Goal: Task Accomplishment & Management: Manage account settings

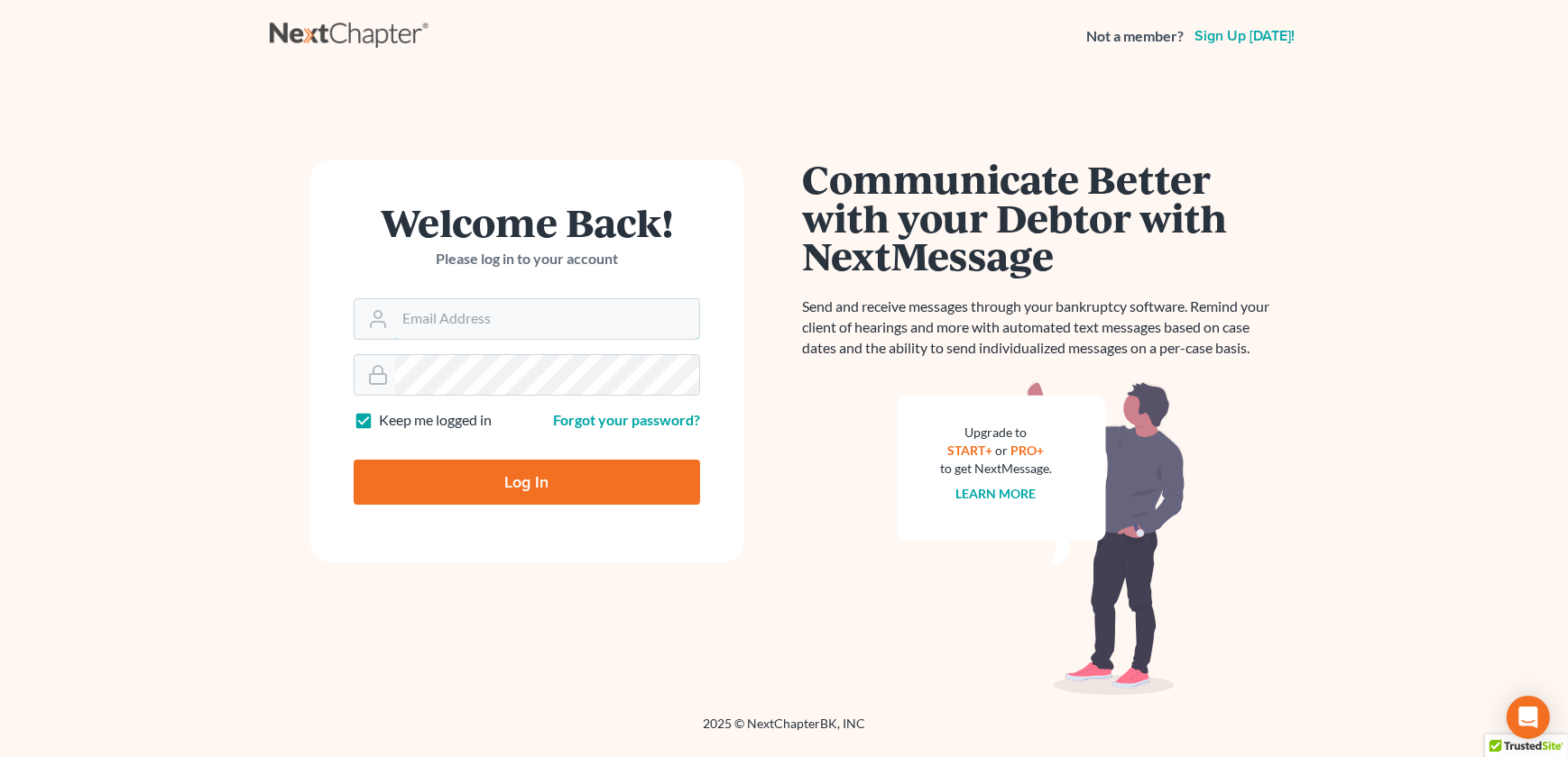
type input "[EMAIL_ADDRESS][DOMAIN_NAME]"
click at [515, 483] on input "Log In" at bounding box center [526, 482] width 347 height 45
type input "Thinking..."
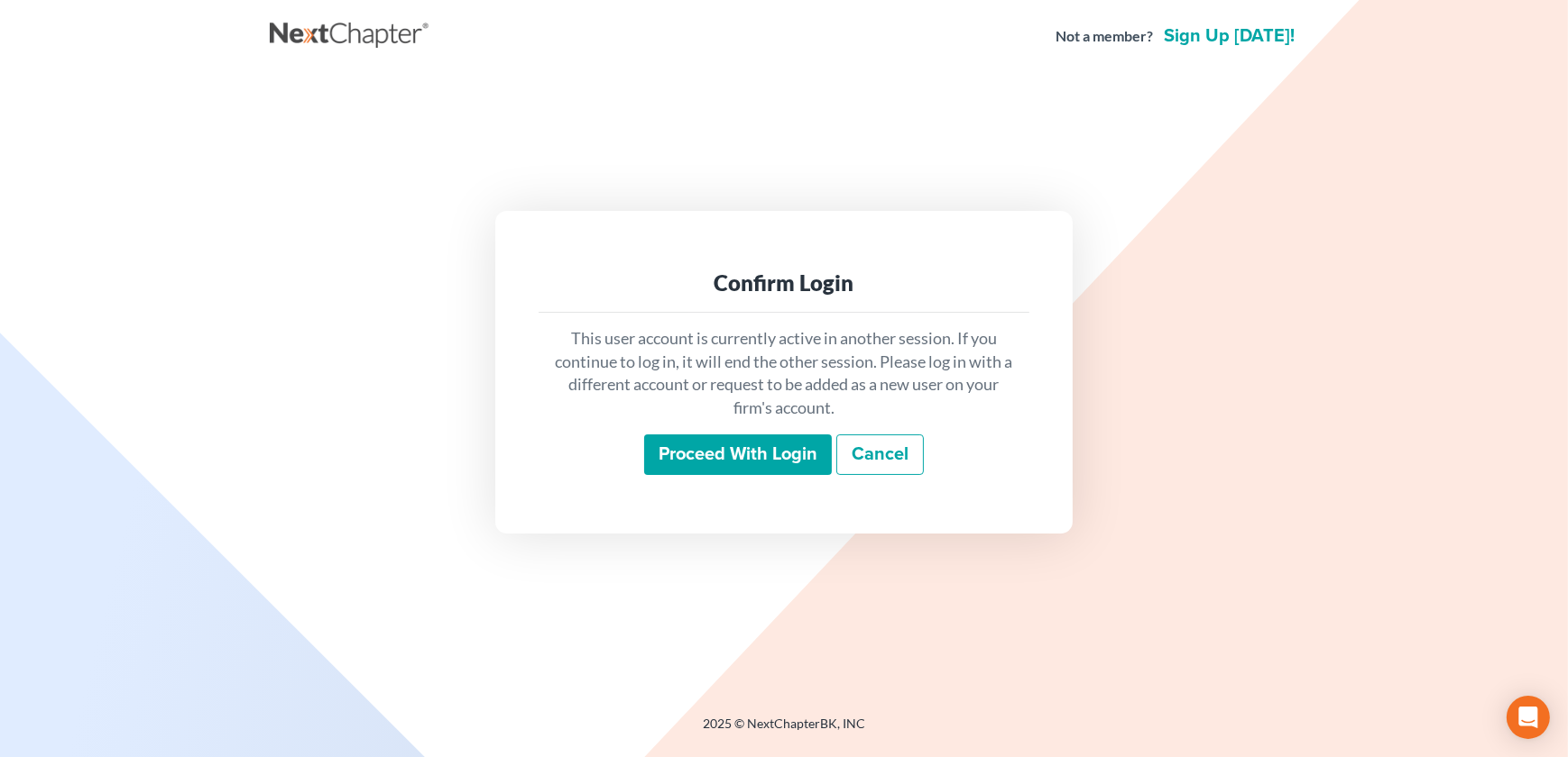
click at [717, 448] on input "Proceed with login" at bounding box center [737, 454] width 187 height 41
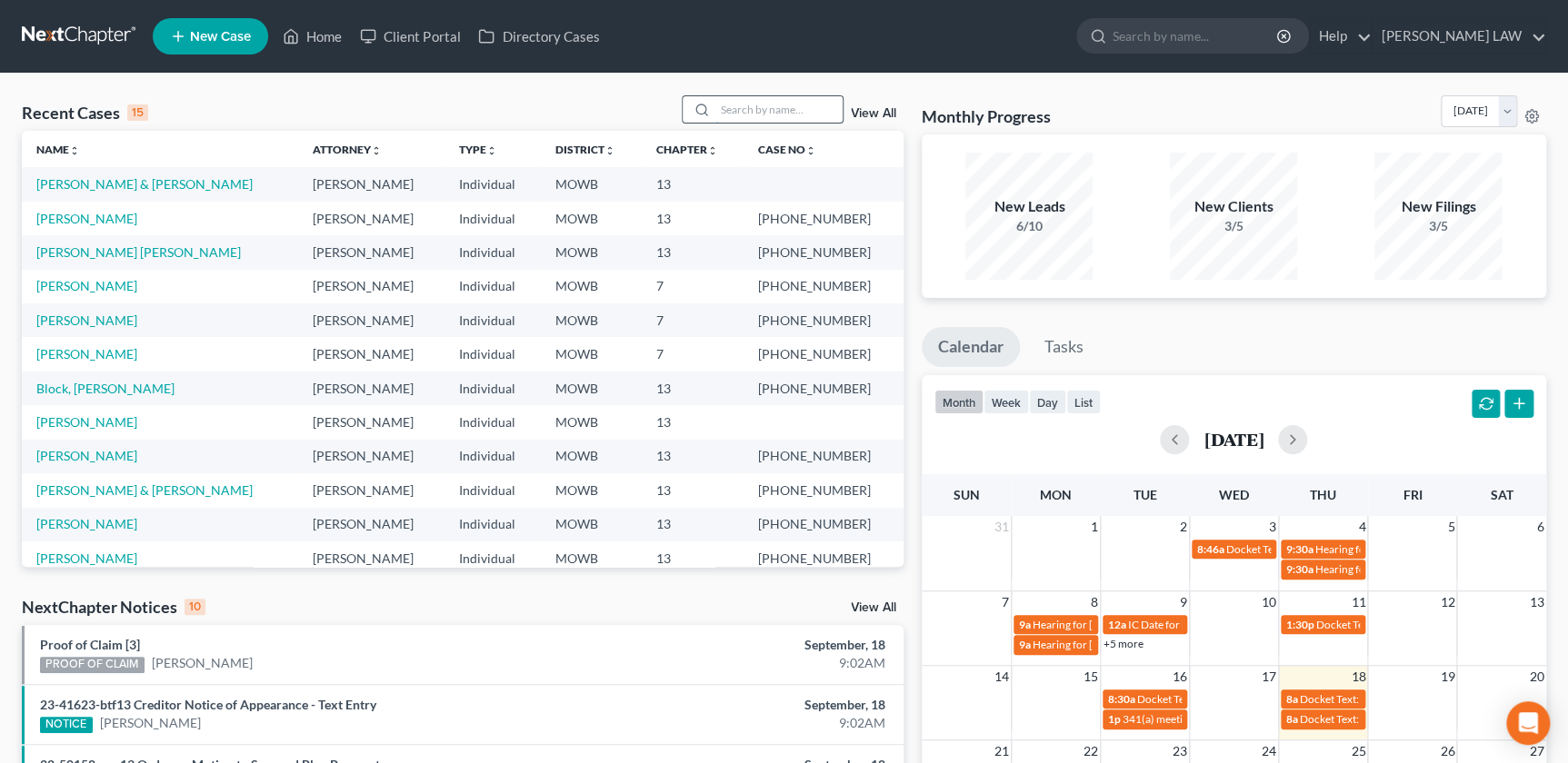
click at [739, 107] on input "search" at bounding box center [779, 109] width 127 height 26
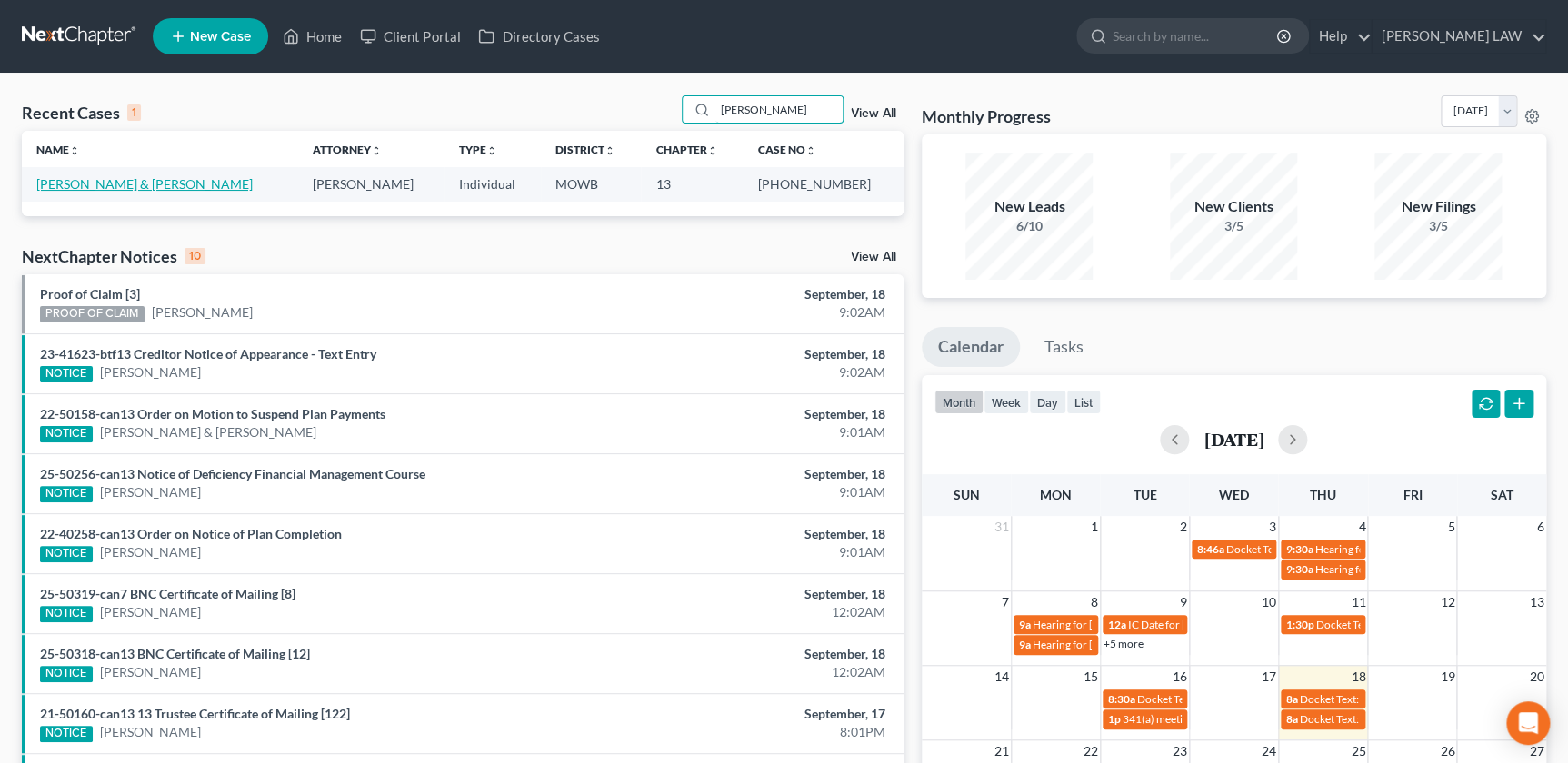
type input "[PERSON_NAME]"
click at [113, 188] on link "[PERSON_NAME] & [PERSON_NAME]" at bounding box center [144, 184] width 217 height 15
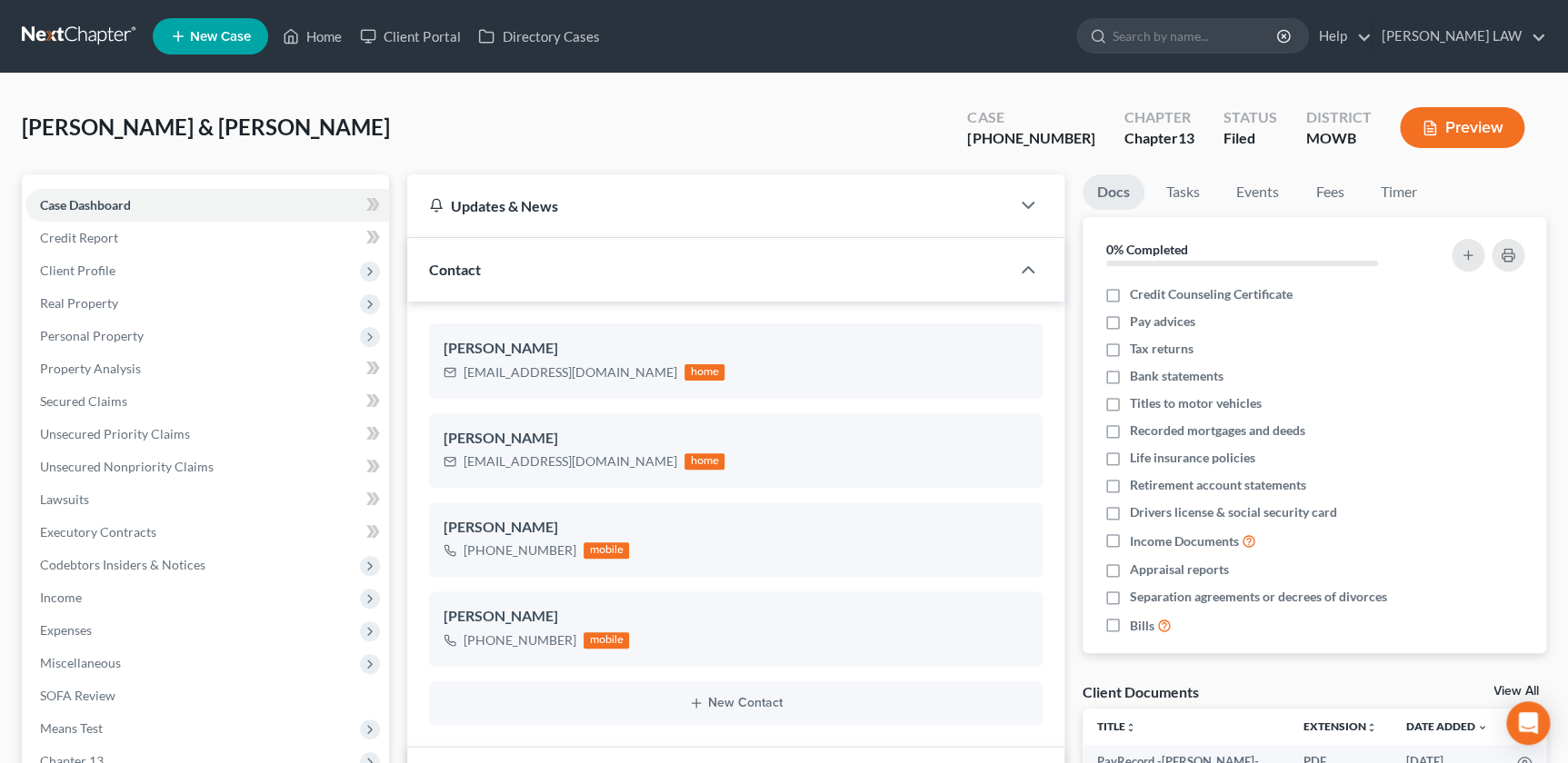
scroll to position [222, 0]
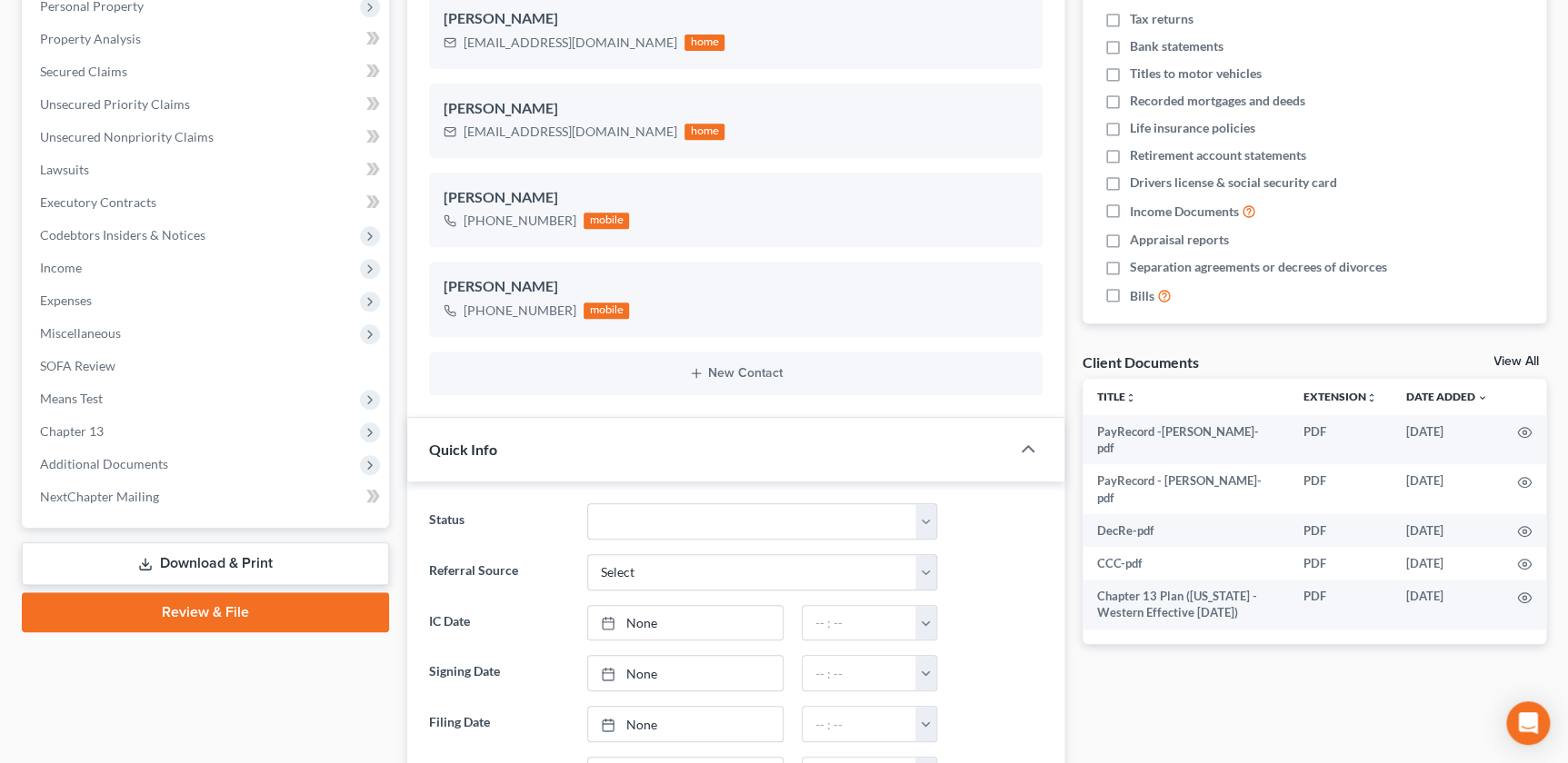
scroll to position [0, 0]
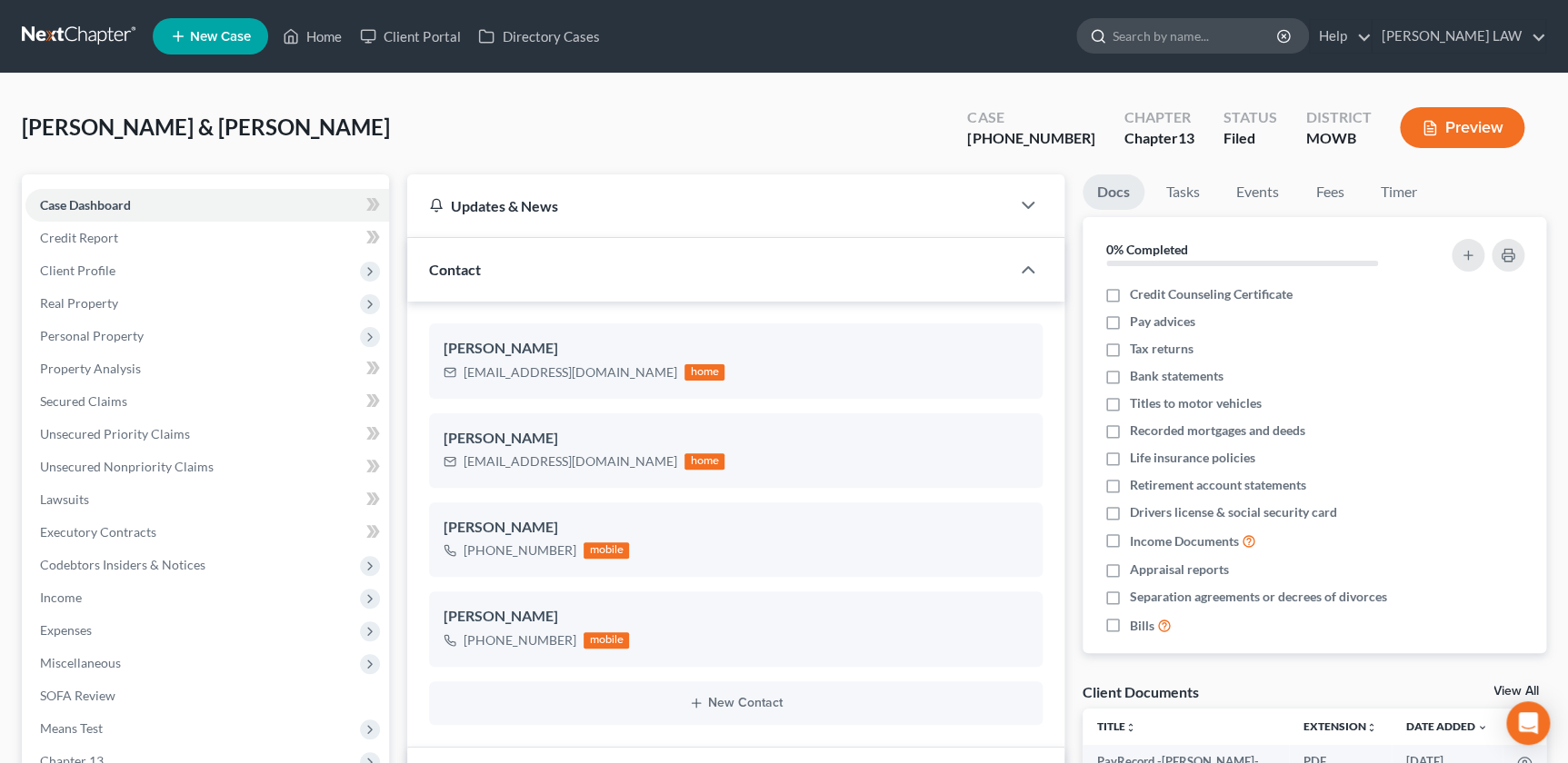
click at [1217, 29] on input "search" at bounding box center [1195, 36] width 167 height 34
click at [317, 32] on link "Home" at bounding box center [312, 37] width 77 height 33
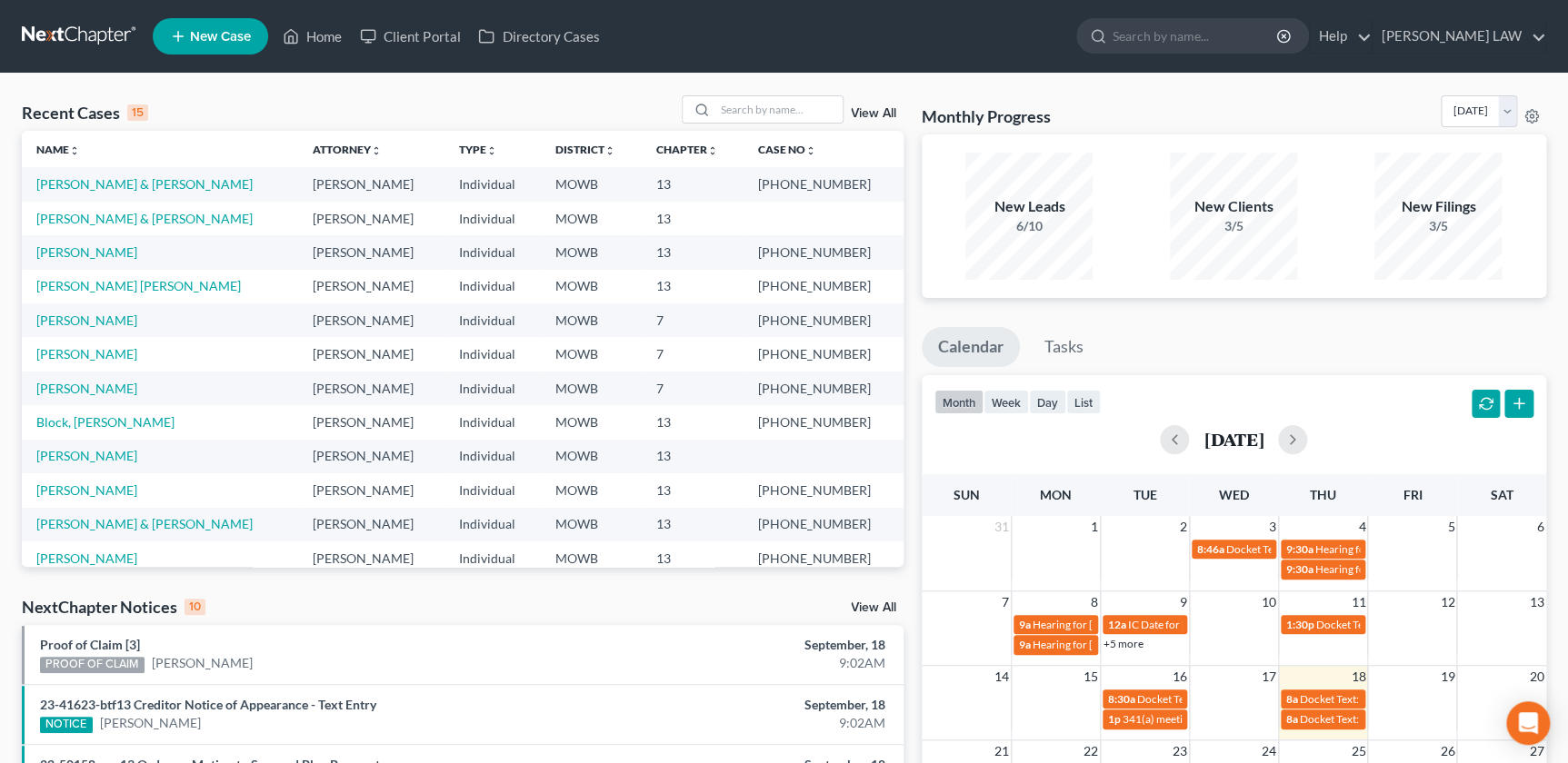
click at [229, 38] on span "New Case" at bounding box center [219, 37] width 61 height 13
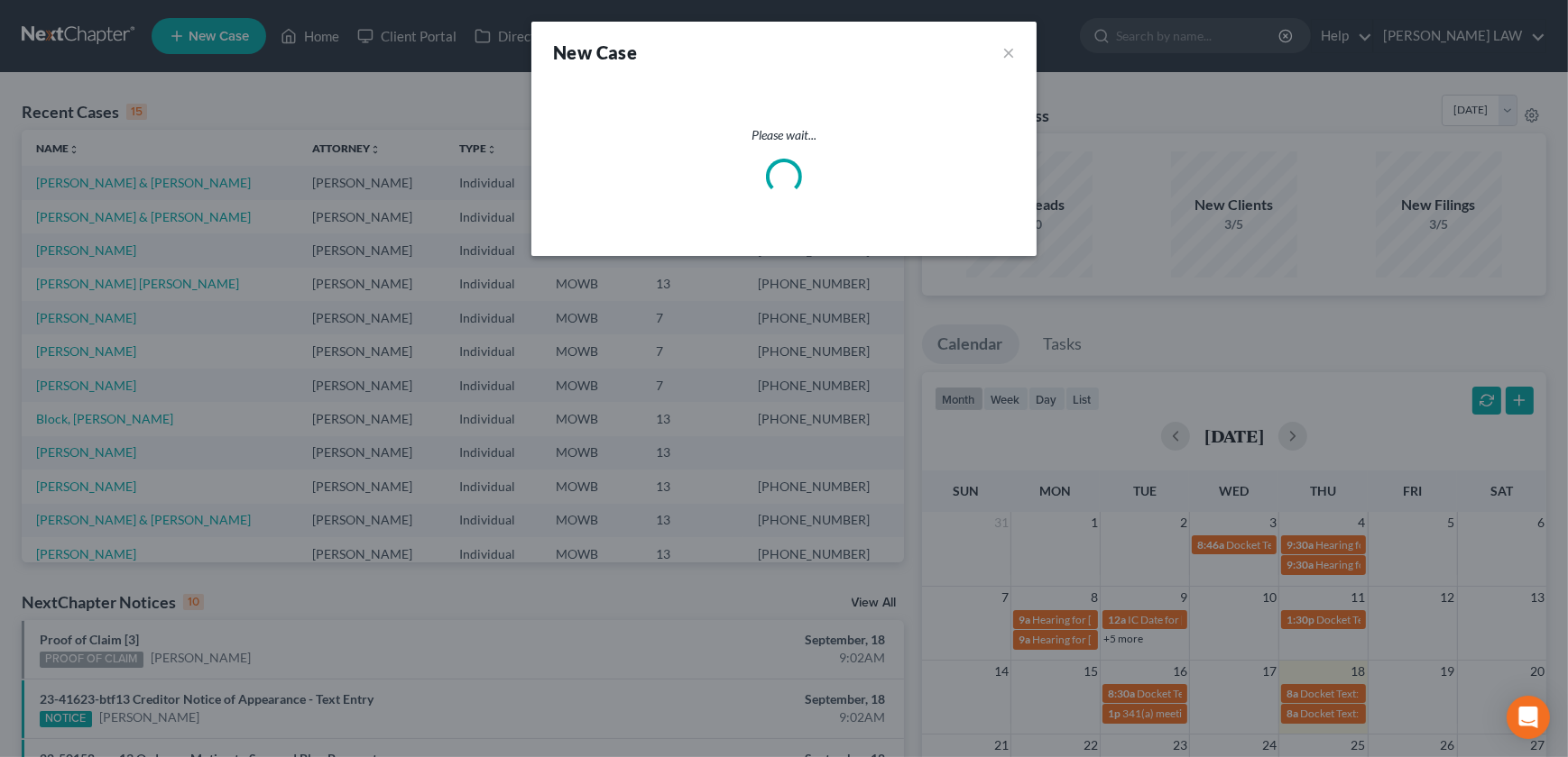
select select "46"
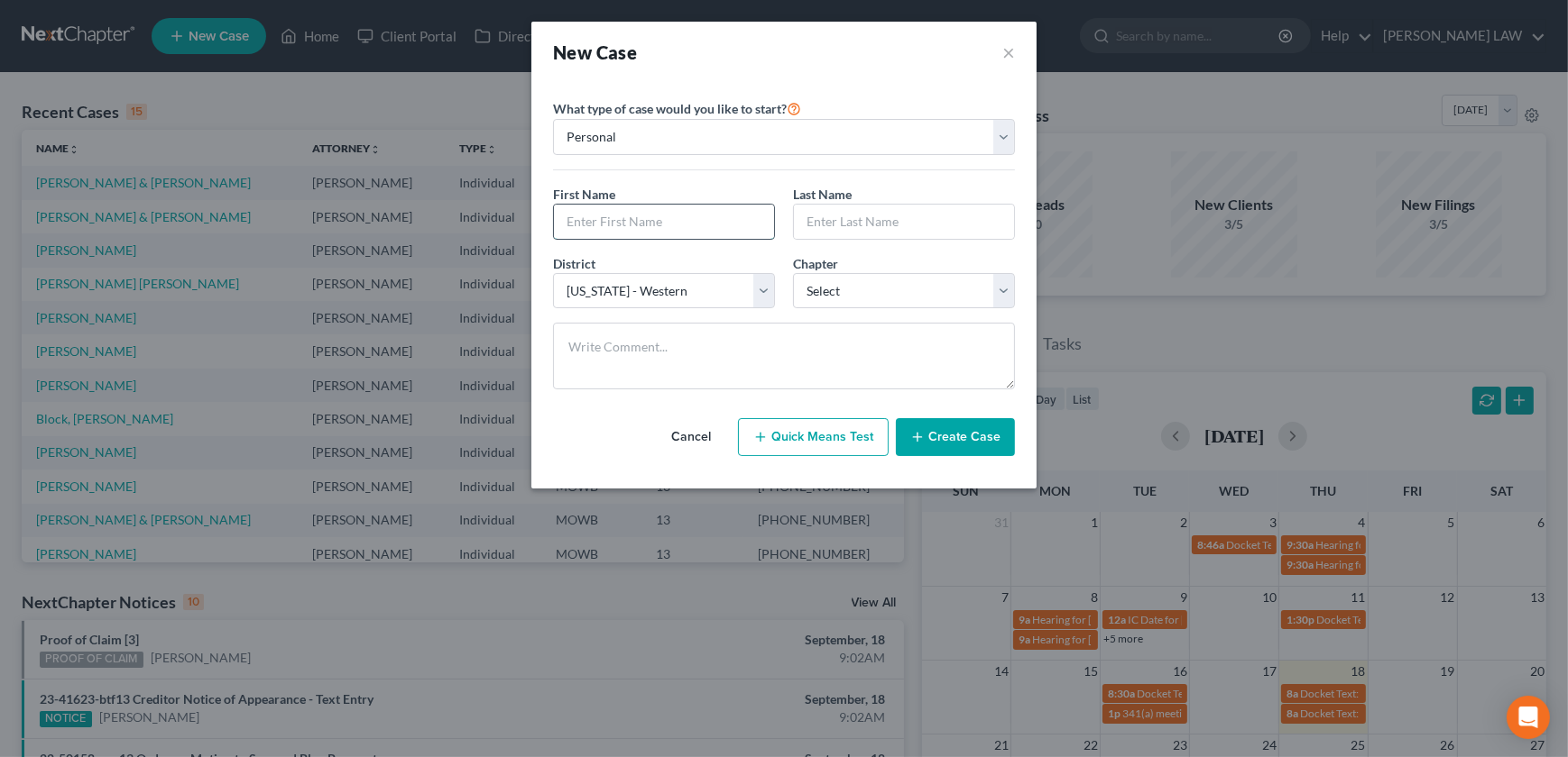
click at [658, 210] on input "text" at bounding box center [664, 221] width 220 height 34
type input "Karrina"
type input "P"
type input "[PERSON_NAME]"
click at [820, 288] on select "Select 7 11 12 13" at bounding box center [903, 291] width 222 height 36
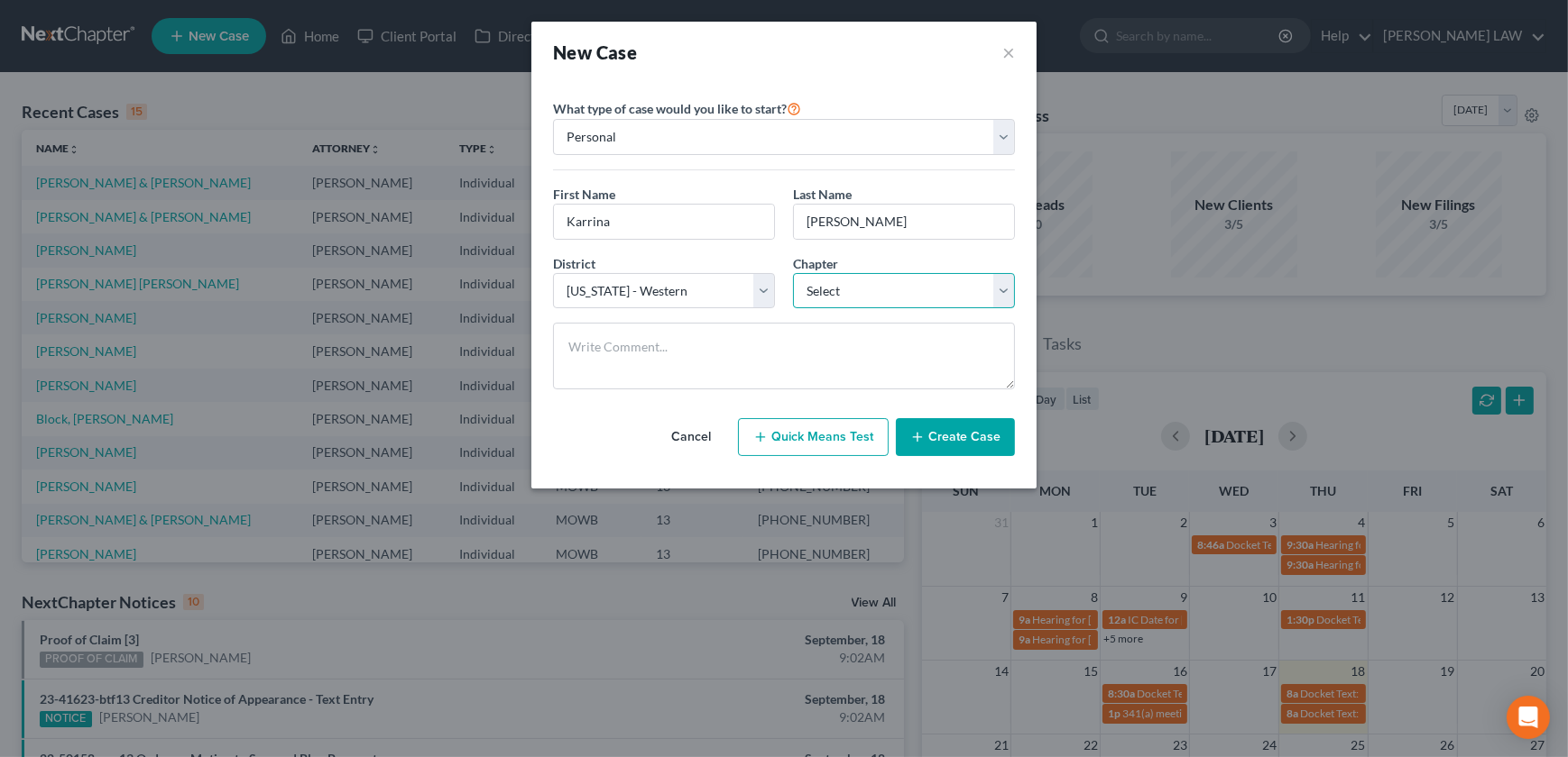
select select "0"
click at [793, 273] on select "Select 7 11 12 13" at bounding box center [903, 291] width 222 height 36
click at [964, 453] on button "Create Case" at bounding box center [955, 437] width 119 height 38
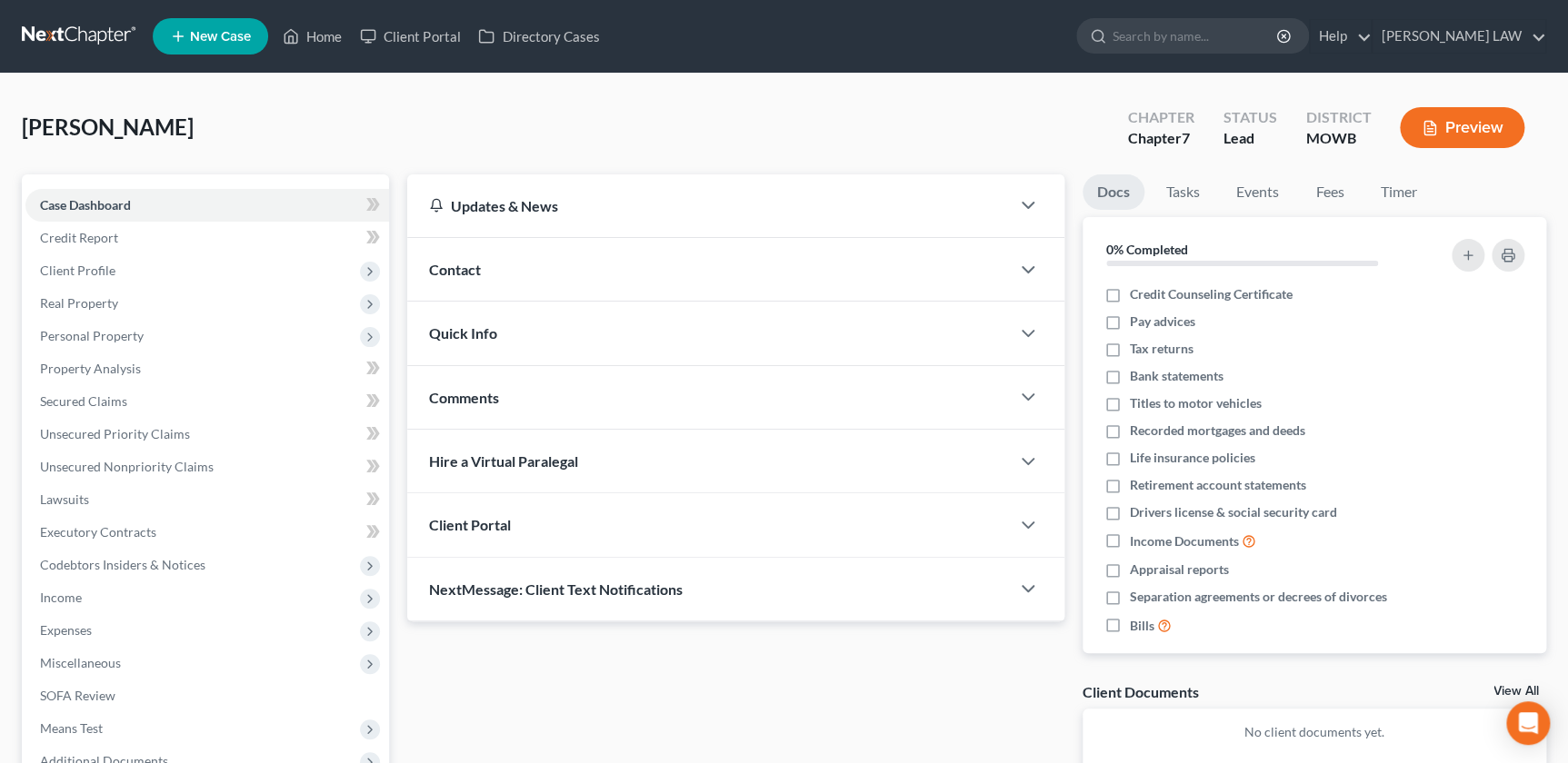
click at [468, 279] on div "Contact" at bounding box center [707, 268] width 602 height 63
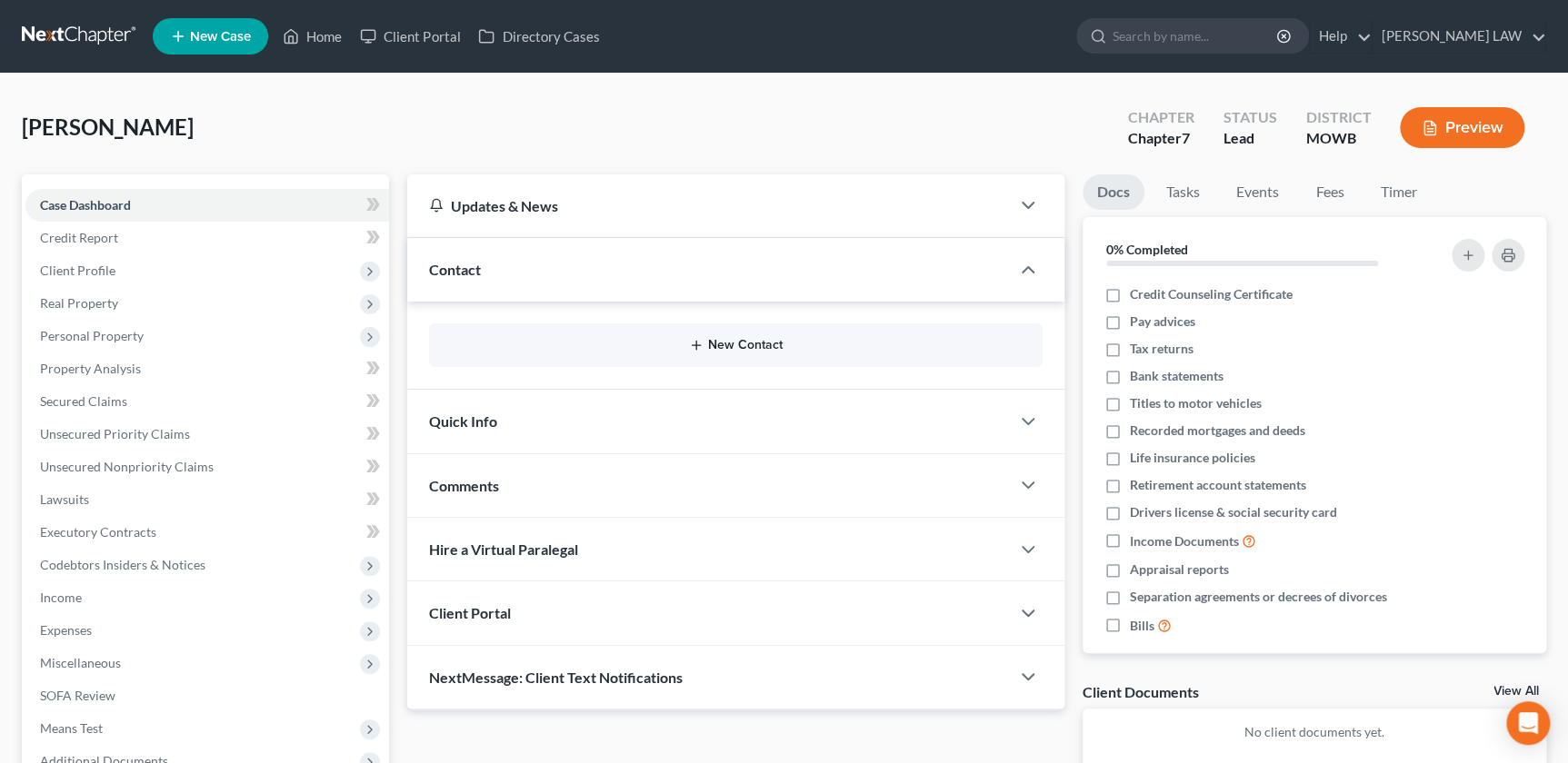
click at [719, 346] on button "New Contact" at bounding box center [735, 344] width 583 height 14
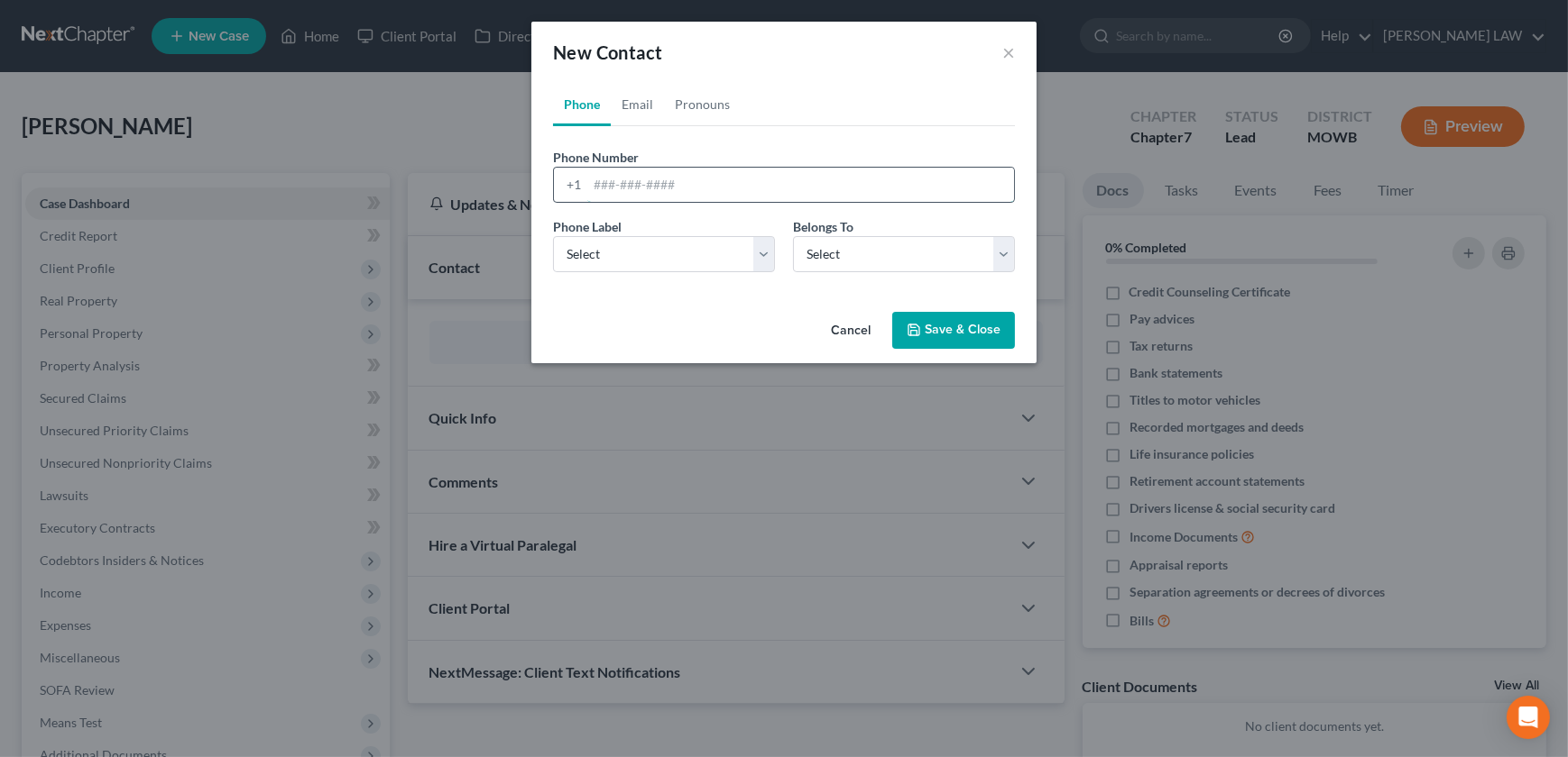
click at [674, 176] on input "tel" at bounding box center [800, 185] width 427 height 34
type input "9135305208"
click at [643, 268] on select "Select Mobile Home Work Other" at bounding box center [664, 254] width 222 height 36
select select "0"
click at [553, 236] on select "Select Mobile Home Work Other" at bounding box center [664, 254] width 222 height 36
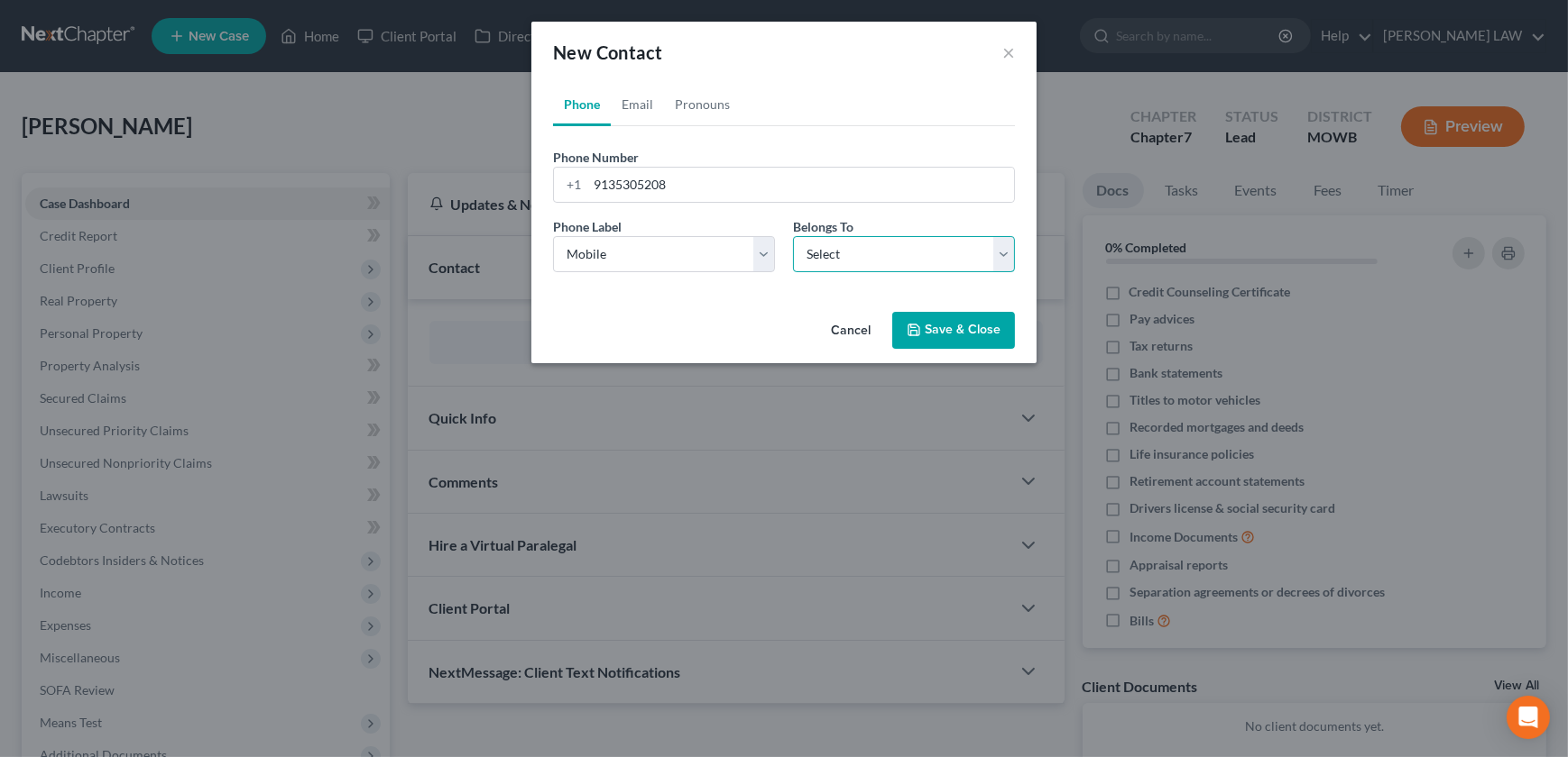
click at [827, 255] on select "Select Client Other" at bounding box center [903, 254] width 222 height 36
select select "0"
click at [793, 236] on select "Select Client Other" at bounding box center [903, 254] width 222 height 36
select select "0"
click at [630, 100] on link "Email" at bounding box center [637, 104] width 53 height 43
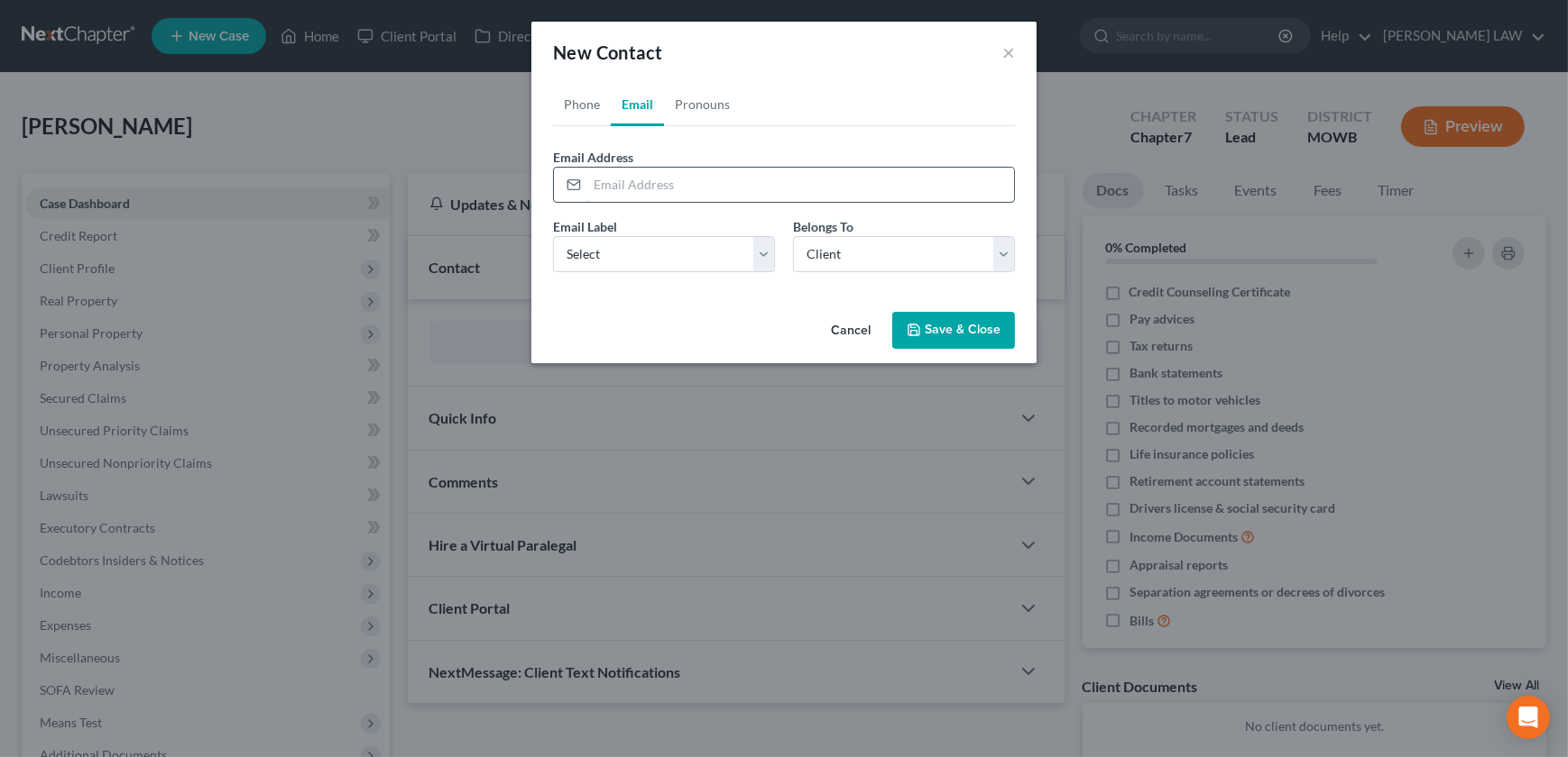
click at [631, 194] on input "email" at bounding box center [800, 185] width 427 height 34
type input "[EMAIL_ADDRESS][DOMAIN_NAME]"
select select "0"
click at [942, 338] on button "Save & Close" at bounding box center [953, 331] width 122 height 38
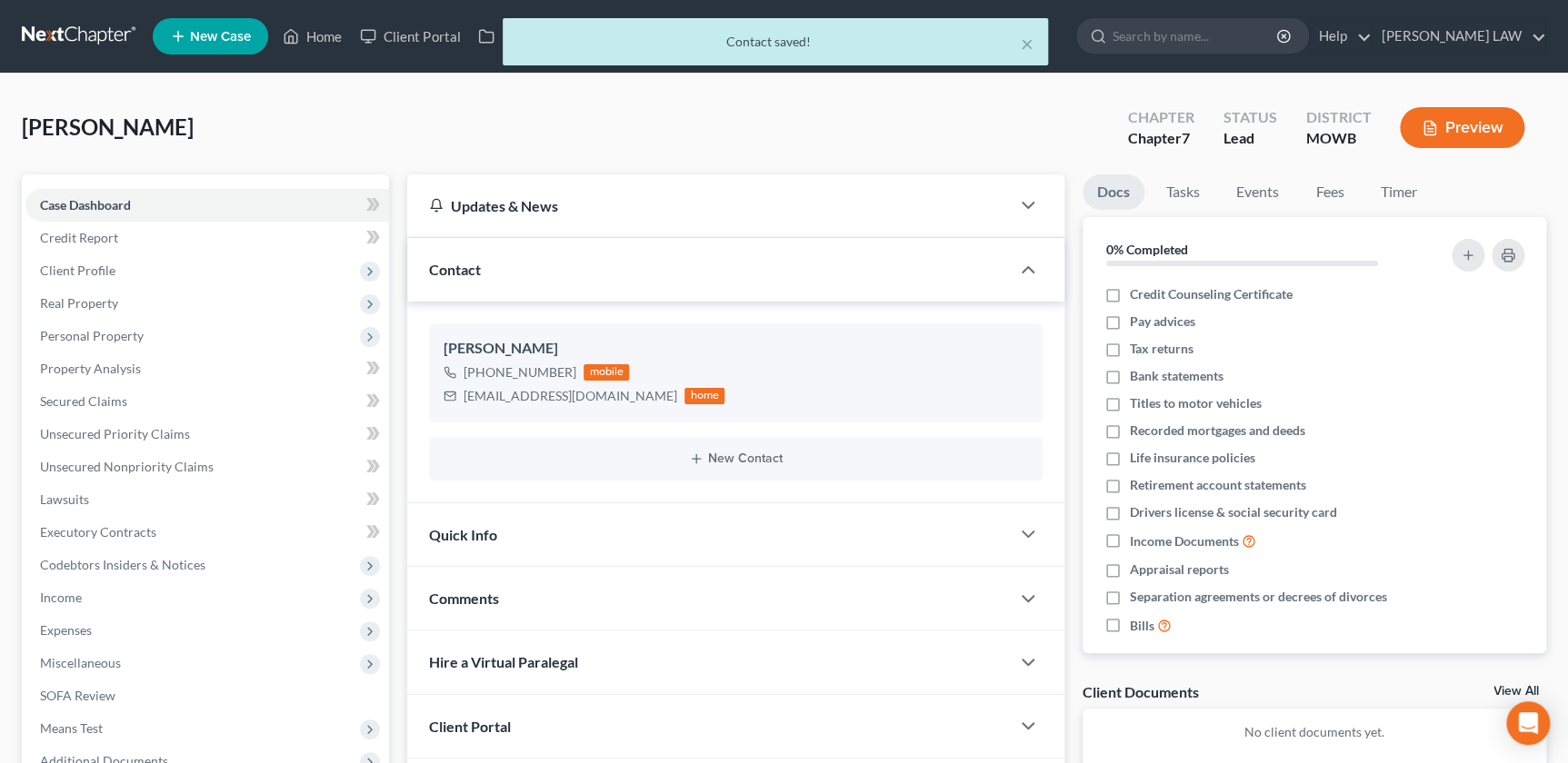
click at [575, 612] on div "Comments" at bounding box center [707, 598] width 602 height 63
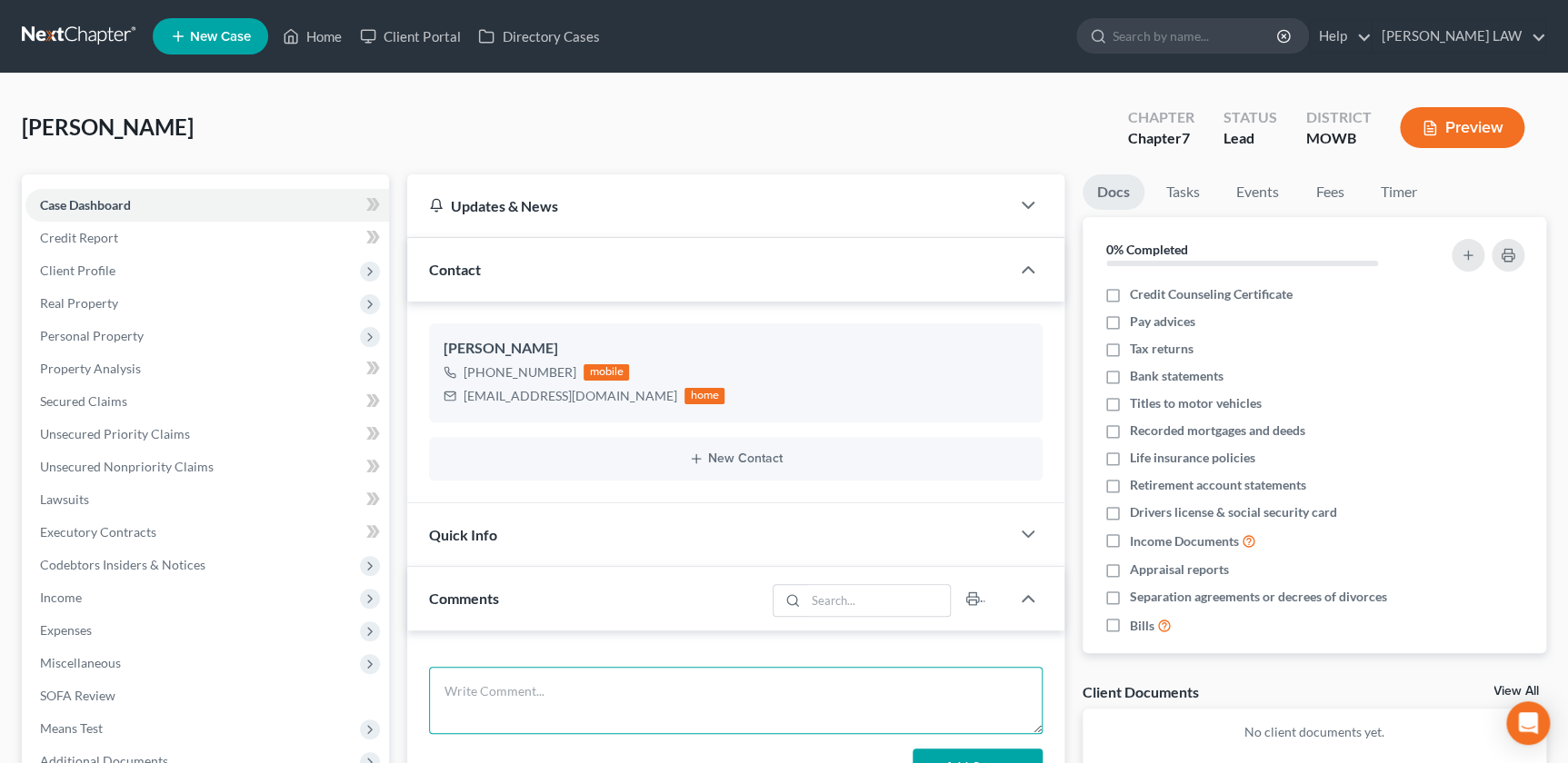
click at [579, 708] on textarea at bounding box center [735, 700] width 613 height 67
paste textarea "Federal Probation - Owes Restitution - Restitution 10% of Gross Income 34230 Al…"
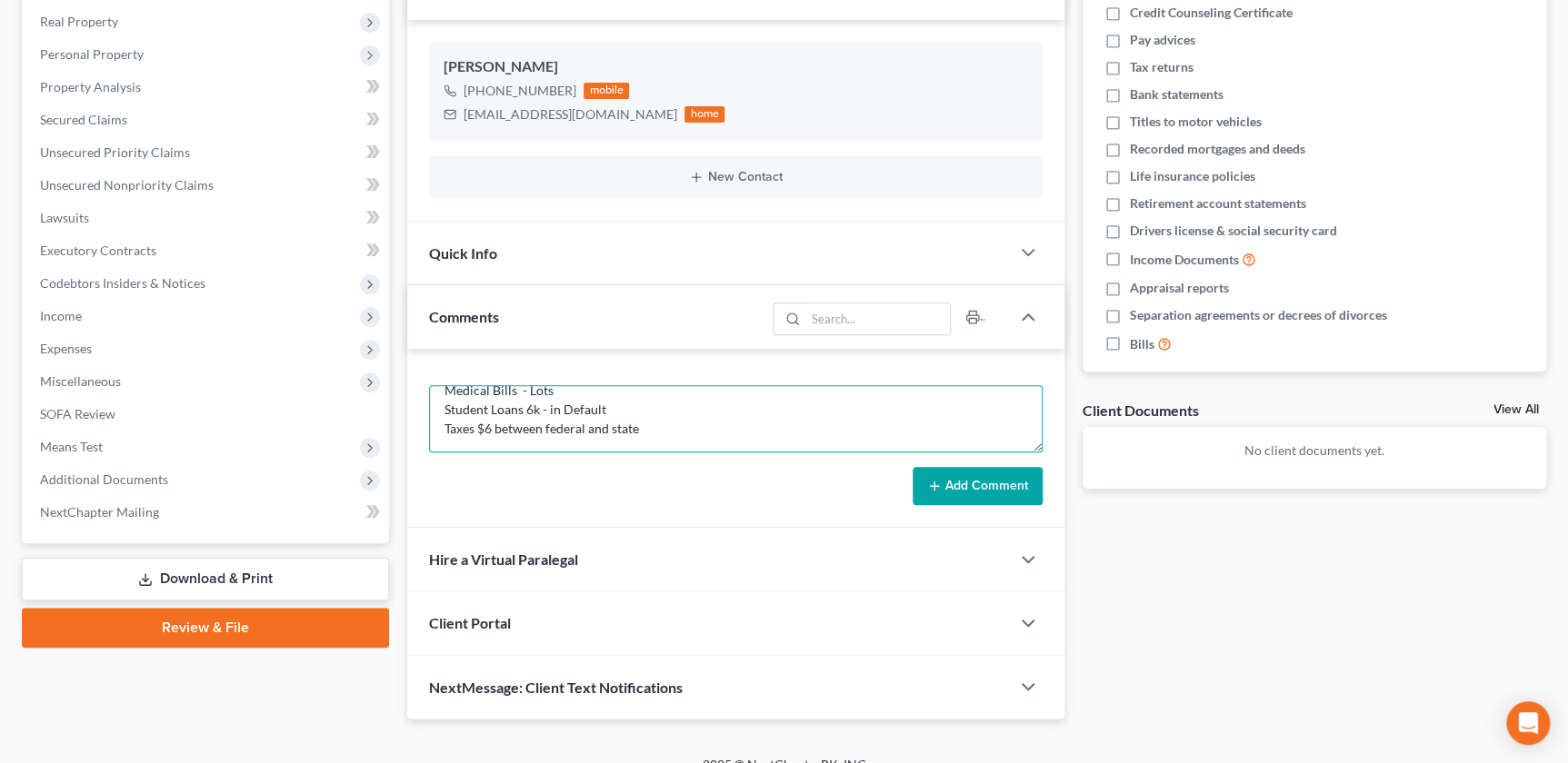
scroll to position [285, 0]
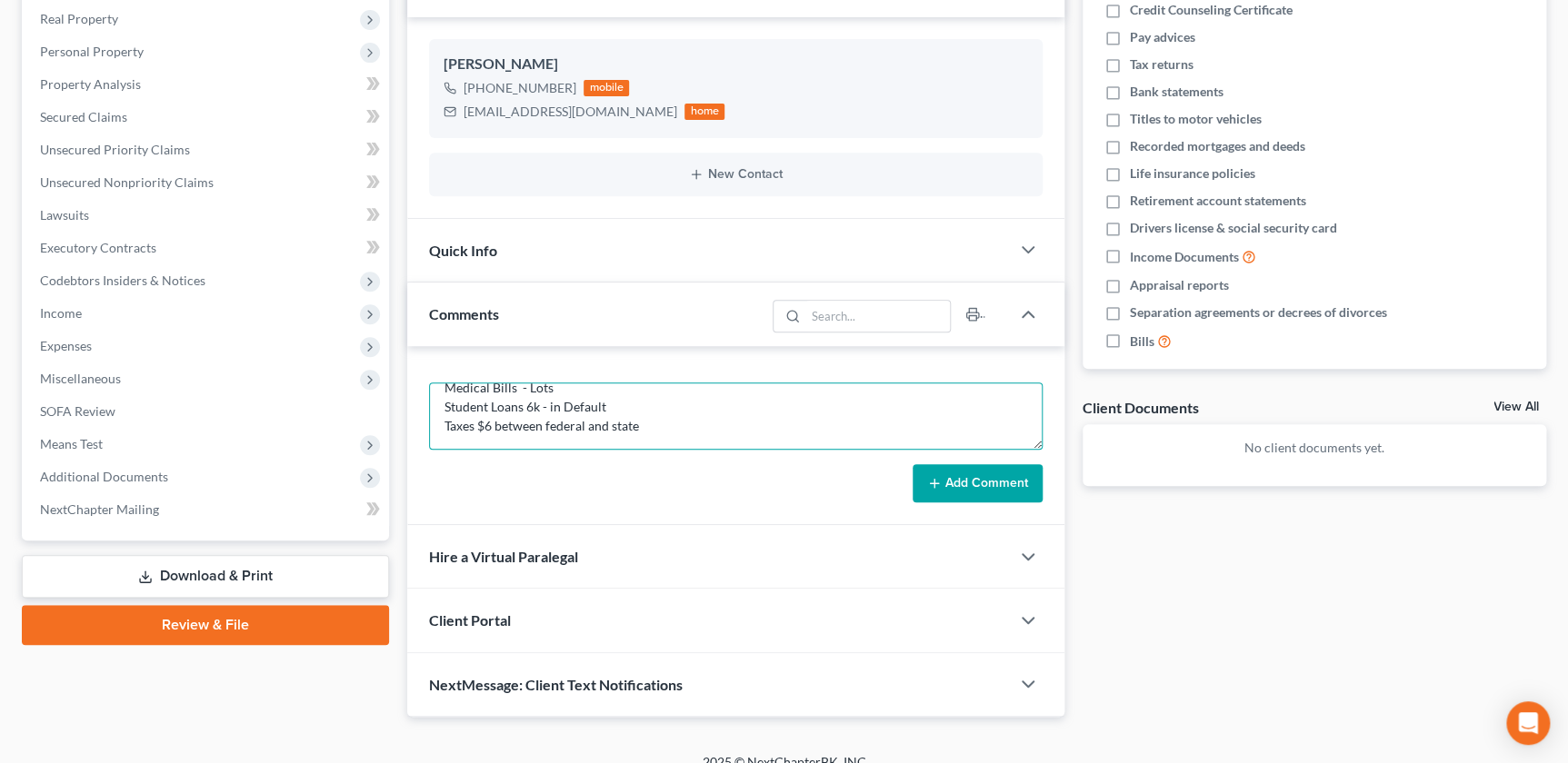
type textarea "Federal Probation - Owes Restitution - Restitution 10% of Gross Income 34230 Al…"
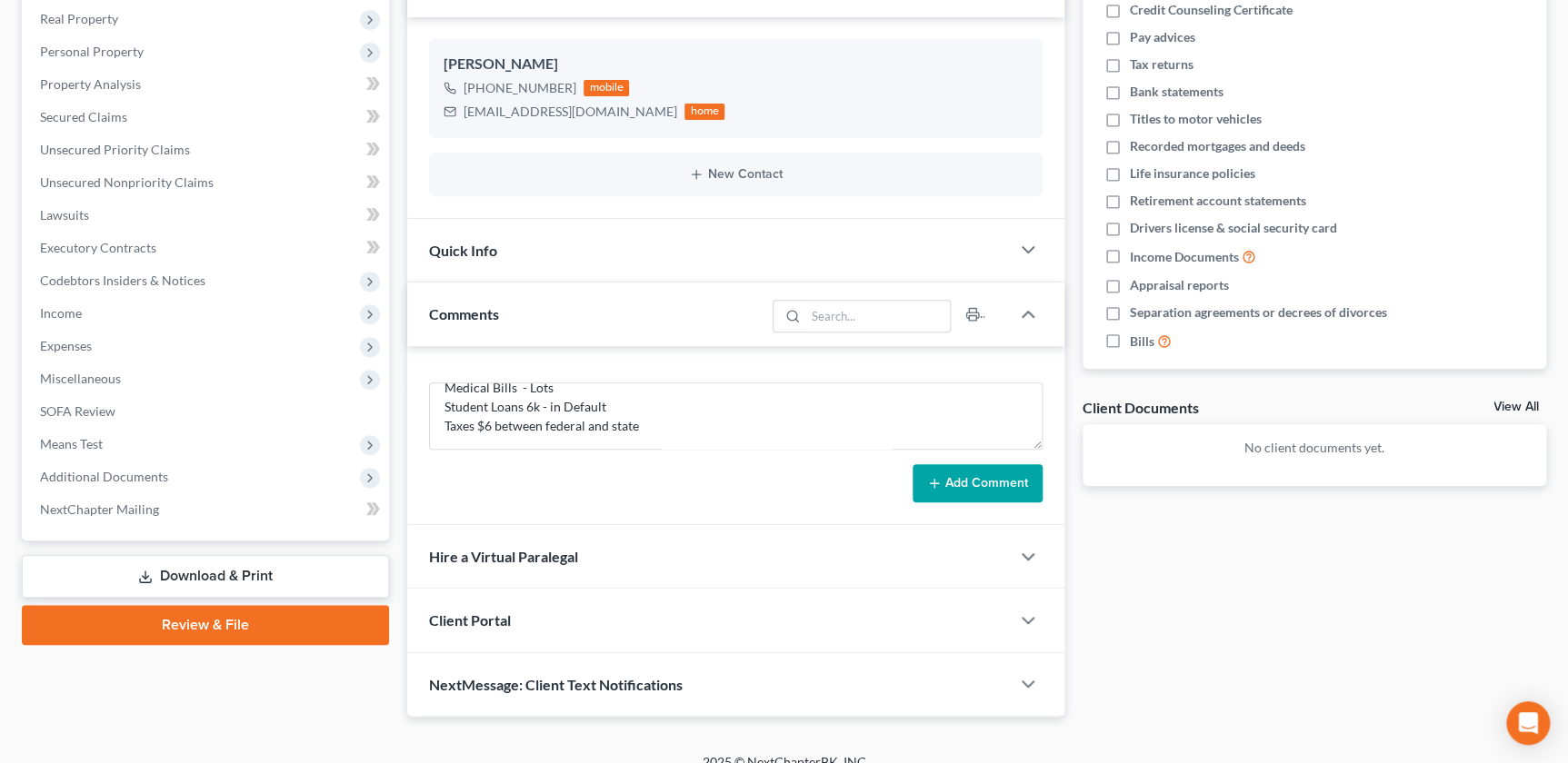
click at [964, 467] on button "Add Comment" at bounding box center [977, 484] width 130 height 38
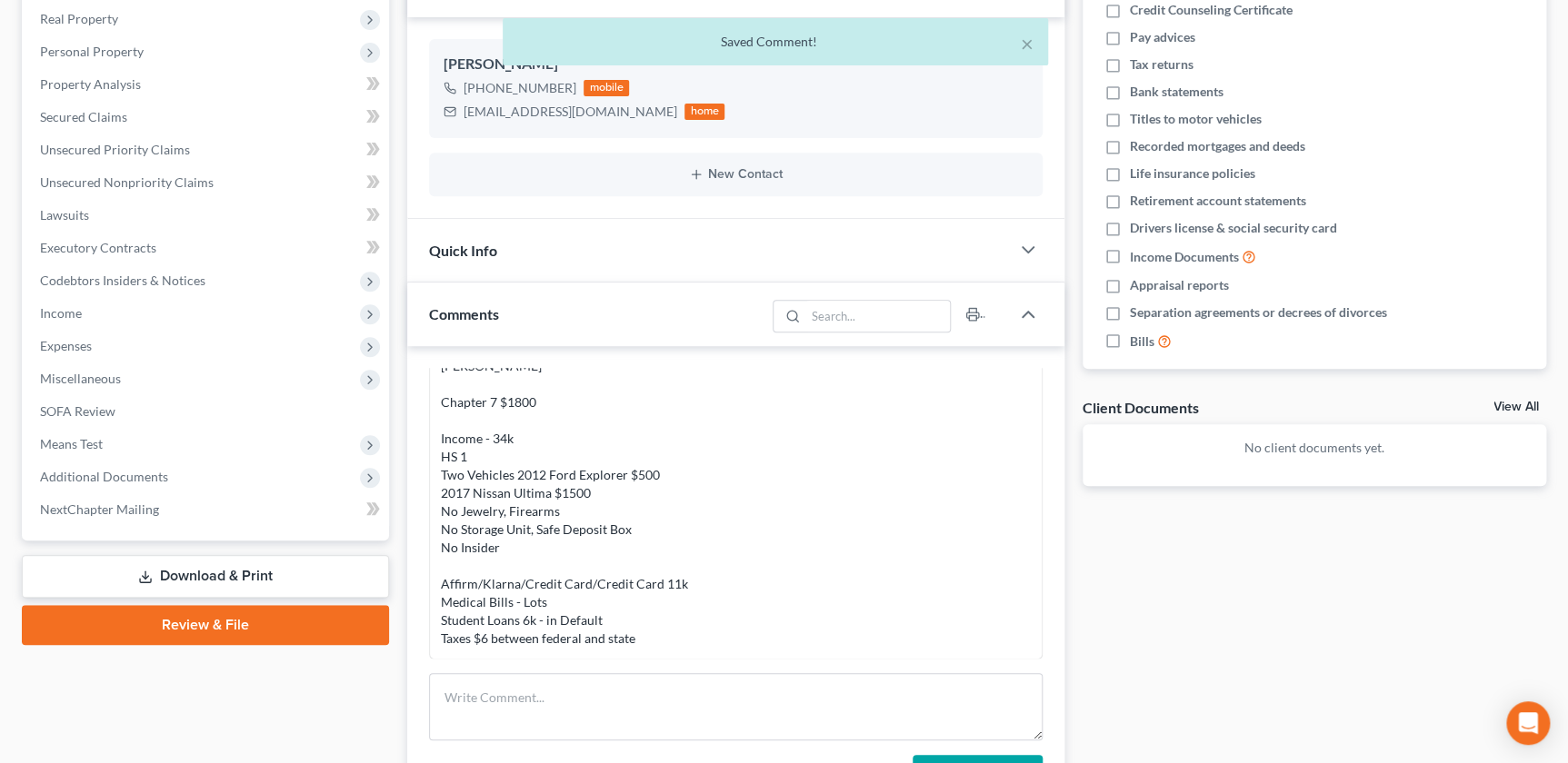
scroll to position [596, 0]
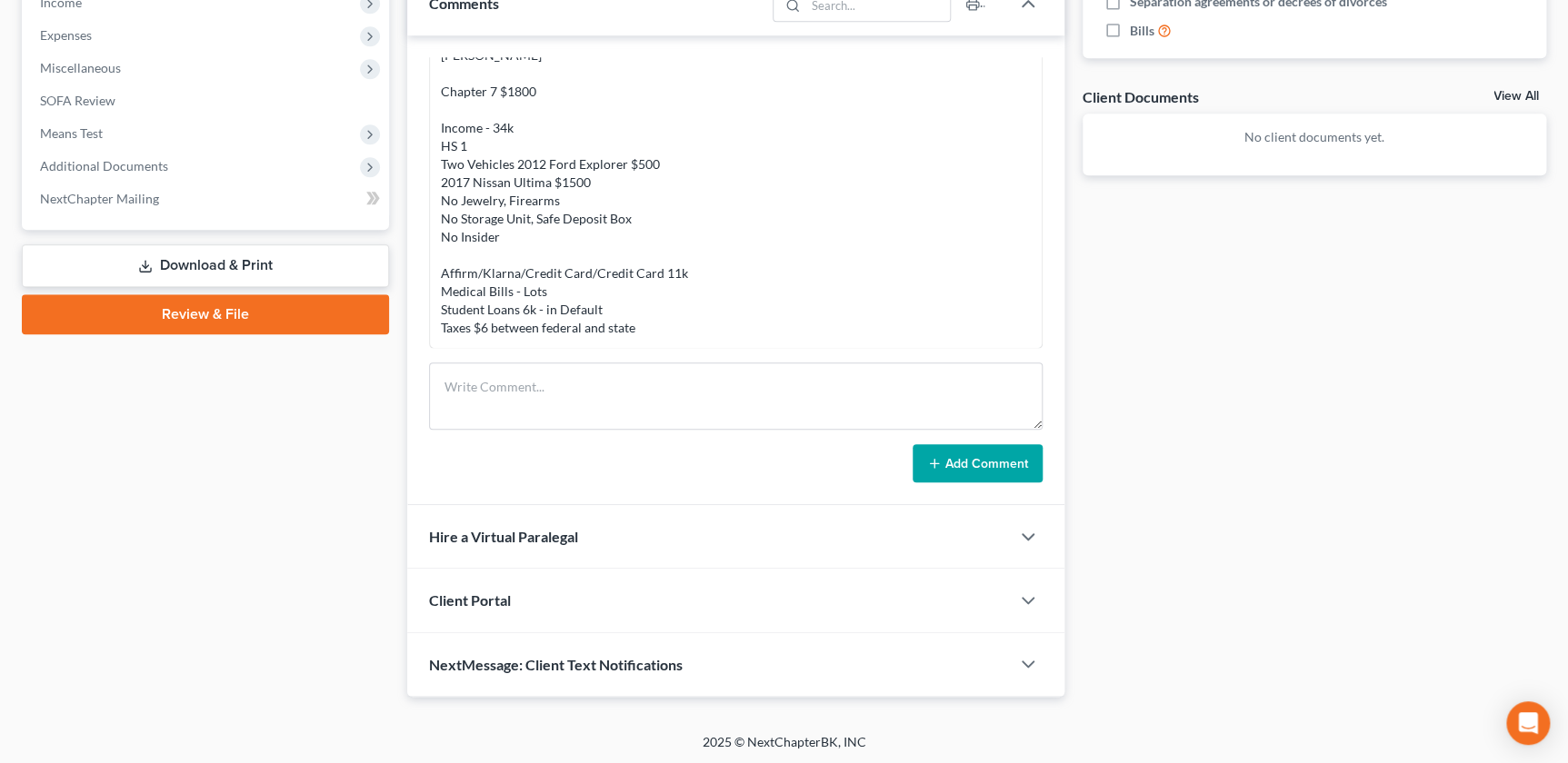
click at [733, 605] on div "Client Portal" at bounding box center [707, 599] width 602 height 63
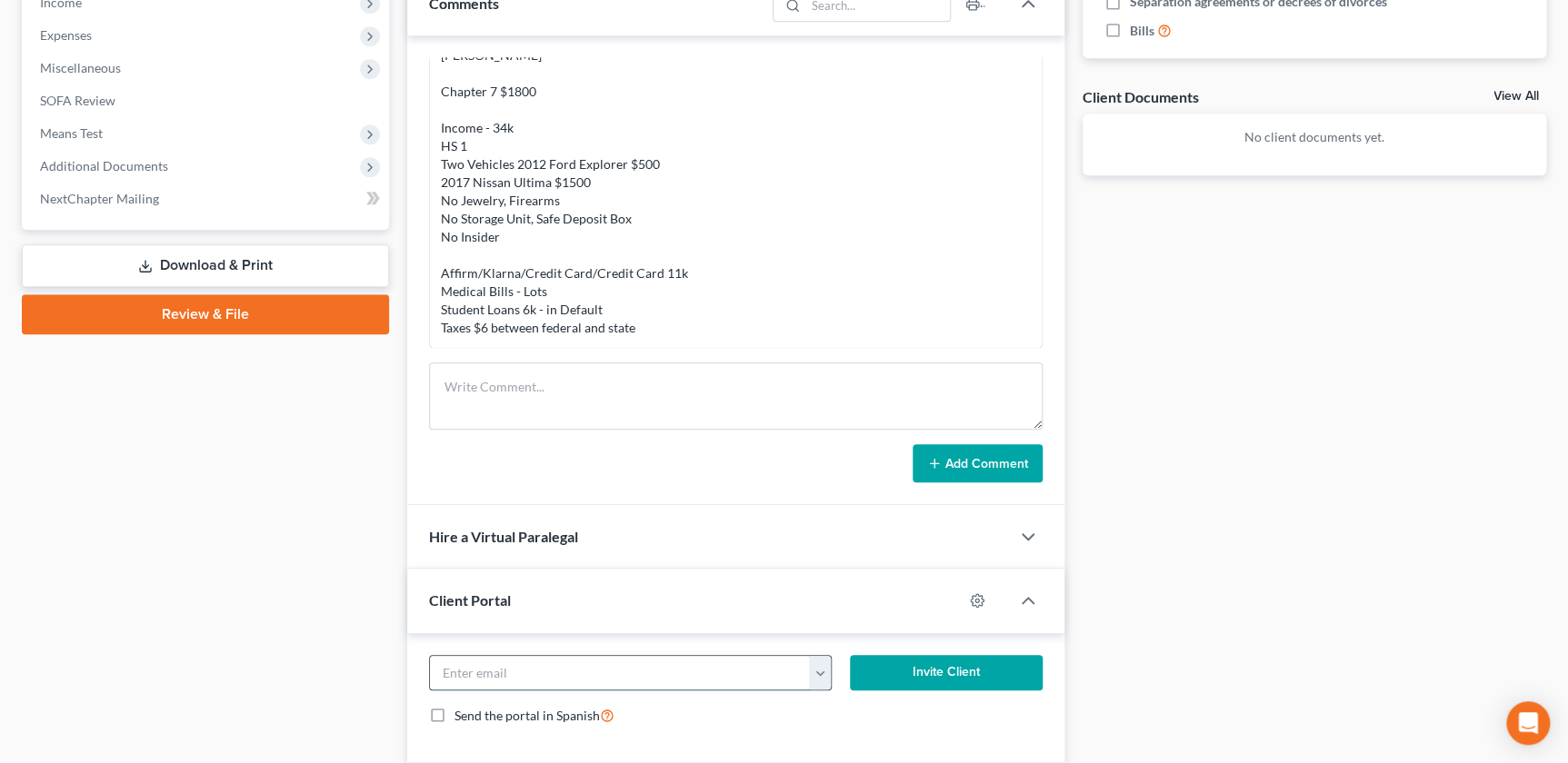
click at [619, 656] on input "email" at bounding box center [620, 674] width 379 height 35
click at [816, 676] on button "button" at bounding box center [821, 674] width 23 height 35
click at [873, 707] on link "[EMAIL_ADDRESS][DOMAIN_NAME]" at bounding box center [933, 713] width 248 height 31
type input "[EMAIL_ADDRESS][DOMAIN_NAME]"
click at [943, 670] on button "Invite Client" at bounding box center [945, 674] width 192 height 37
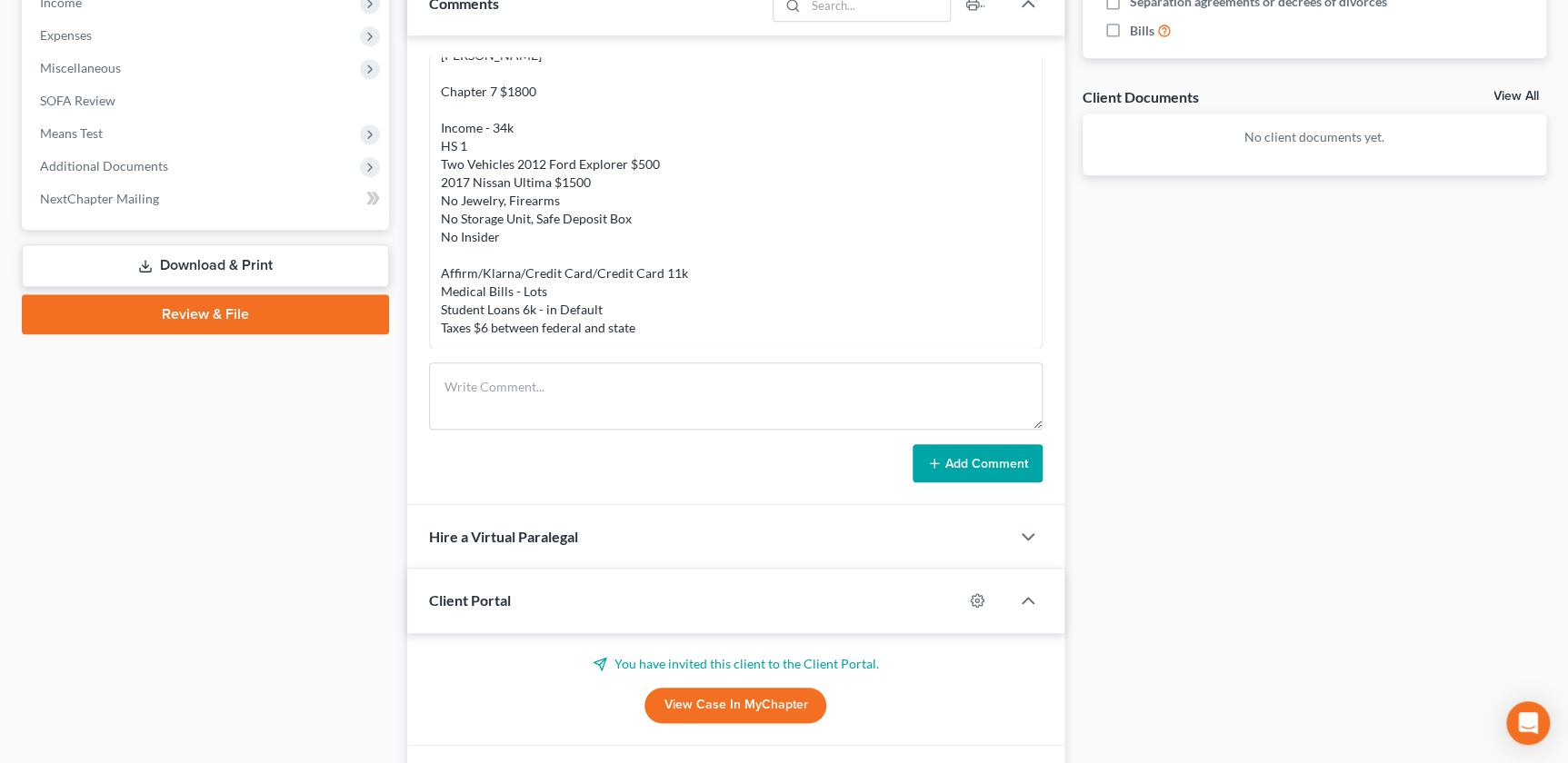
click at [1246, 562] on div "Docs Tasks Events Fees Timer 0% Completed Nothing here yet! Credit Counseling C…" at bounding box center [1315, 195] width 482 height 1232
click at [1161, 340] on div "Docs Tasks Events Fees Timer 0% Completed Nothing here yet! Credit Counseling C…" at bounding box center [1315, 195] width 482 height 1232
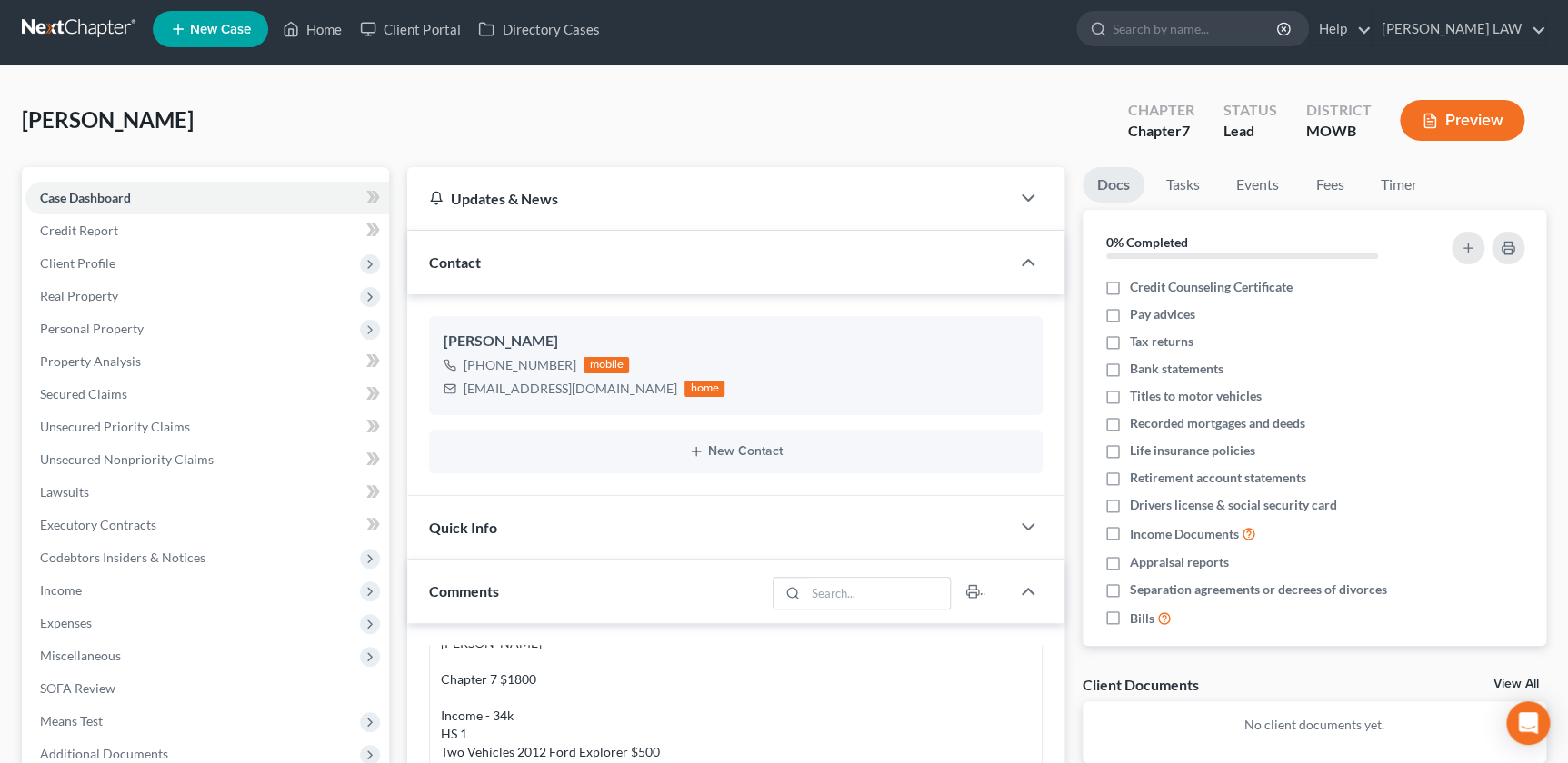
scroll to position [0, 0]
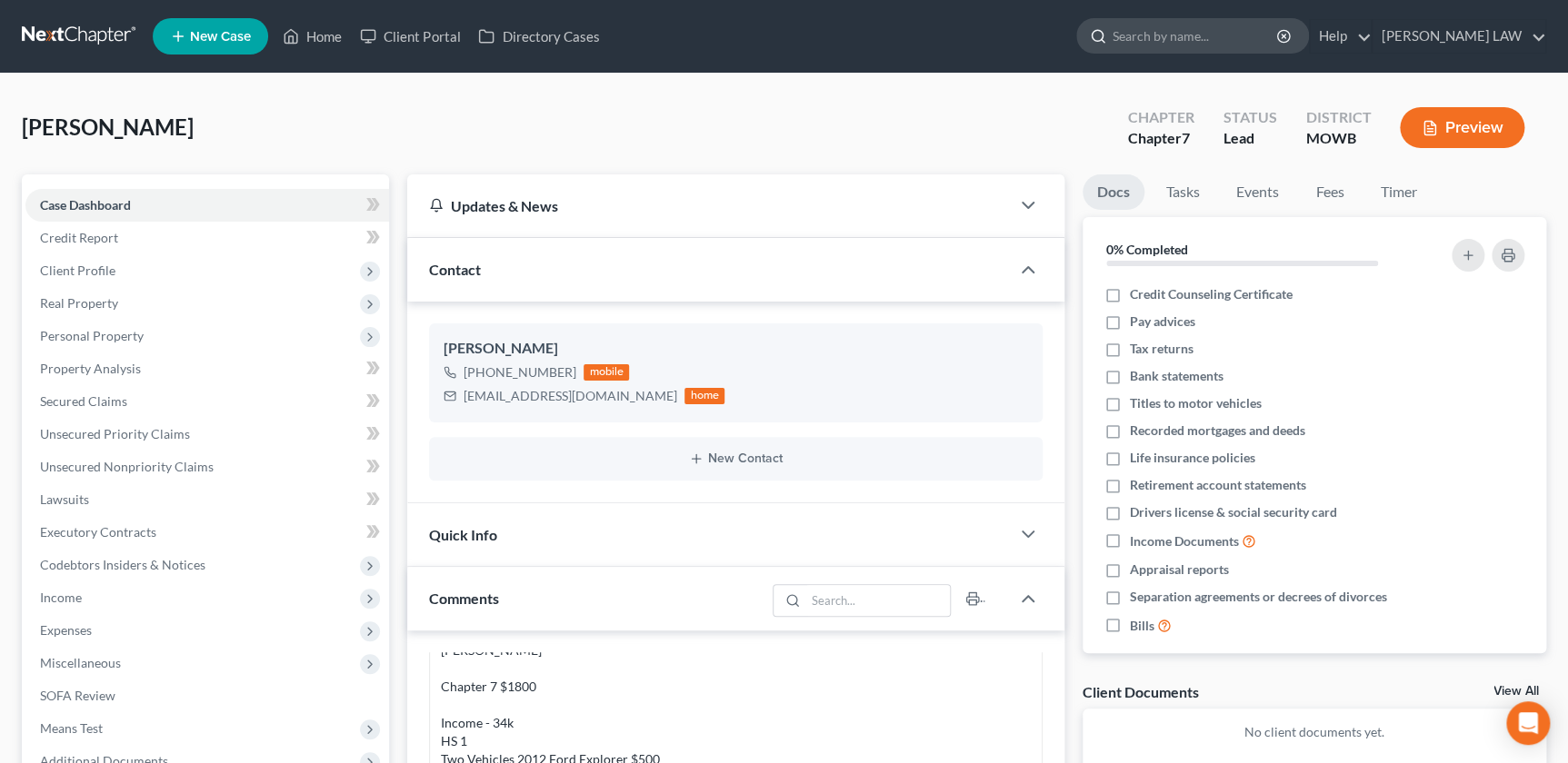
click at [1186, 26] on input "search" at bounding box center [1195, 36] width 167 height 34
type input "[PERSON_NAME]"
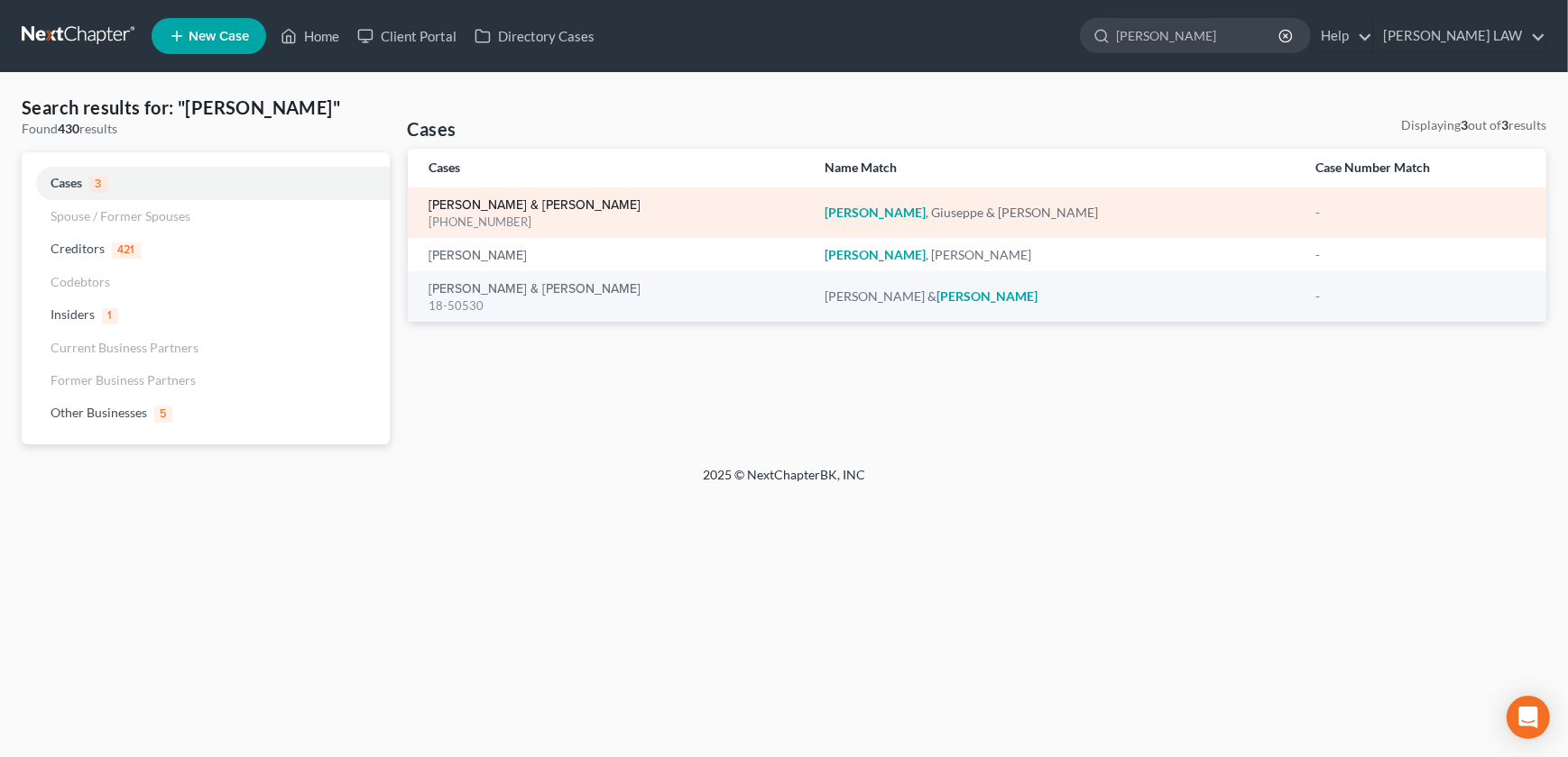
click at [510, 202] on link "[PERSON_NAME] & [PERSON_NAME]" at bounding box center [536, 205] width 212 height 12
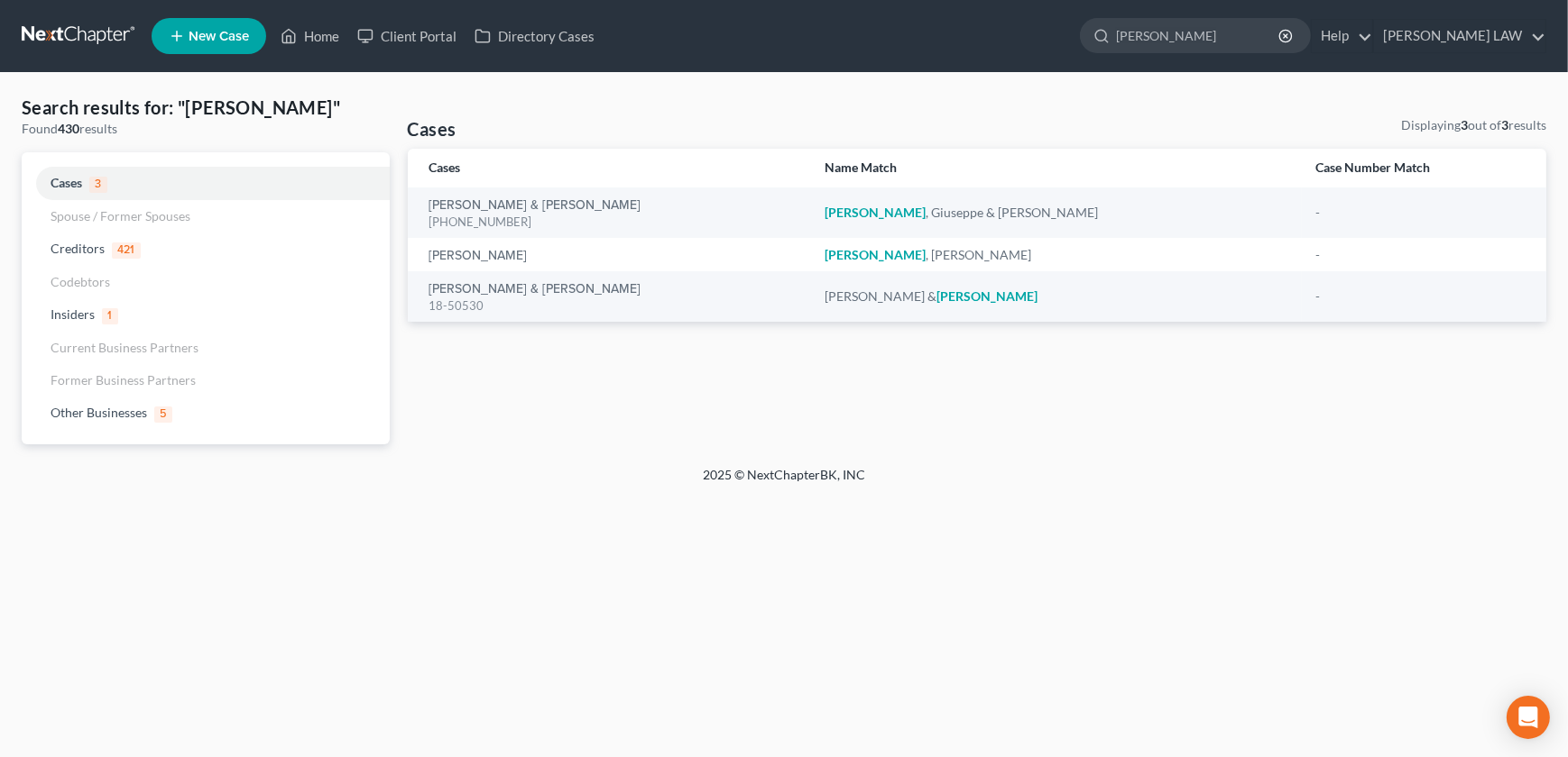
select select "2"
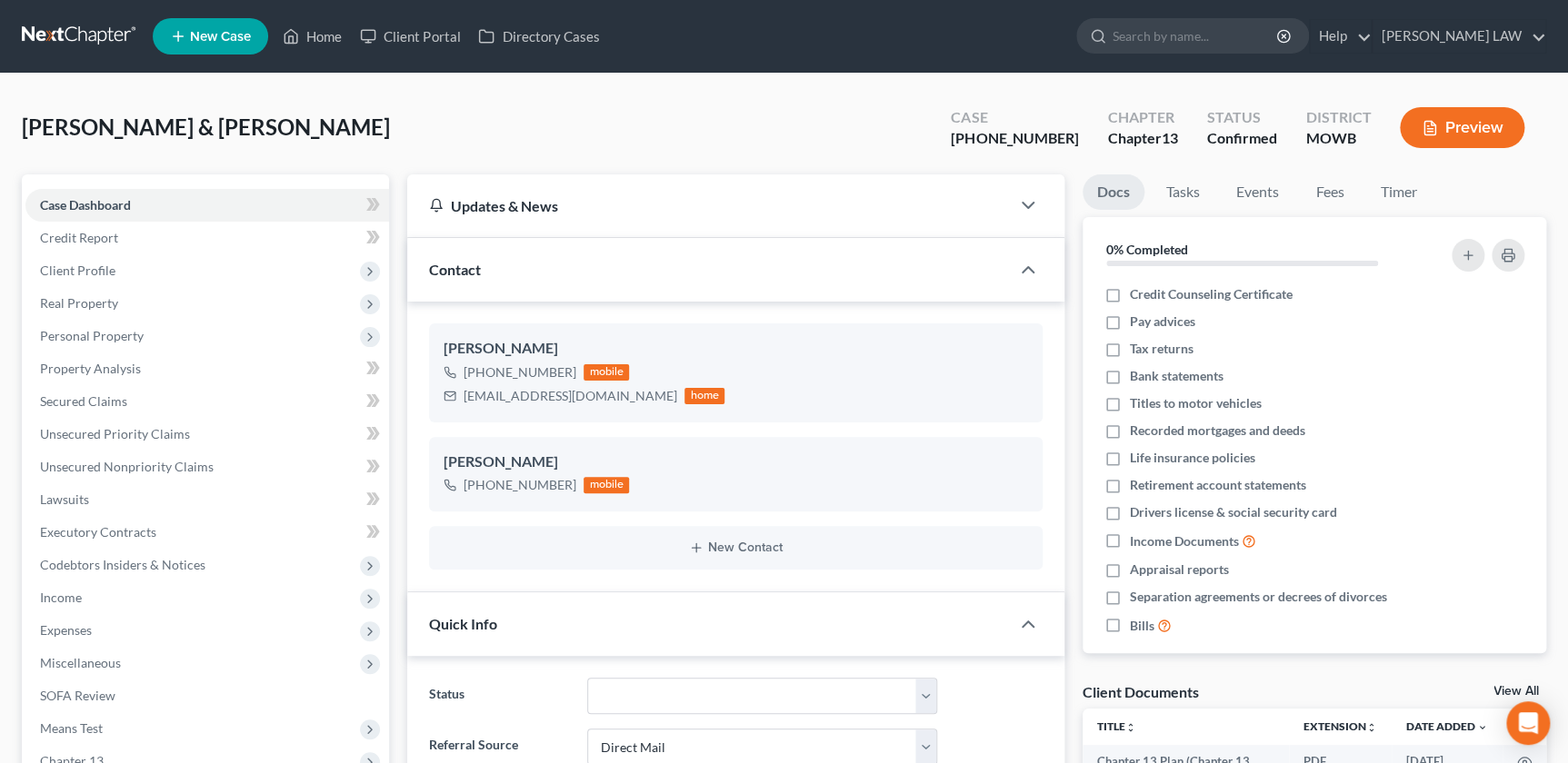
scroll to position [327, 0]
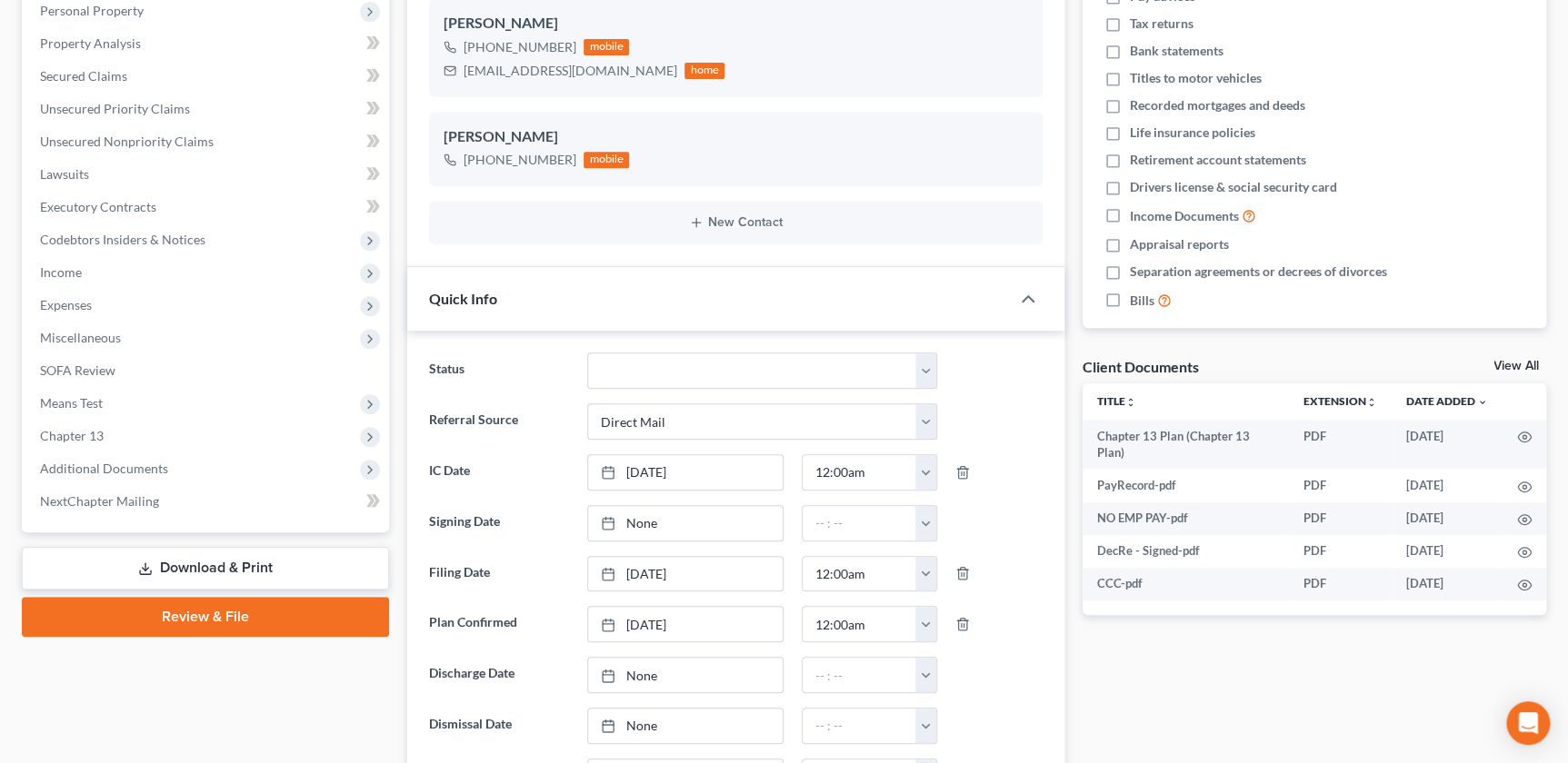
scroll to position [330, 0]
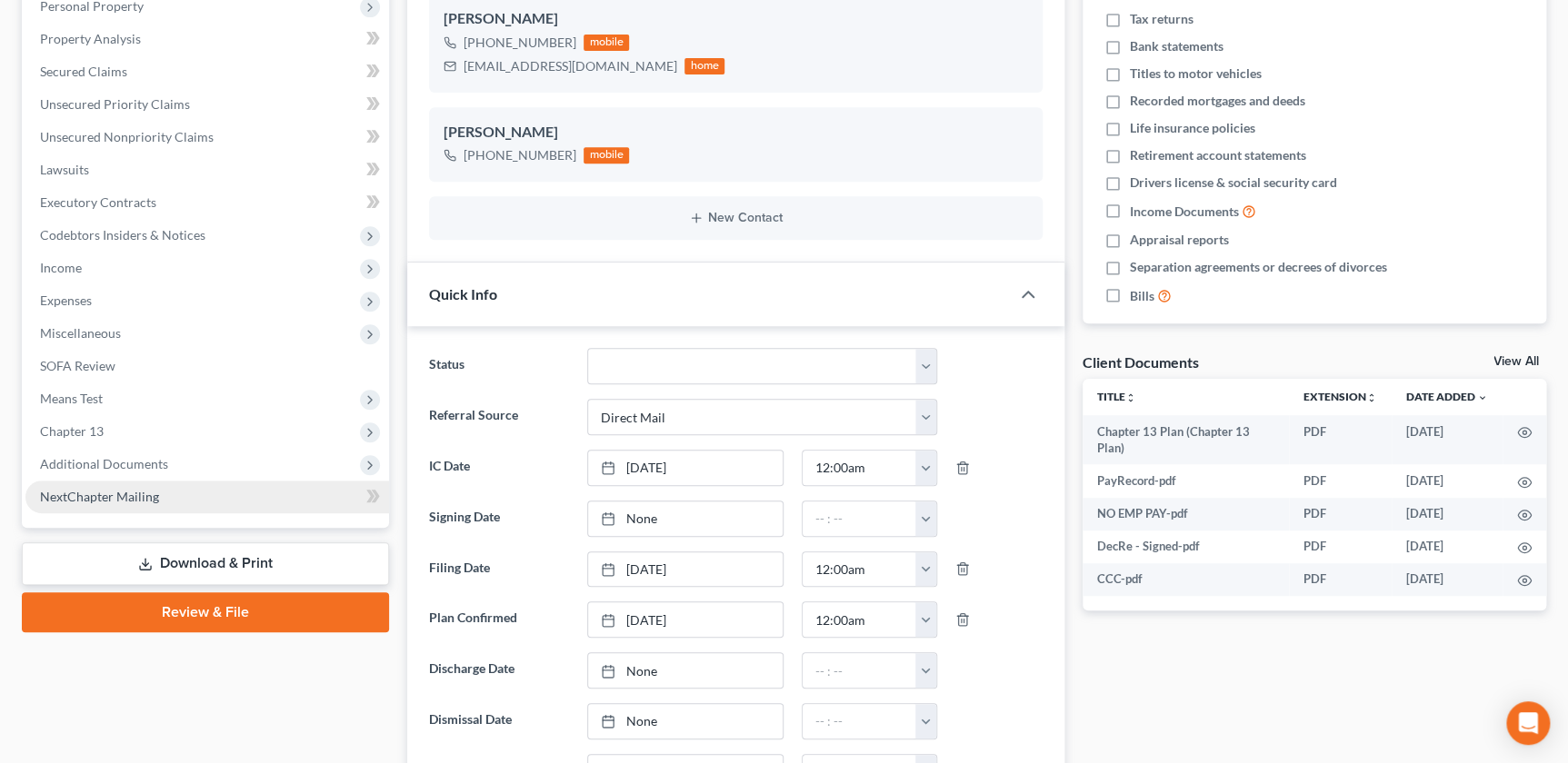
click at [91, 485] on link "NextChapter Mailing" at bounding box center [207, 497] width 364 height 33
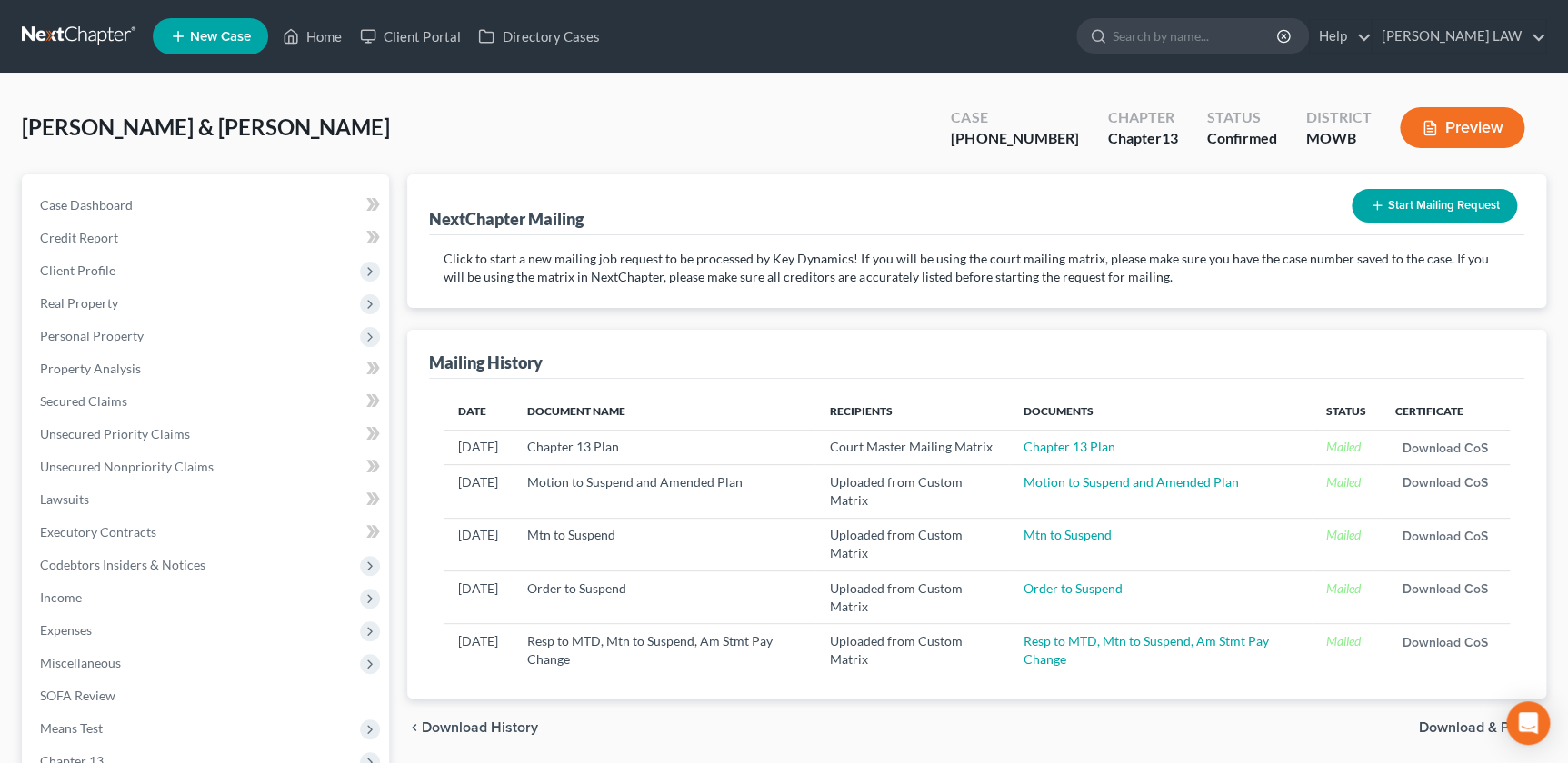
click at [1430, 205] on button "Start Mailing Request" at bounding box center [1435, 205] width 166 height 34
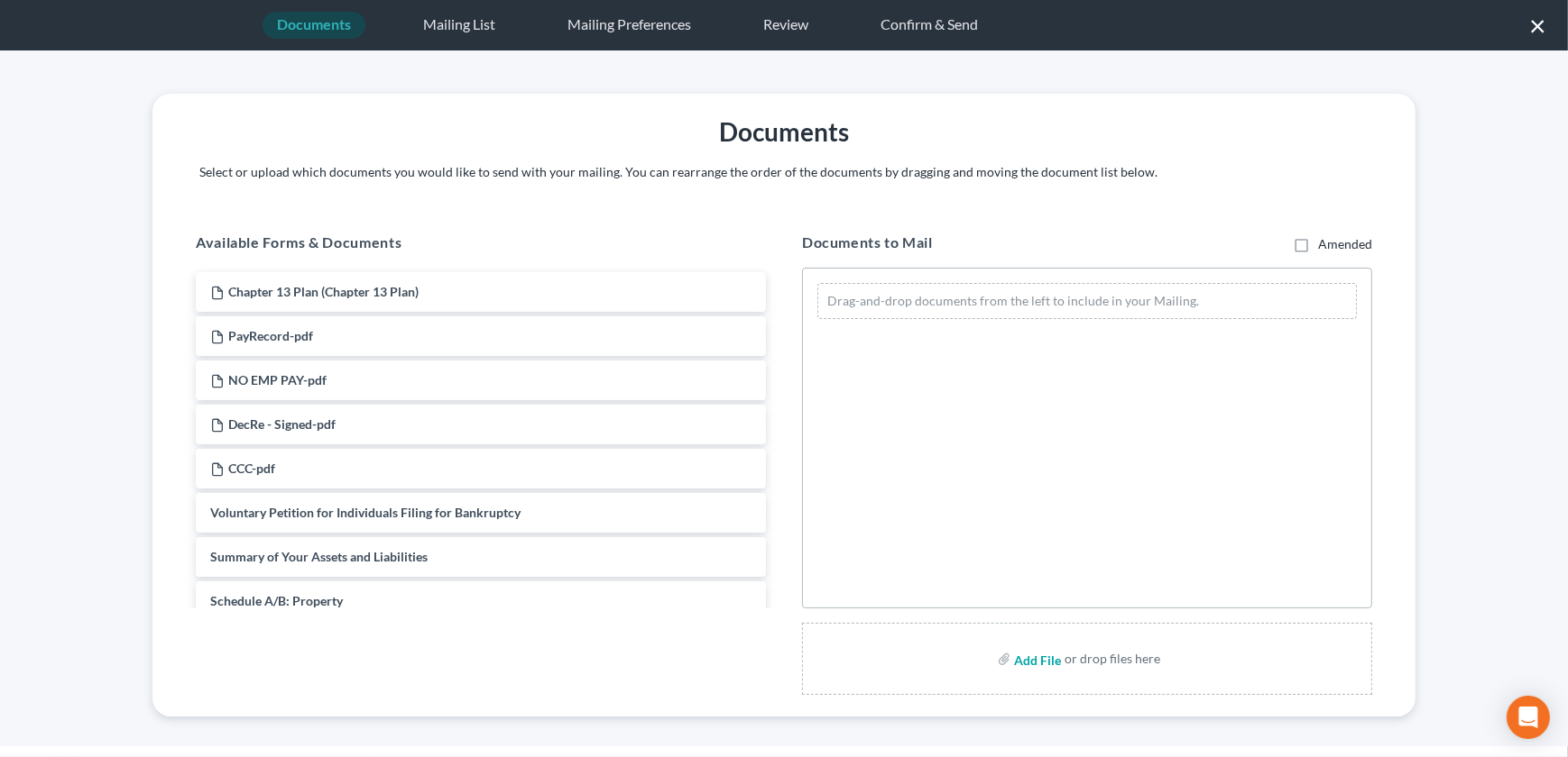
click at [1028, 659] on input "file" at bounding box center [1035, 659] width 43 height 32
type input "C:\fakepath\250918 22-50158-can13 Order on Motion to Suspend Plan Payments - [P…"
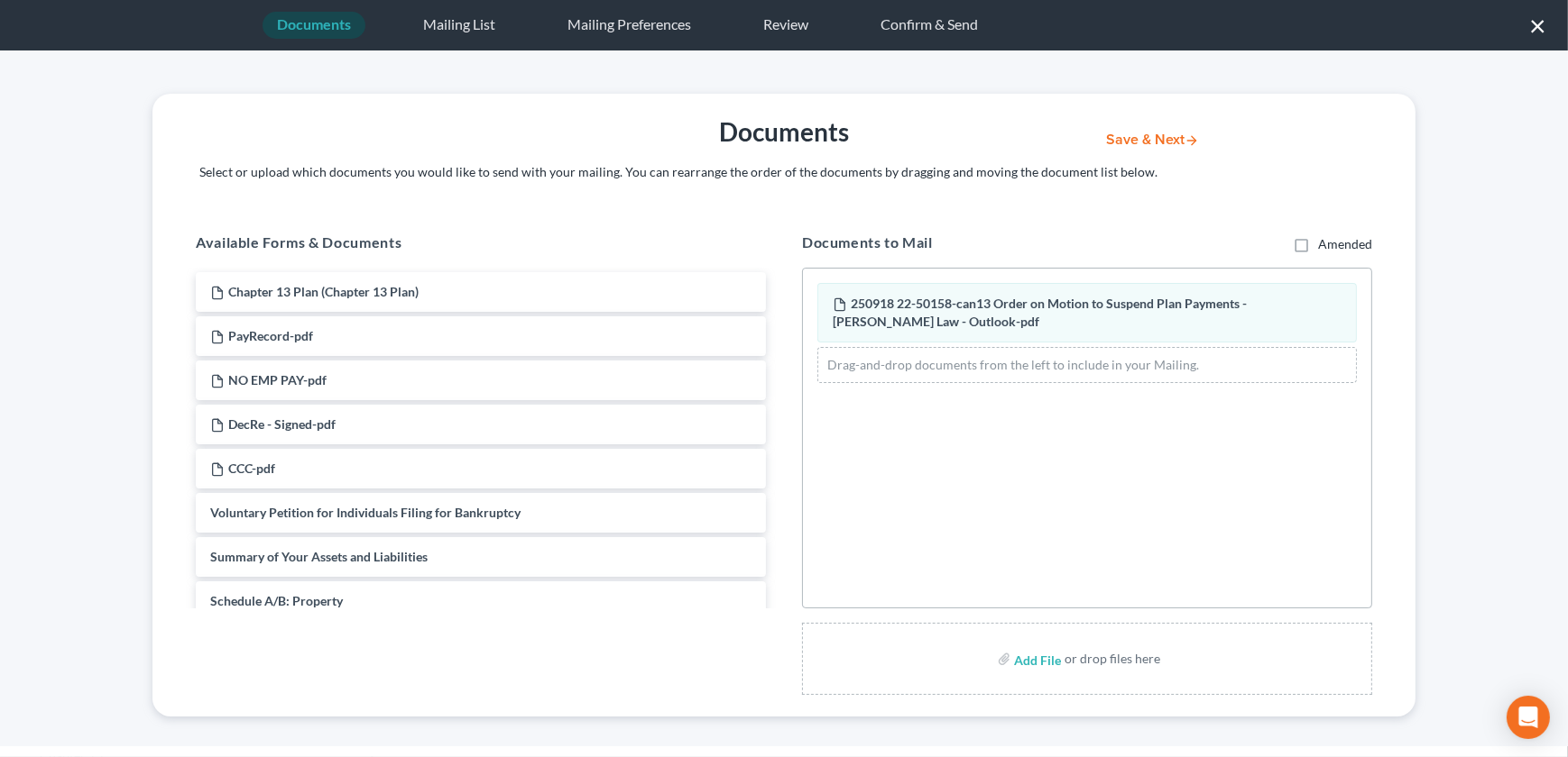
click at [1131, 133] on button "Save & Next" at bounding box center [1153, 140] width 122 height 15
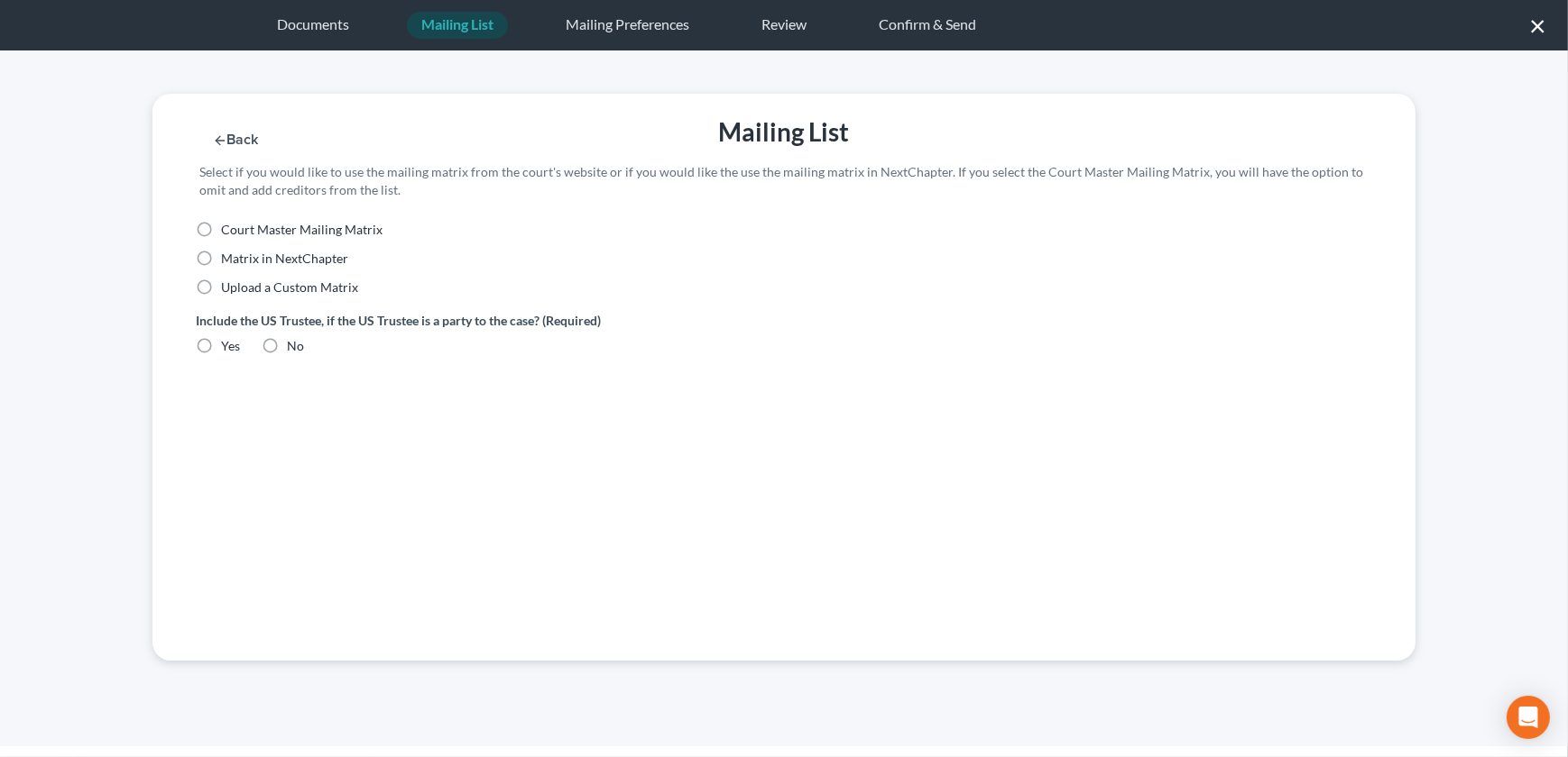
click at [221, 284] on label "Upload a Custom Matrix" at bounding box center [289, 287] width 138 height 18
click at [228, 284] on input "Upload a Custom Matrix" at bounding box center [234, 284] width 11 height 11
radio input "true"
click at [221, 344] on label "Yes" at bounding box center [230, 346] width 19 height 18
click at [228, 344] on input "Yes" at bounding box center [234, 343] width 11 height 11
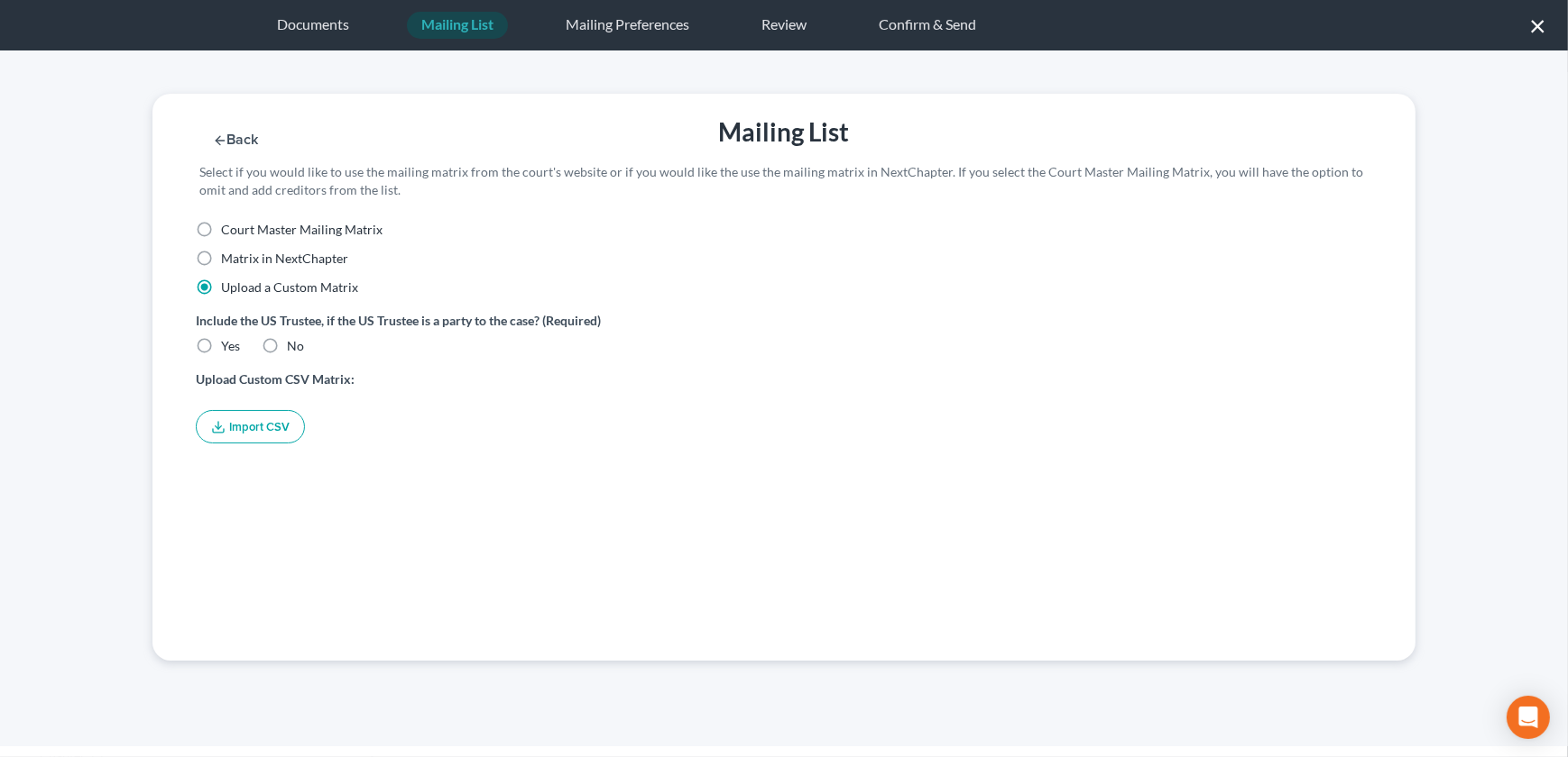
radio input "true"
click at [252, 428] on button "Import CSV" at bounding box center [250, 427] width 109 height 33
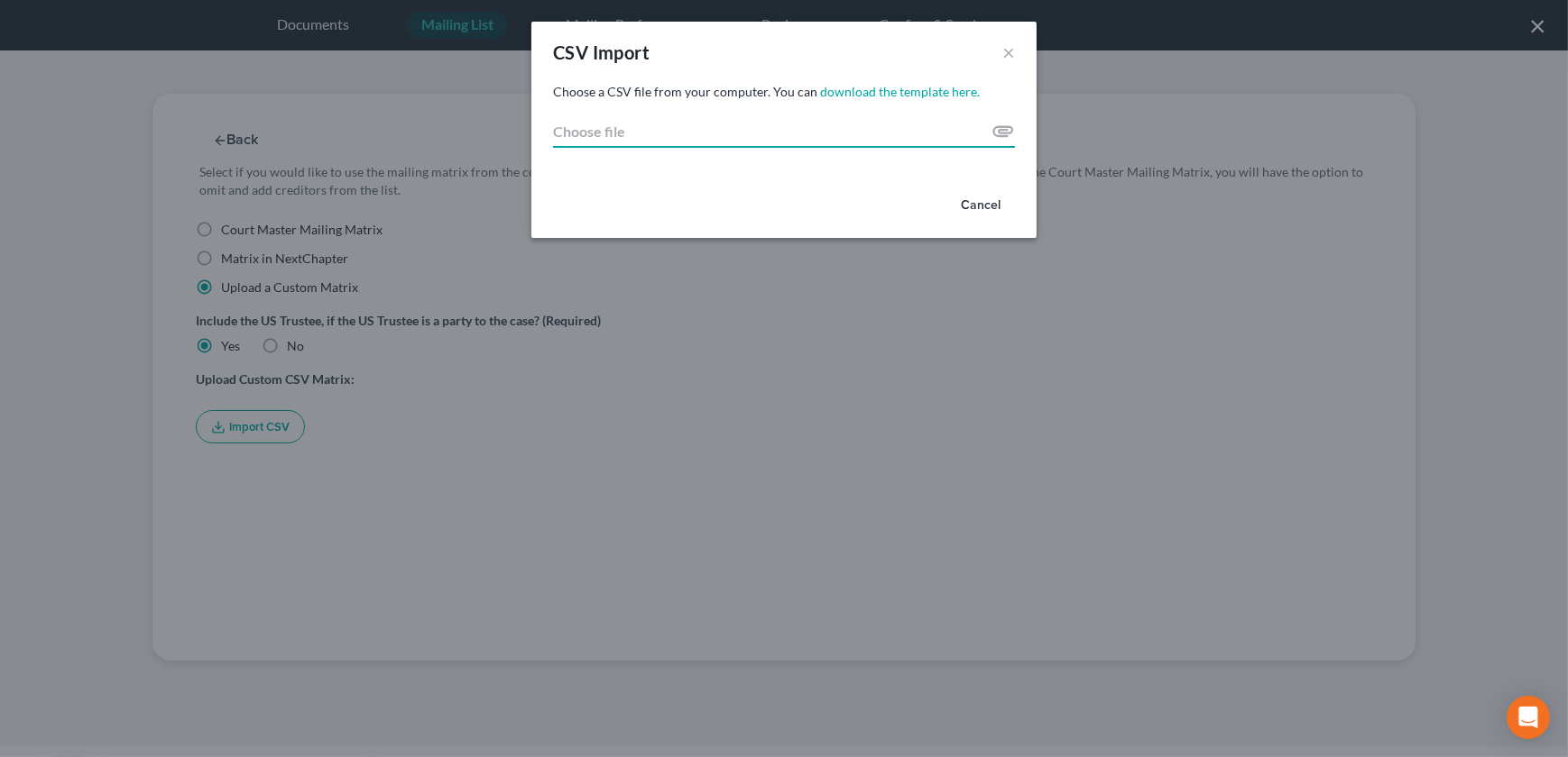
click at [1008, 126] on input "Choose file" at bounding box center [784, 132] width 462 height 32
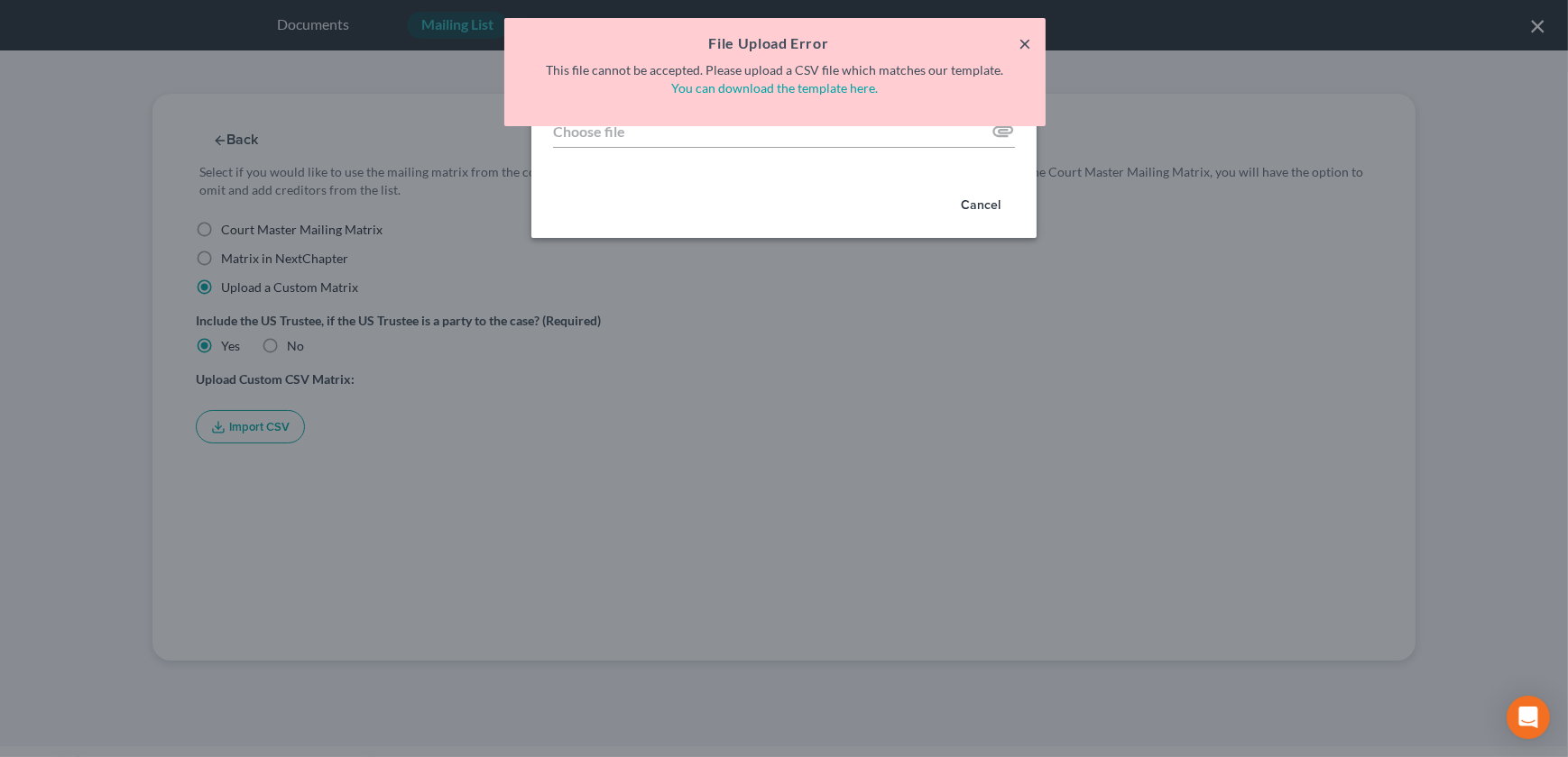
click at [1025, 34] on button "×" at bounding box center [1024, 43] width 12 height 22
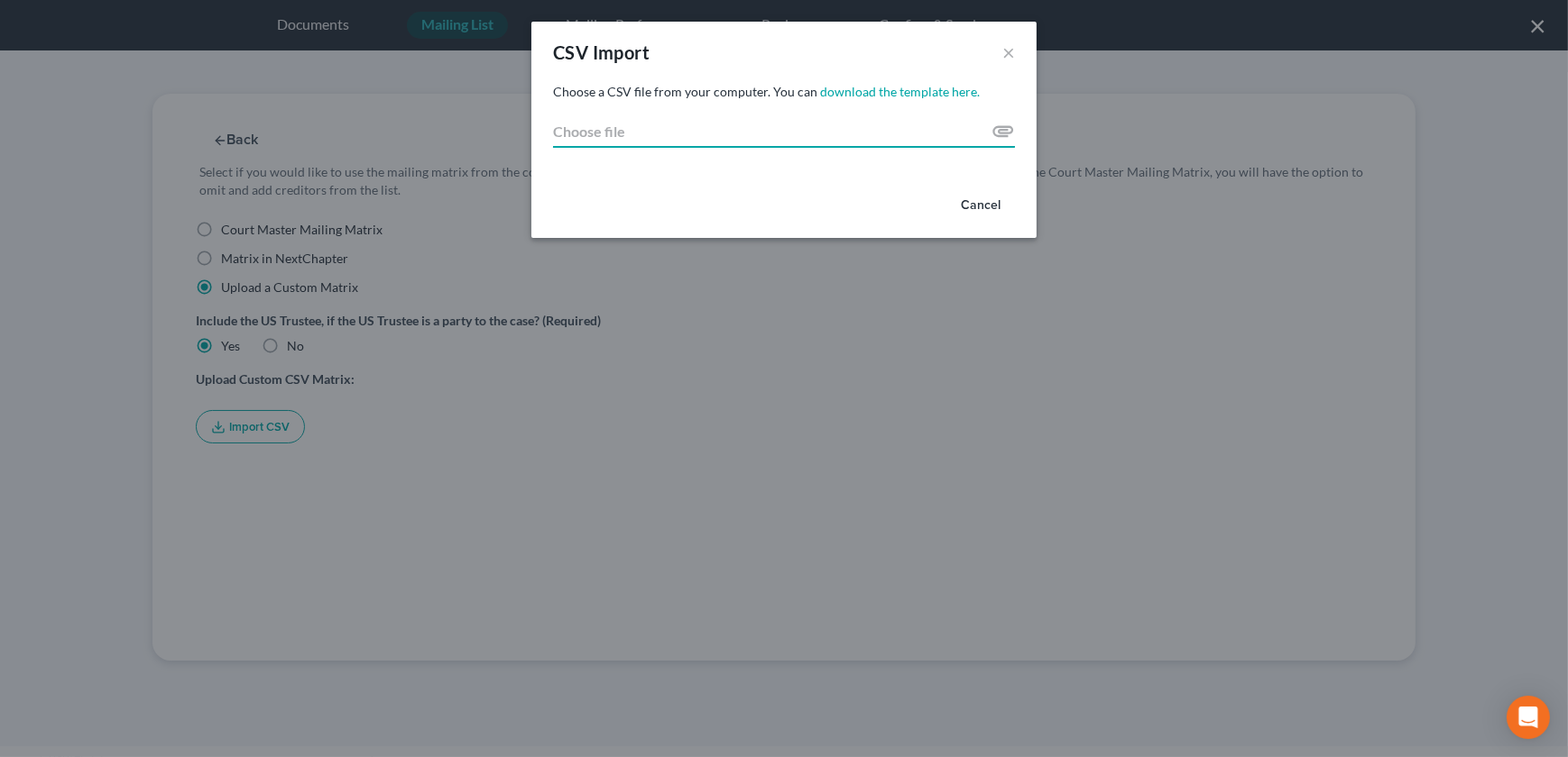
click at [997, 126] on input "Choose file" at bounding box center [784, 132] width 462 height 32
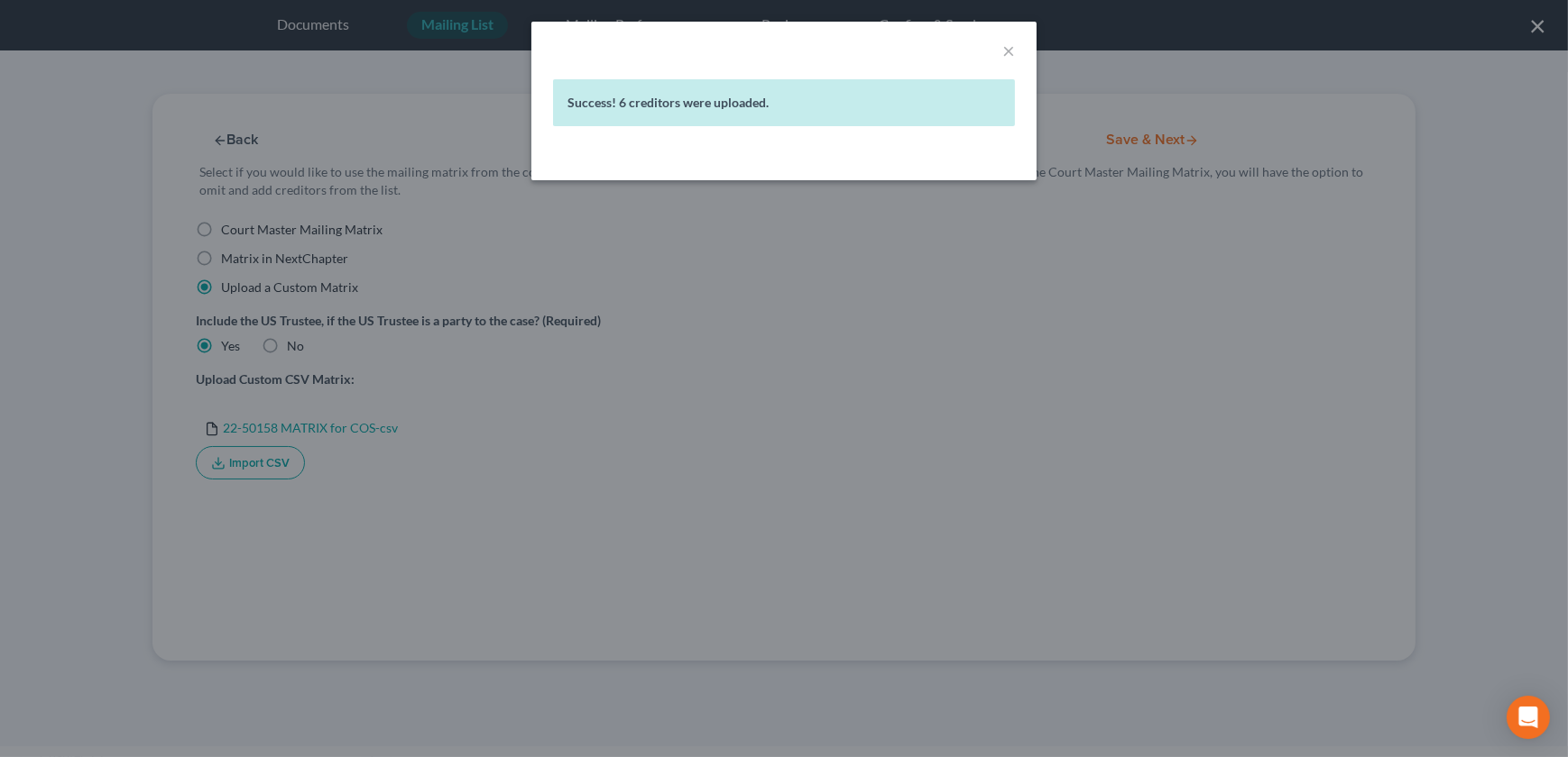
click at [941, 224] on div "× Success! 6 creditors were uploaded." at bounding box center [784, 378] width 1568 height 757
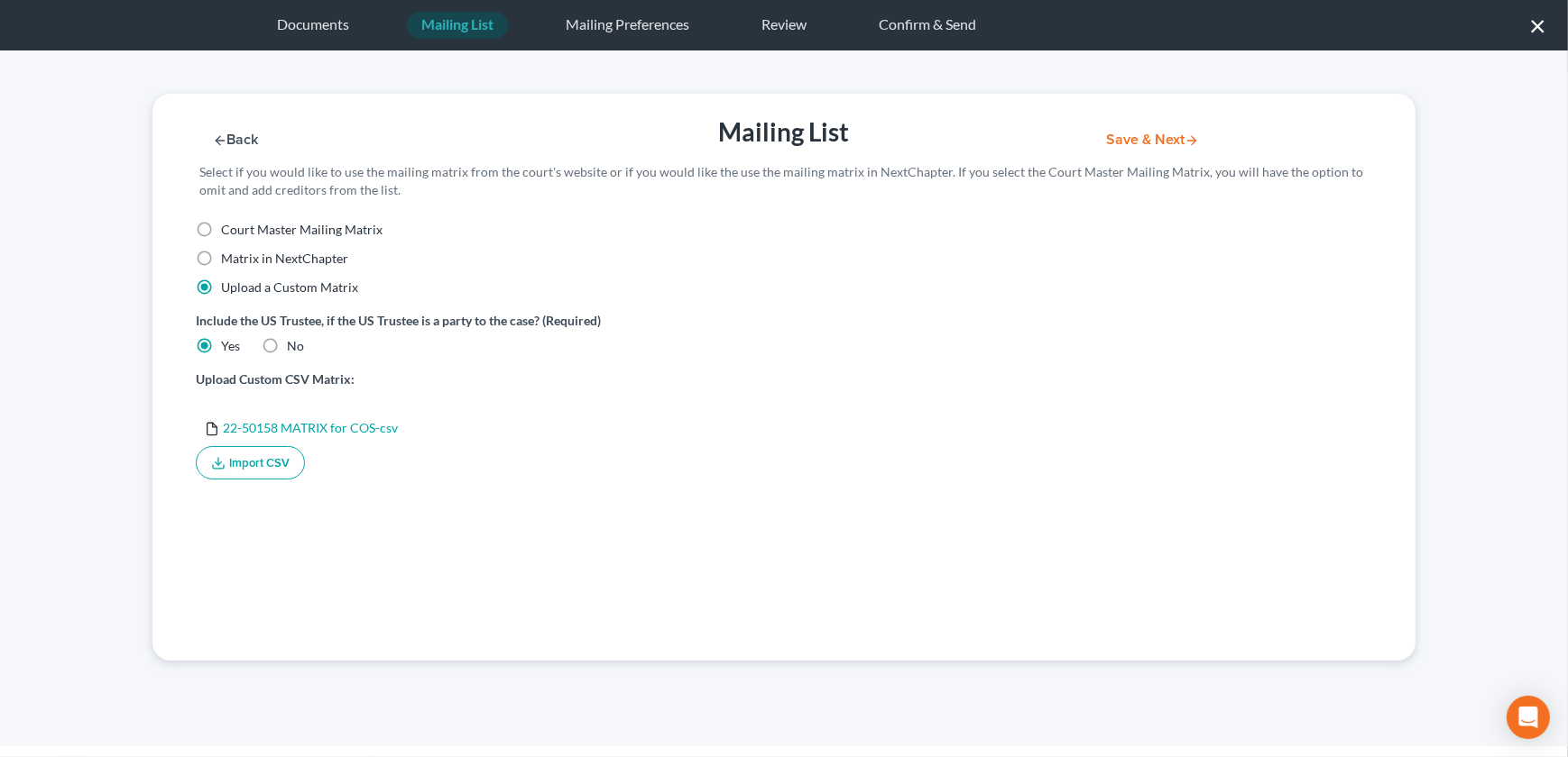
click at [1134, 136] on button "Save & Next" at bounding box center [1153, 140] width 122 height 15
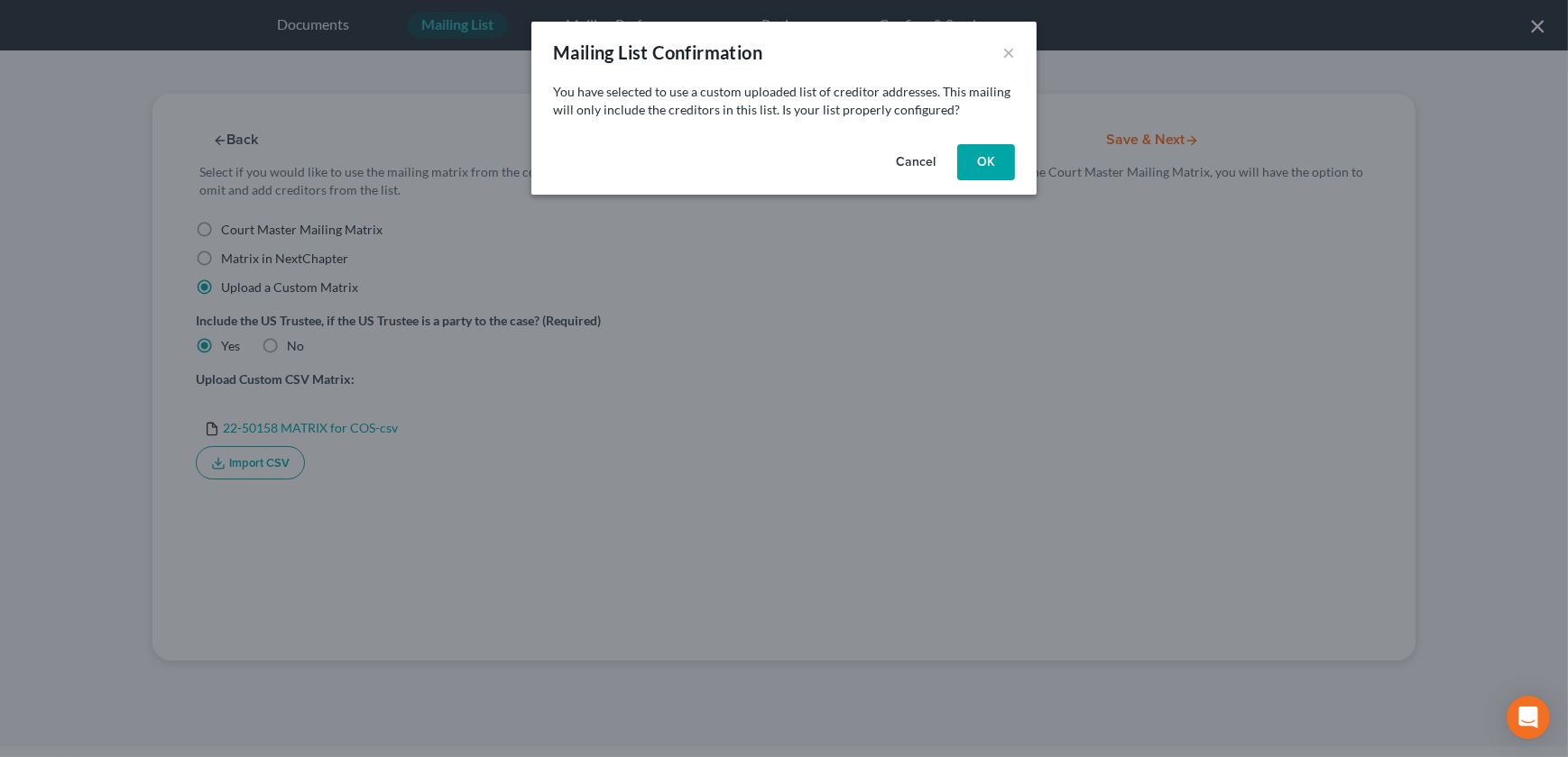
click at [972, 162] on button "OK" at bounding box center [985, 162] width 57 height 36
select select "26"
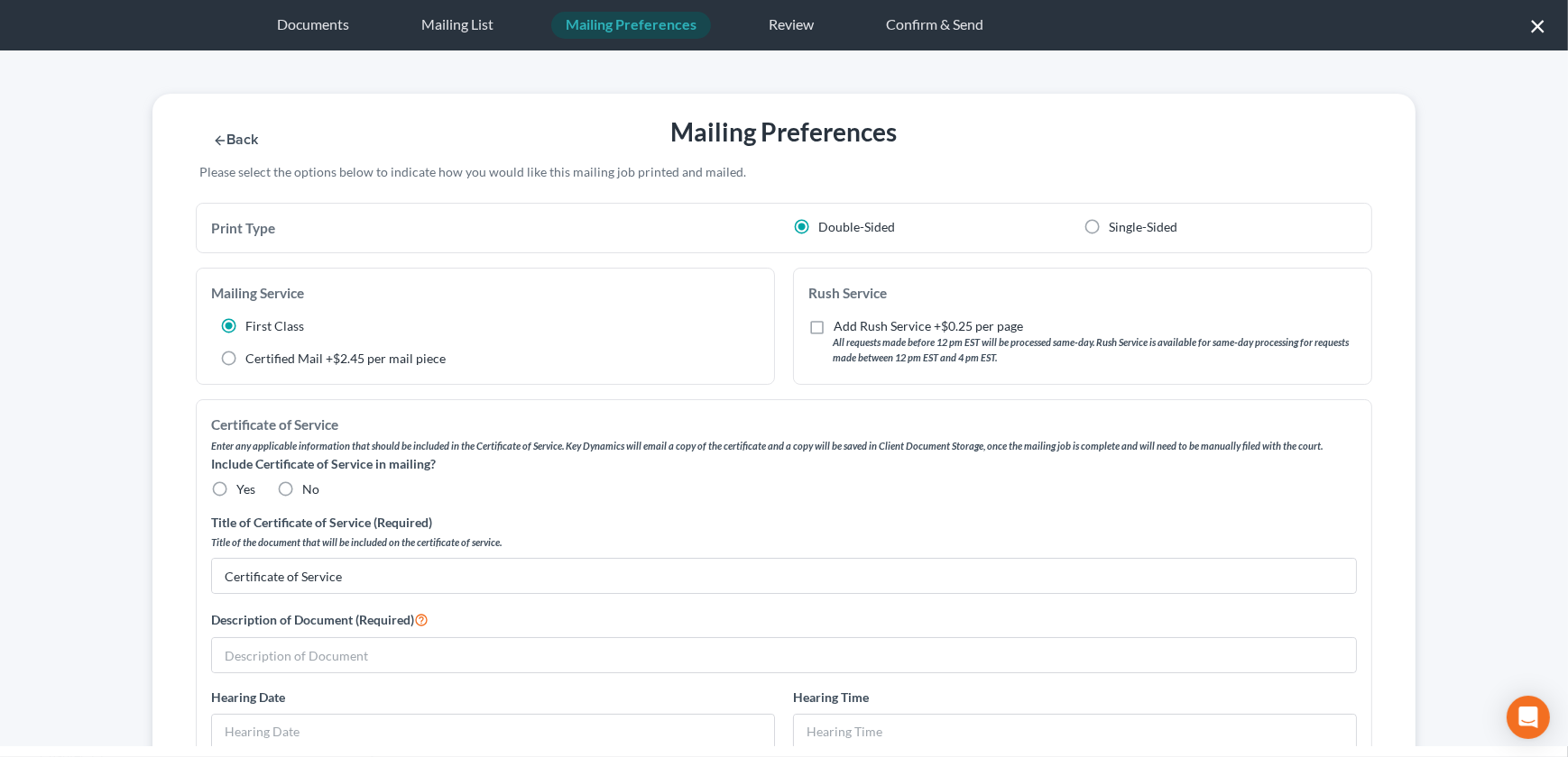
click at [302, 488] on label "No" at bounding box center [310, 489] width 17 height 18
click at [309, 488] on input "No" at bounding box center [315, 486] width 11 height 11
radio input "true"
click at [310, 659] on input "text" at bounding box center [784, 656] width 1144 height 34
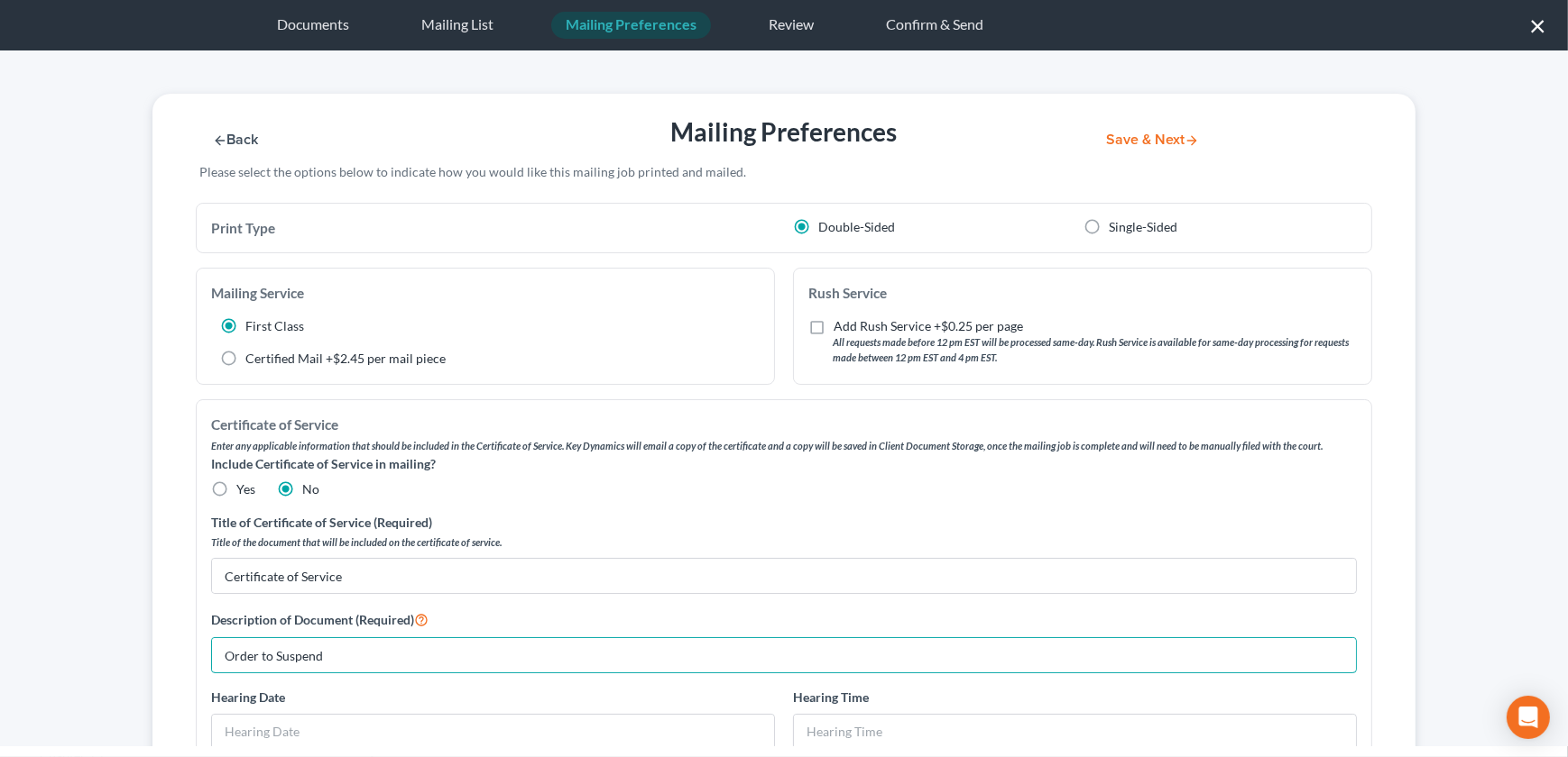
type input "Order to Suspend"
click at [1144, 140] on button "Save & Next" at bounding box center [1153, 140] width 122 height 15
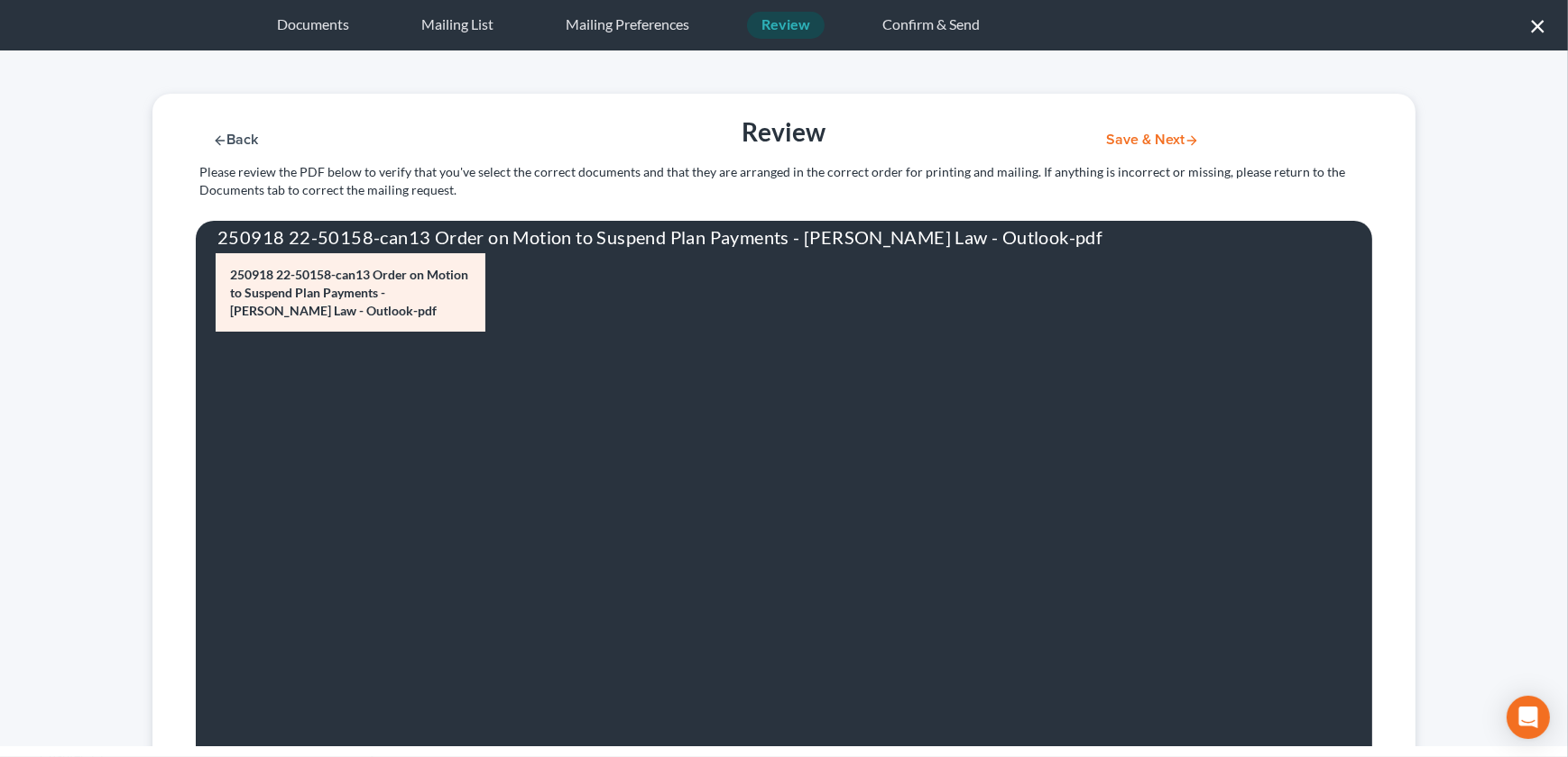
click at [1114, 136] on button "Save & Next" at bounding box center [1153, 140] width 122 height 15
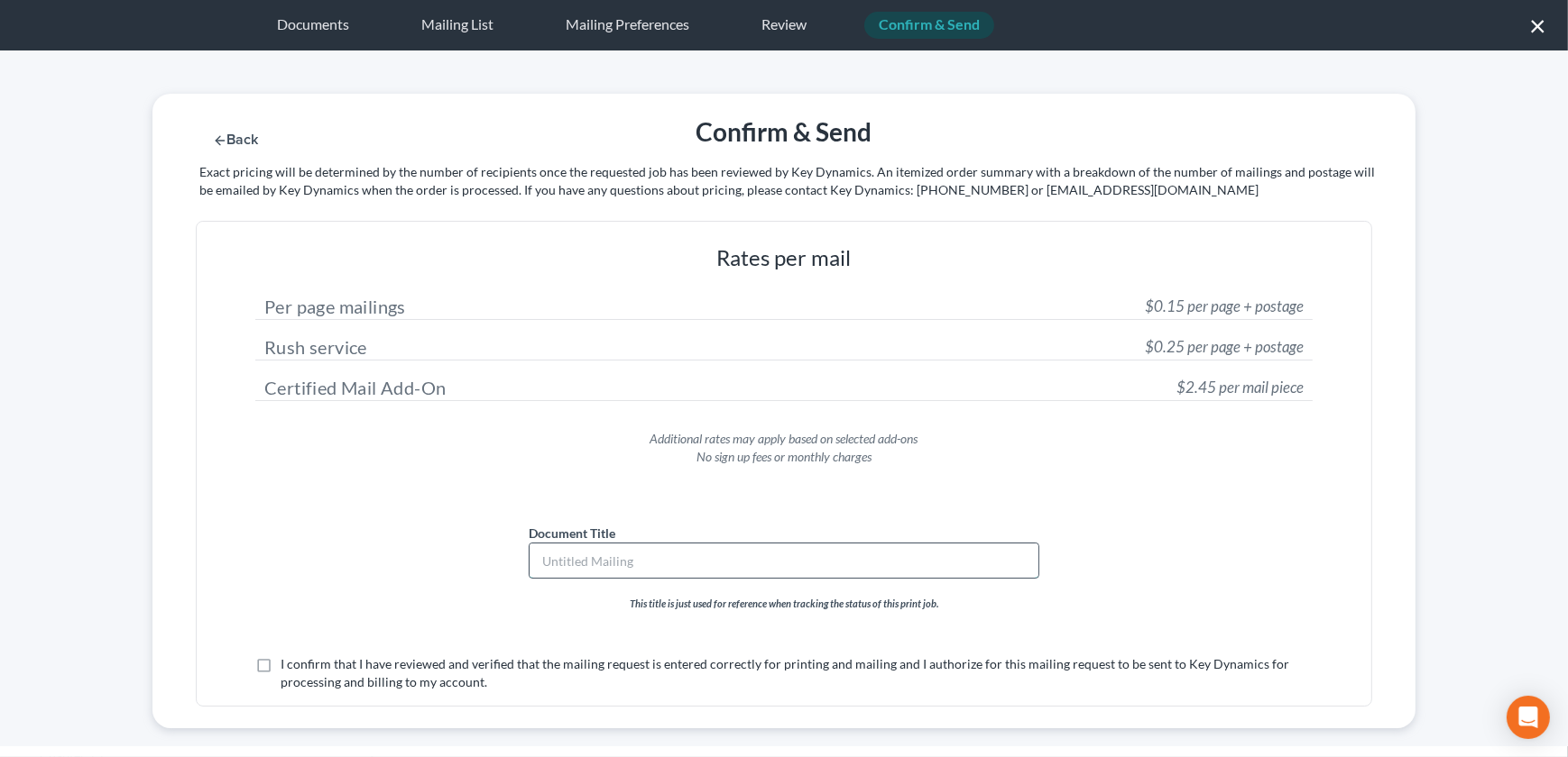
click at [674, 575] on input "text" at bounding box center [783, 561] width 509 height 34
click at [674, 575] on input "Or" at bounding box center [783, 561] width 509 height 34
type input "Order to Suspend"
click at [281, 661] on label "I confirm that I have reviewed and verified that the mailing request is entered…" at bounding box center [796, 674] width 1032 height 36
click at [287, 661] on input "I confirm that I have reviewed and verified that the mailing request is entered…" at bounding box center [293, 662] width 11 height 11
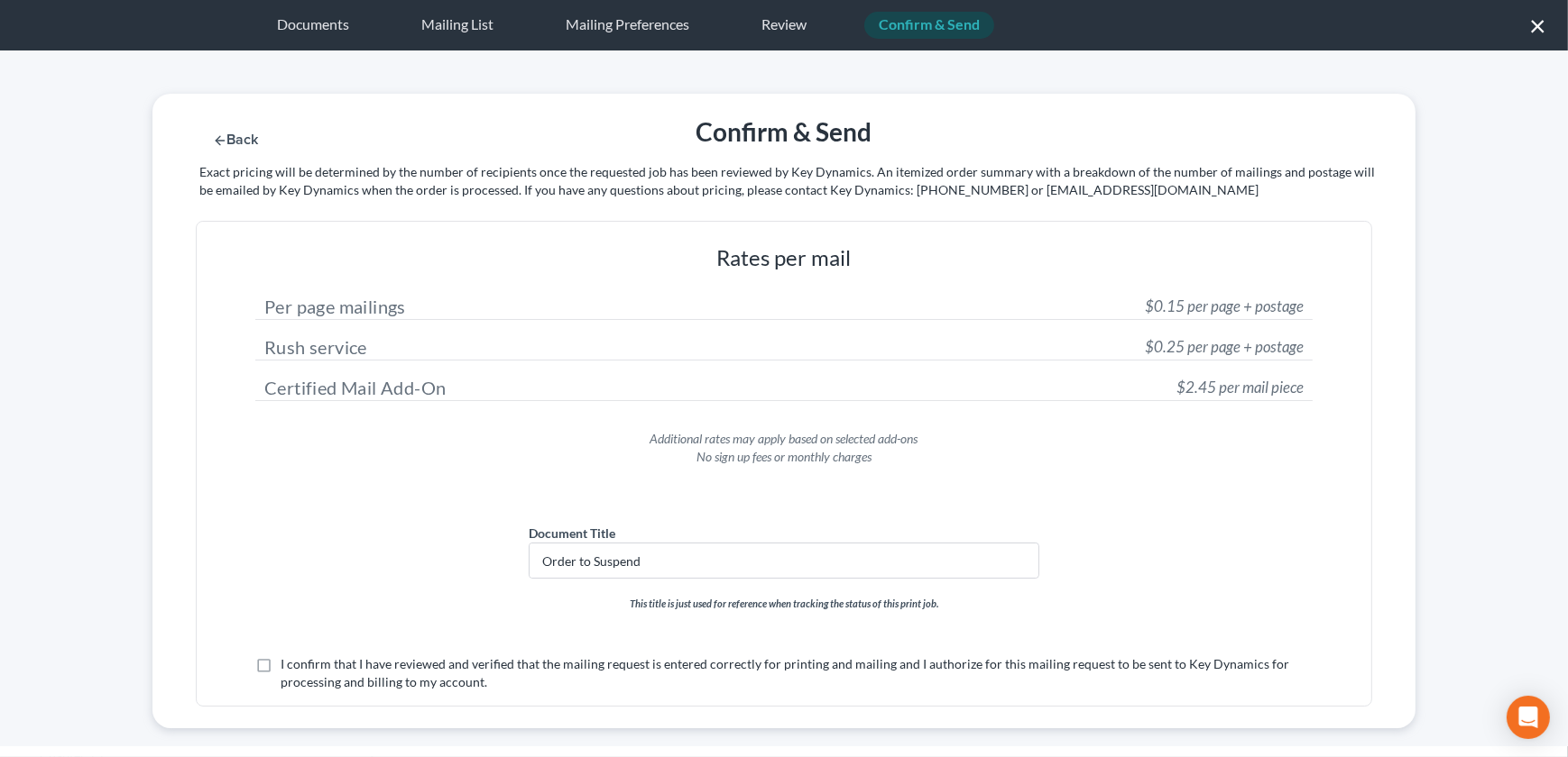
checkbox input "true"
click at [1179, 137] on button "Submit for Mailing" at bounding box center [1176, 140] width 168 height 15
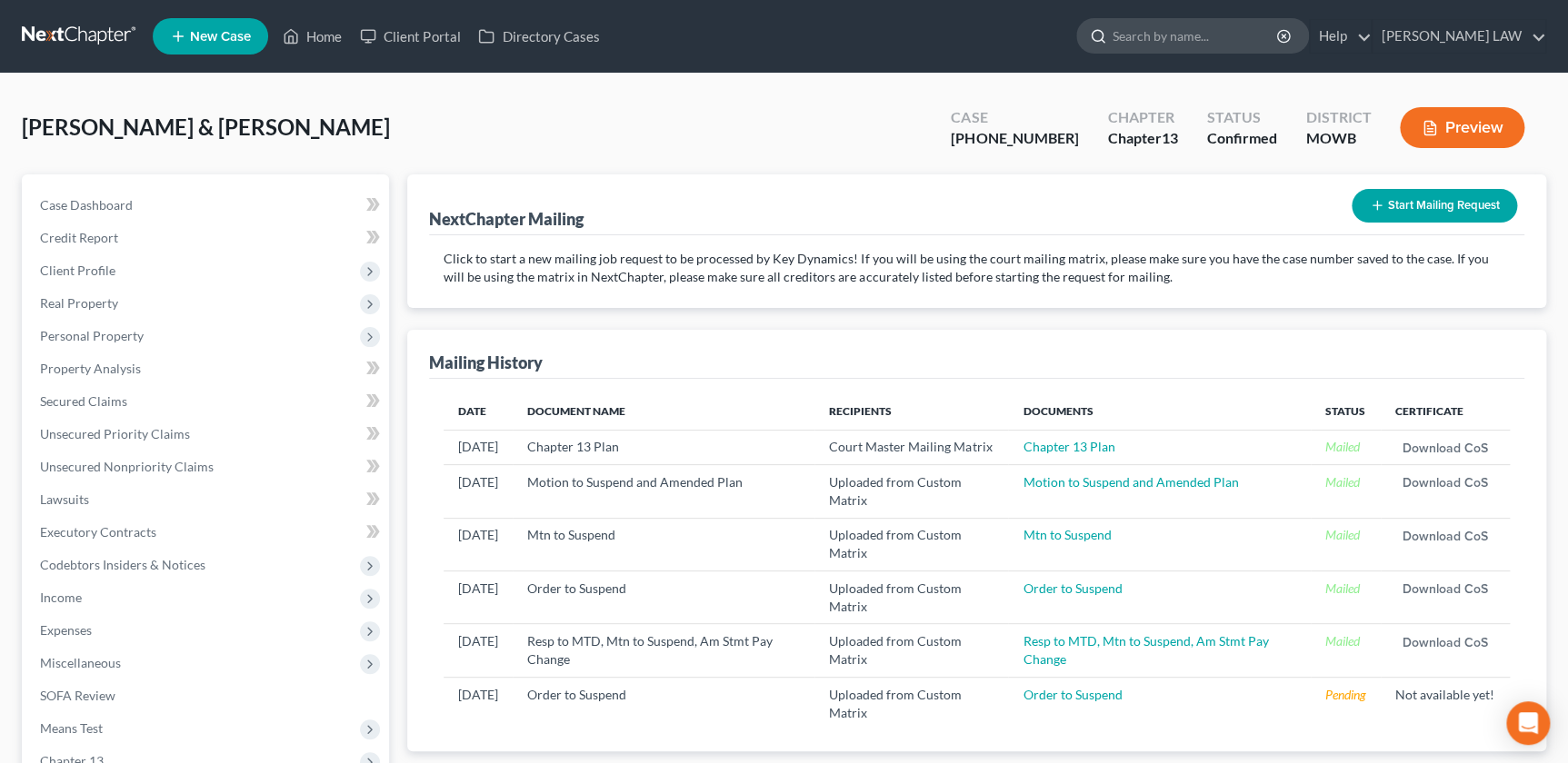
click at [1200, 33] on input "search" at bounding box center [1195, 36] width 167 height 34
type input "[PERSON_NAME]"
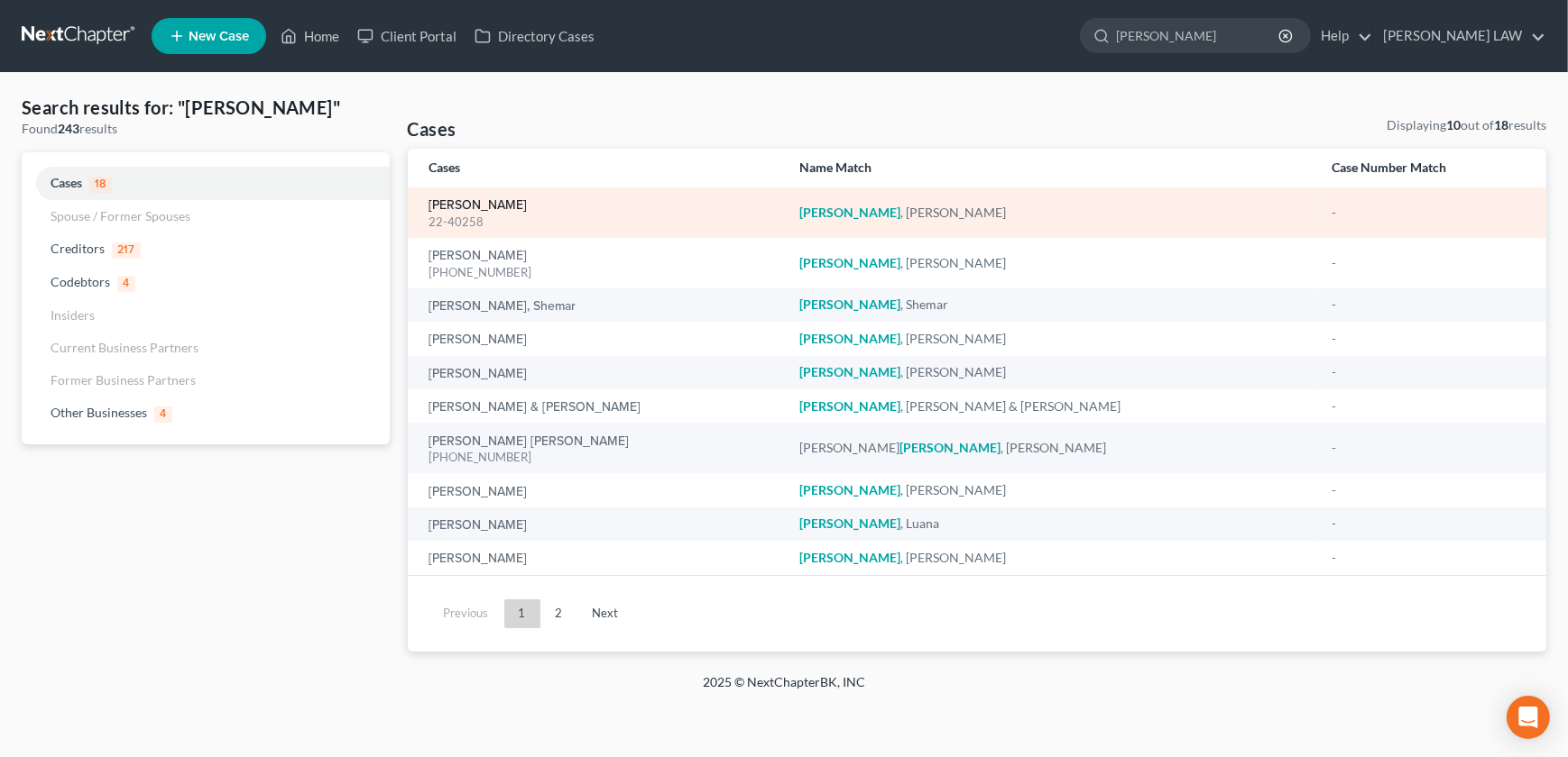
click at [480, 203] on link "[PERSON_NAME]" at bounding box center [478, 205] width 98 height 12
select select "2"
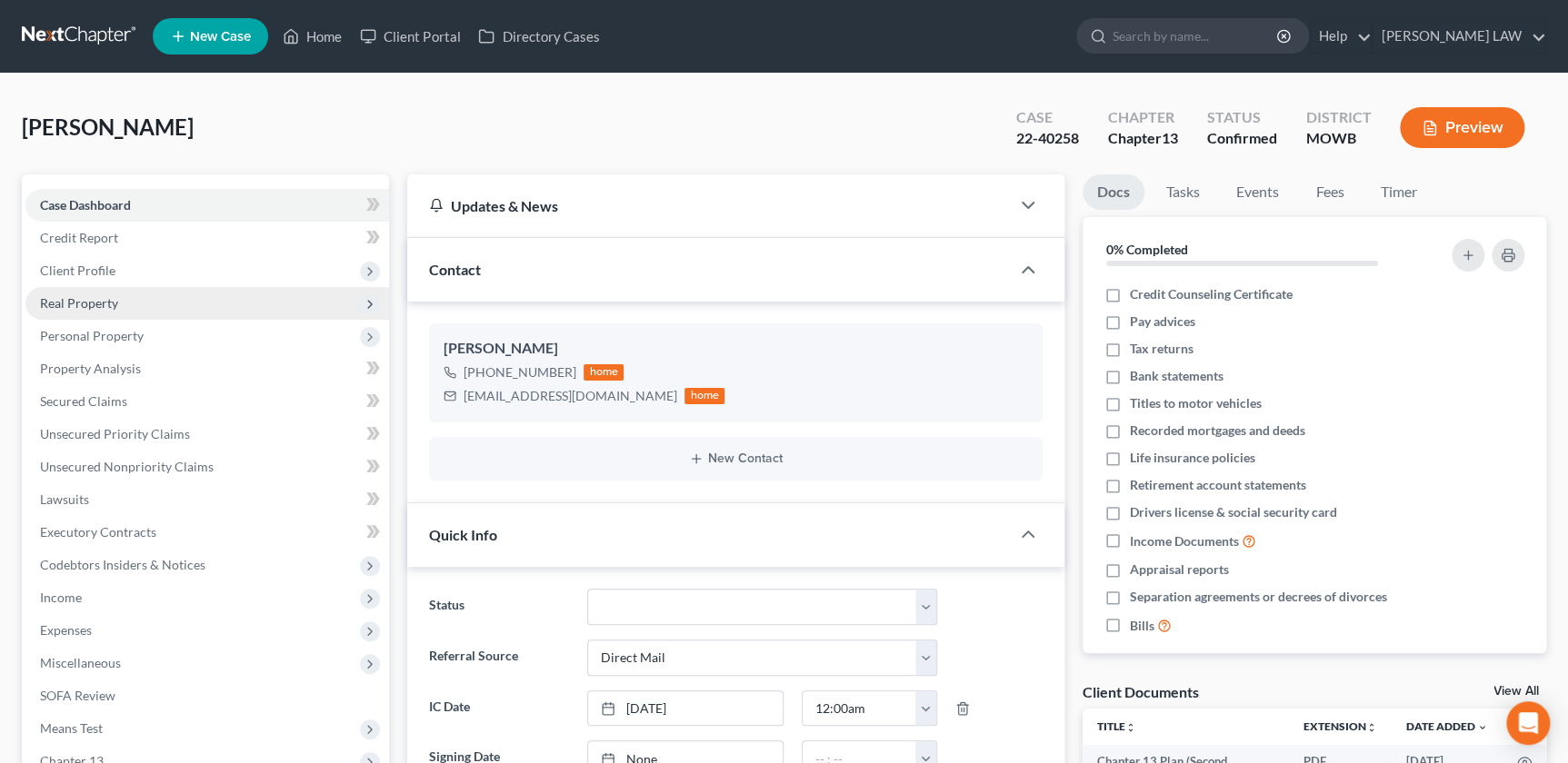
scroll to position [1787, 0]
click at [83, 305] on span "Real Property" at bounding box center [79, 303] width 78 height 15
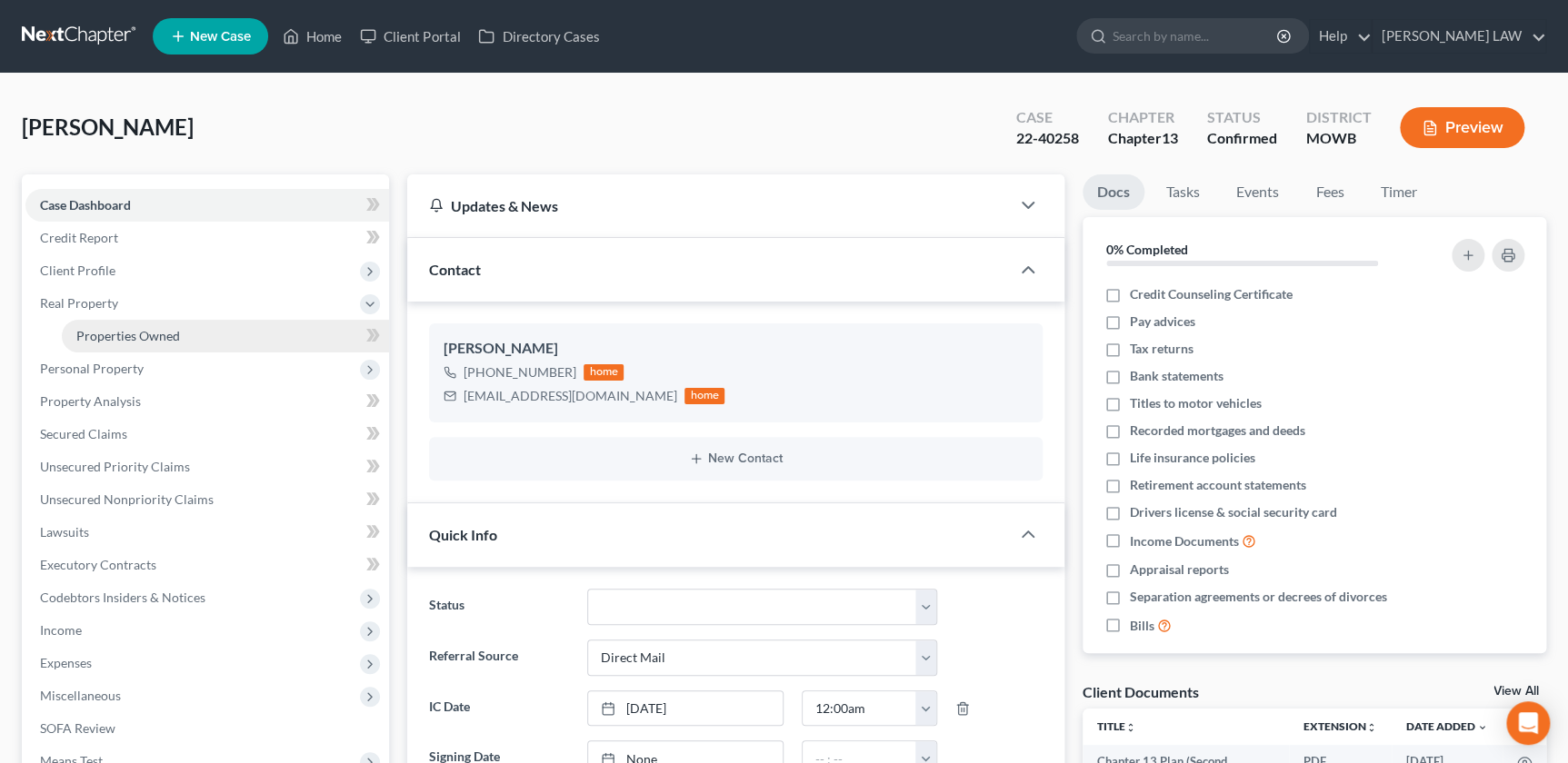
click at [94, 343] on link "Properties Owned" at bounding box center [225, 336] width 327 height 33
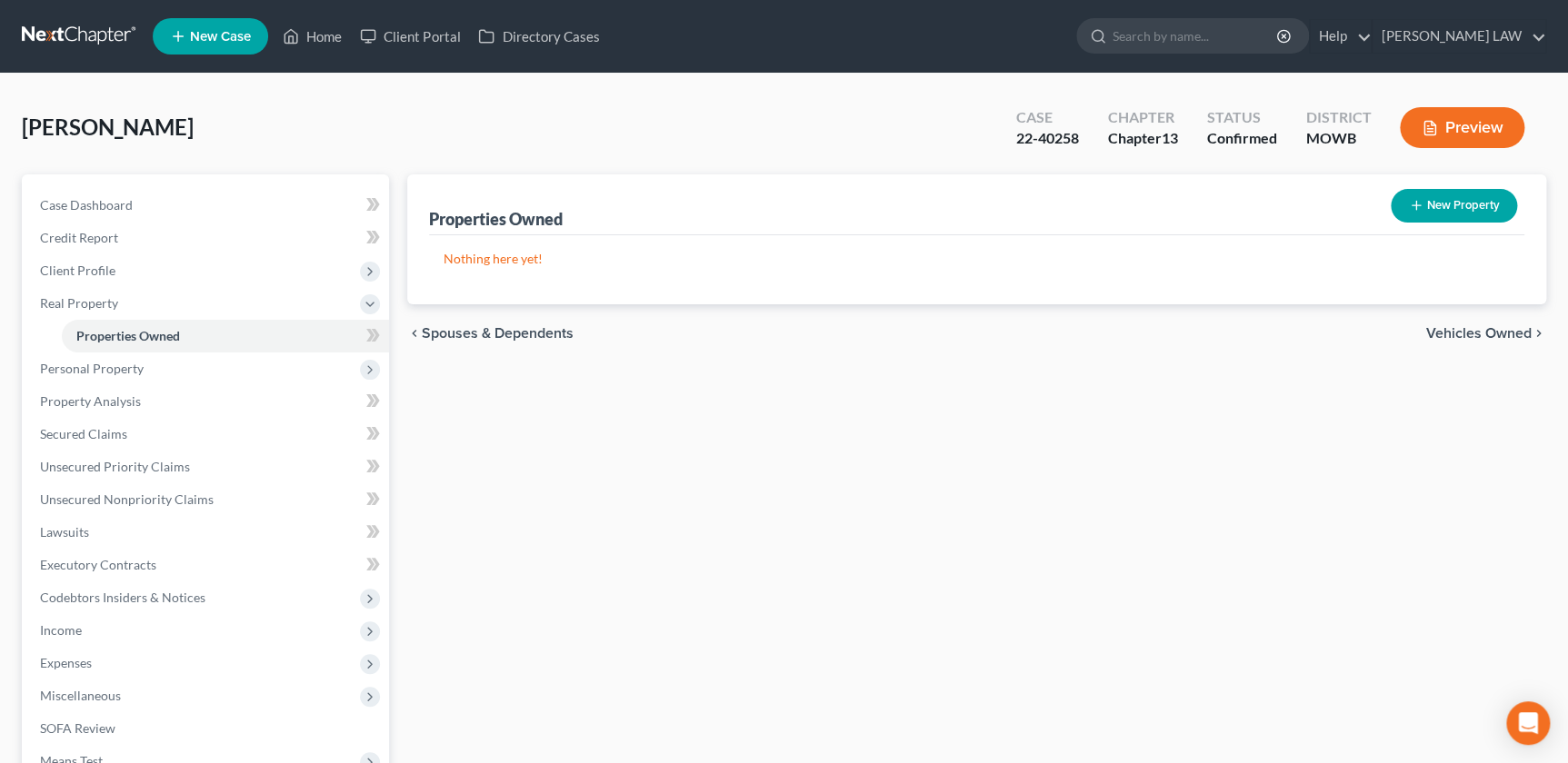
click at [423, 590] on div "Properties Owned New Property Nothing here yet! Property Market Value Liens Exe…" at bounding box center [977, 584] width 1157 height 821
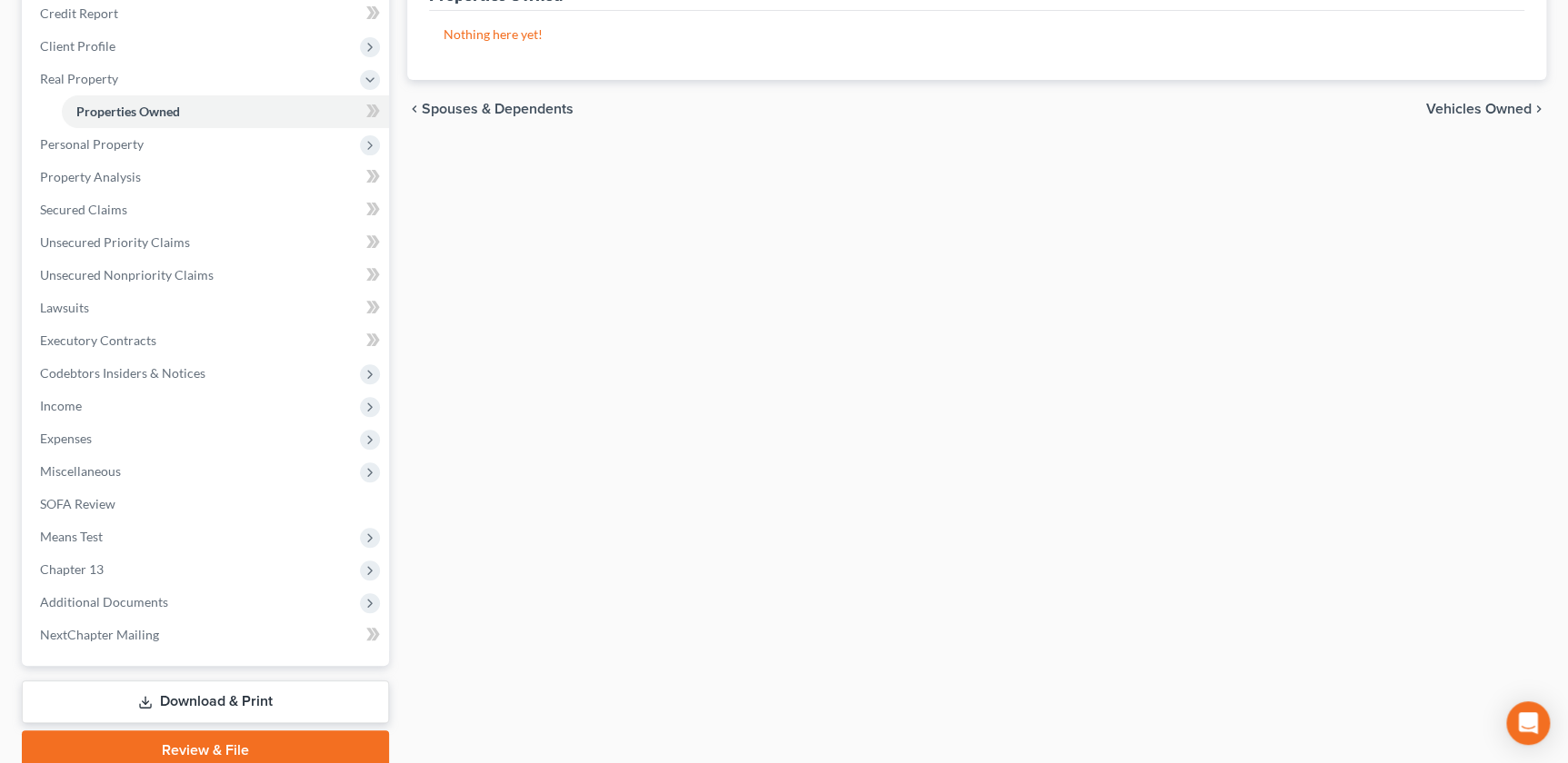
scroll to position [231, 0]
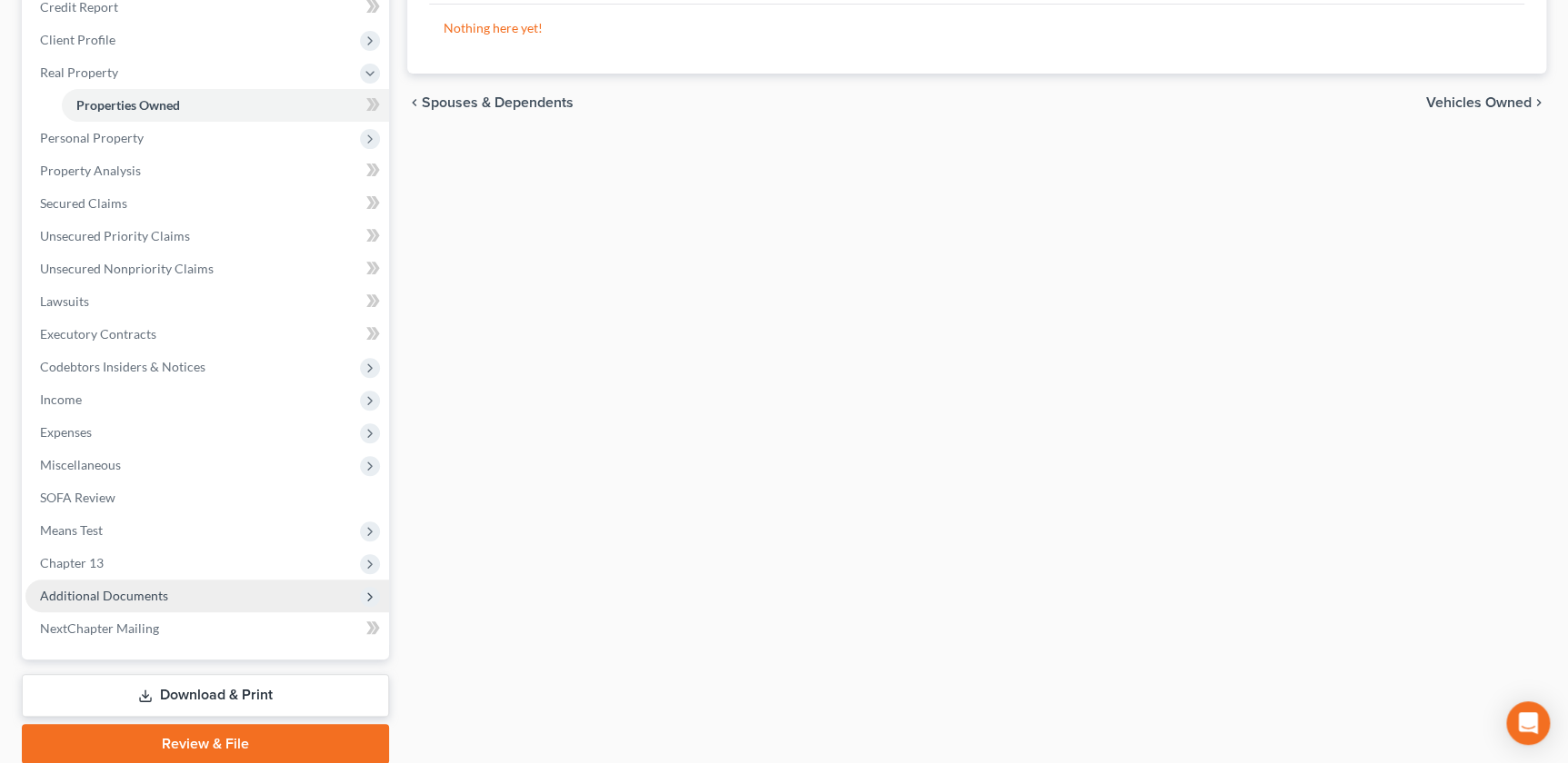
click at [67, 593] on span "Additional Documents" at bounding box center [104, 596] width 128 height 15
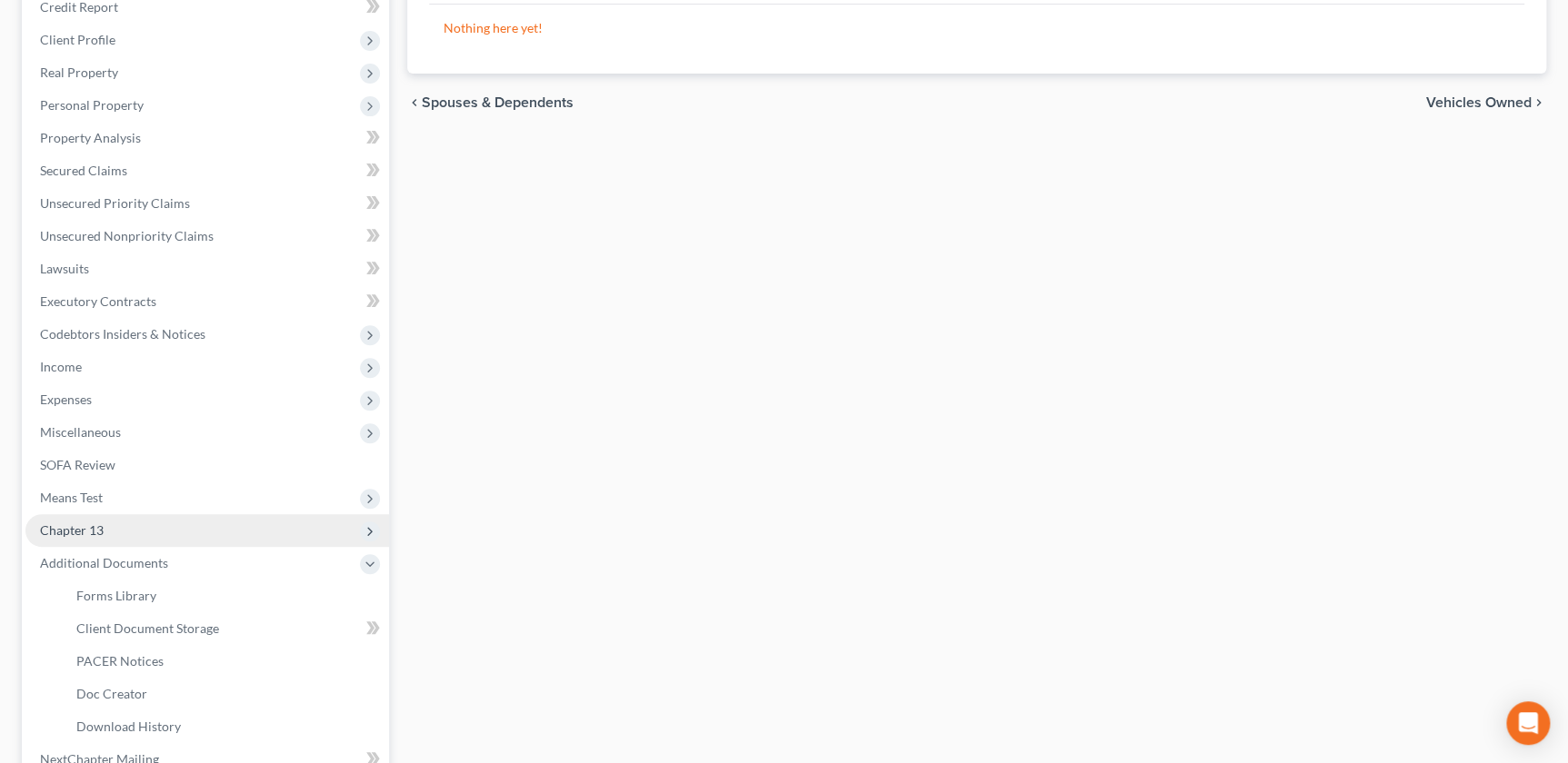
click at [116, 533] on span "Chapter 13" at bounding box center [207, 531] width 364 height 33
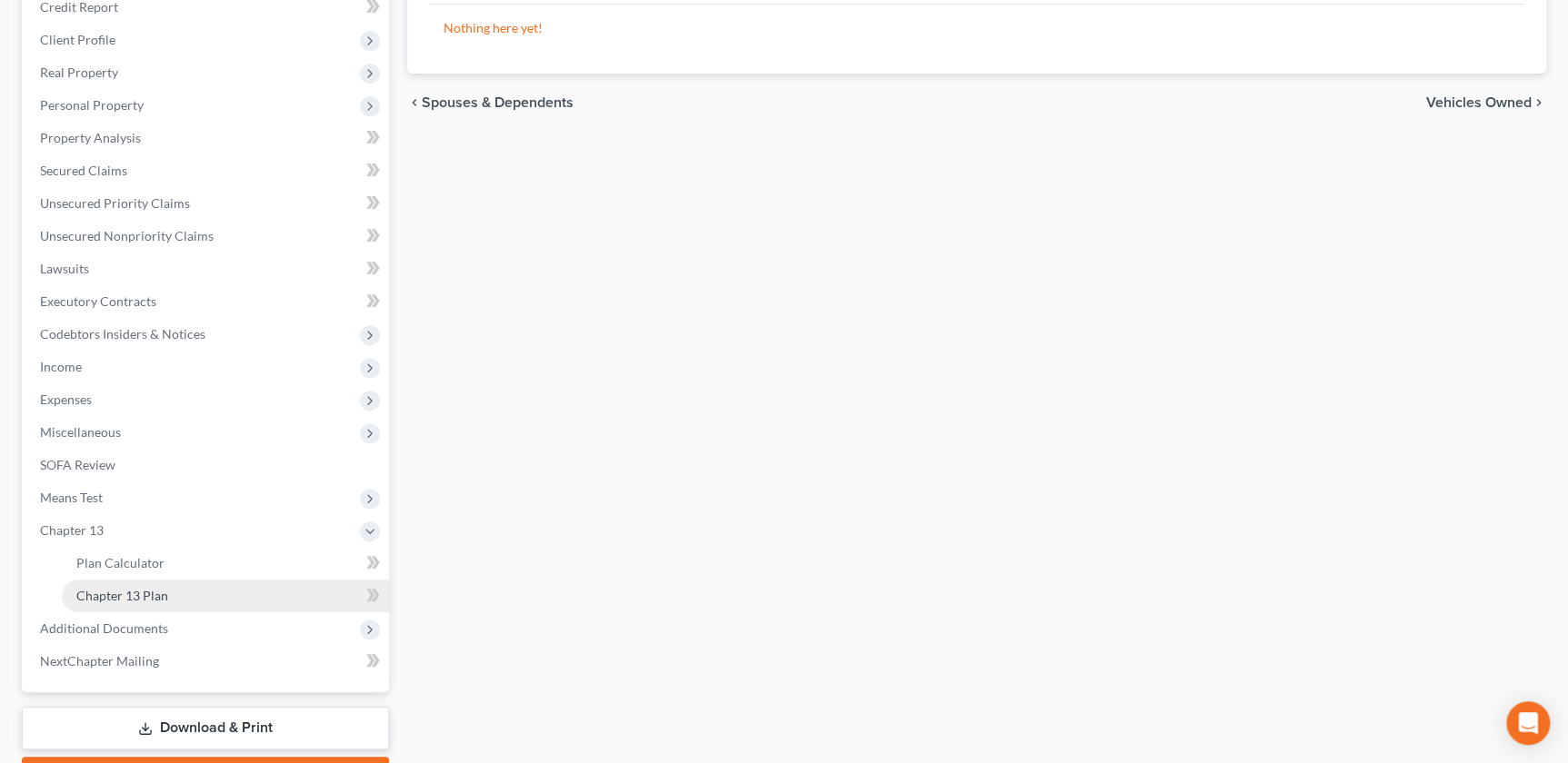
click at [119, 590] on span "Chapter 13 Plan" at bounding box center [121, 596] width 91 height 15
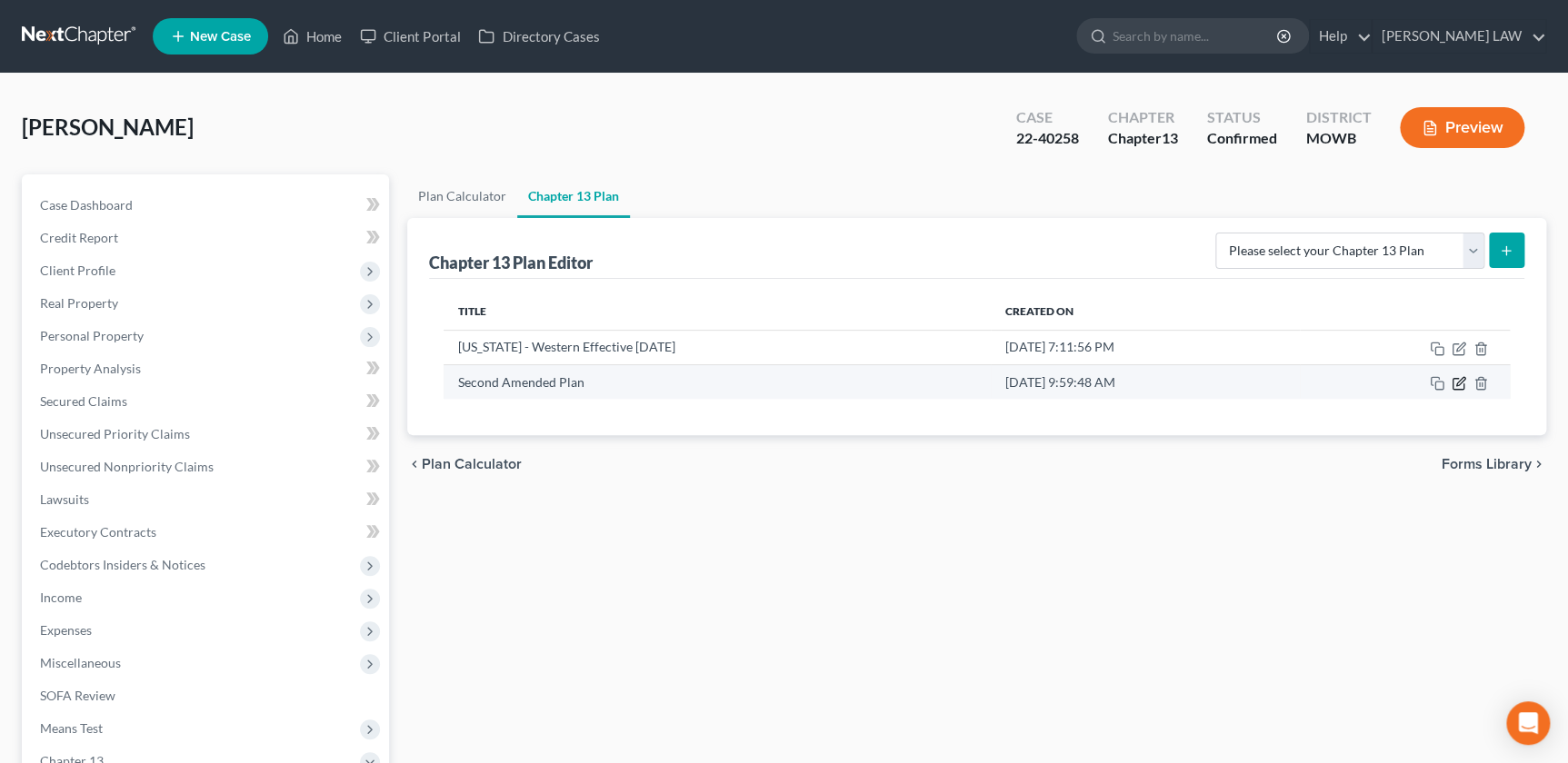
click at [1463, 379] on icon "button" at bounding box center [1460, 381] width 9 height 9
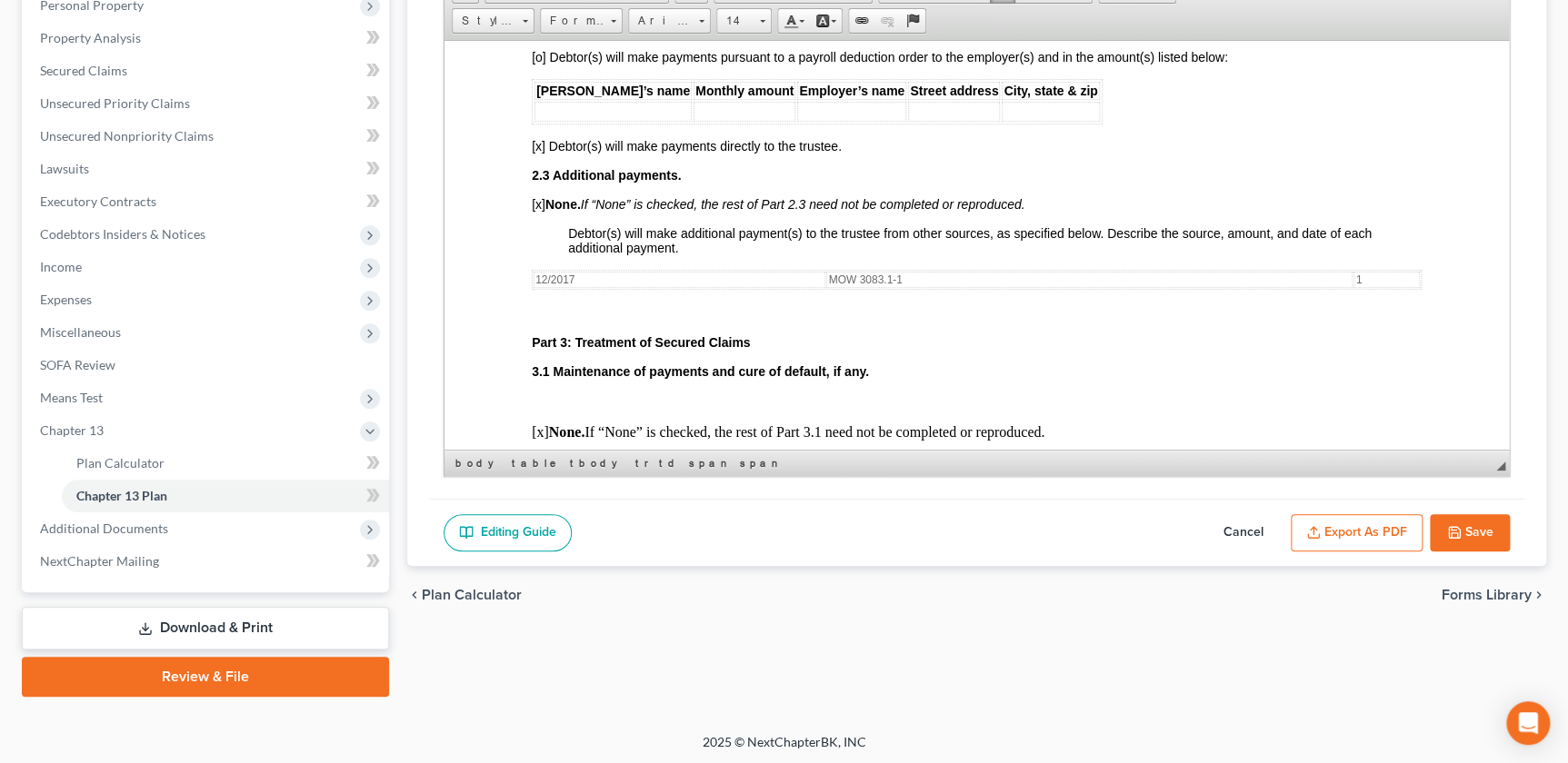
scroll to position [520, 0]
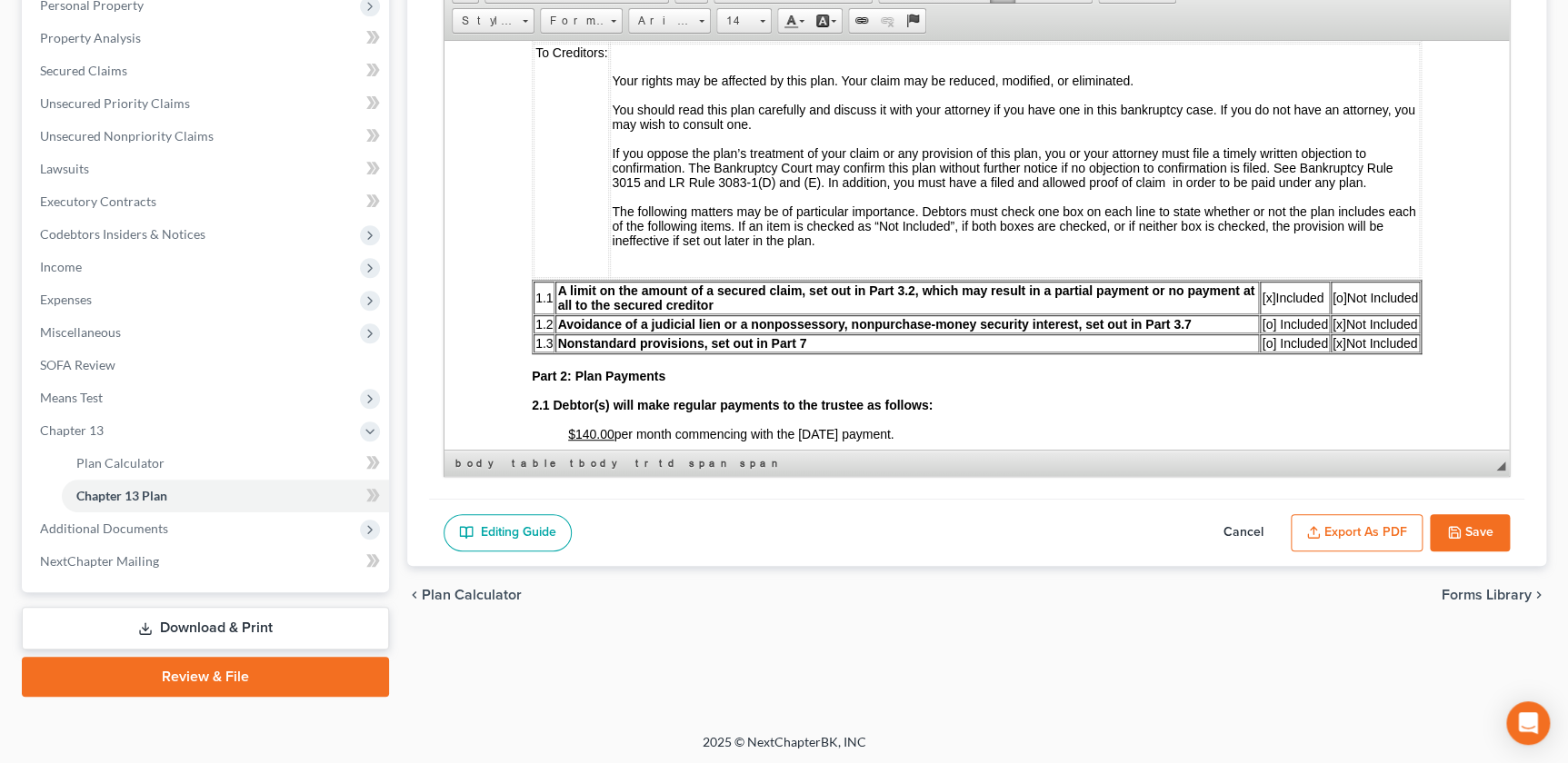
click at [103, 106] on span "Unsecured Priority Claims" at bounding box center [116, 103] width 150 height 15
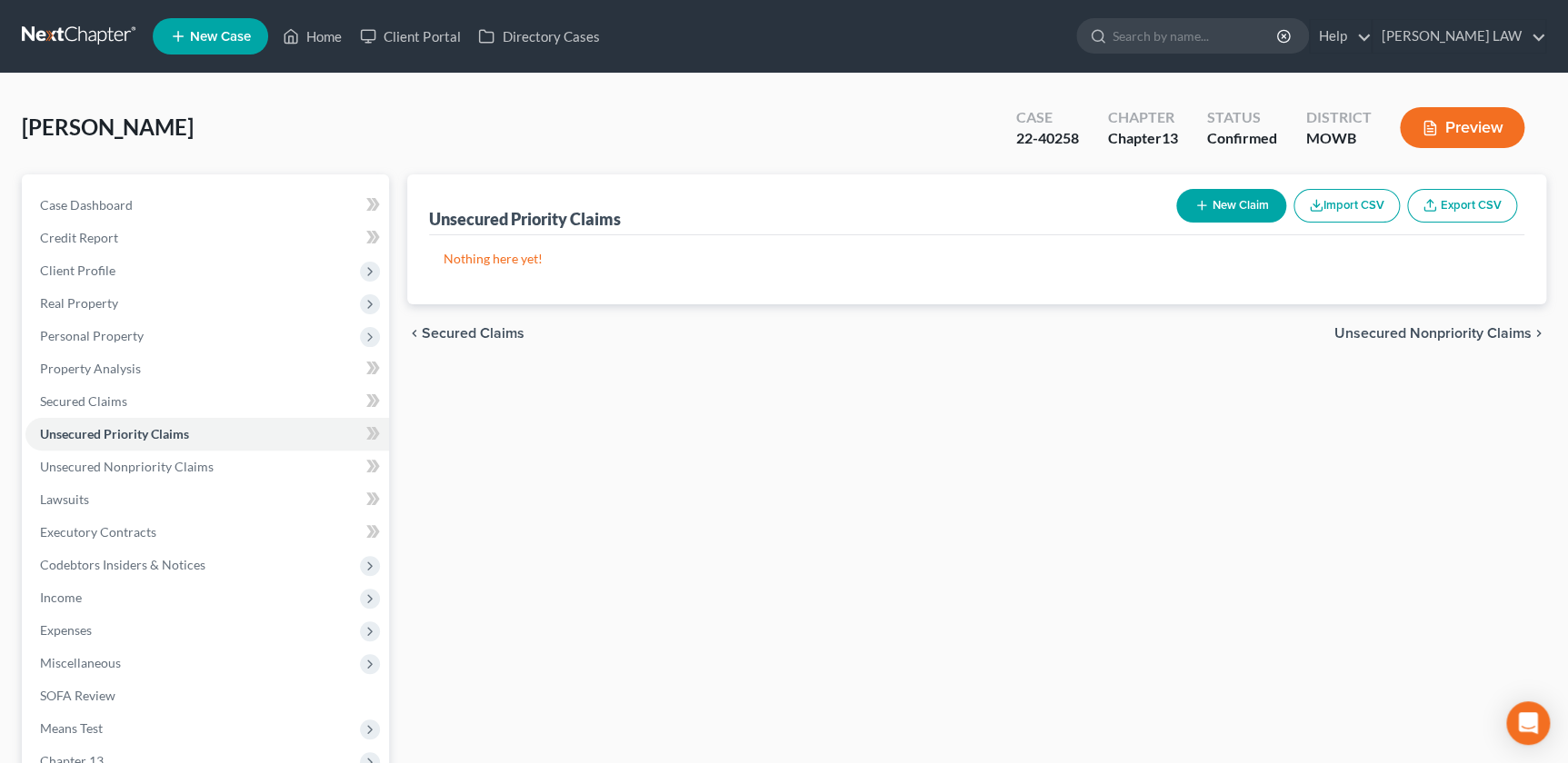
click at [1468, 498] on div "Unsecured Priority Claims New Claim Import CSV Export CSV Nothing here yet! Pre…" at bounding box center [977, 568] width 1157 height 788
click at [1208, 38] on input "search" at bounding box center [1195, 36] width 167 height 34
type input "[PERSON_NAME]"
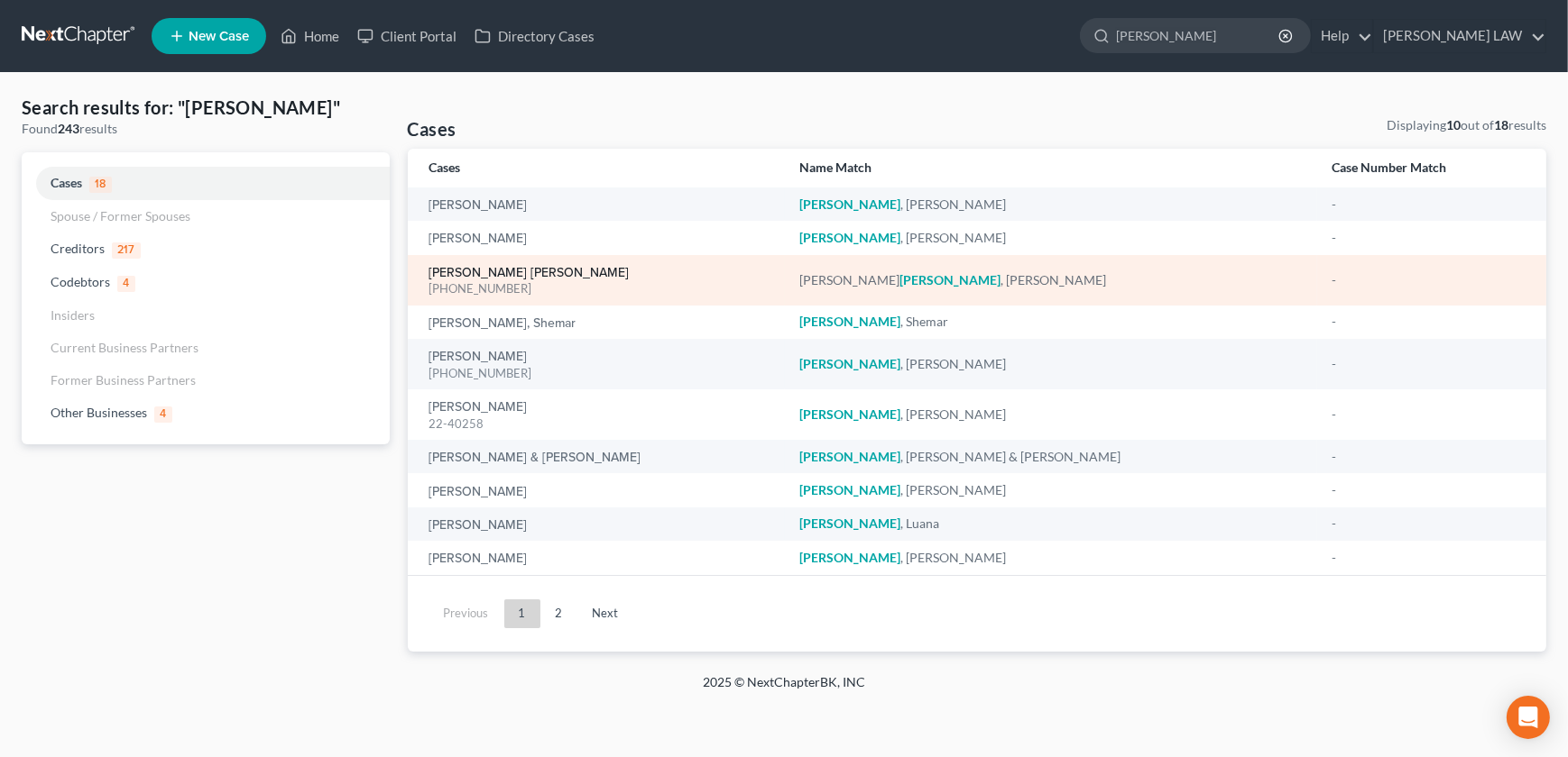
click at [513, 271] on link "[PERSON_NAME] [PERSON_NAME]" at bounding box center [530, 273] width 201 height 12
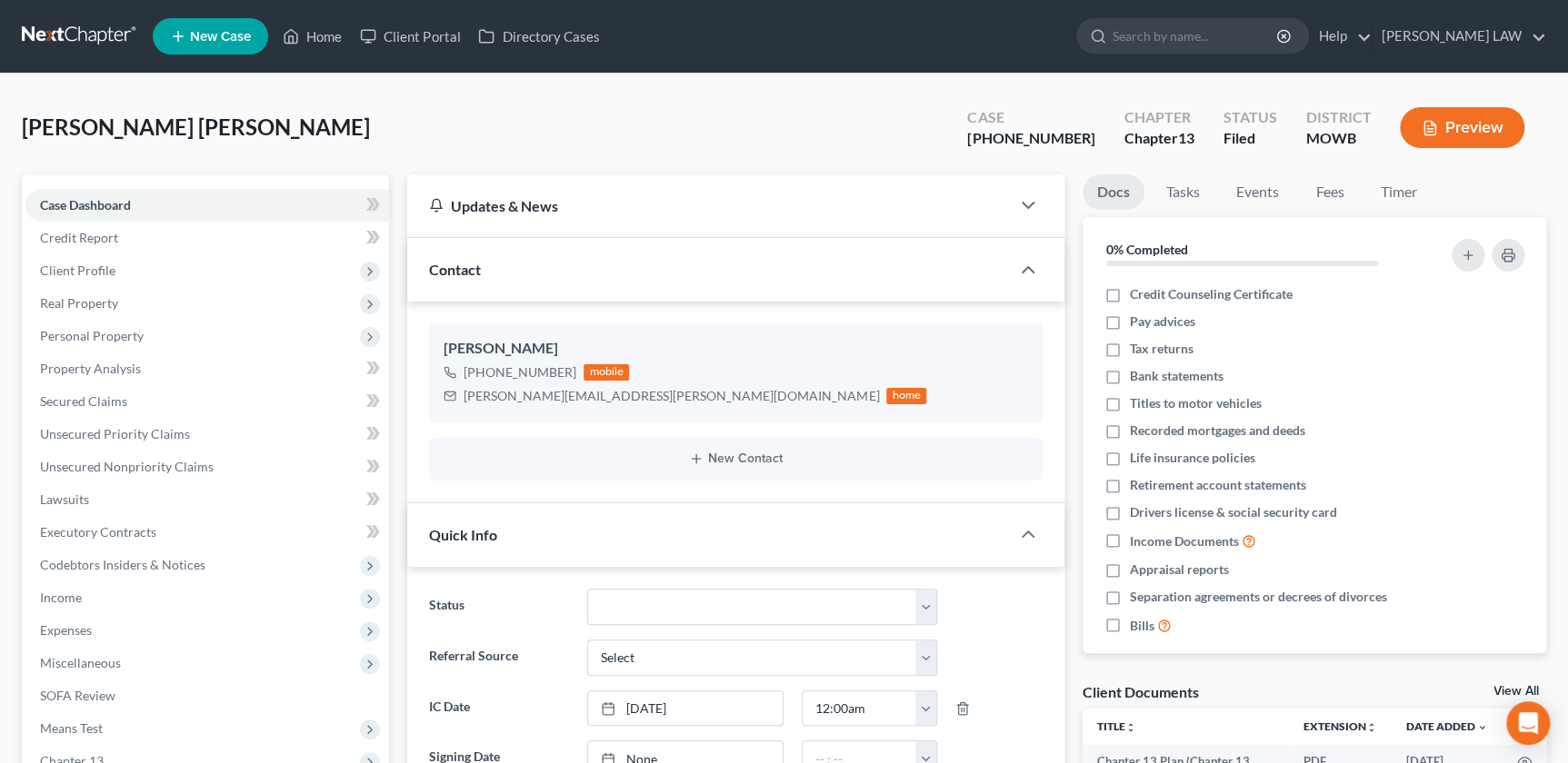
scroll to position [55, 0]
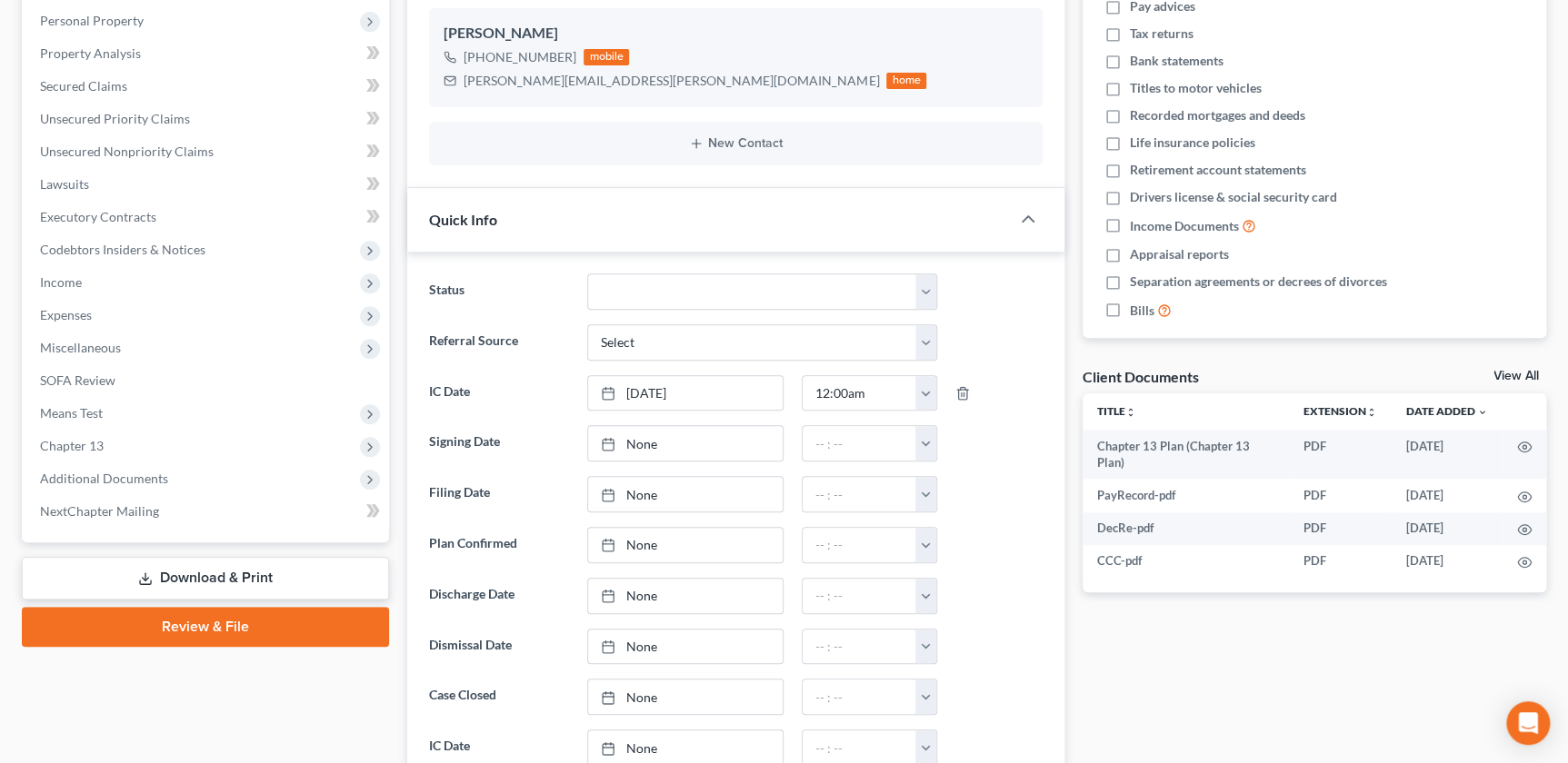
scroll to position [364, 0]
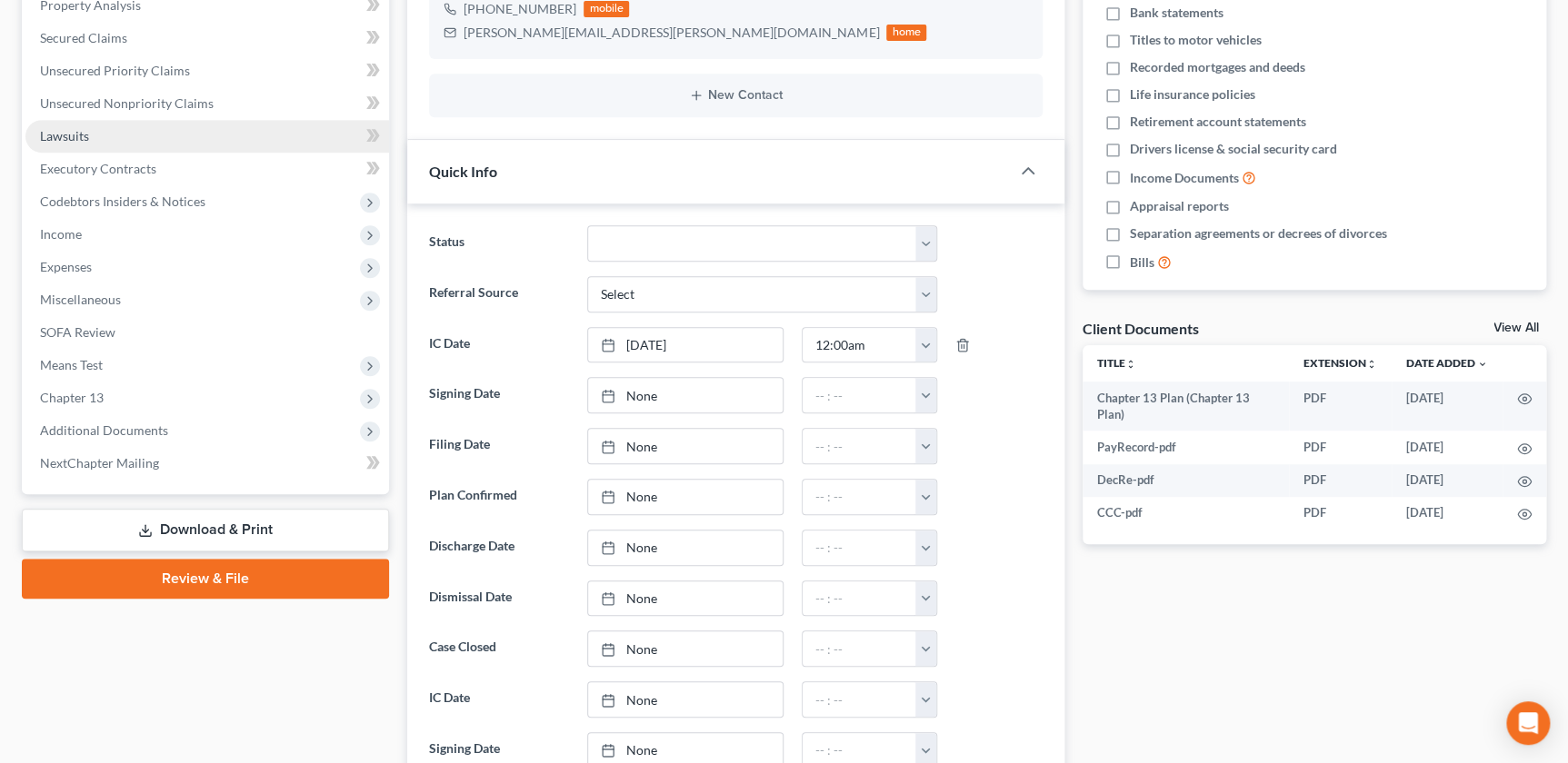
click at [117, 138] on link "Lawsuits" at bounding box center [207, 137] width 364 height 33
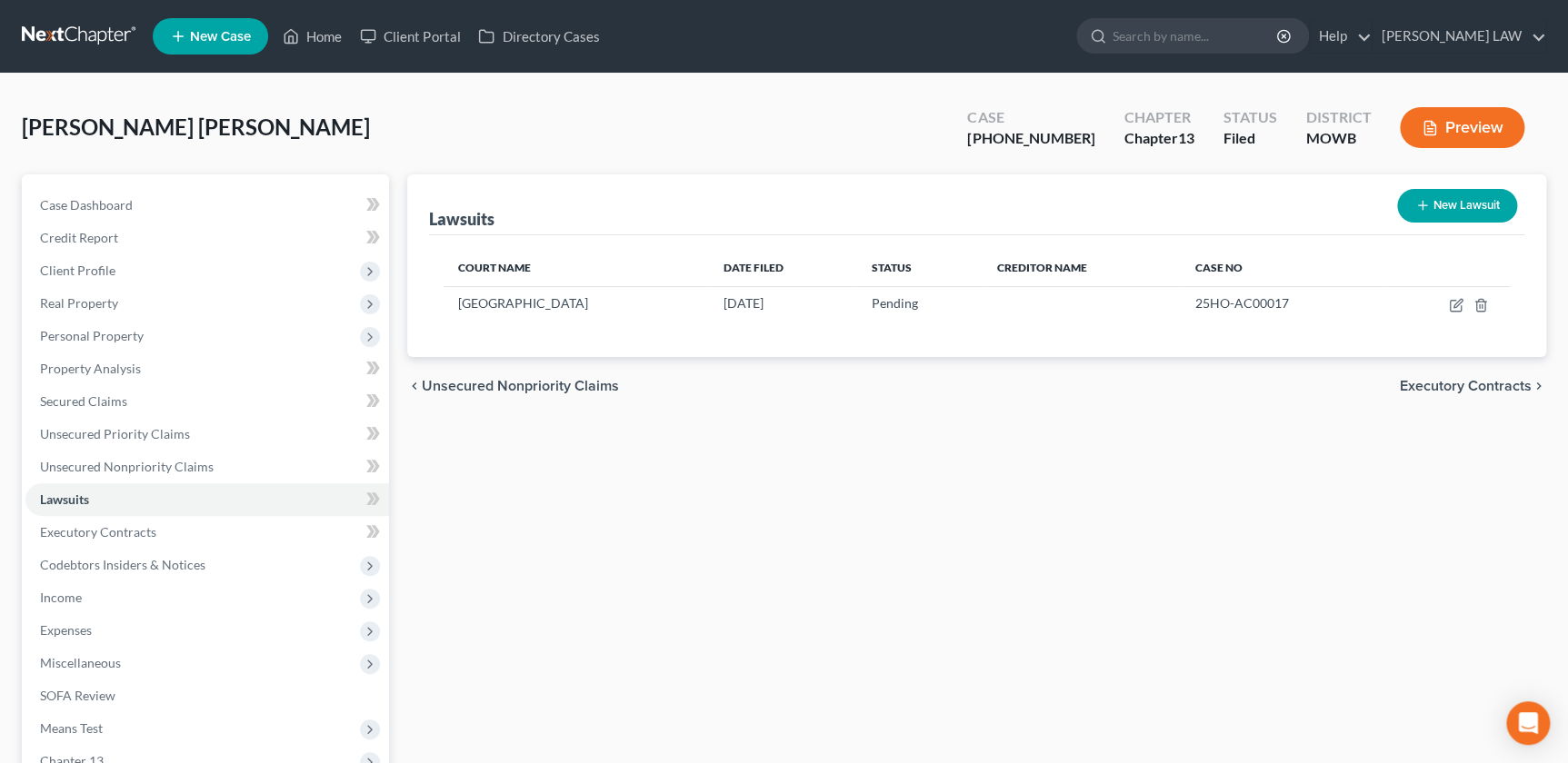
click at [1397, 647] on div "Lawsuits New Lawsuit Court Name Date Filed Status Creditor Name Case No [GEOGRA…" at bounding box center [977, 568] width 1157 height 788
click at [1238, 47] on input "search" at bounding box center [1195, 36] width 167 height 34
type input "[PERSON_NAME]"
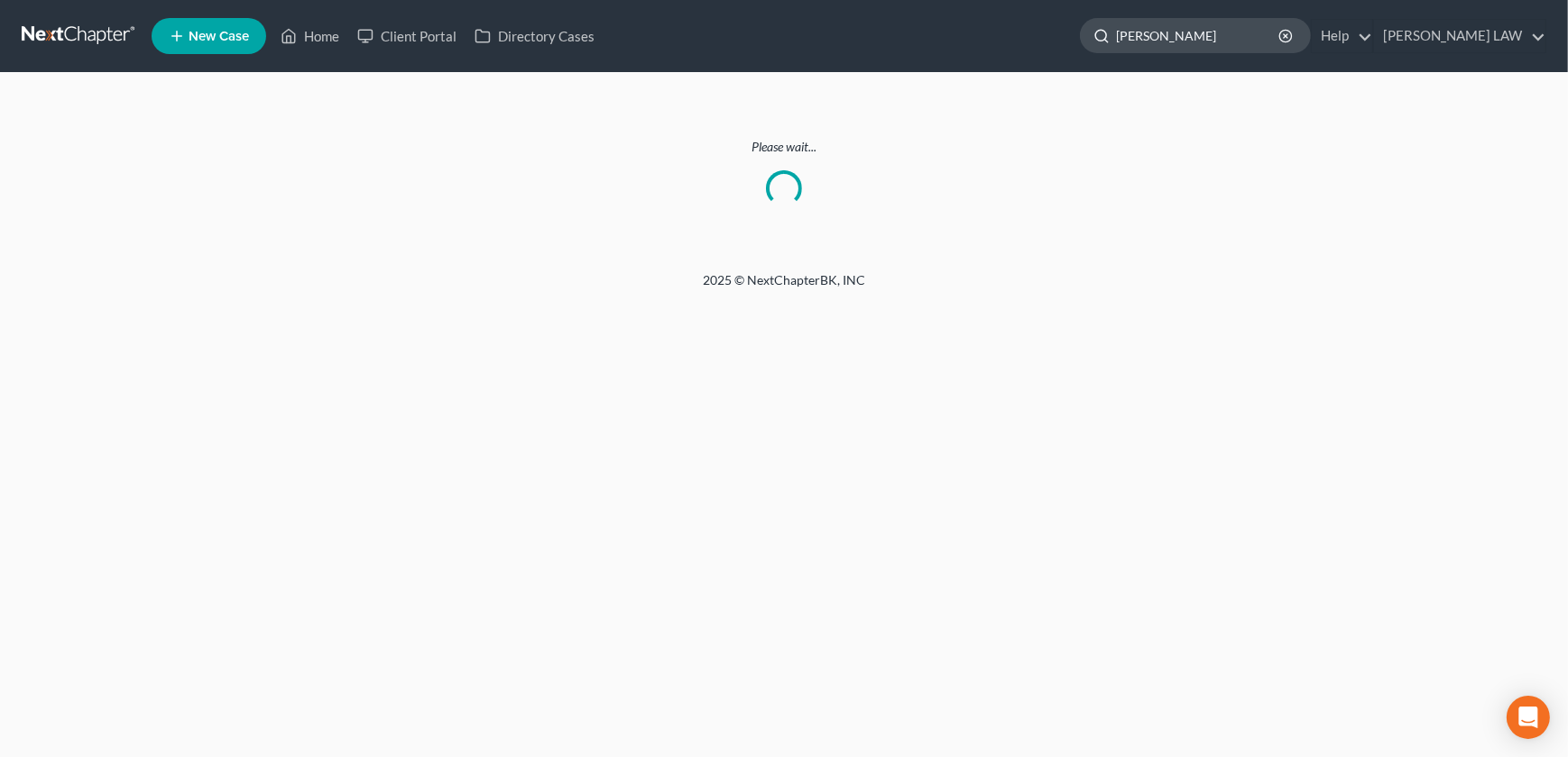
click at [1227, 42] on input "[PERSON_NAME]" at bounding box center [1197, 35] width 165 height 33
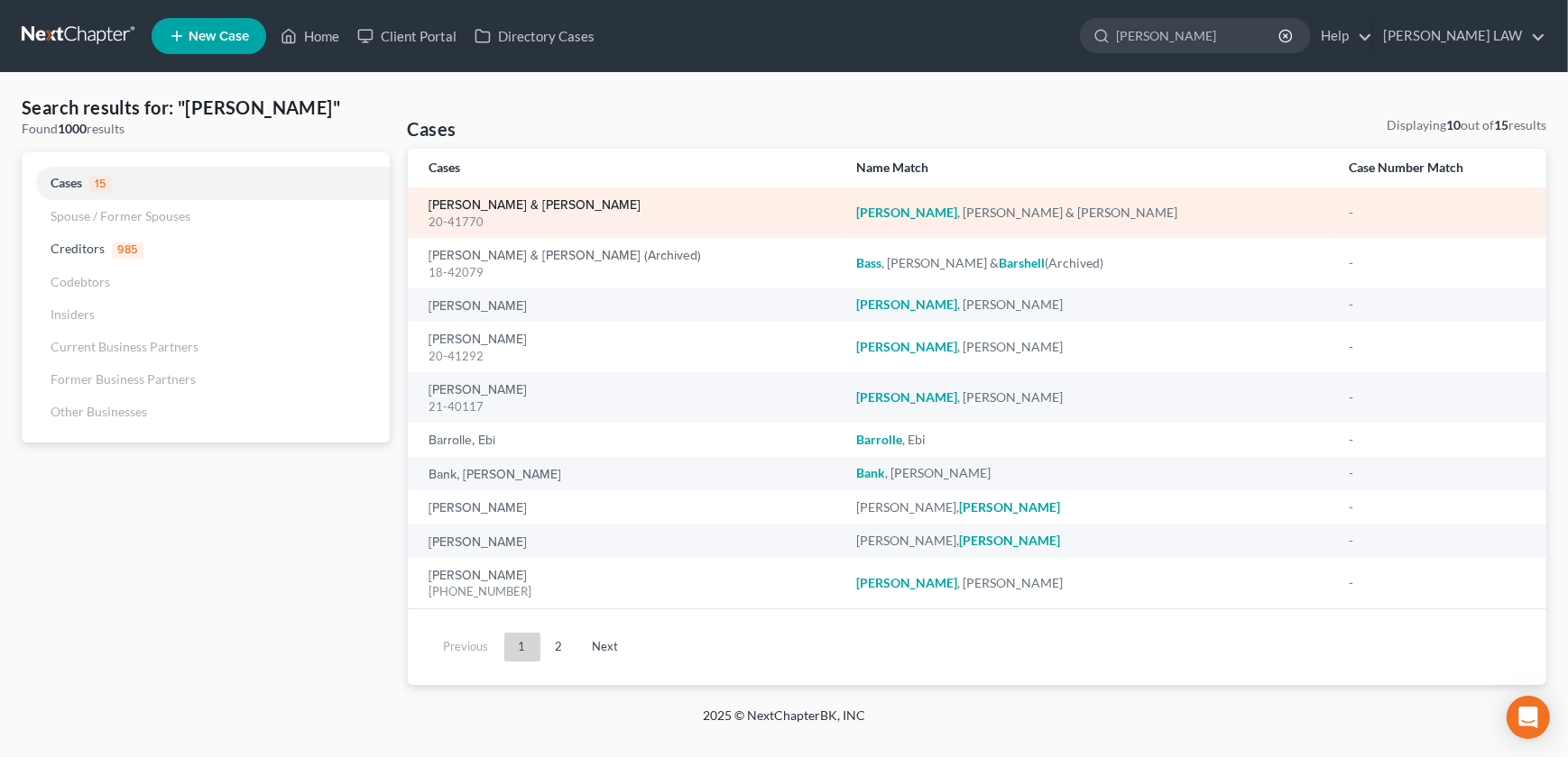
click at [514, 201] on link "[PERSON_NAME] & [PERSON_NAME]" at bounding box center [536, 205] width 212 height 12
select select "2"
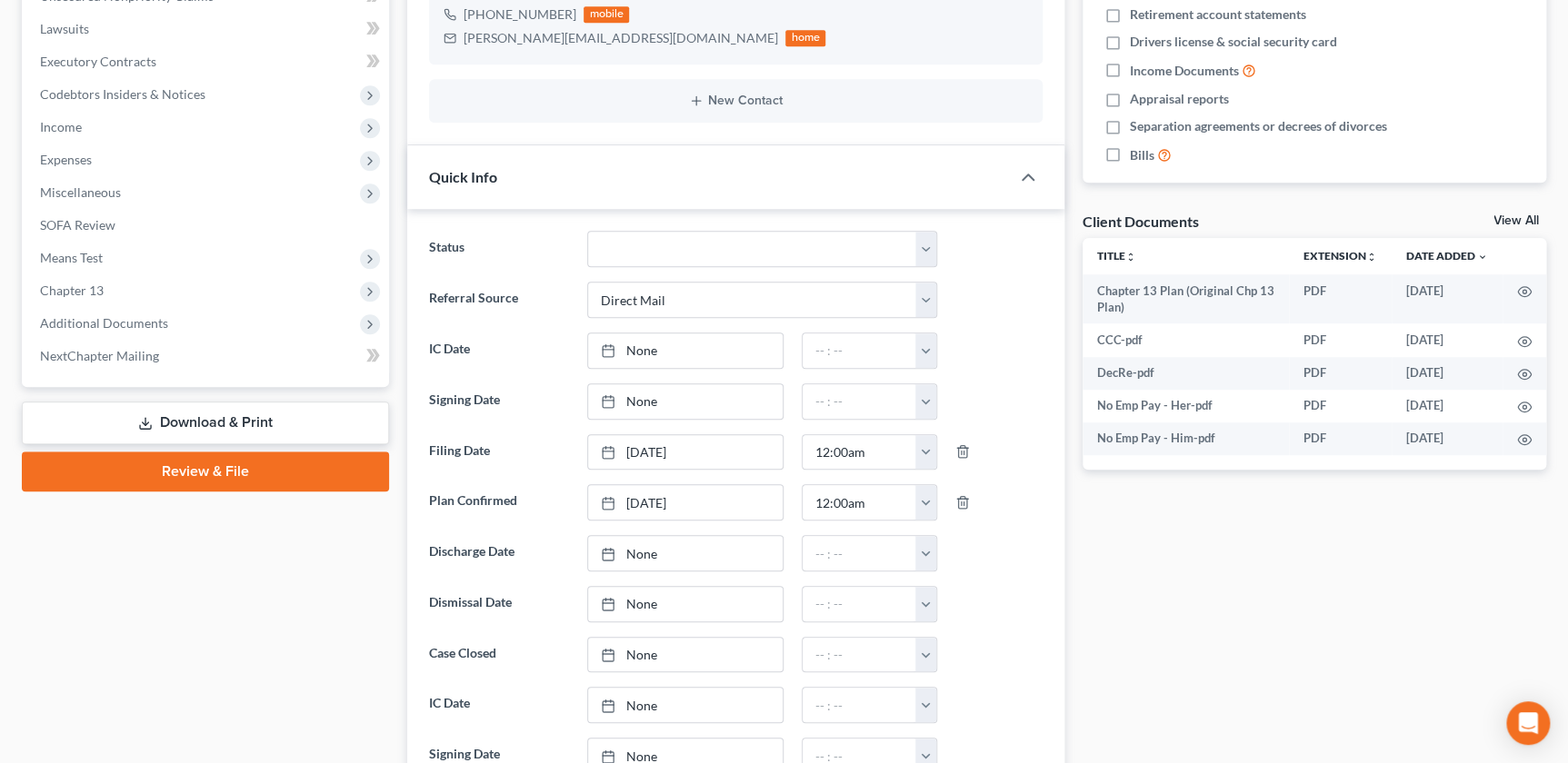
scroll to position [528, 0]
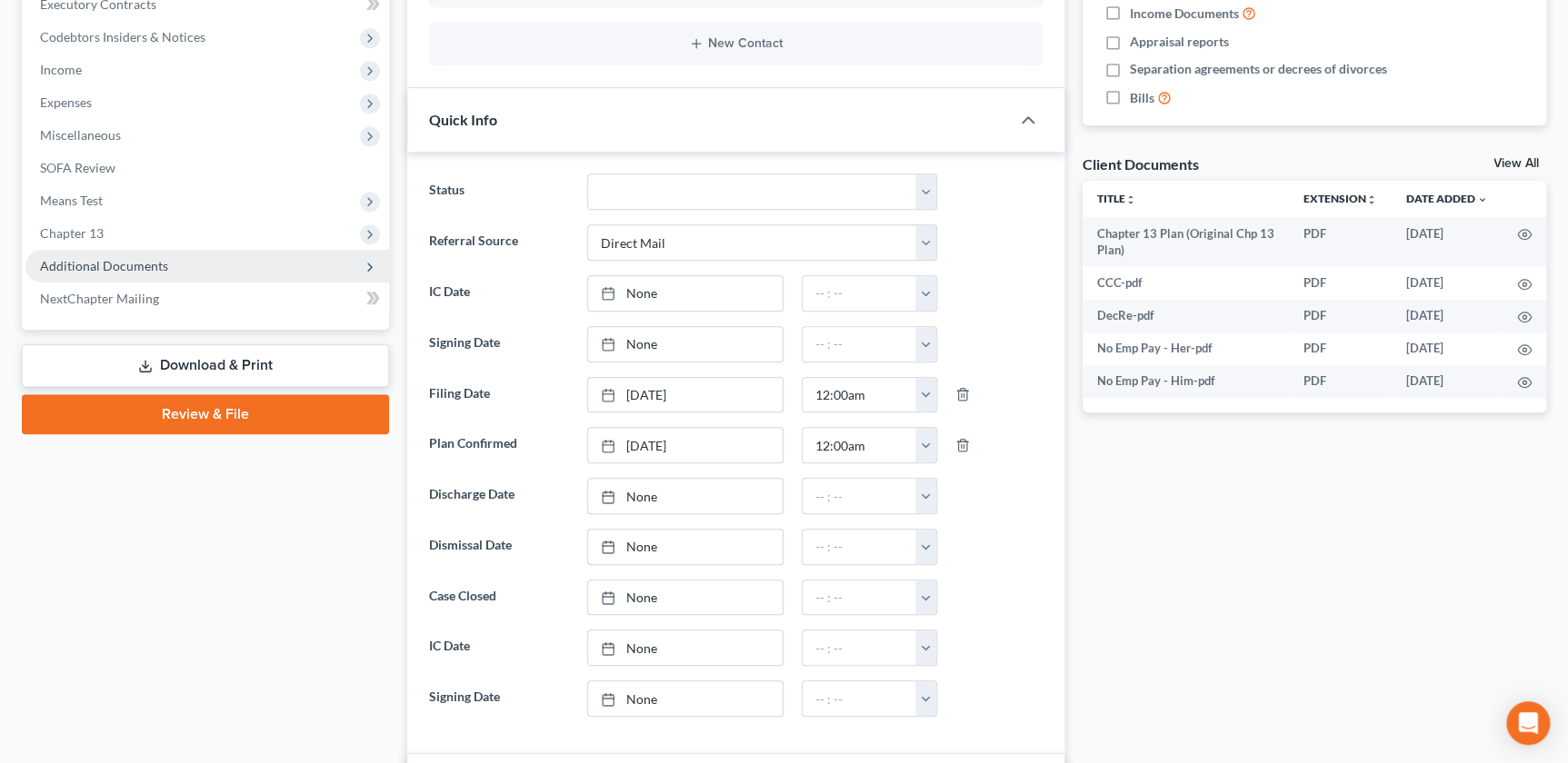
click at [160, 277] on span "Additional Documents" at bounding box center [207, 267] width 364 height 33
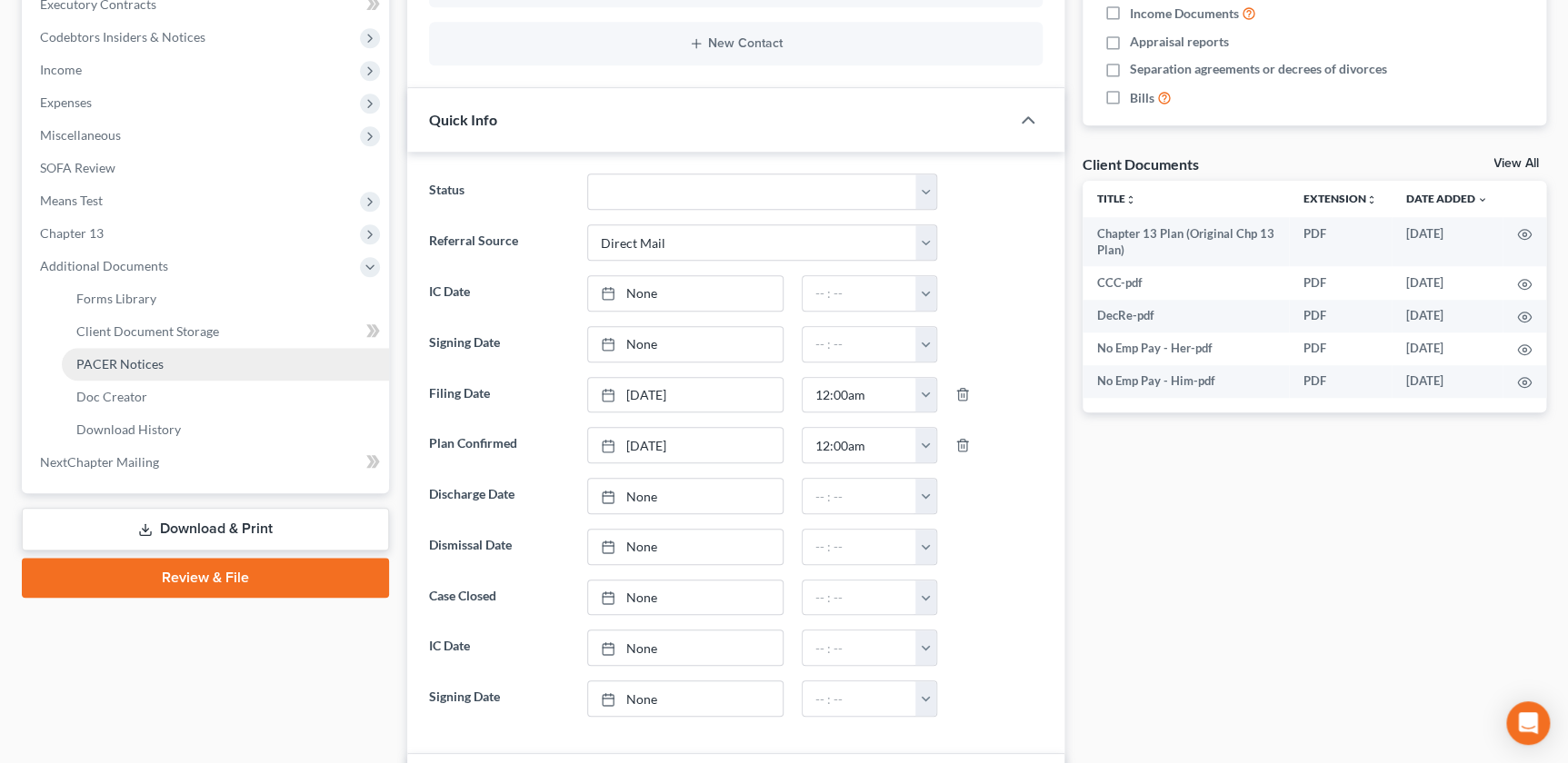
click at [150, 373] on link "PACER Notices" at bounding box center [225, 365] width 327 height 33
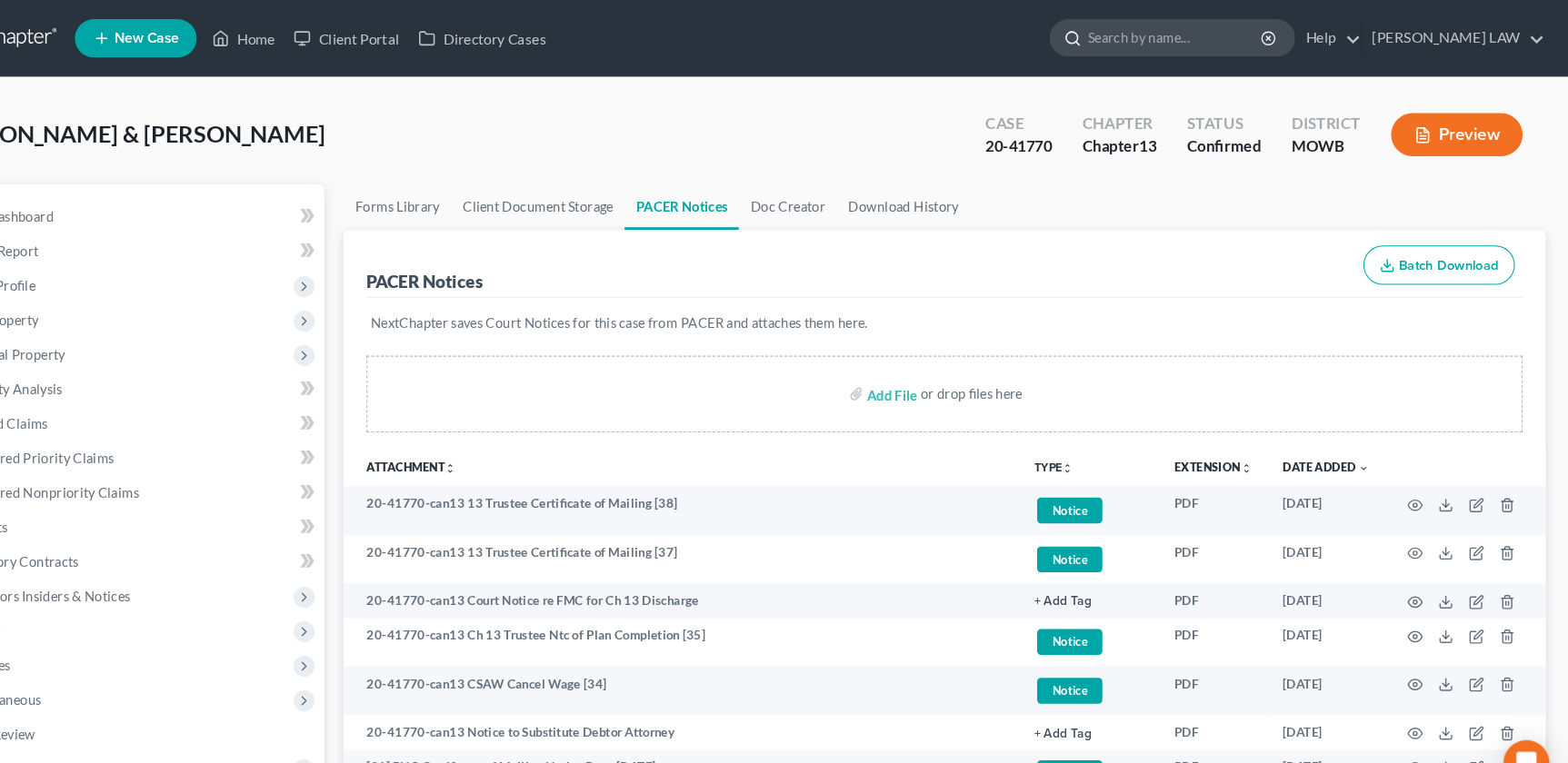
click at [1237, 46] on input "search" at bounding box center [1195, 36] width 167 height 34
type input "[PERSON_NAME]"
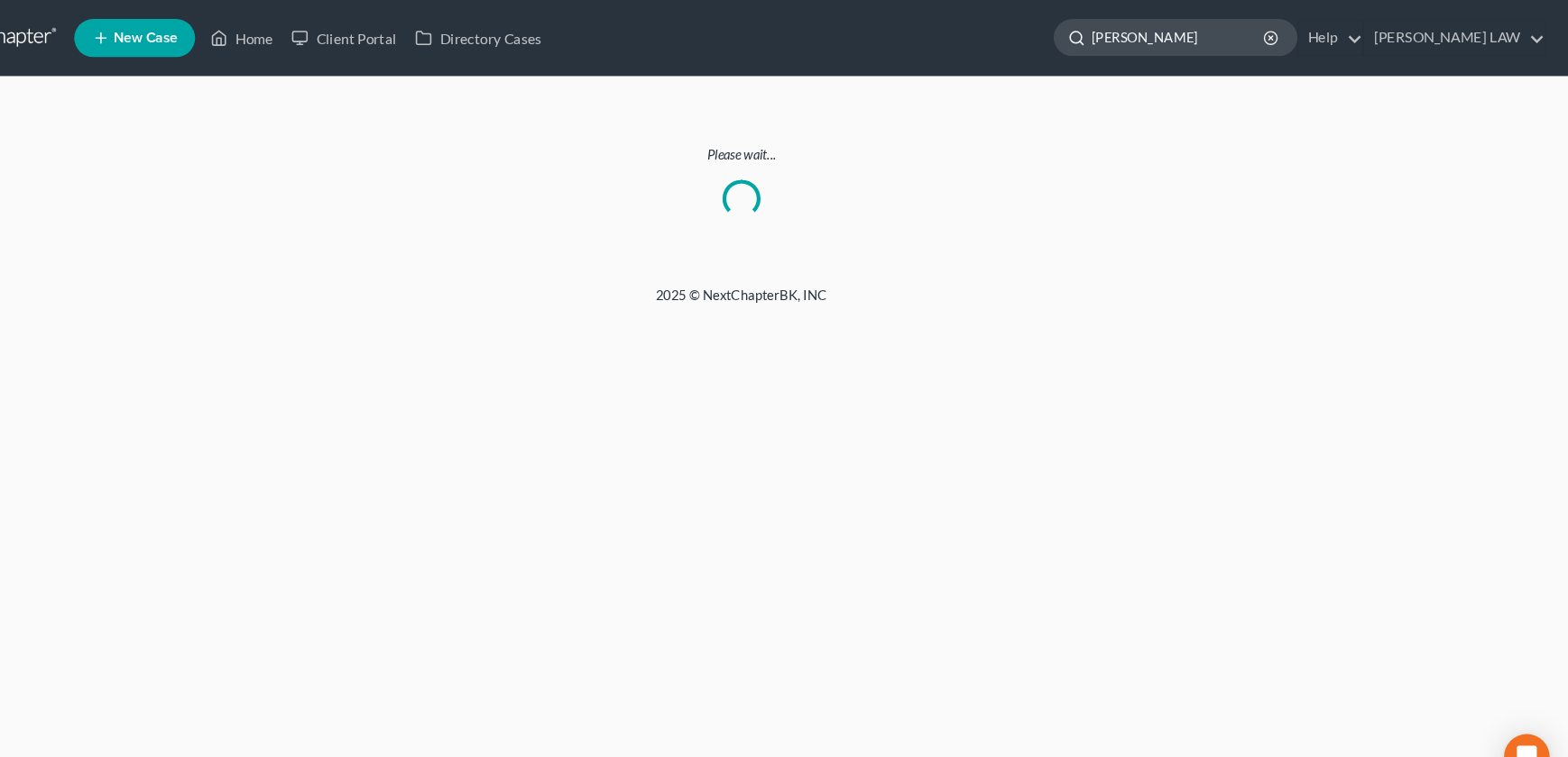
click at [1244, 42] on input "[PERSON_NAME]" at bounding box center [1197, 35] width 165 height 33
click at [311, 28] on link "Home" at bounding box center [309, 36] width 76 height 32
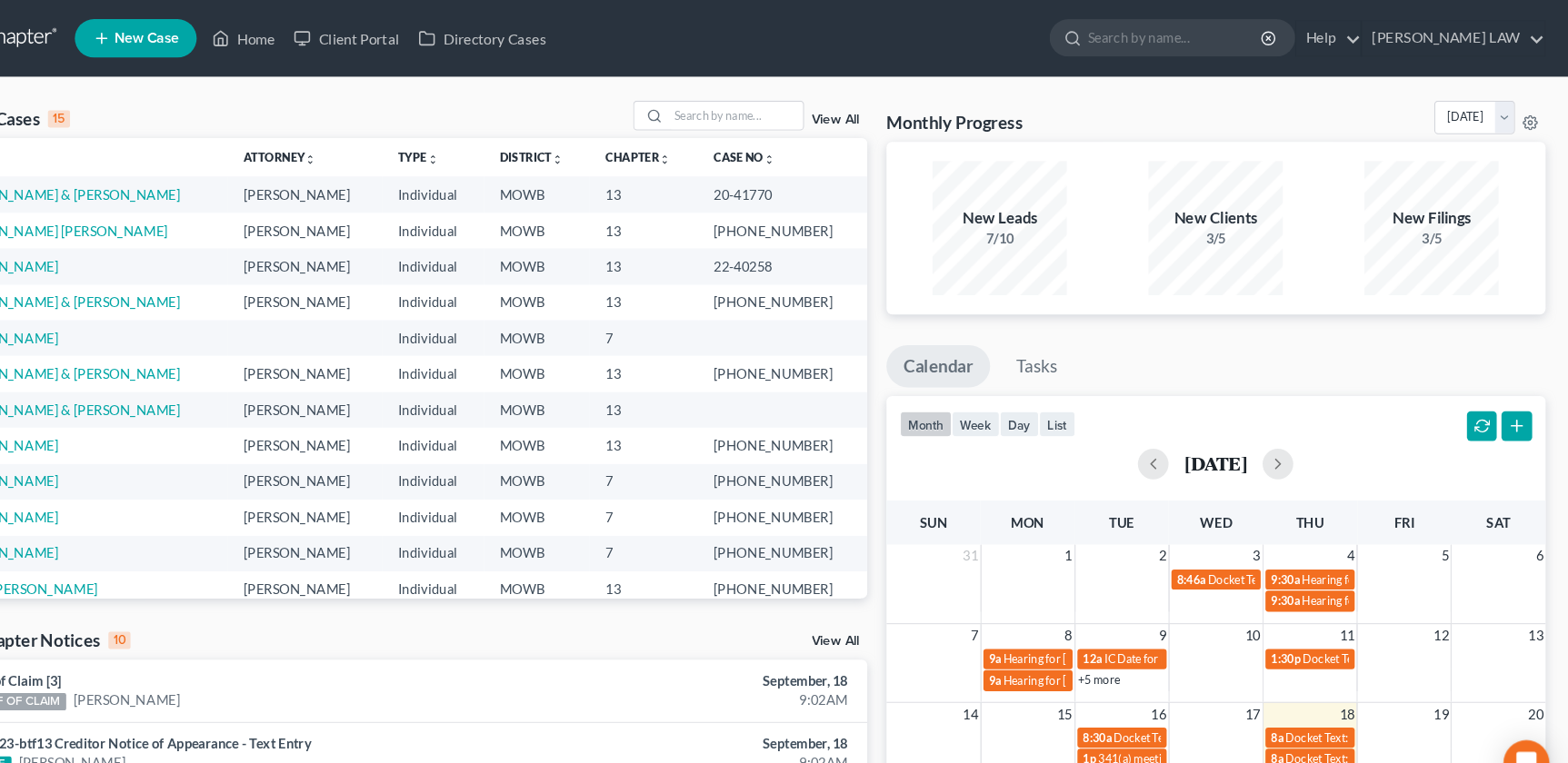
click at [844, 17] on ul "New Case Home Client Portal Directory Cases - No Result - See all results Or Pr…" at bounding box center [850, 36] width 1394 height 47
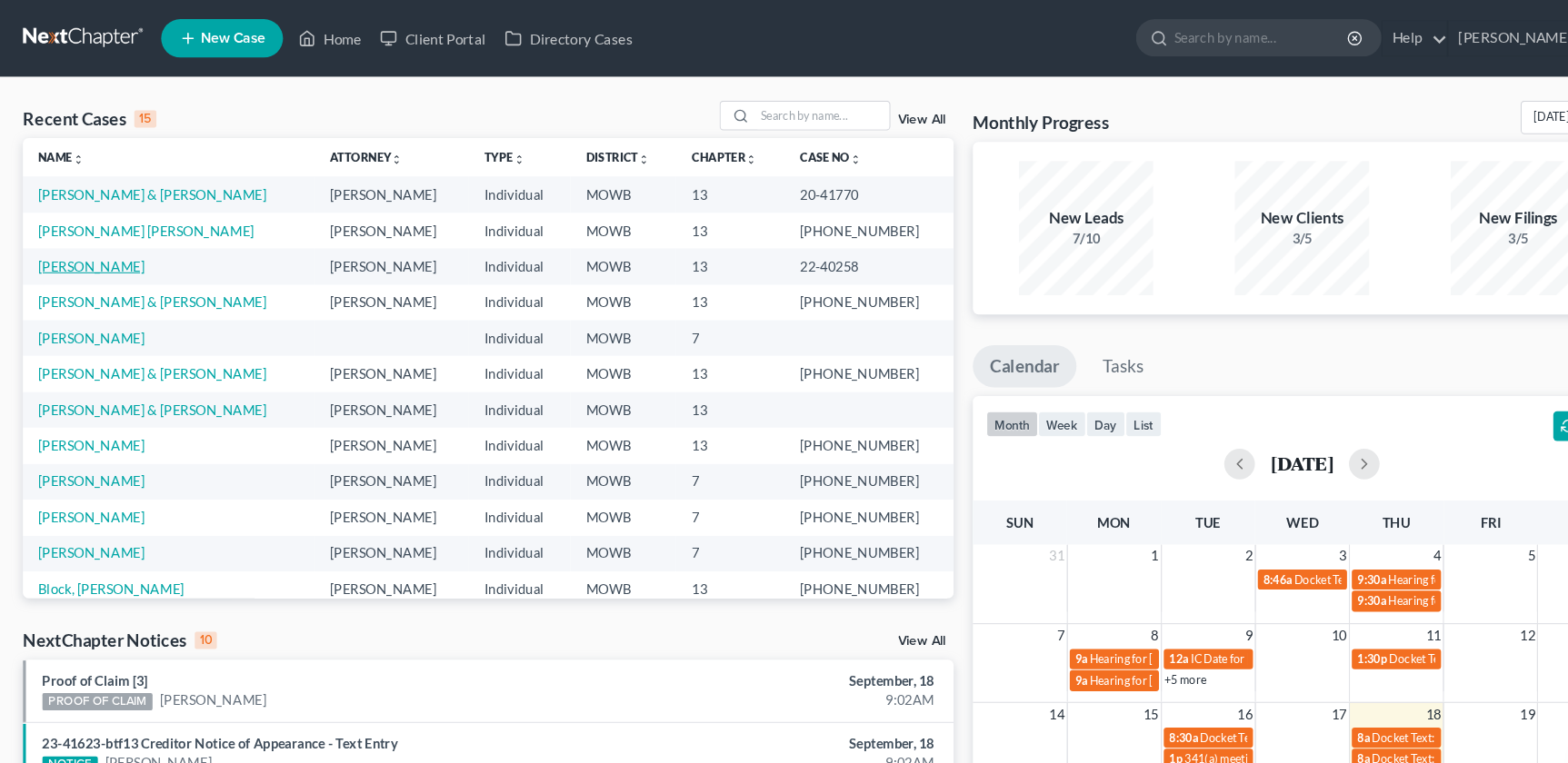
click at [99, 260] on link "[PERSON_NAME]" at bounding box center [87, 252] width 101 height 15
select select "2"
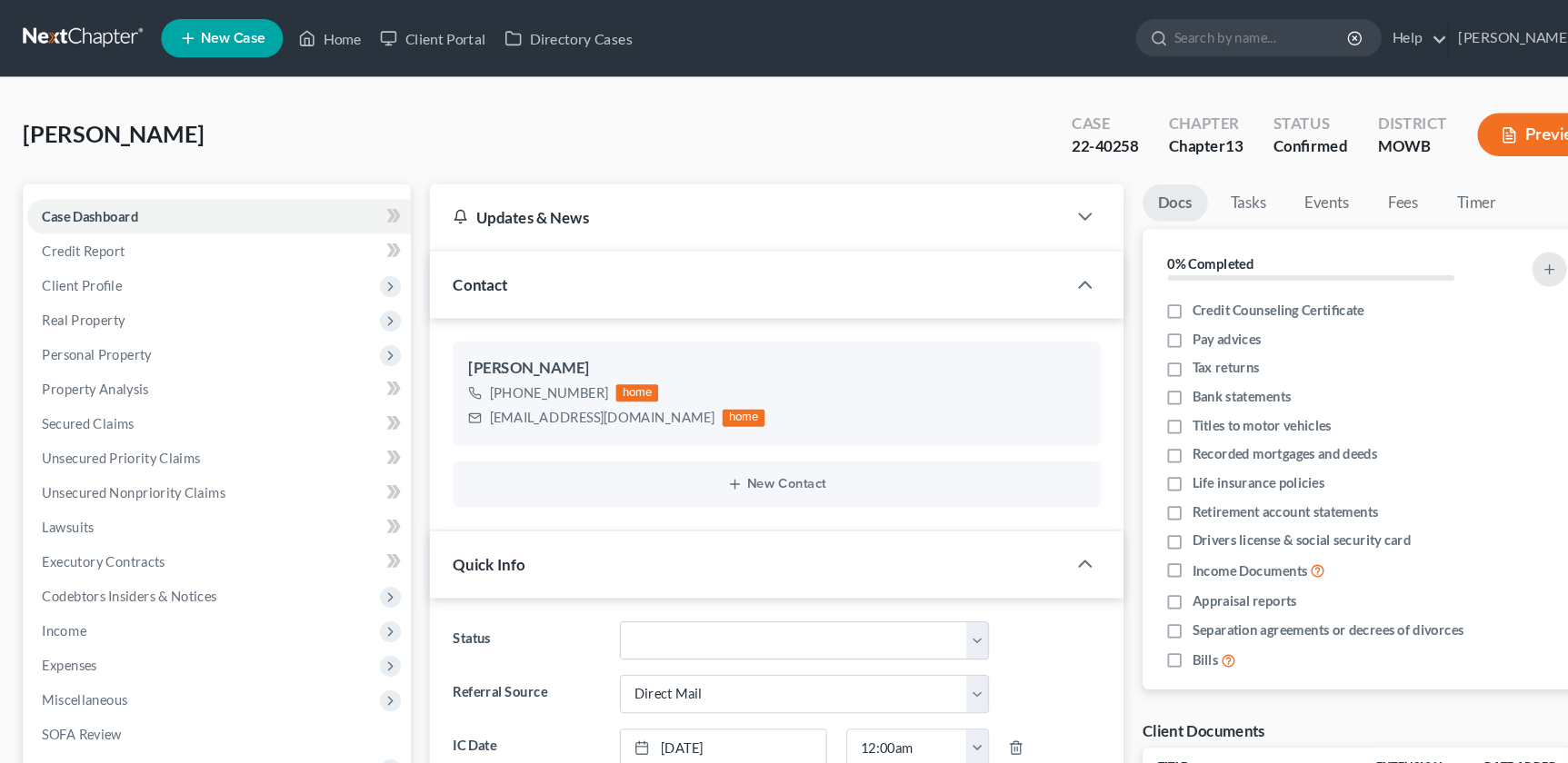
scroll to position [1787, 0]
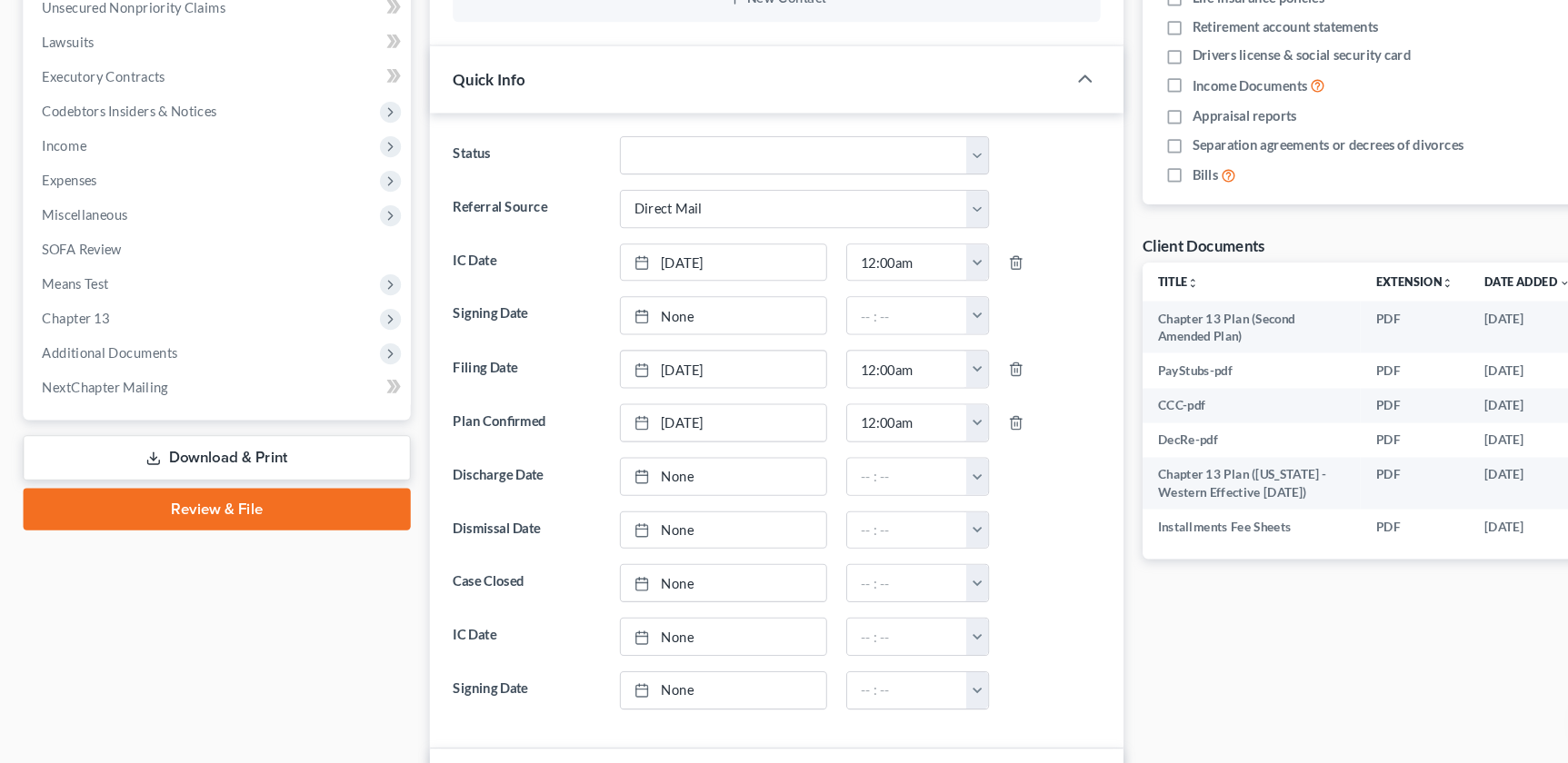
scroll to position [421, 0]
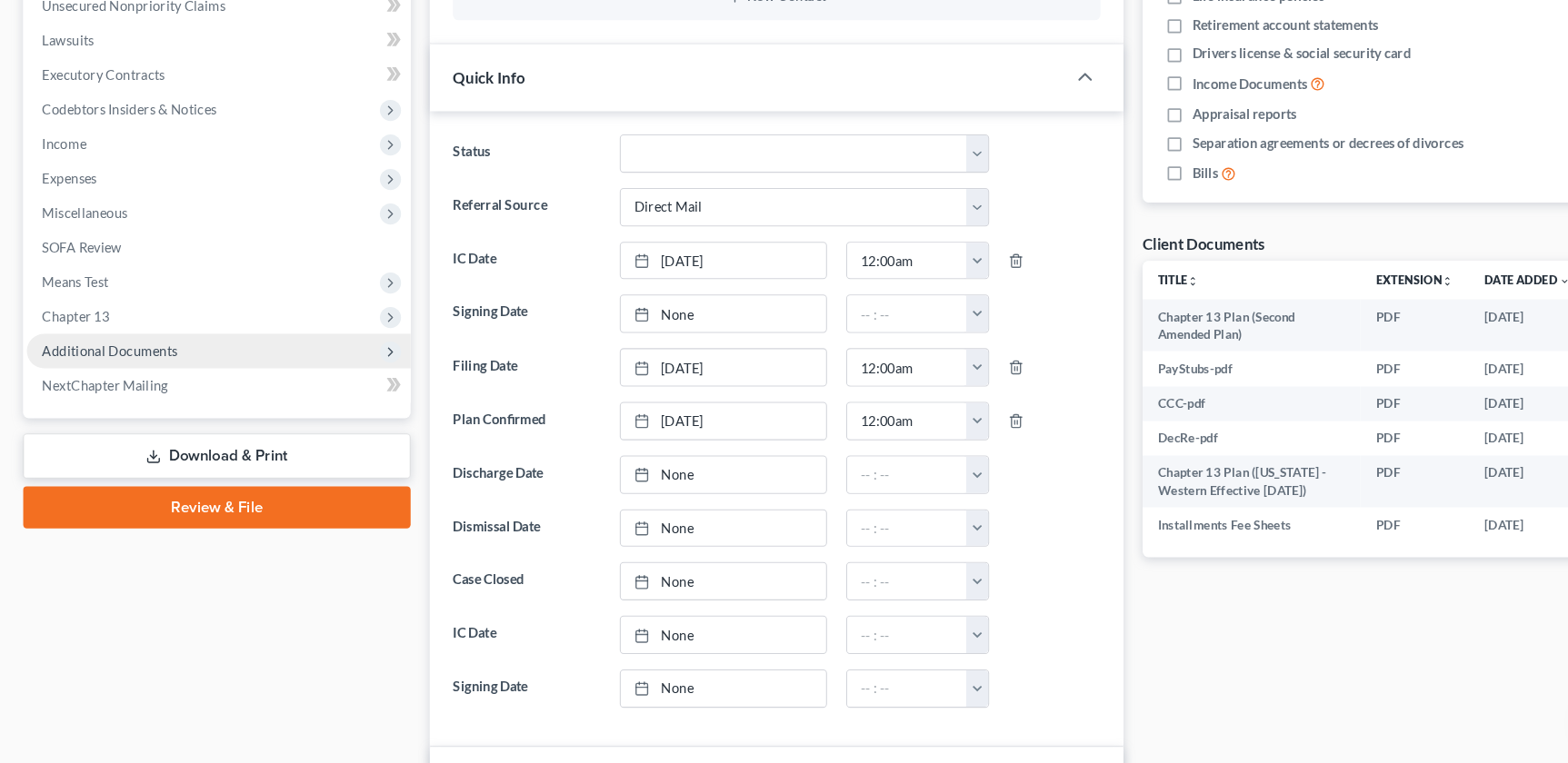
click at [104, 373] on span "Additional Documents" at bounding box center [104, 372] width 128 height 15
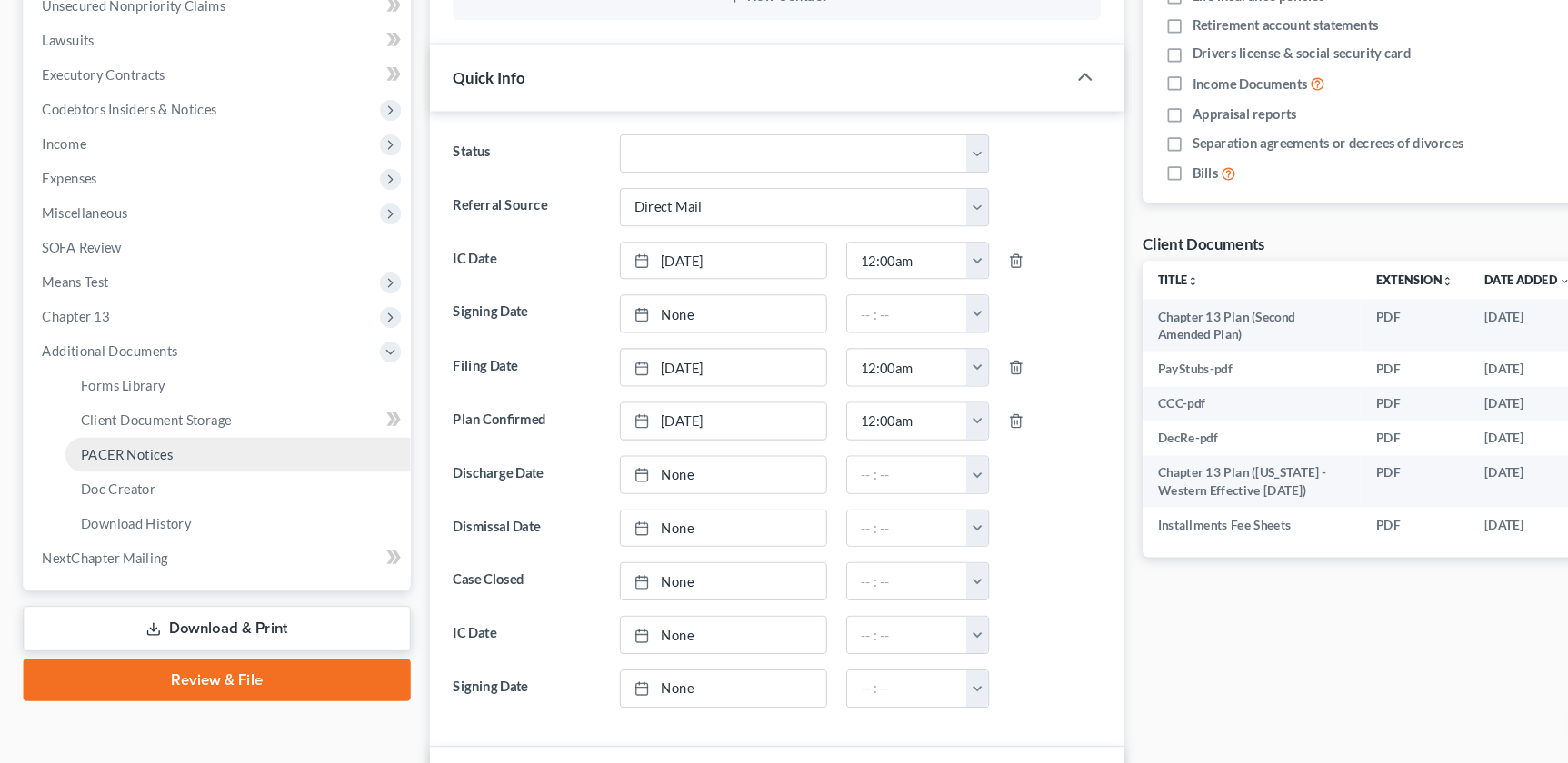
click at [124, 470] on span "PACER Notices" at bounding box center [119, 471] width 88 height 15
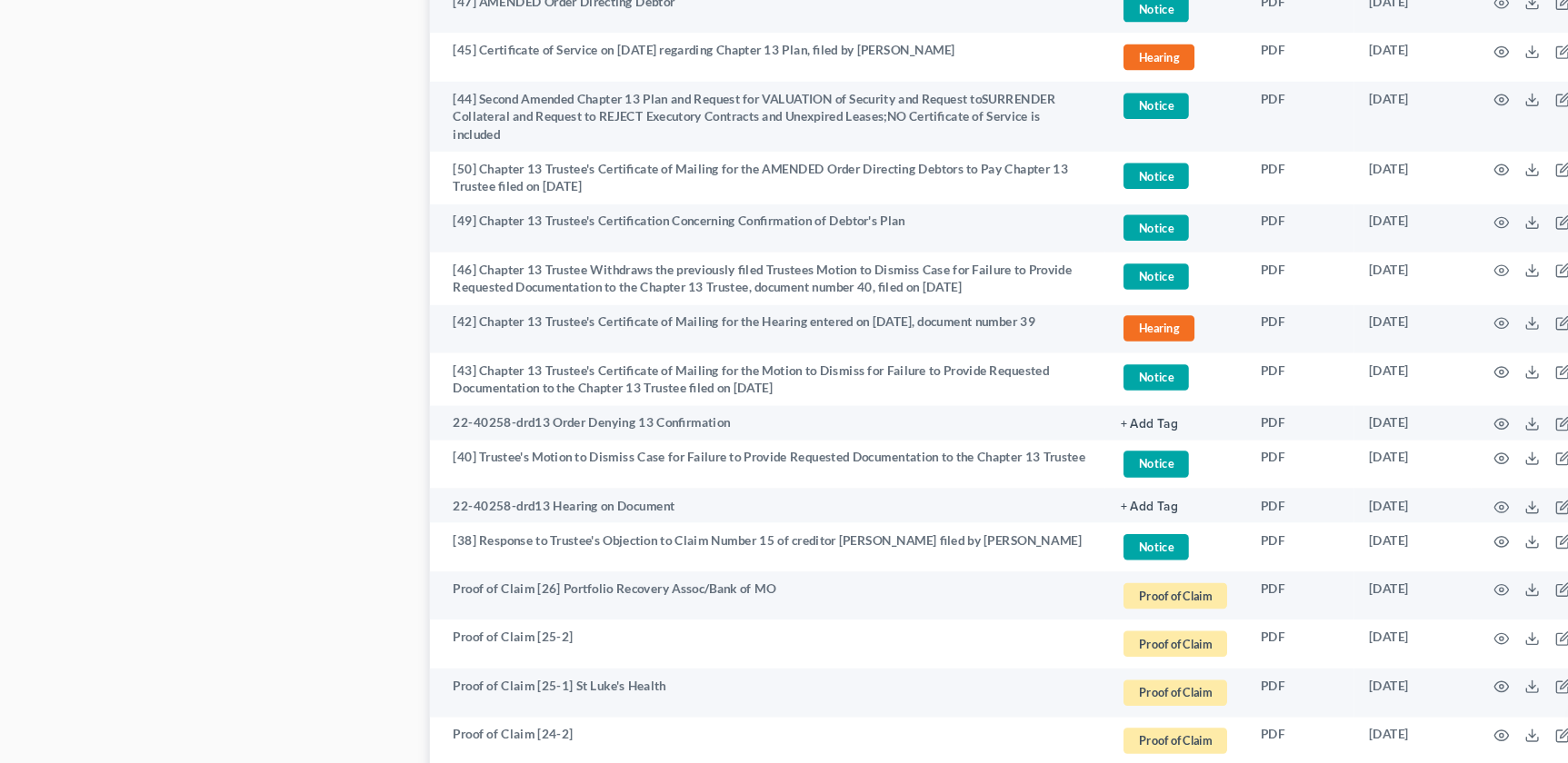
scroll to position [2315, 0]
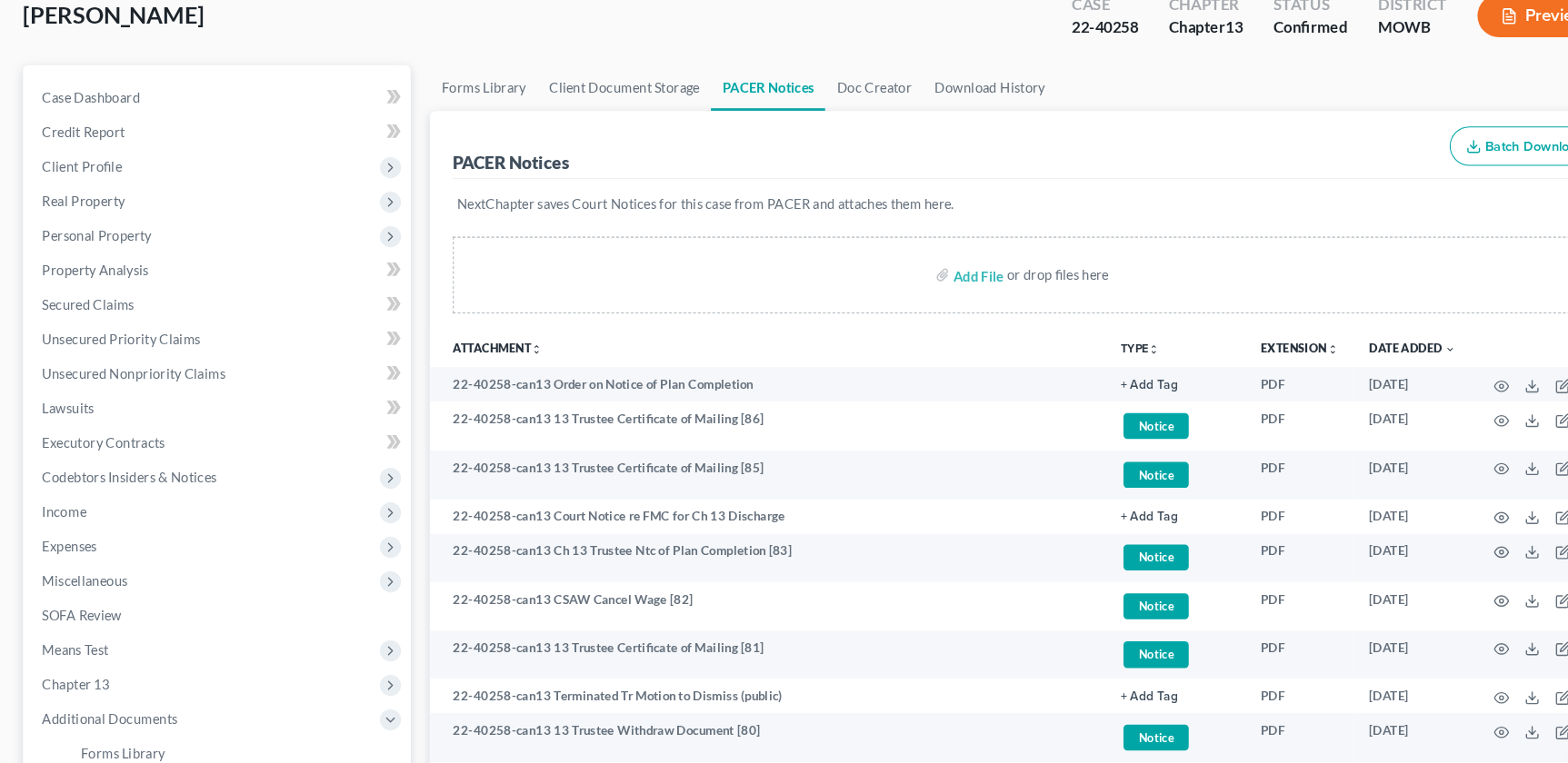
click at [819, 163] on div "PACER Notices Batch Download" at bounding box center [977, 139] width 1095 height 65
click at [818, 159] on div "PACER Notices Batch Download" at bounding box center [977, 139] width 1095 height 65
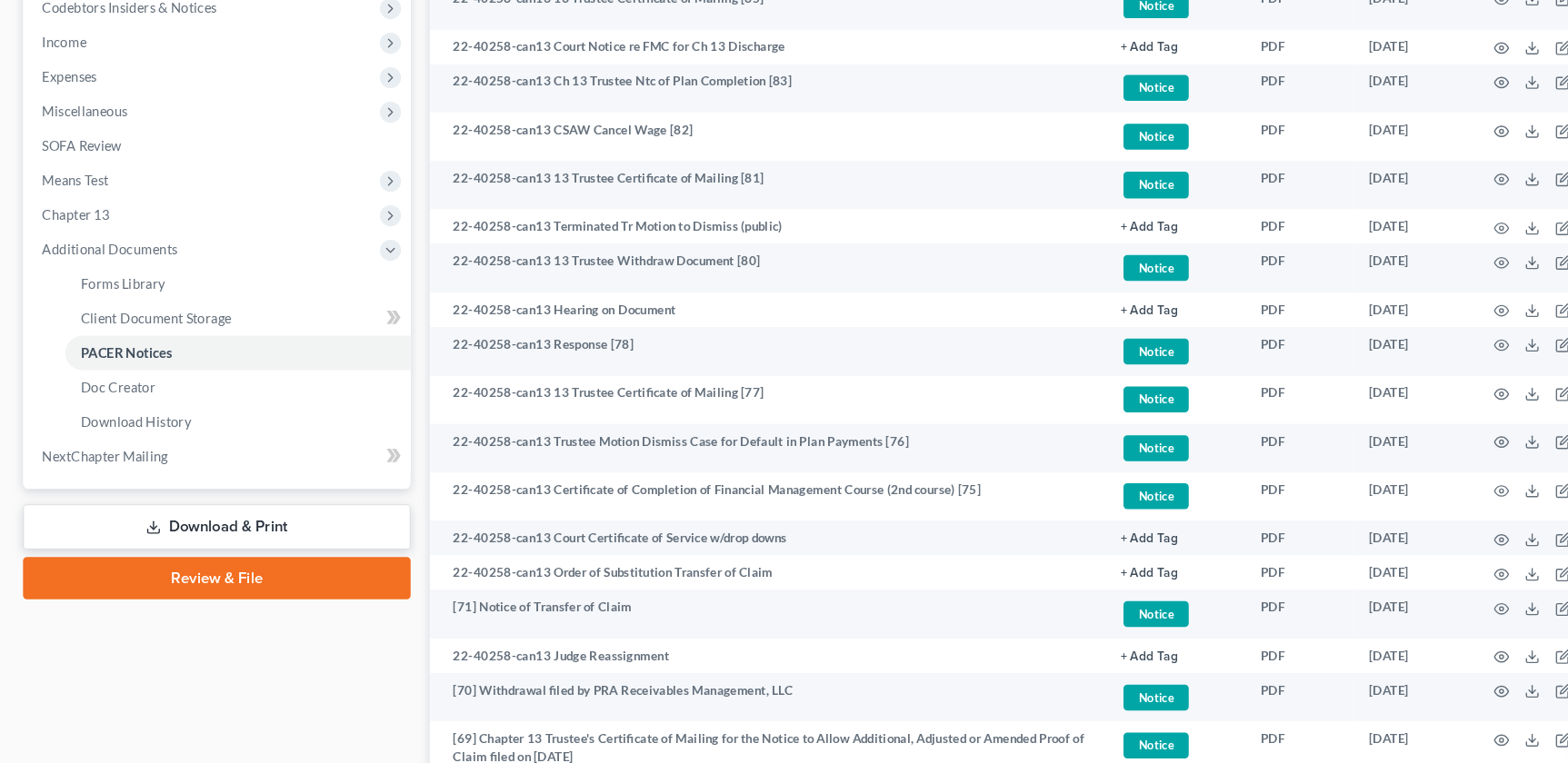
scroll to position [0, 0]
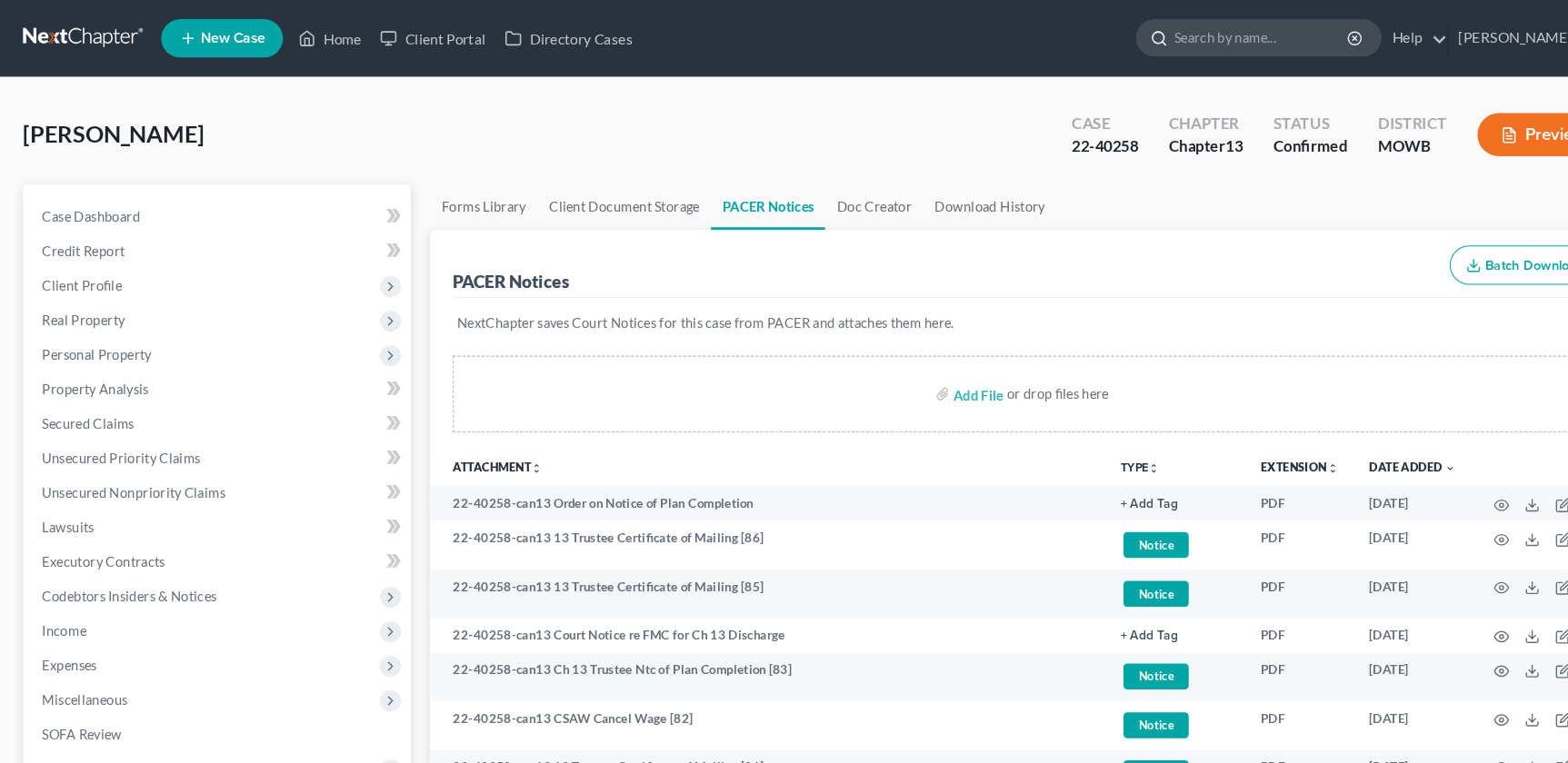
click at [1221, 53] on div at bounding box center [1193, 36] width 233 height 36
click at [1213, 40] on input "search" at bounding box center [1195, 36] width 167 height 34
type input "[PERSON_NAME]"
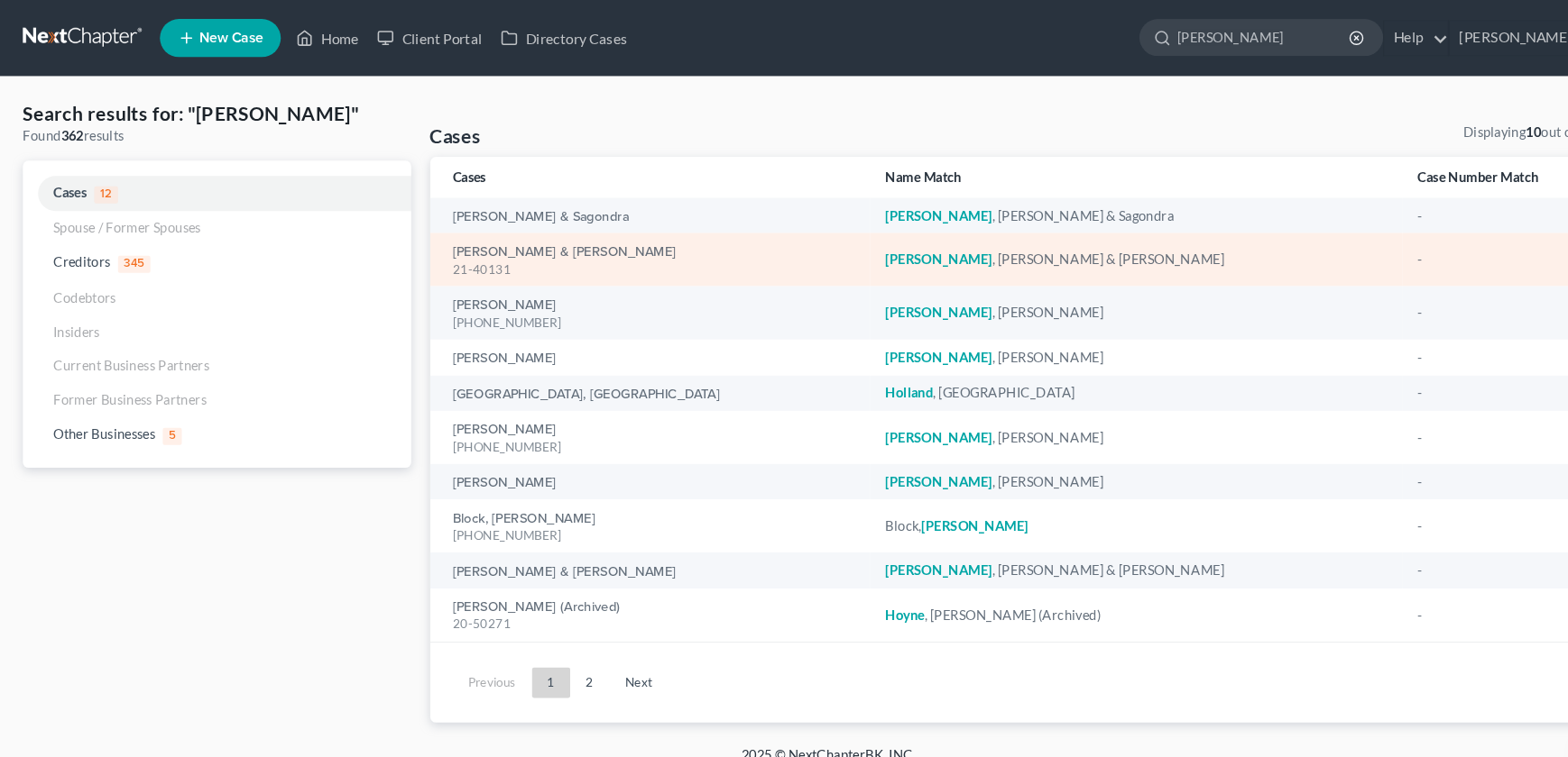
click at [517, 230] on div "[PERSON_NAME] & [PERSON_NAME] 21-40131" at bounding box center [621, 246] width 382 height 35
click at [517, 242] on link "[PERSON_NAME] & [PERSON_NAME]" at bounding box center [536, 239] width 212 height 12
select select "2"
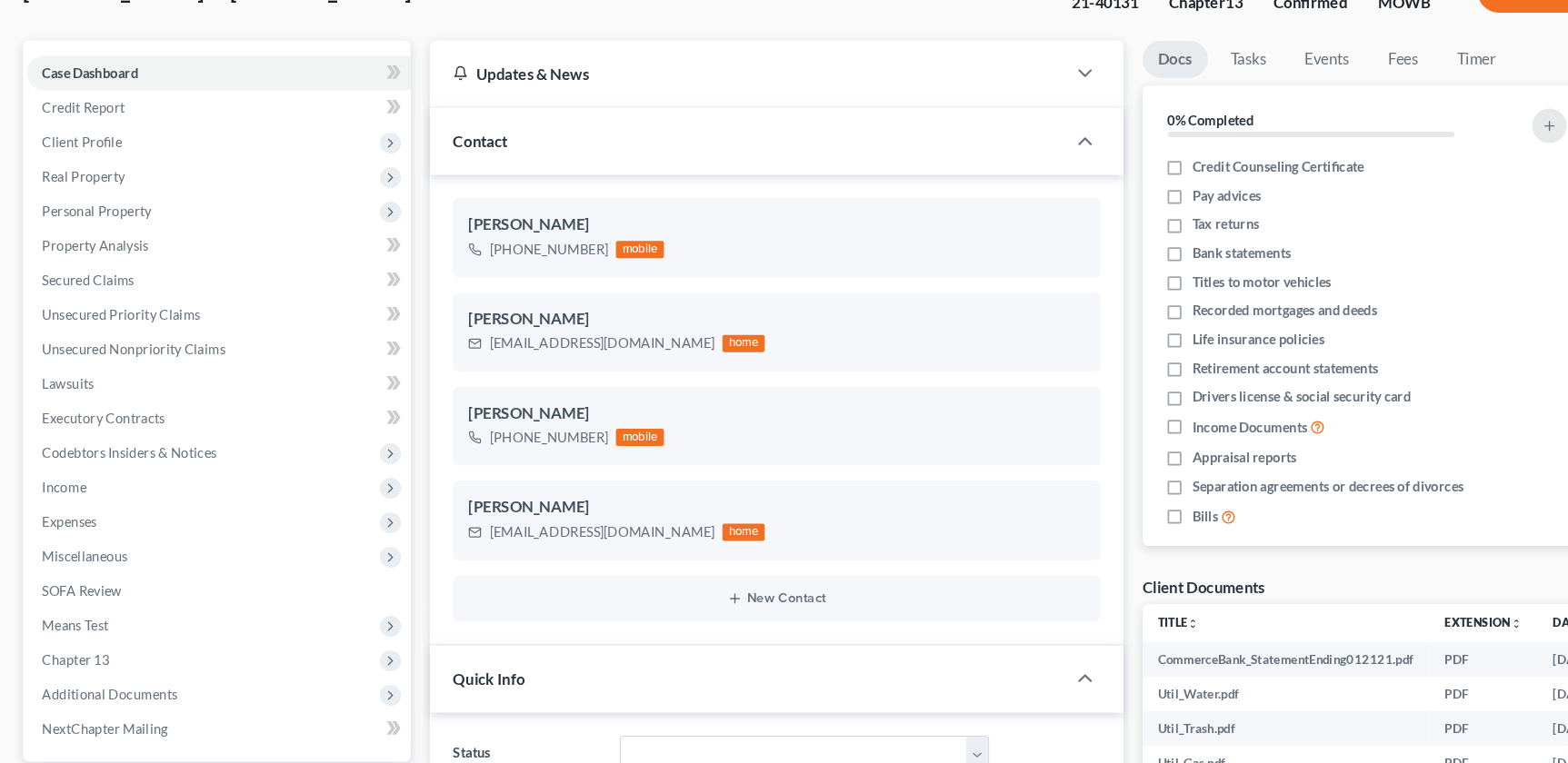
scroll to position [94, 0]
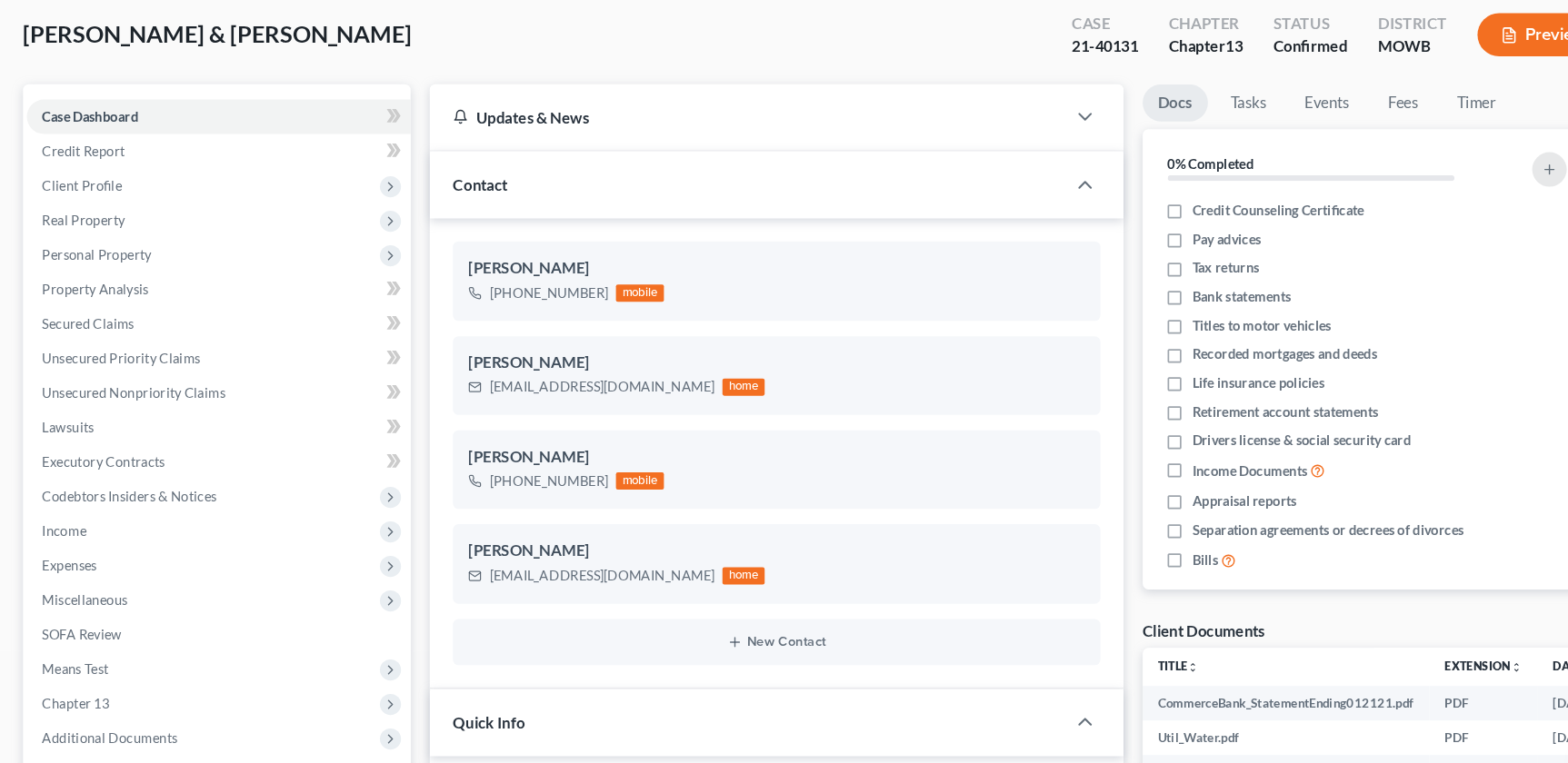
click at [407, 557] on div "[PERSON_NAME] [PHONE_NUMBER] mobile [PERSON_NAME] [EMAIL_ADDRESS][DOMAIN_NAME] …" at bounding box center [735, 429] width 656 height 445
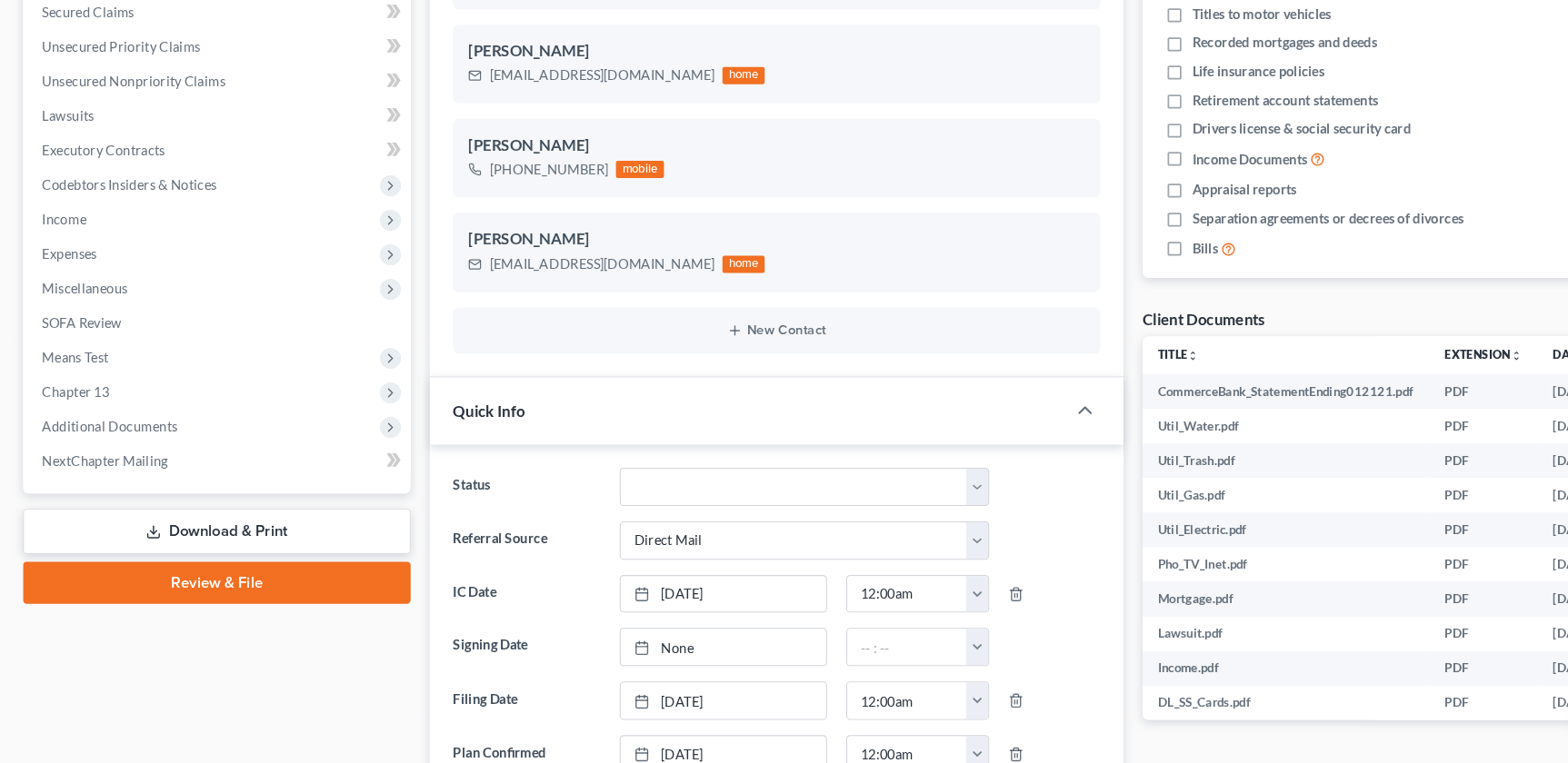
scroll to position [352, 0]
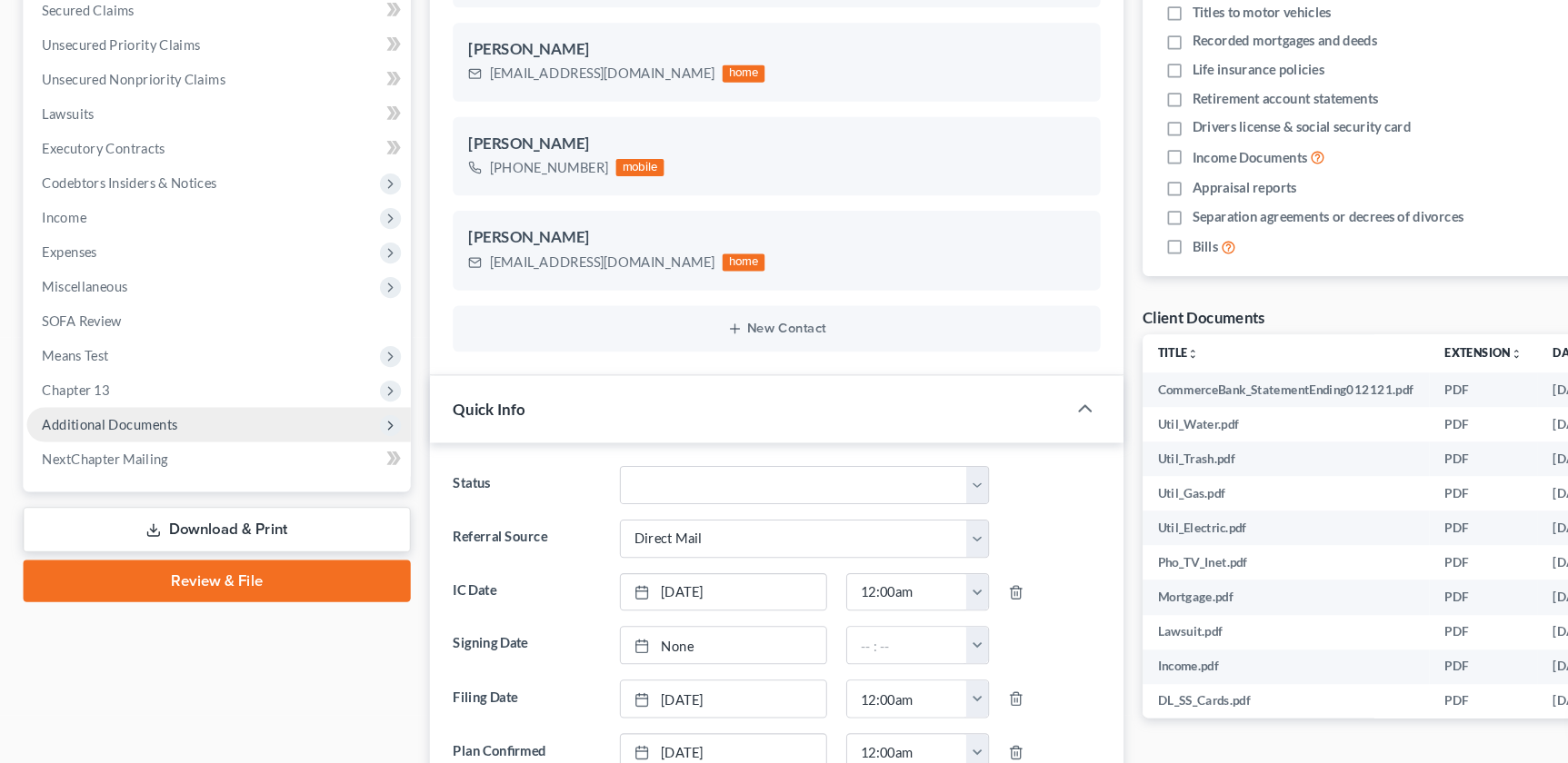
click at [85, 440] on span "Additional Documents" at bounding box center [104, 442] width 128 height 15
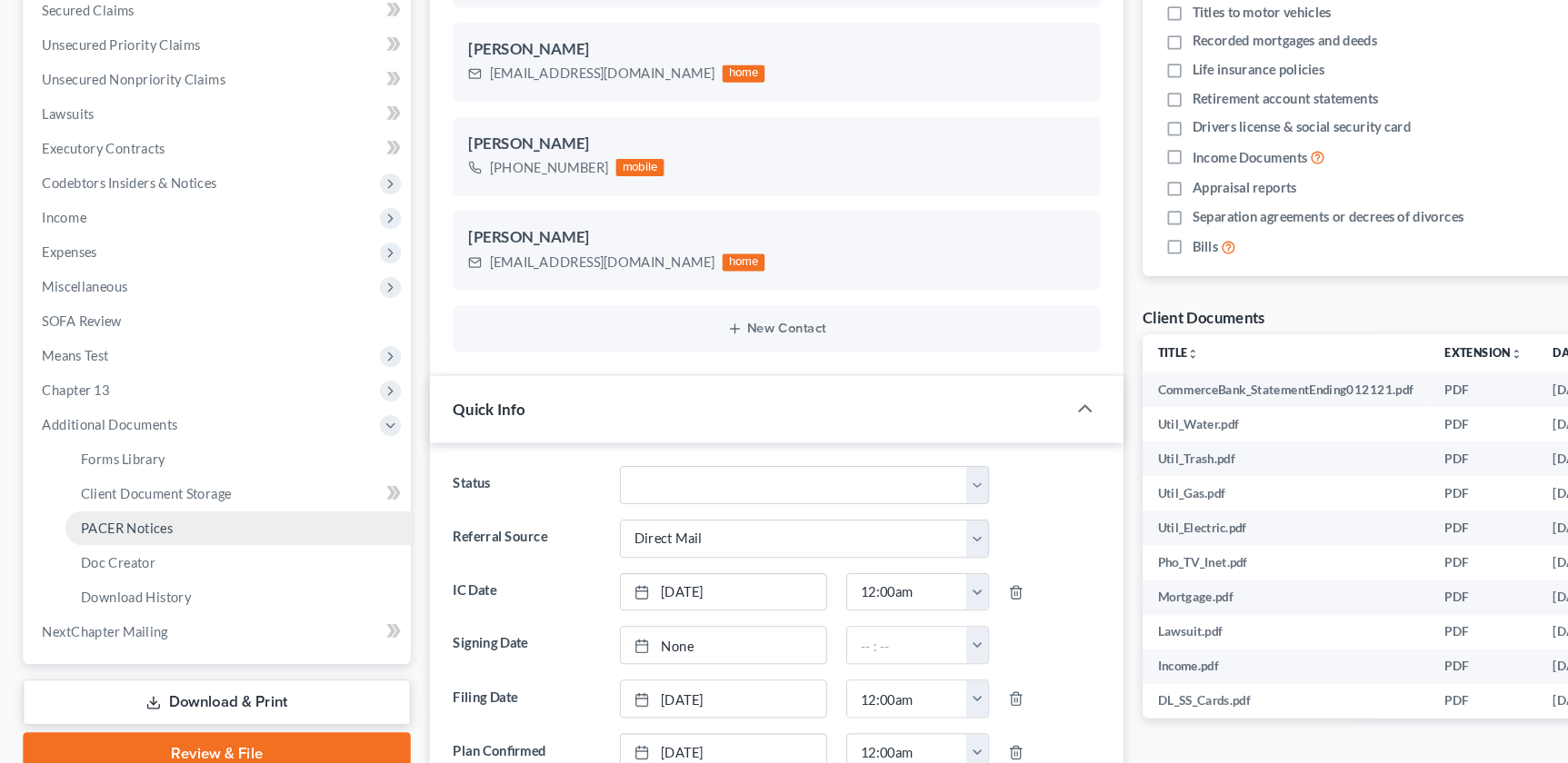
click at [112, 541] on span "PACER Notices" at bounding box center [119, 541] width 88 height 15
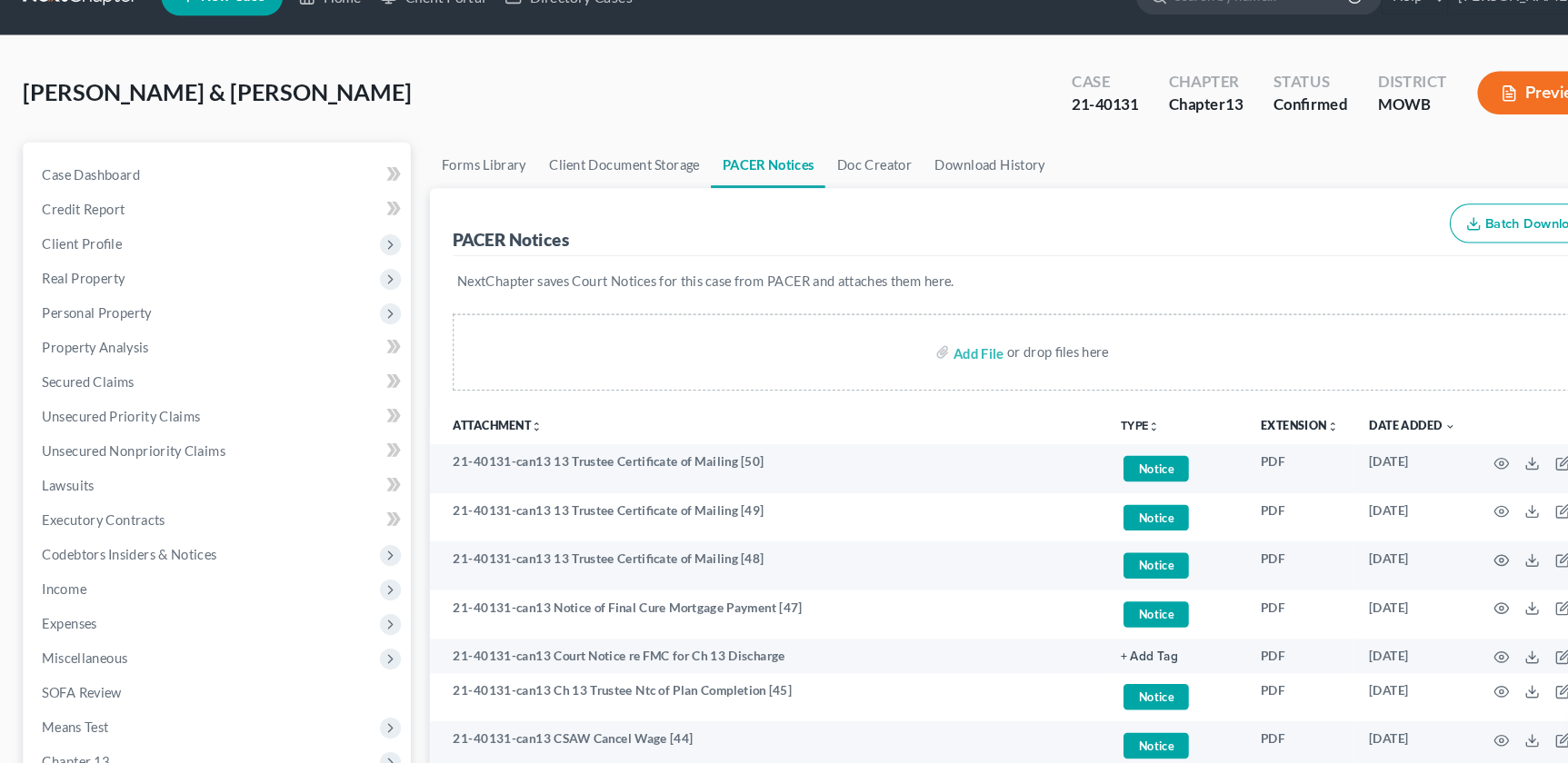
click at [956, 283] on div "NextChapter saves Court Notices for this case from PACER and attaches them here." at bounding box center [977, 318] width 1095 height 69
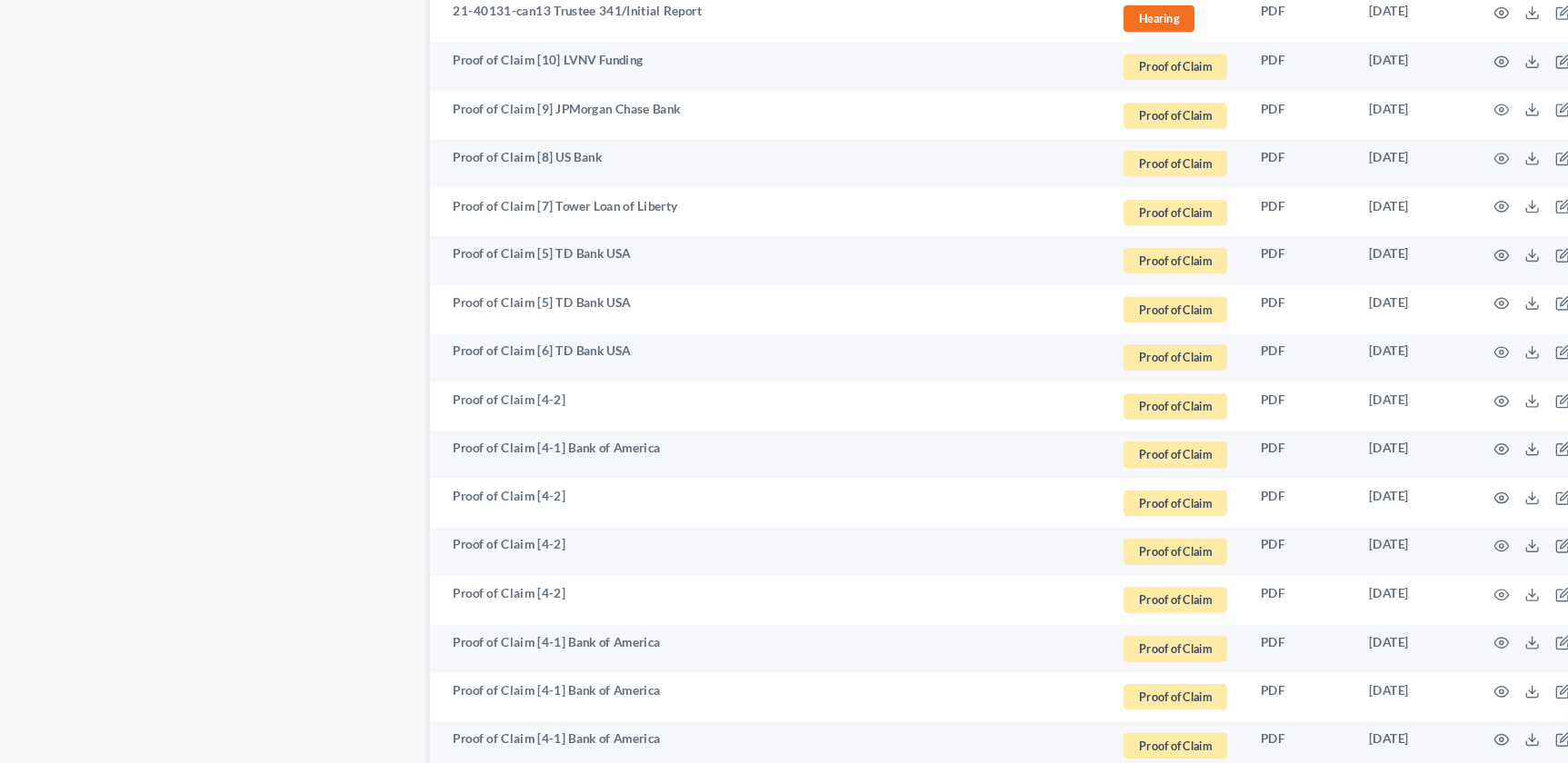
scroll to position [3346, 0]
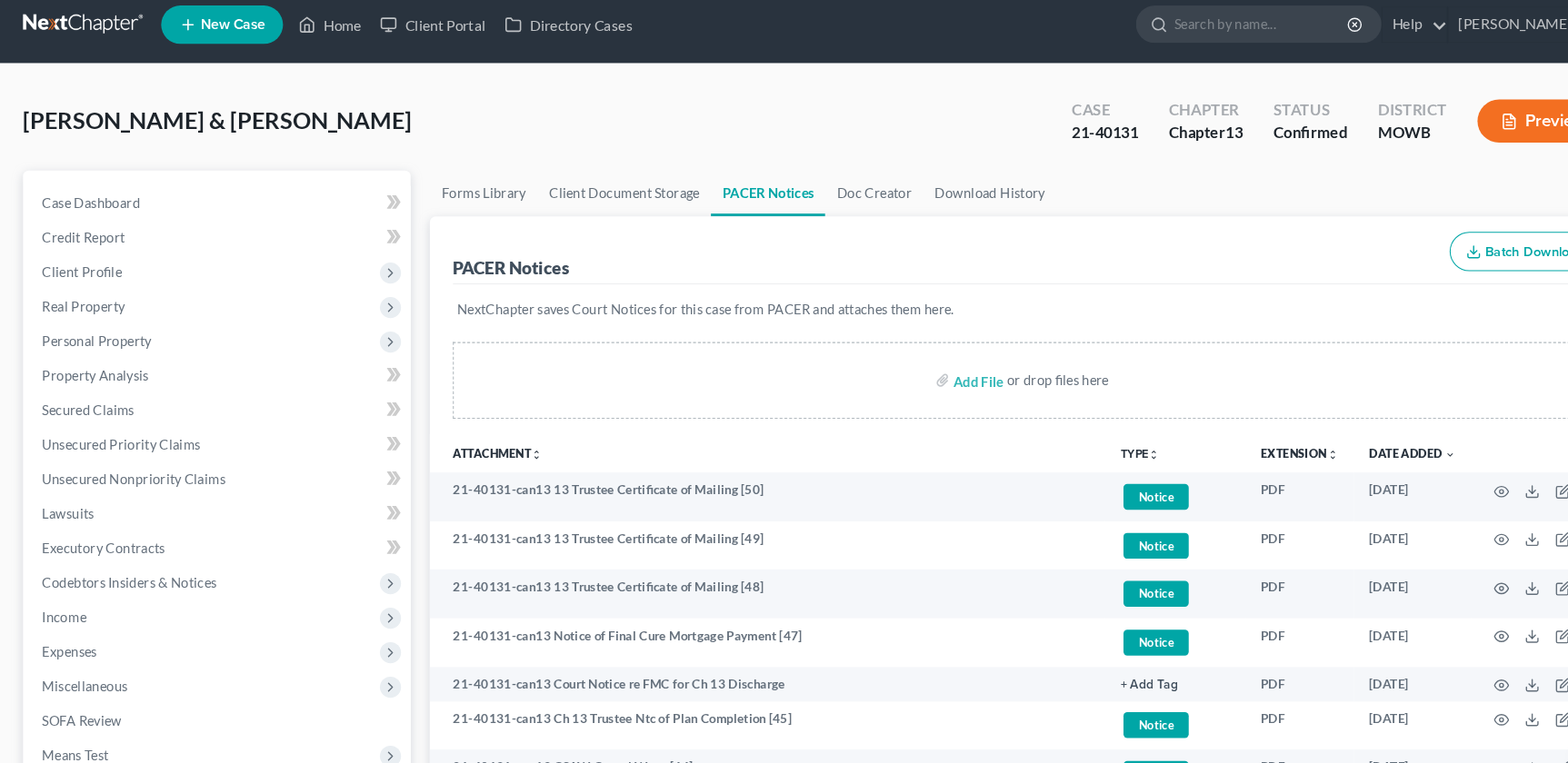
scroll to position [0, 0]
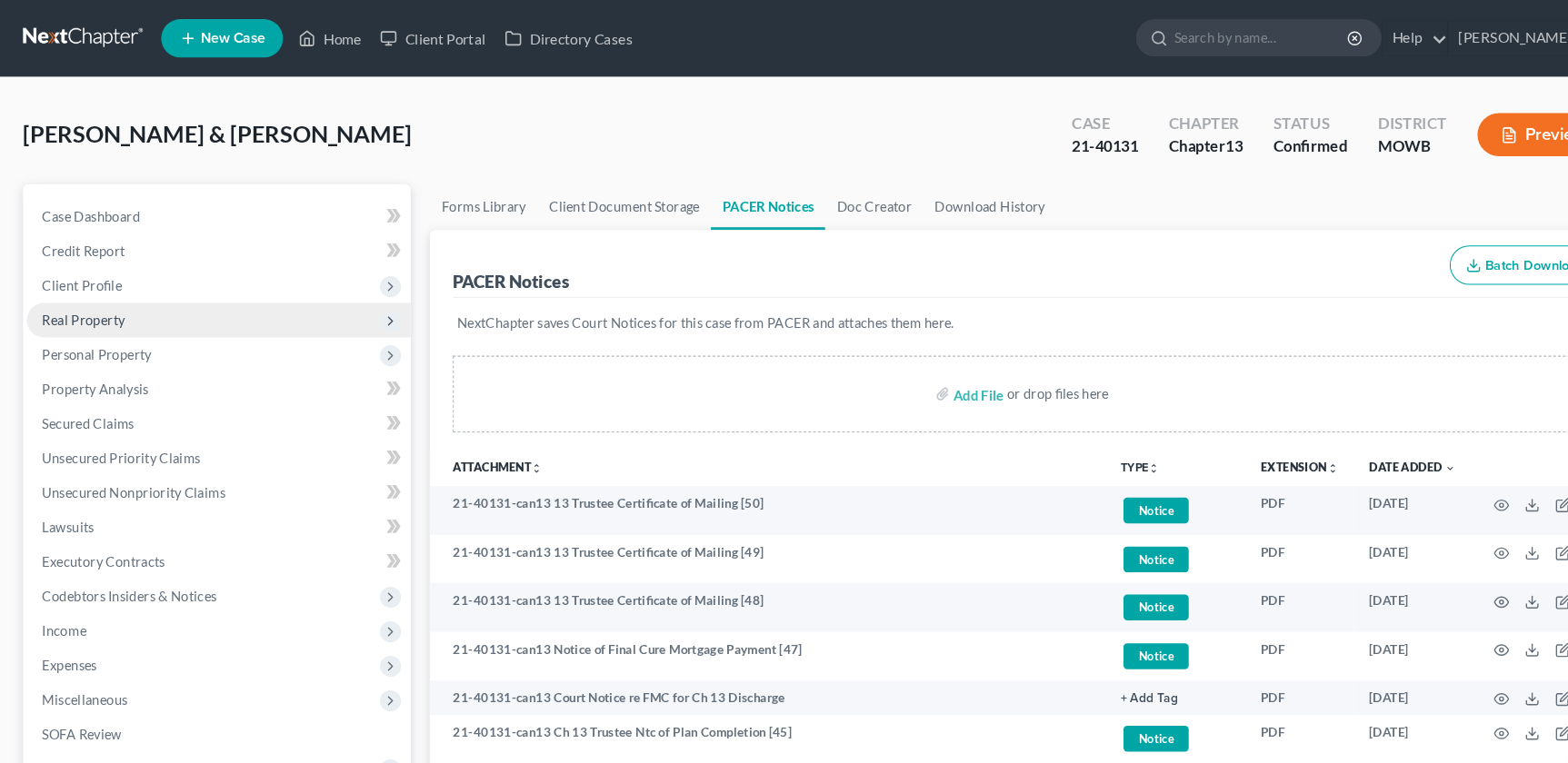
click at [67, 305] on span "Real Property" at bounding box center [79, 303] width 78 height 15
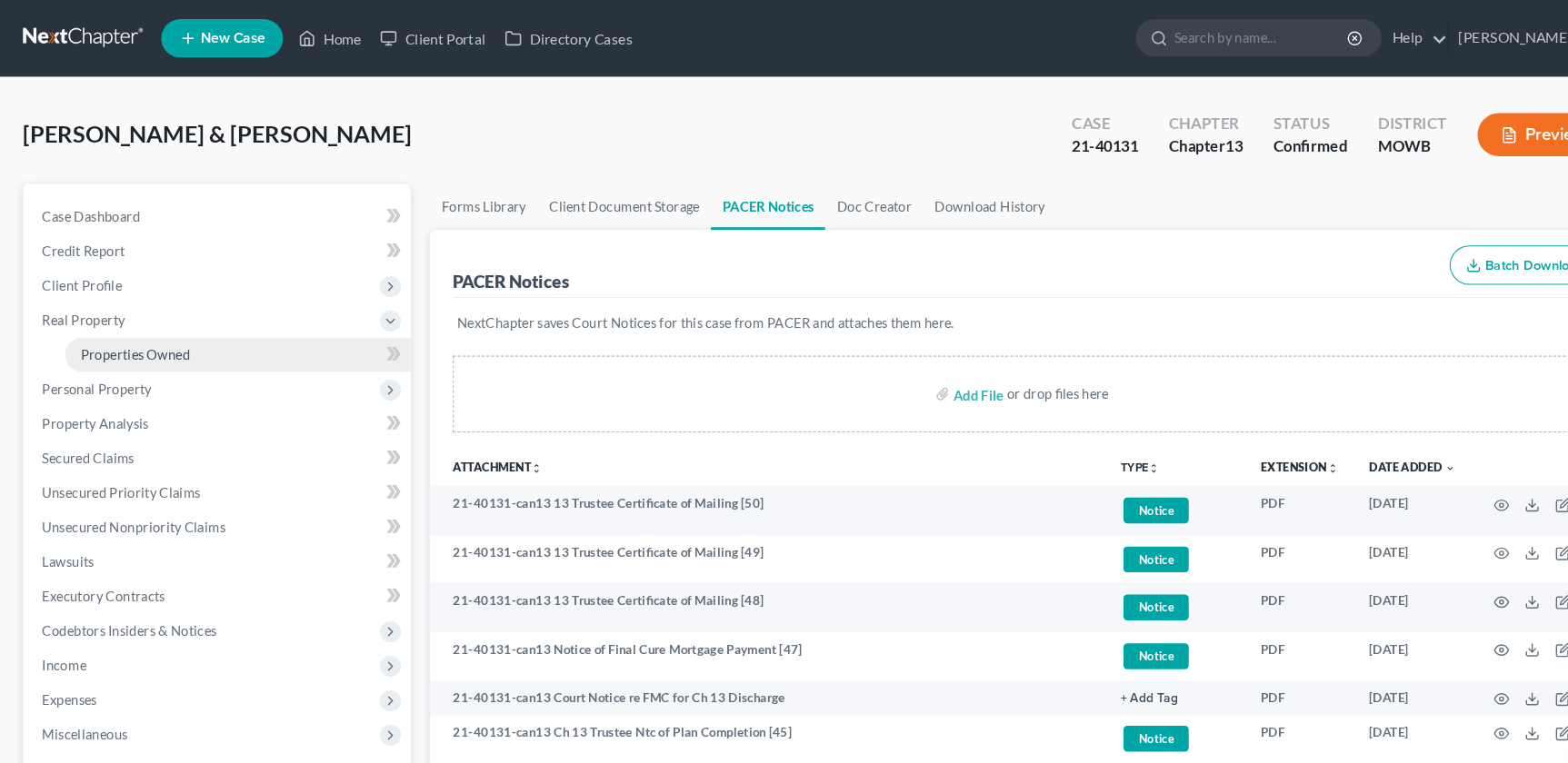
click at [93, 328] on span "Properties Owned" at bounding box center [128, 336] width 104 height 15
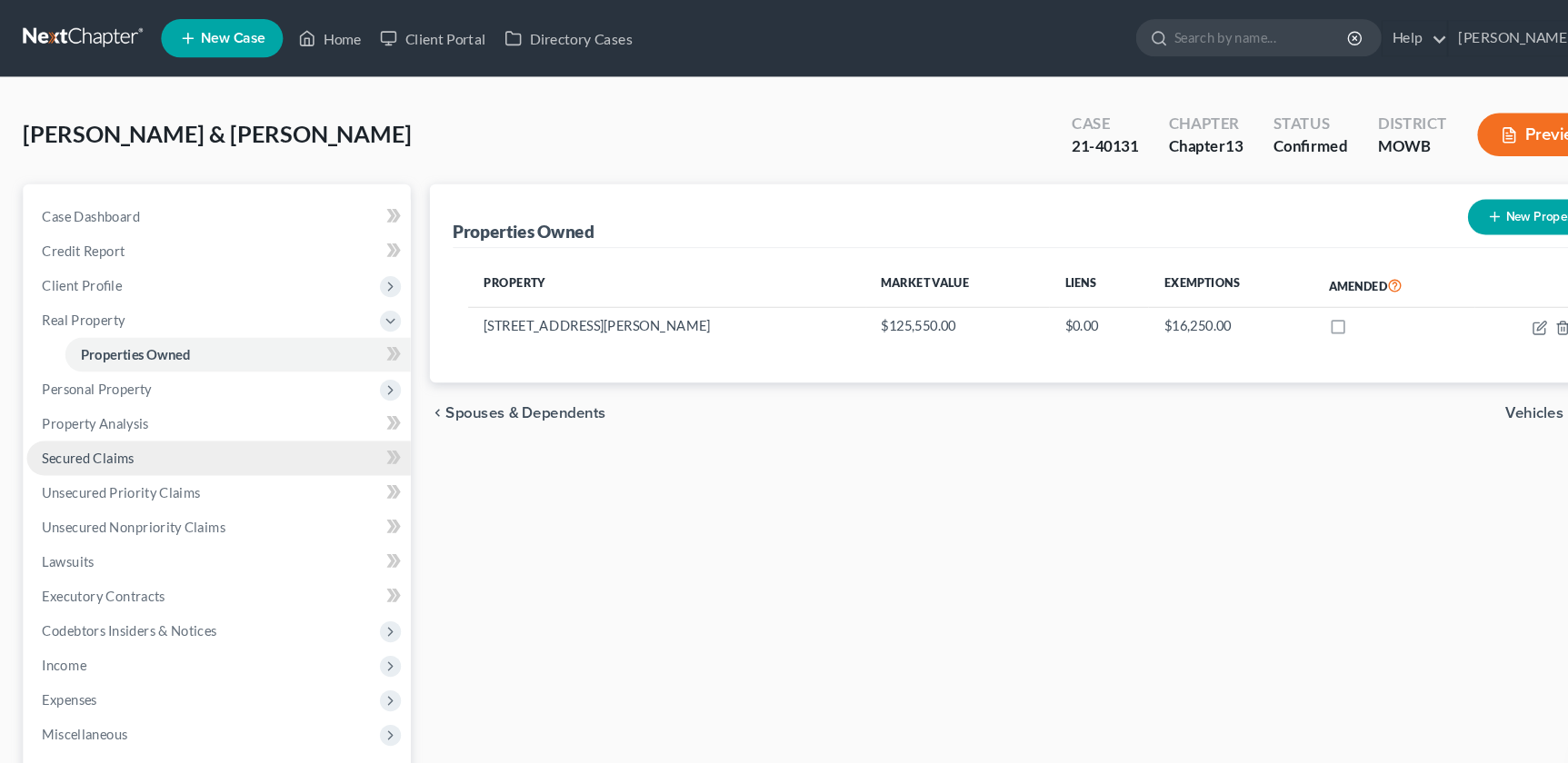
click at [94, 433] on span "Secured Claims" at bounding box center [84, 434] width 88 height 15
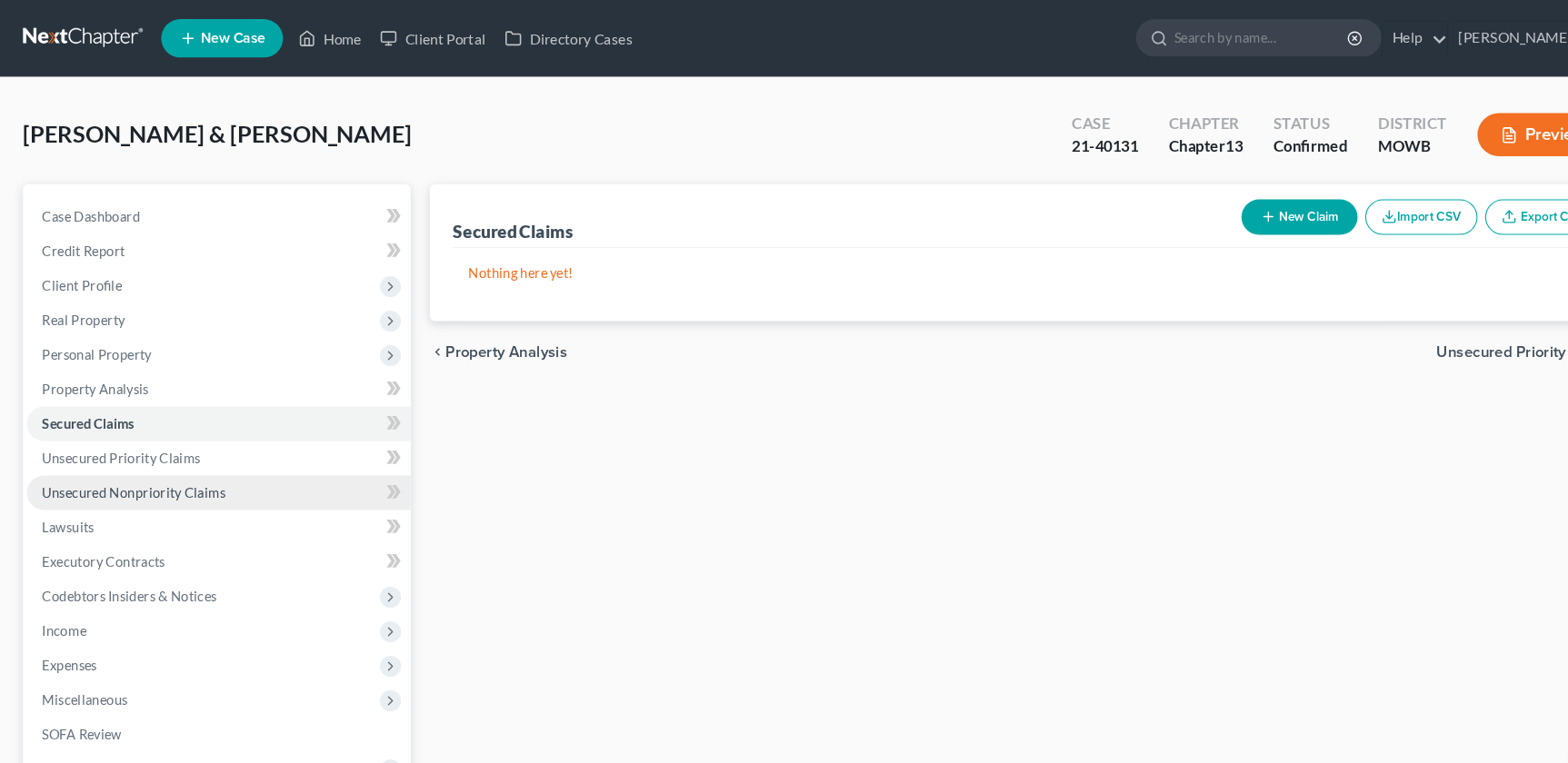
click at [111, 469] on span "Unsecured Nonpriority Claims" at bounding box center [127, 467] width 173 height 15
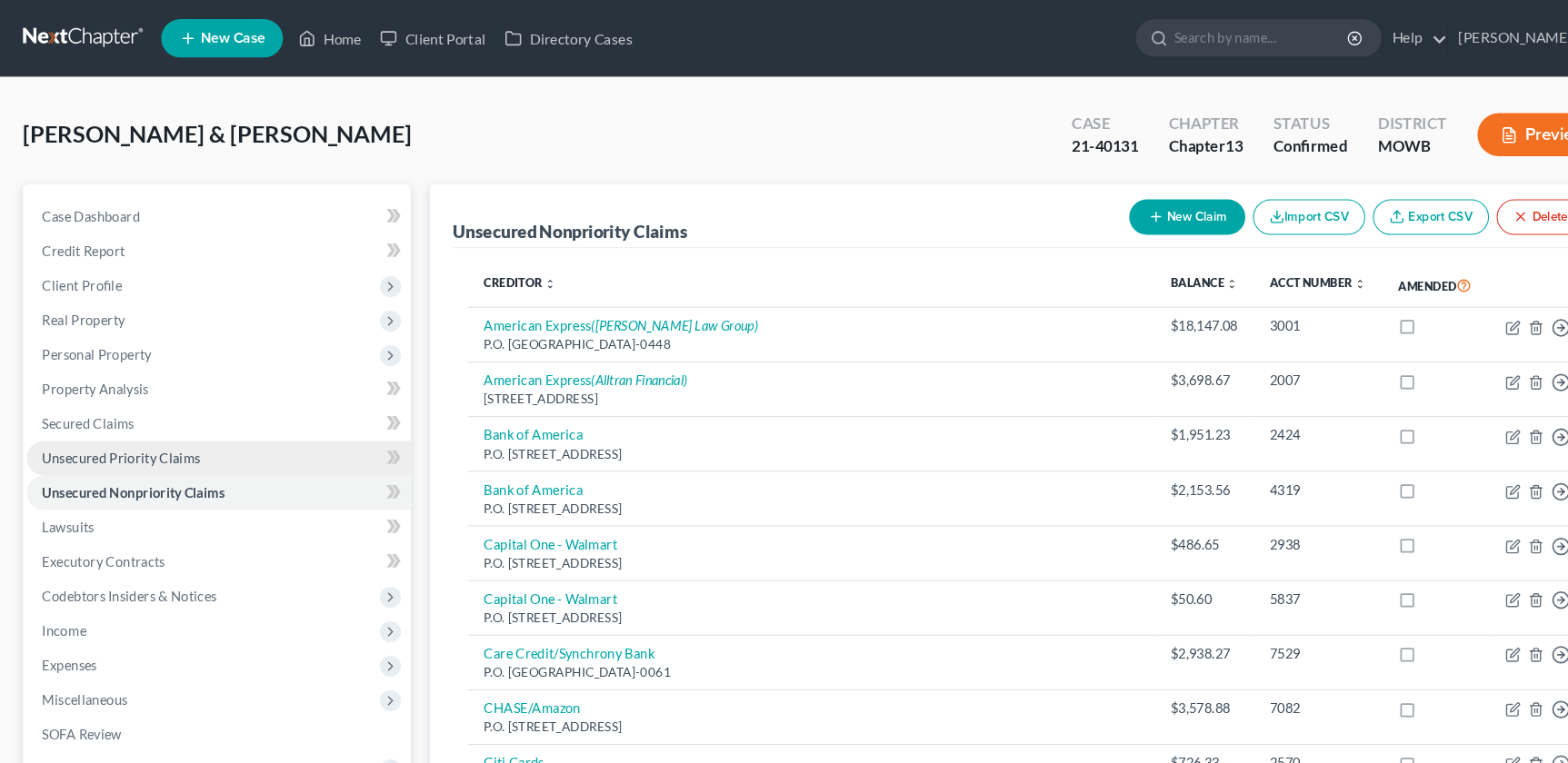
click at [113, 435] on span "Unsecured Priority Claims" at bounding box center [116, 434] width 150 height 15
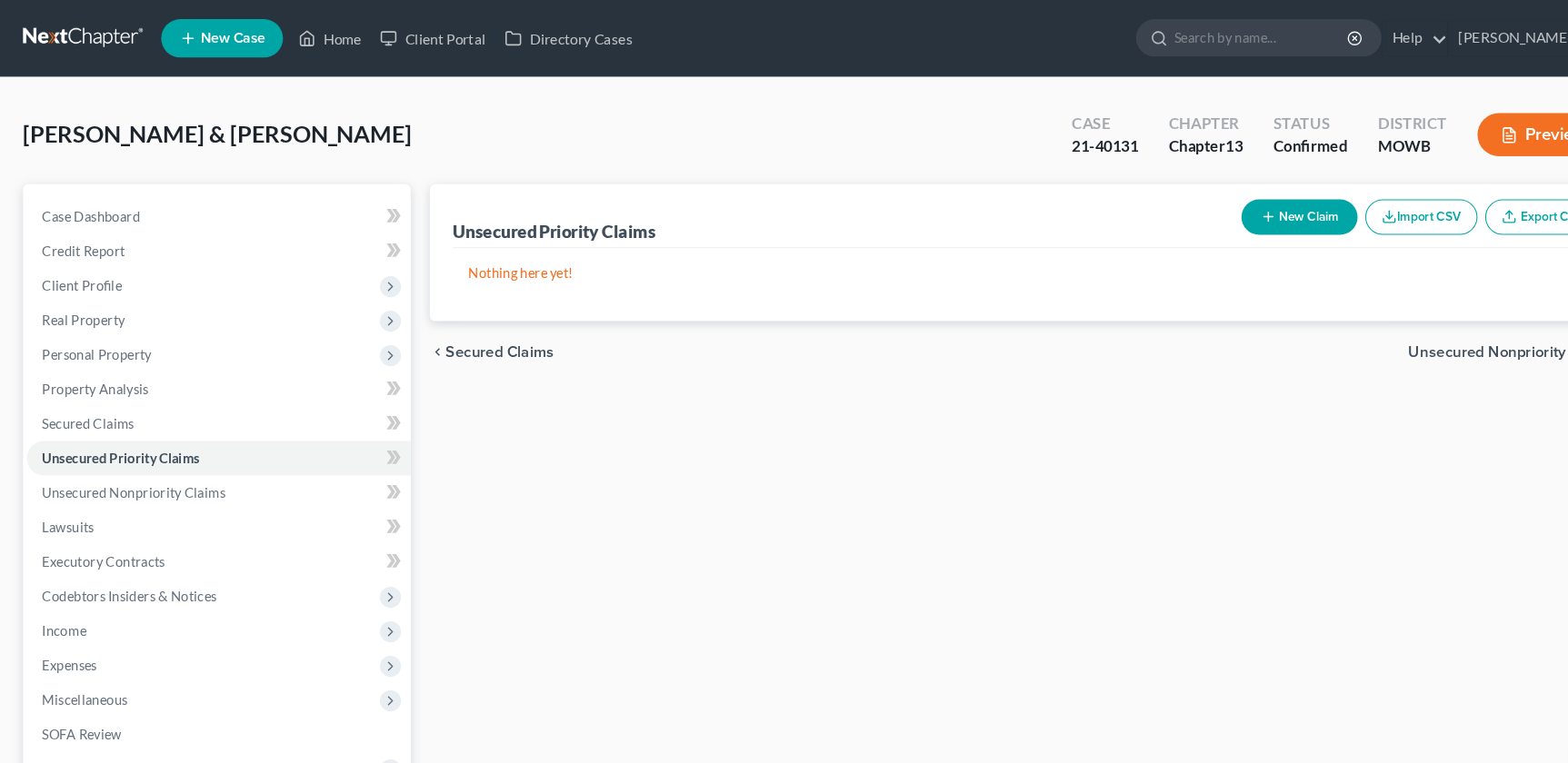
click at [422, 547] on div "Unsecured Priority Claims New Claim Import CSV Export CSV Nothing here yet! Pre…" at bounding box center [977, 568] width 1157 height 788
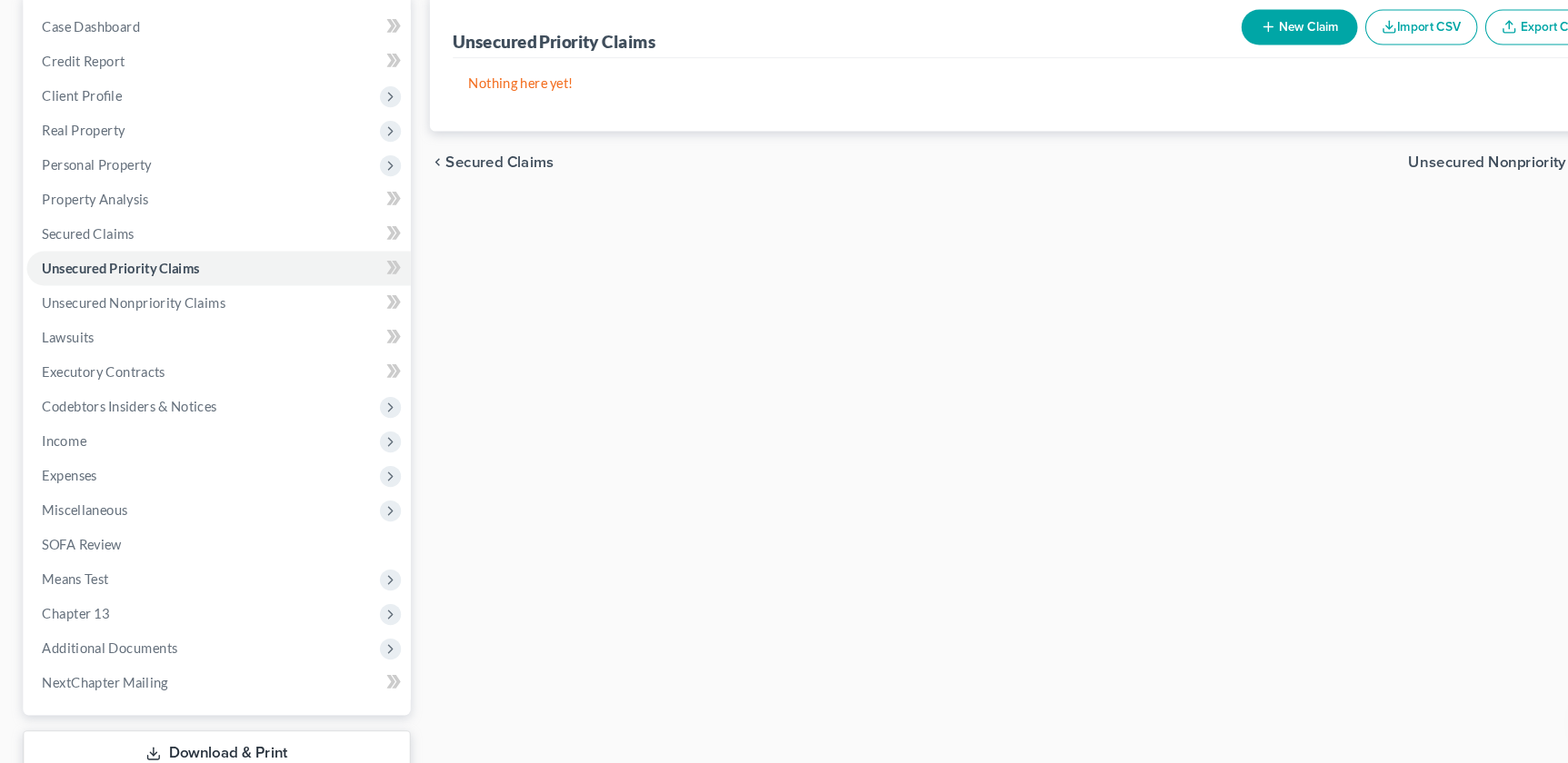
scroll to position [266, 0]
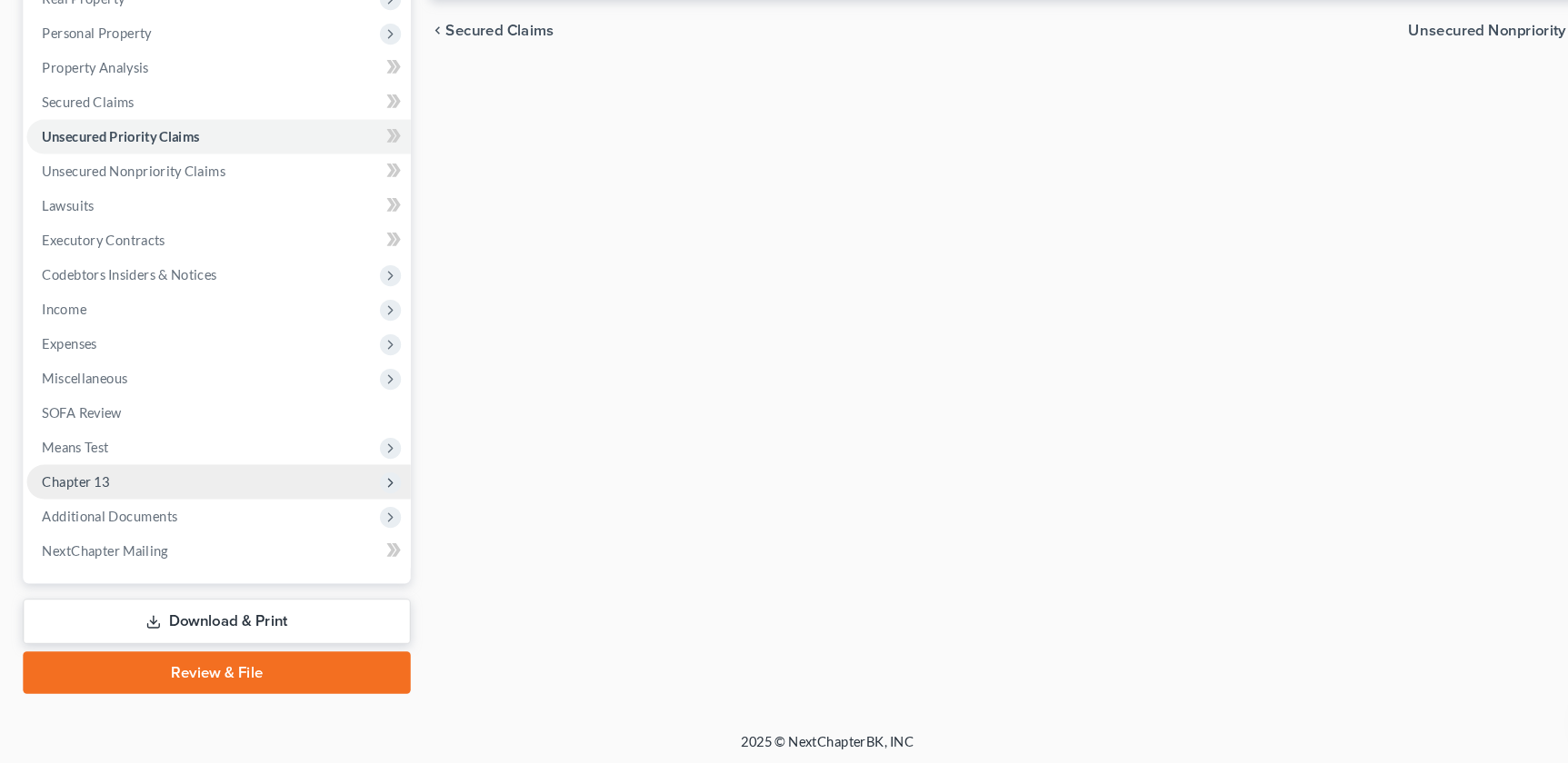
click at [116, 502] on span "Chapter 13" at bounding box center [207, 496] width 364 height 33
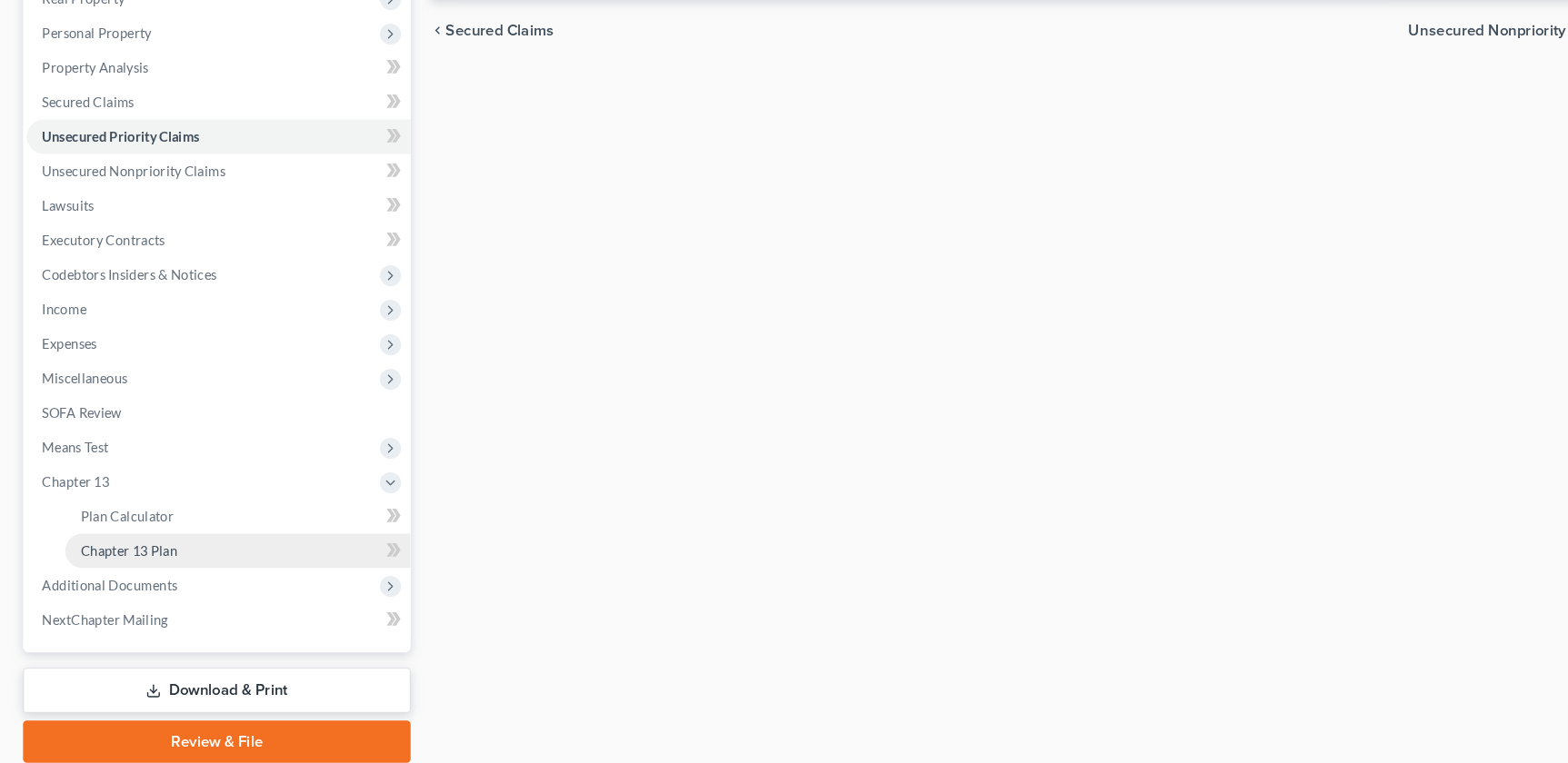
click at [127, 553] on span "Chapter 13 Plan" at bounding box center [121, 561] width 91 height 15
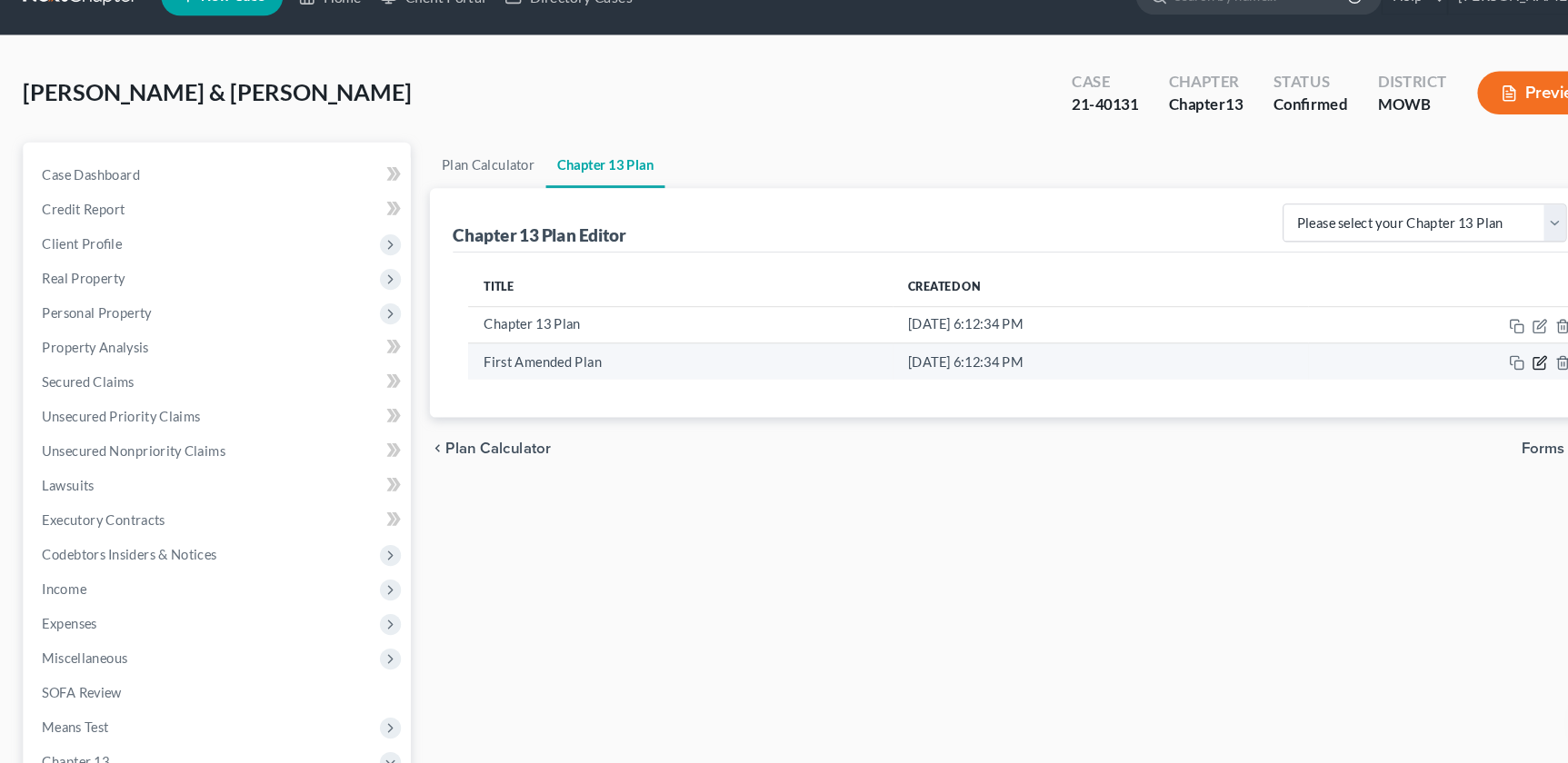
click at [1455, 385] on icon "button" at bounding box center [1458, 383] width 14 height 14
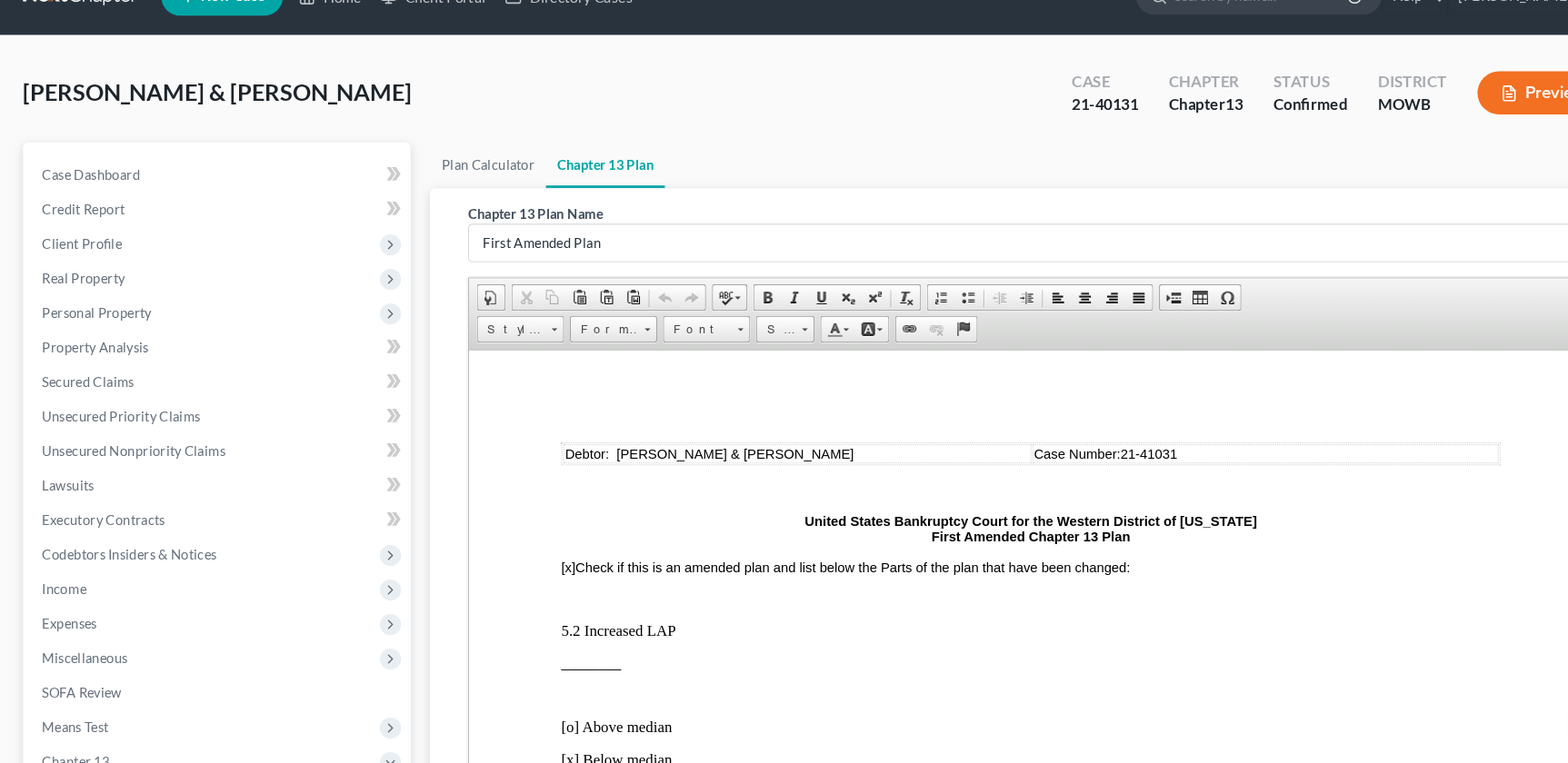
click at [1272, 440] on td "Case Number:21-41031" at bounding box center [1223, 447] width 442 height 18
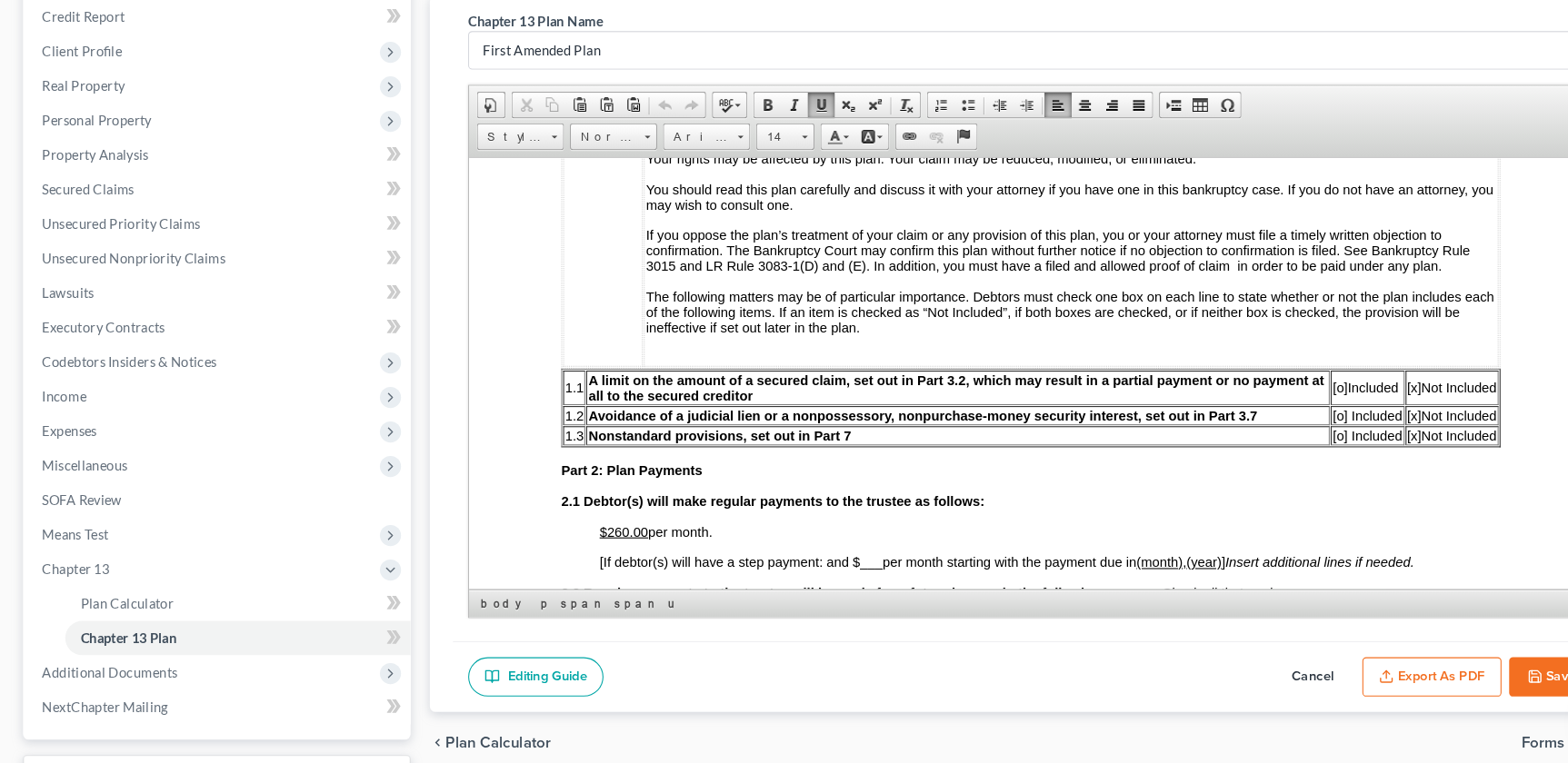
scroll to position [331, 0]
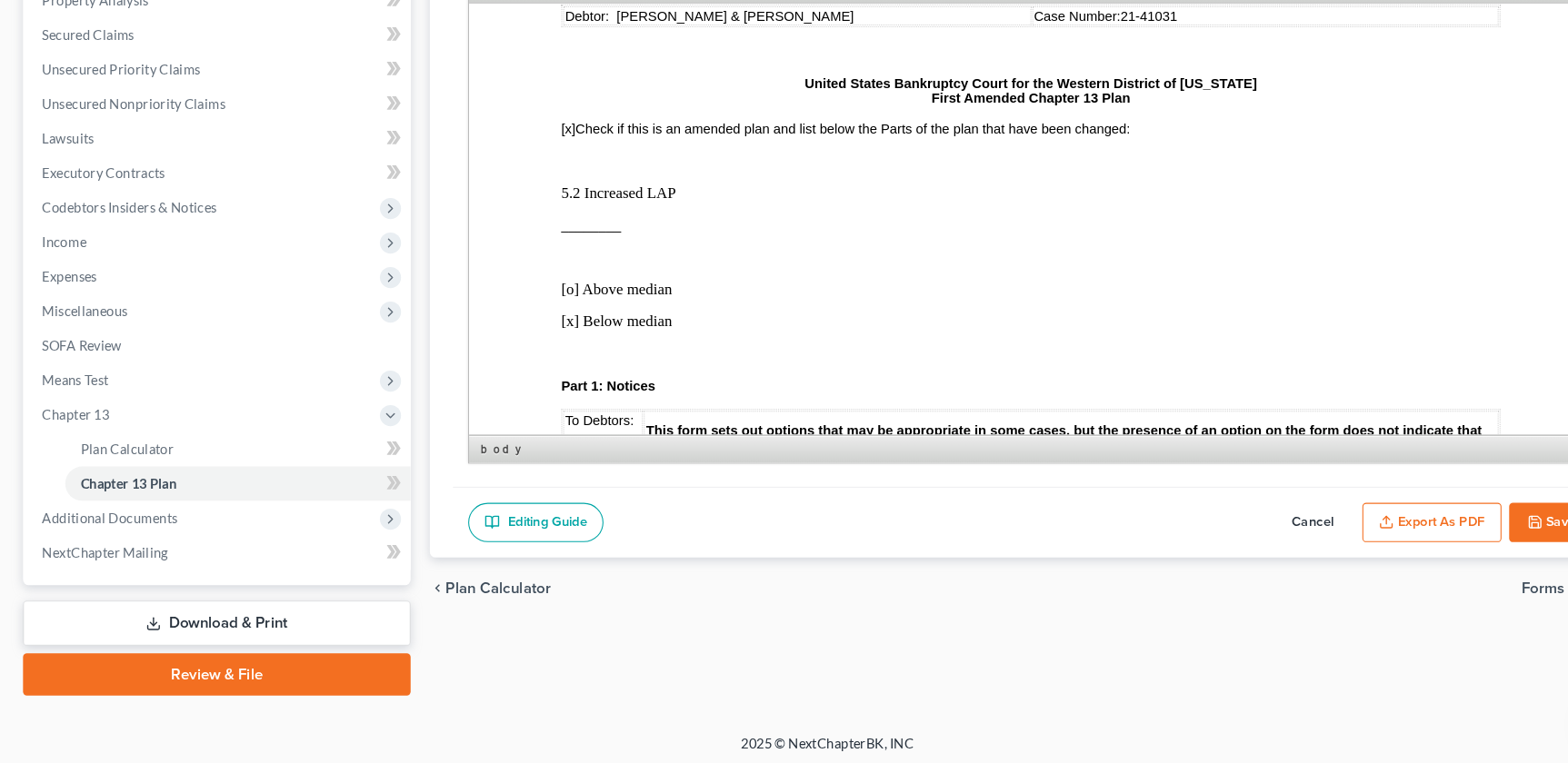
scroll to position [0, 0]
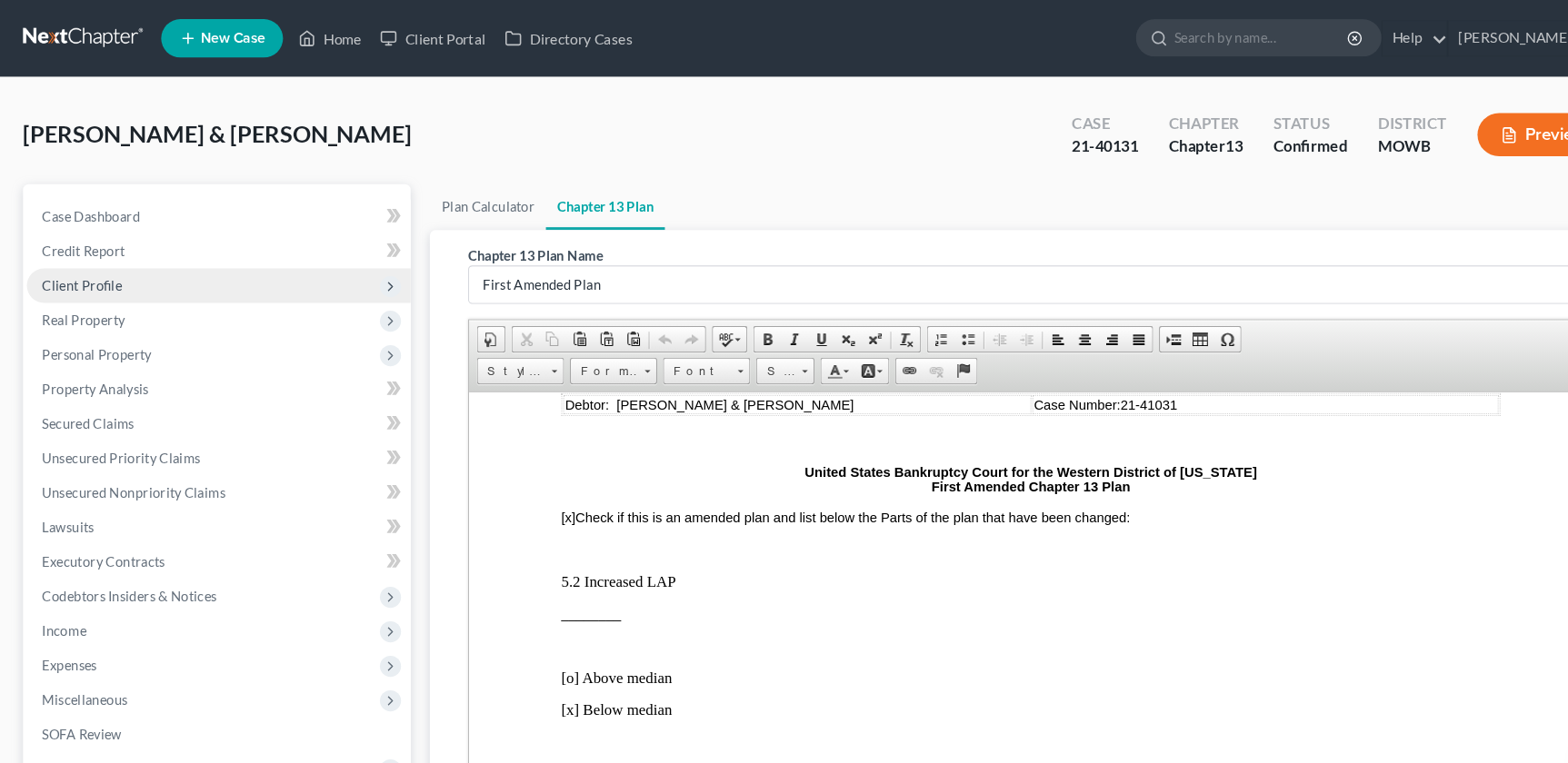
click at [62, 272] on span "Client Profile" at bounding box center [78, 270] width 75 height 15
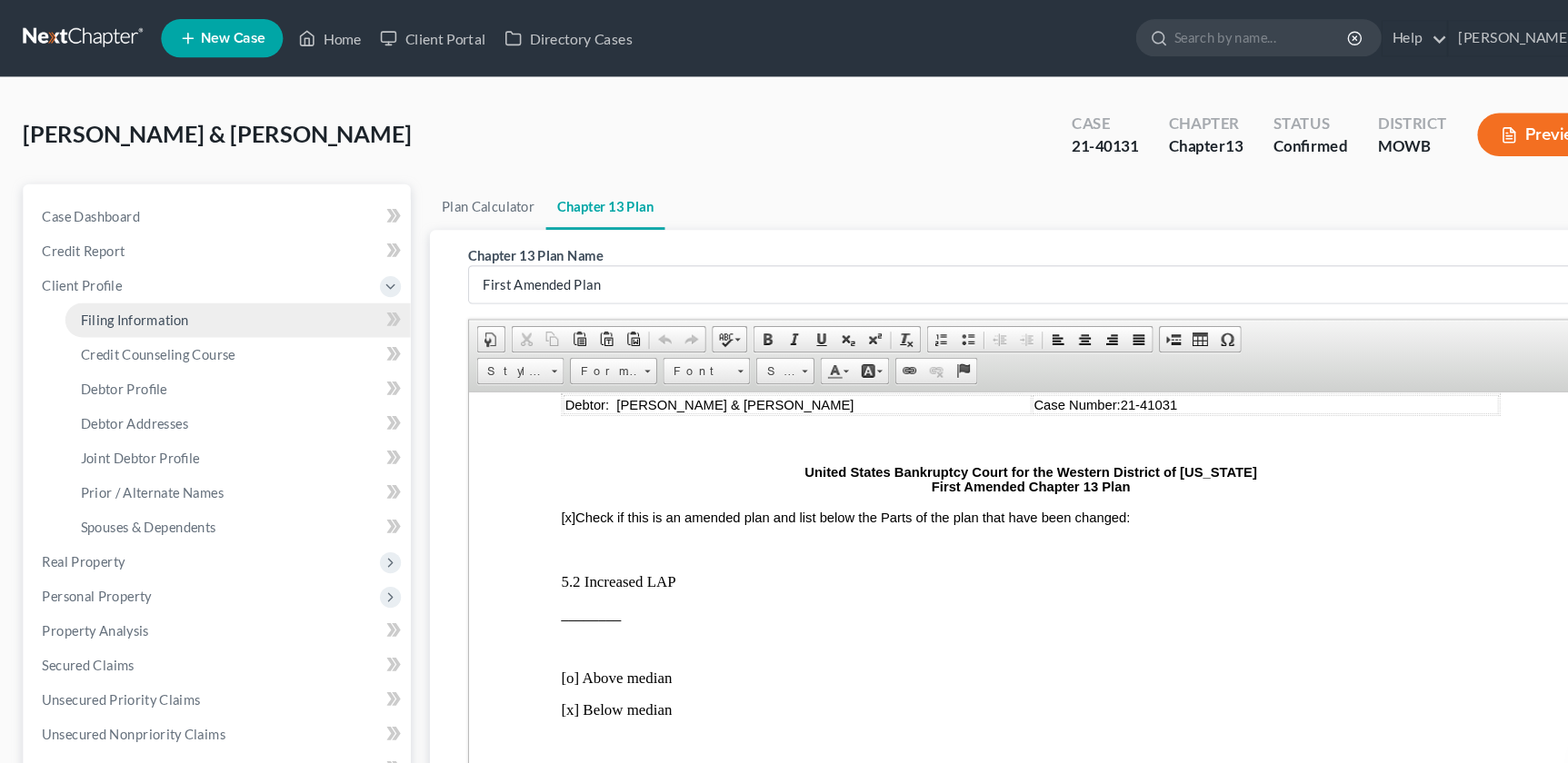
click at [95, 308] on span "Filing Information" at bounding box center [127, 303] width 103 height 15
select select "1"
select select "3"
select select "46"
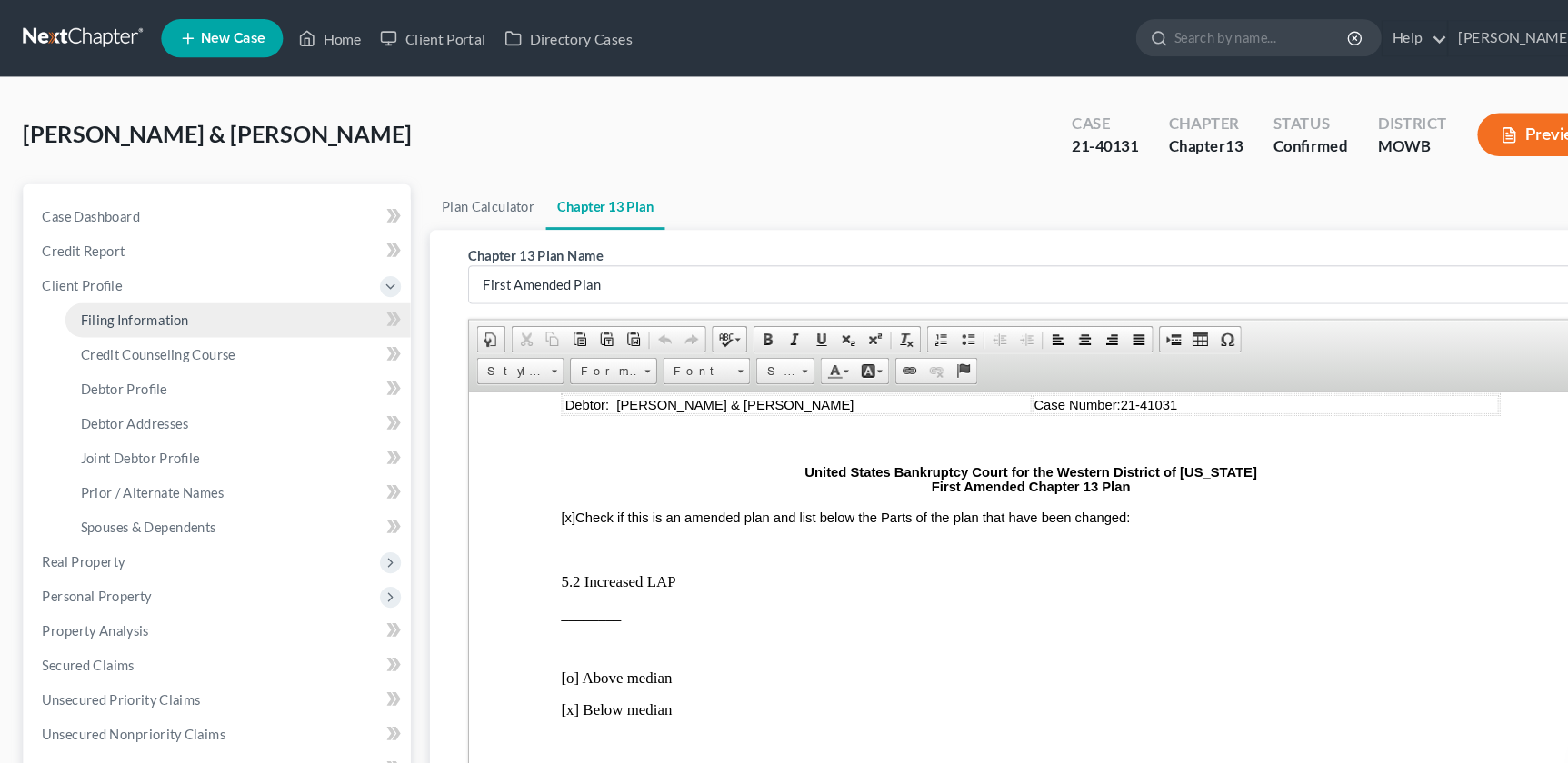
select select "26"
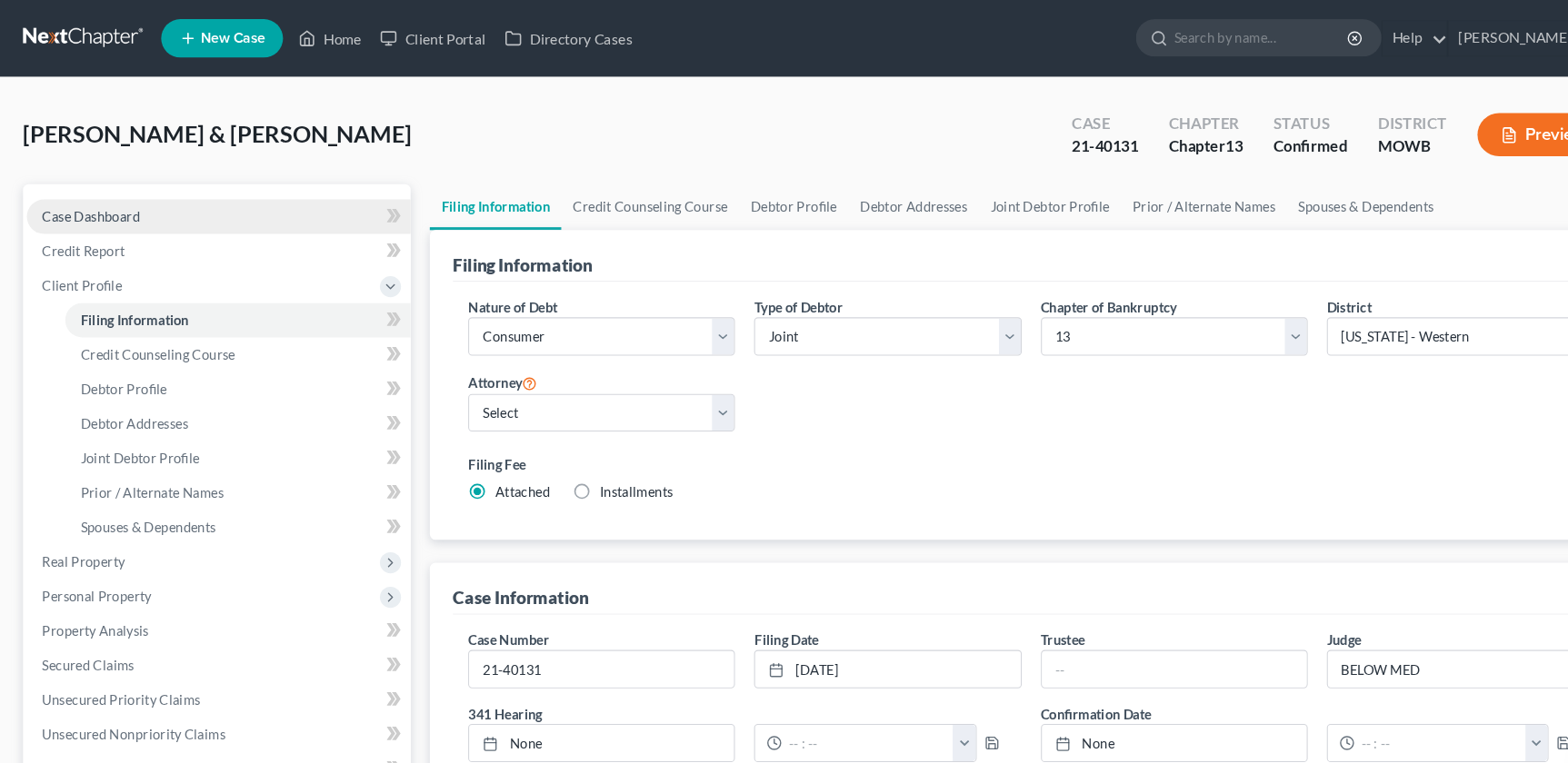
click at [95, 191] on link "Case Dashboard" at bounding box center [207, 205] width 364 height 33
select select "2"
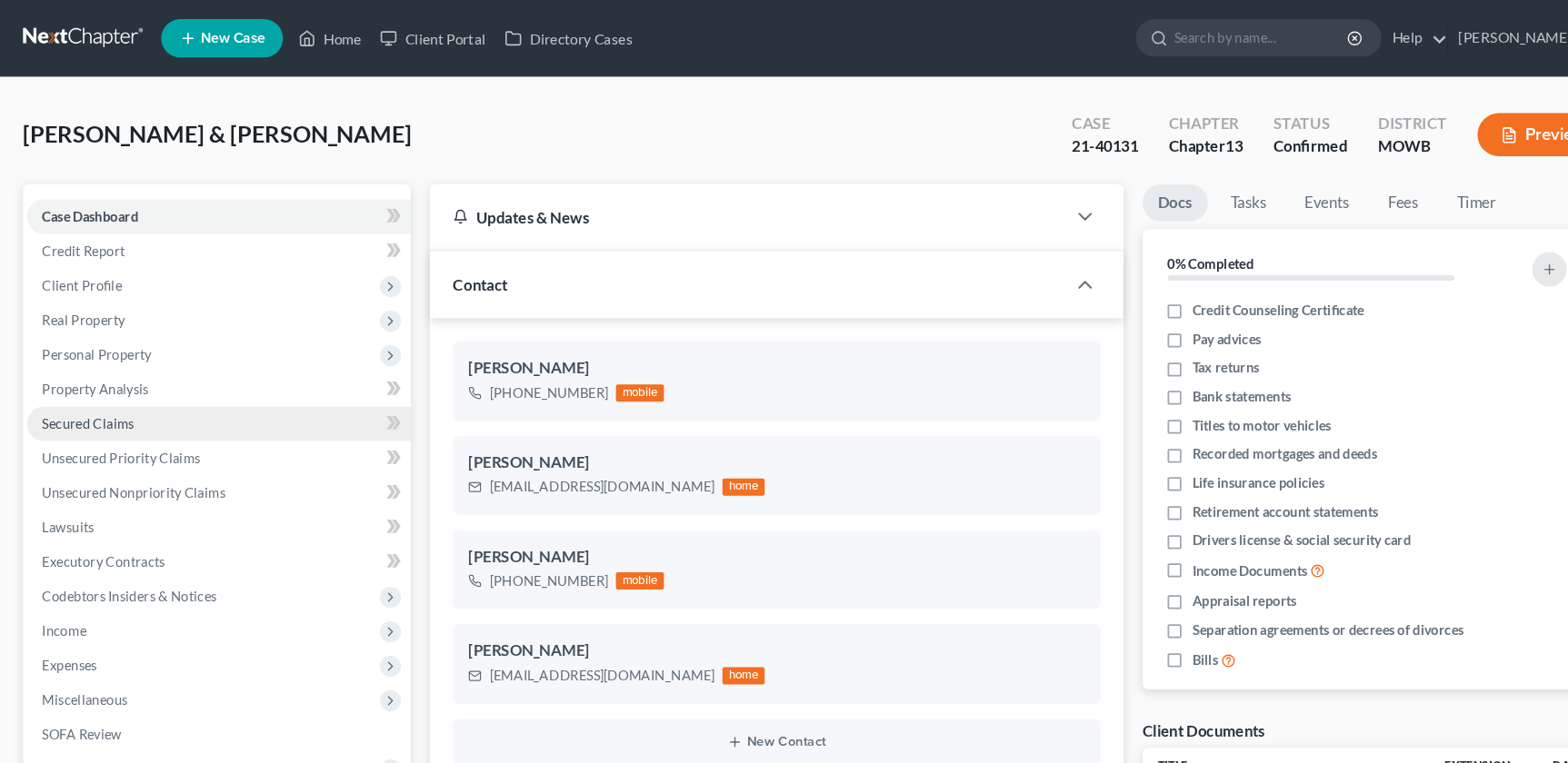
scroll to position [1960, 0]
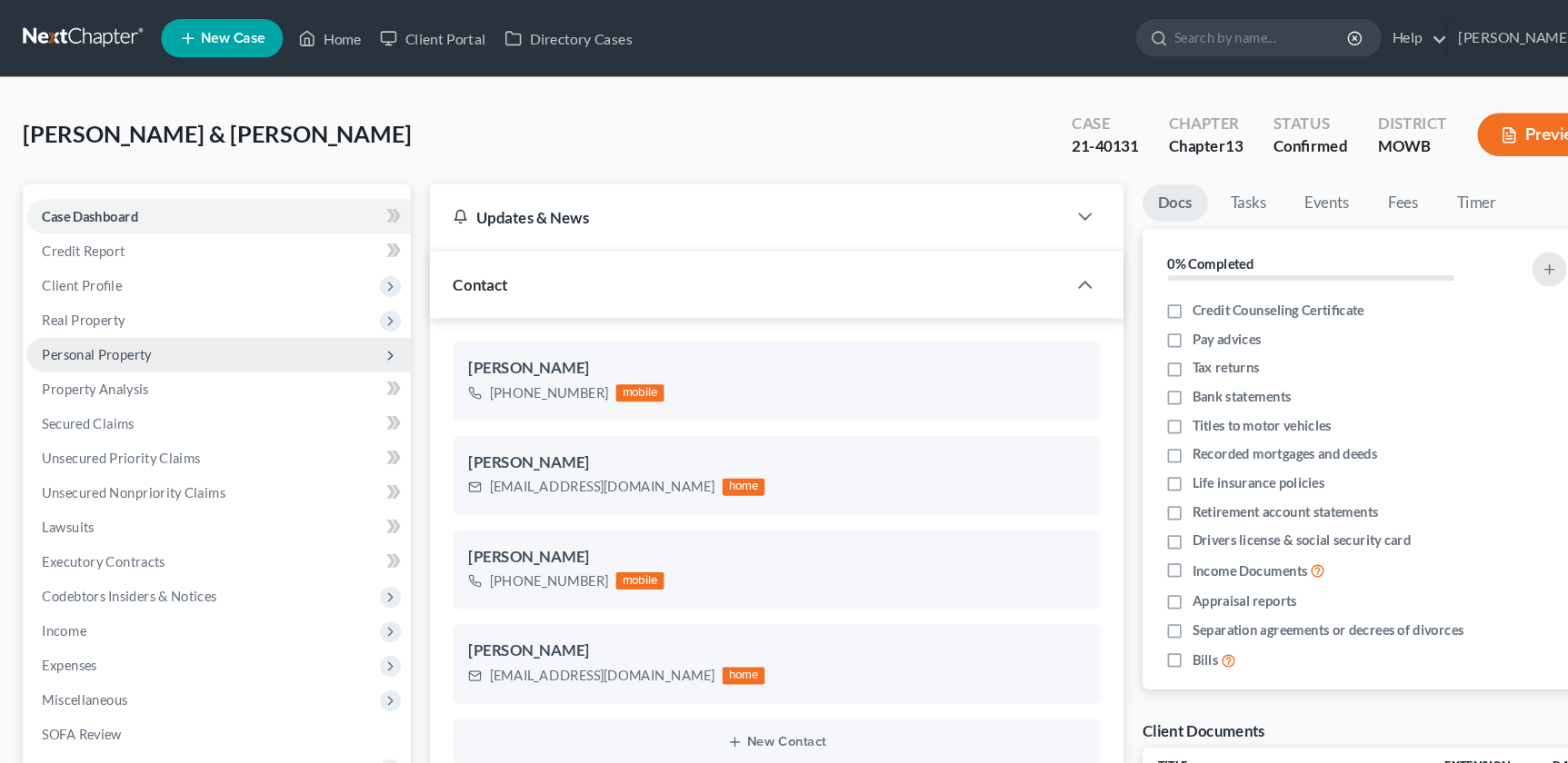
drag, startPoint x: 115, startPoint y: 304, endPoint x: 122, endPoint y: 336, distance: 32.8
click at [115, 304] on span "Real Property" at bounding box center [79, 303] width 78 height 15
click at [123, 328] on span "Properties Owned" at bounding box center [128, 336] width 104 height 15
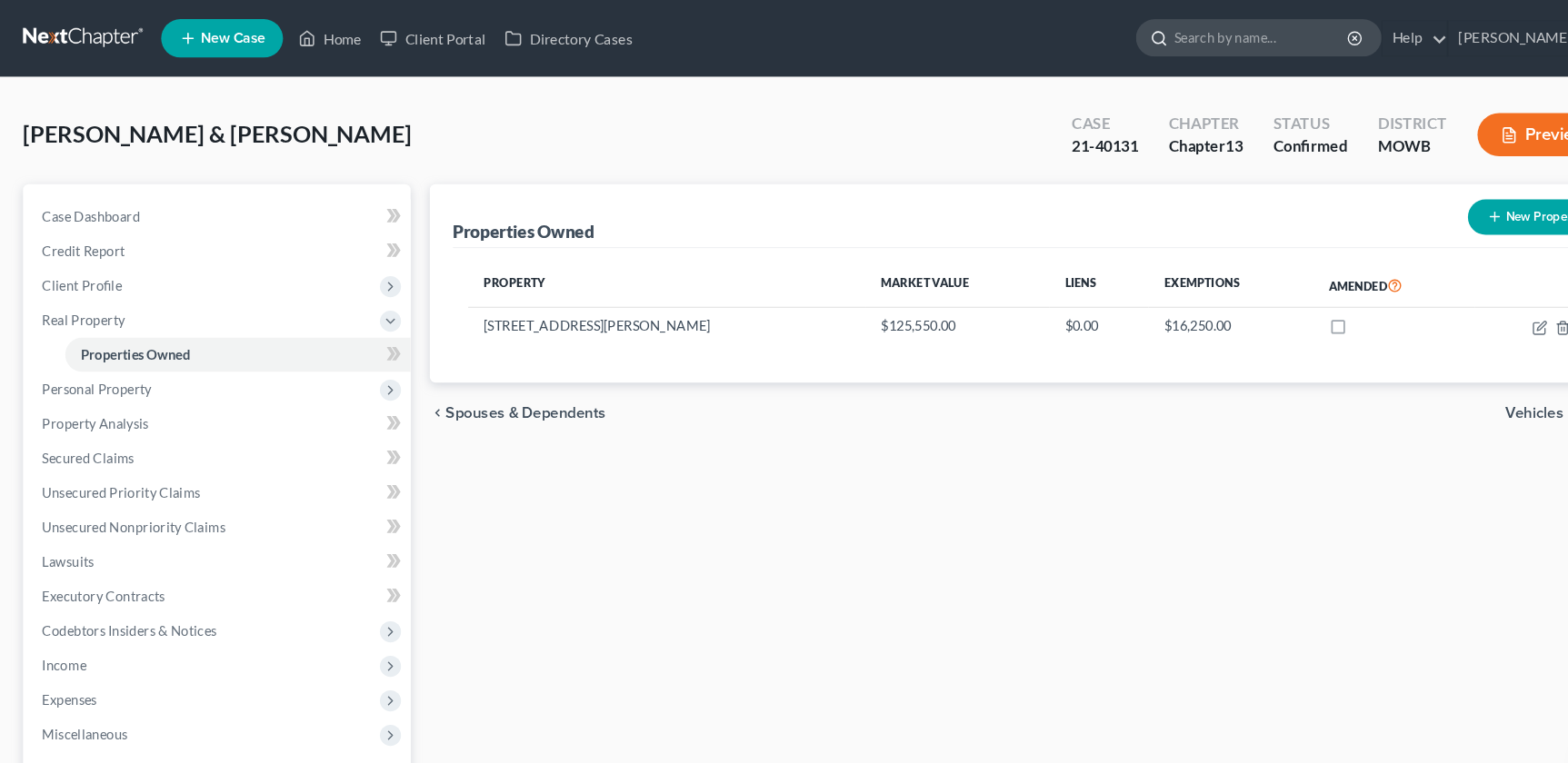
click at [1246, 47] on input "search" at bounding box center [1195, 36] width 167 height 34
type input "[PERSON_NAME]"
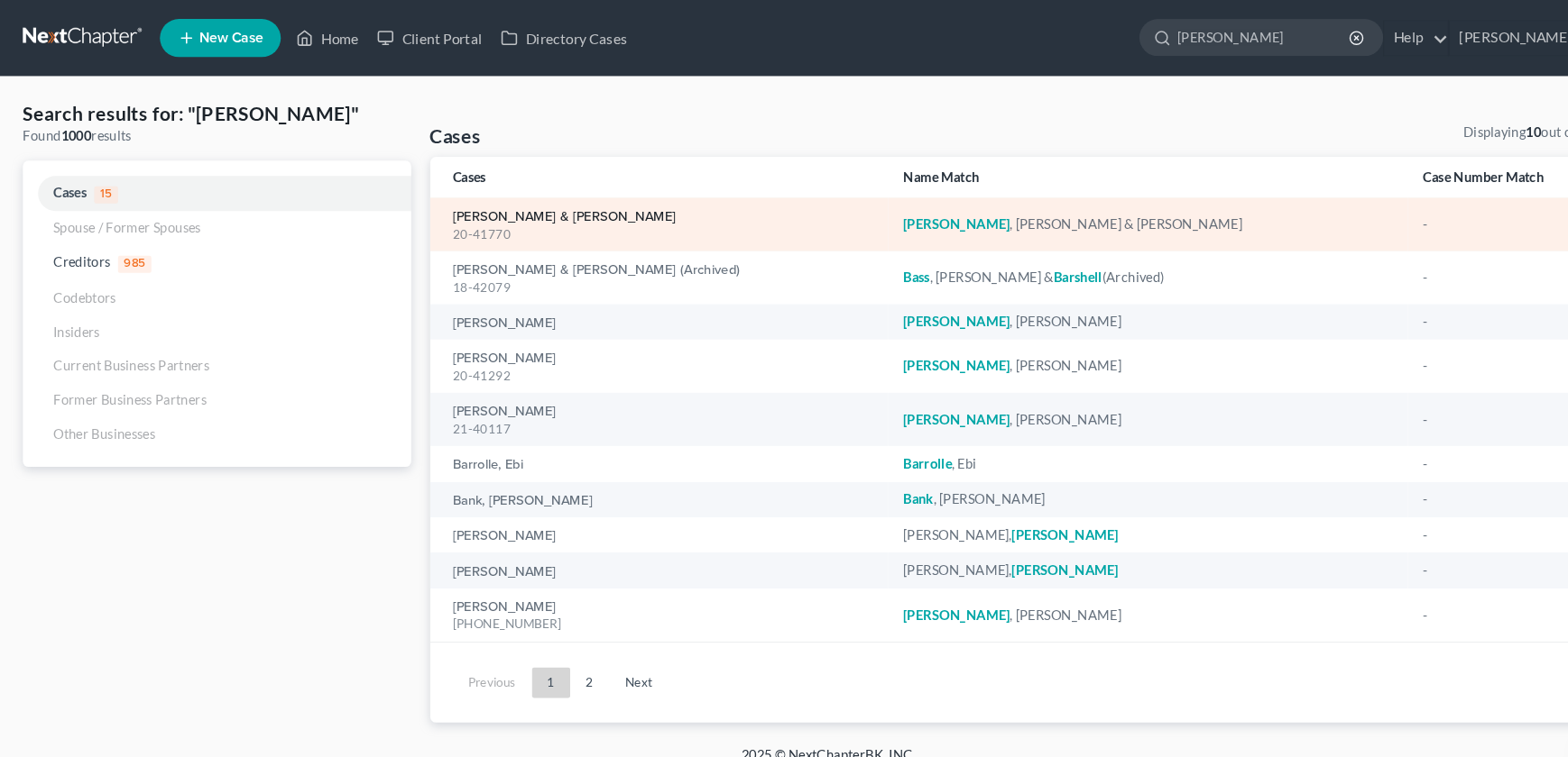
click at [498, 206] on link "[PERSON_NAME] & [PERSON_NAME]" at bounding box center [536, 205] width 212 height 12
select select "2"
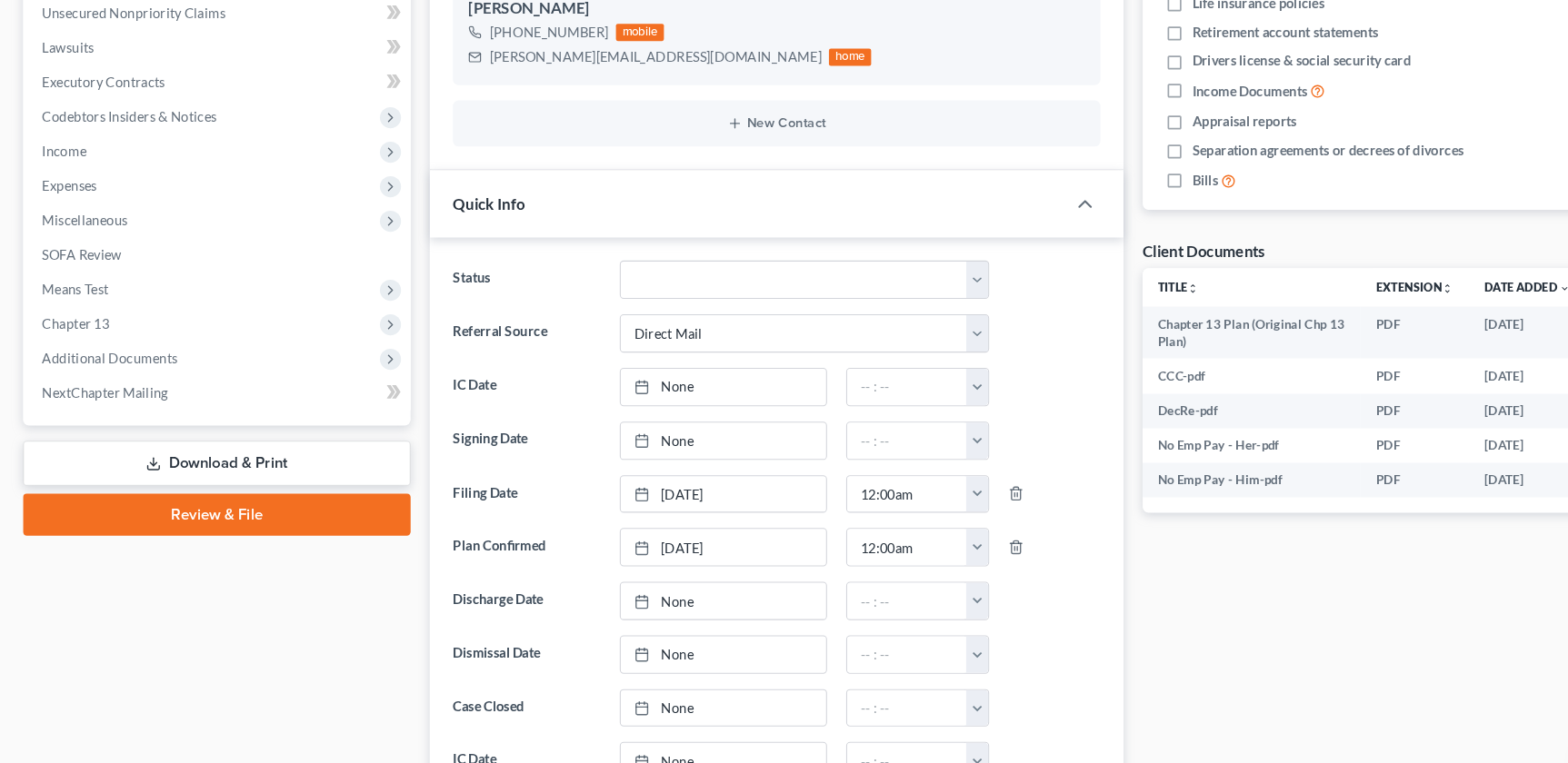
scroll to position [405, 0]
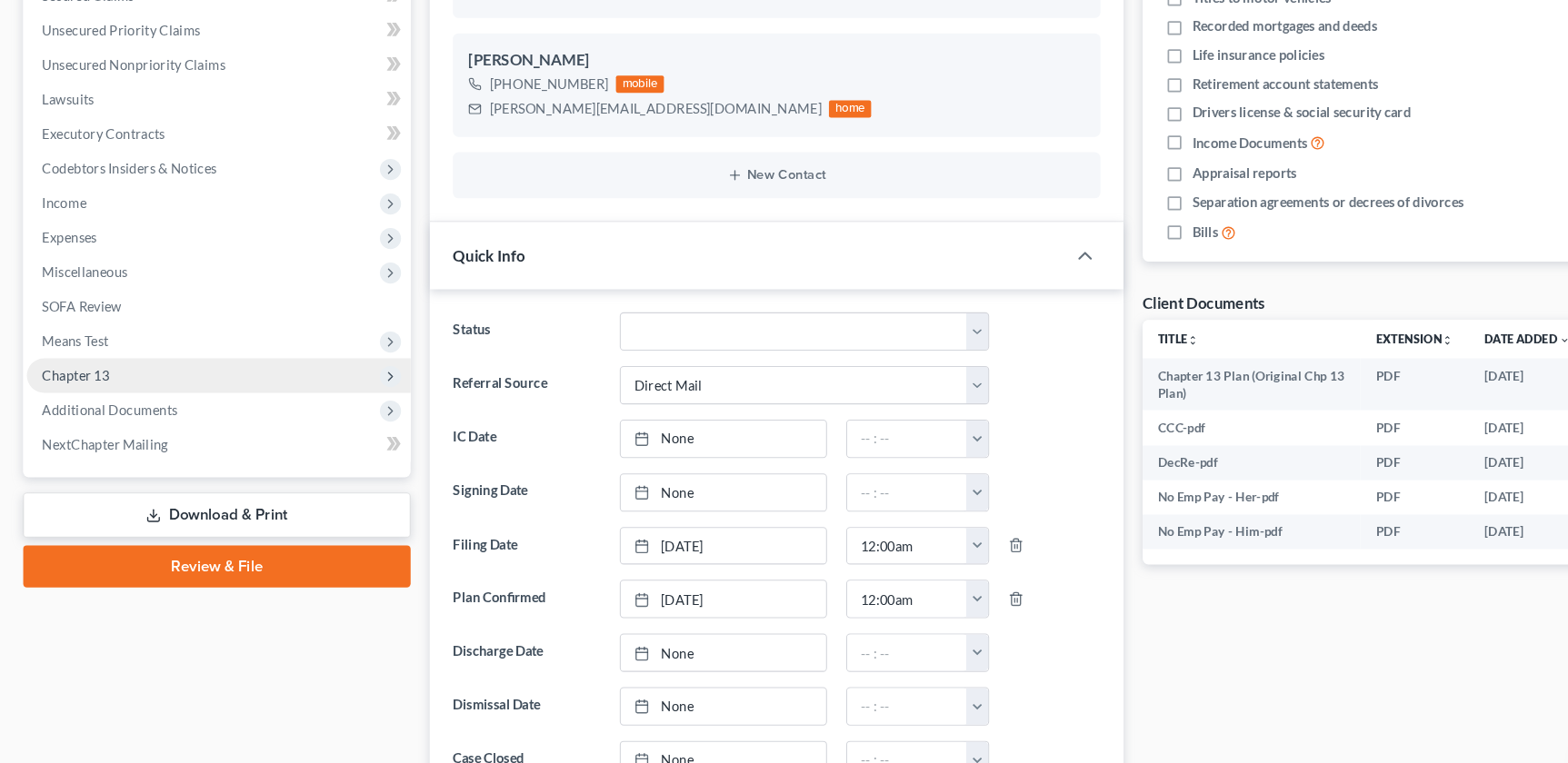
click at [84, 359] on span "Chapter 13" at bounding box center [72, 356] width 64 height 15
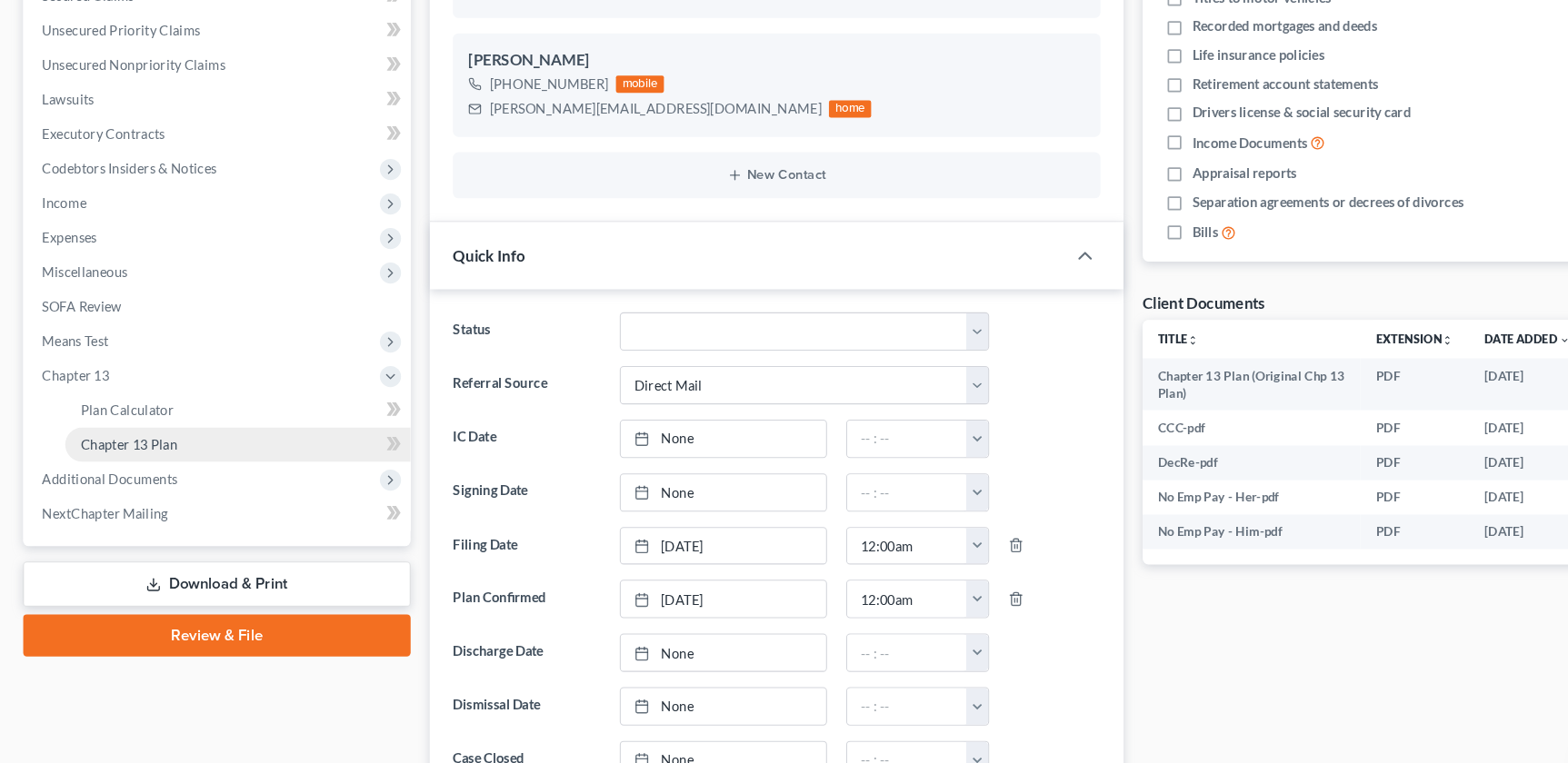
click at [130, 432] on link "Chapter 13 Plan" at bounding box center [225, 421] width 327 height 33
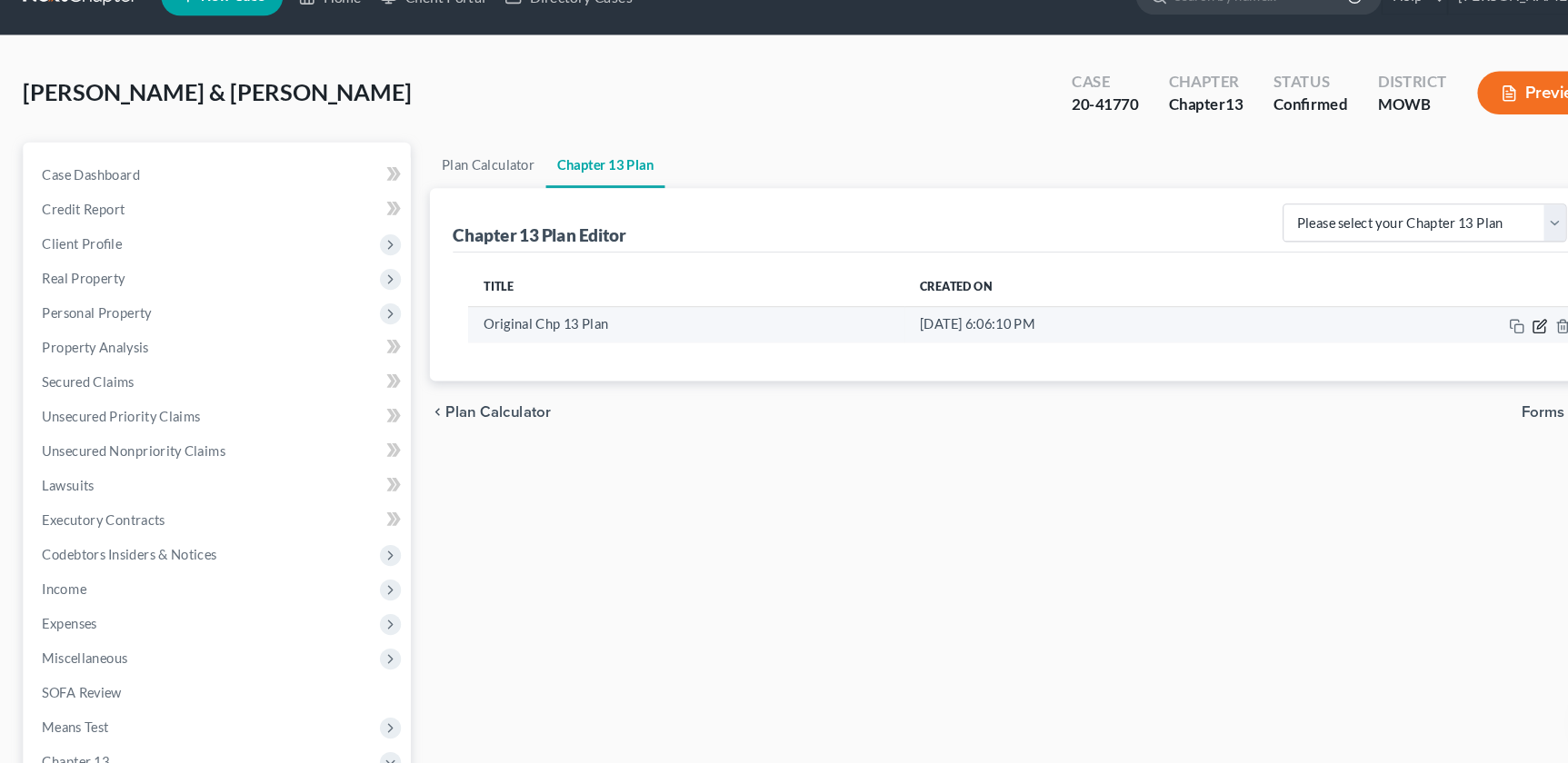
click at [1458, 349] on icon "button" at bounding box center [1460, 346] width 9 height 9
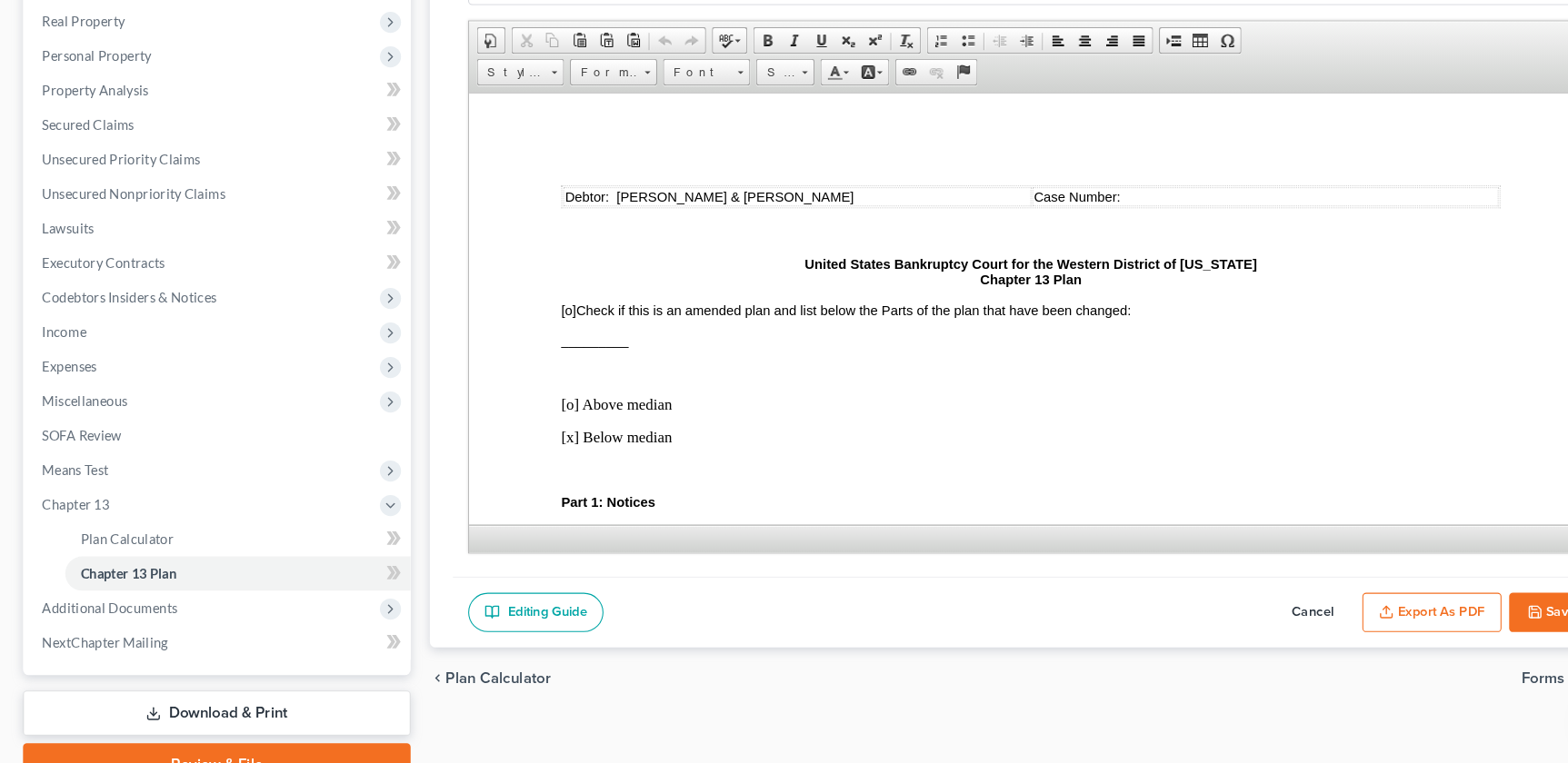
scroll to position [331, 0]
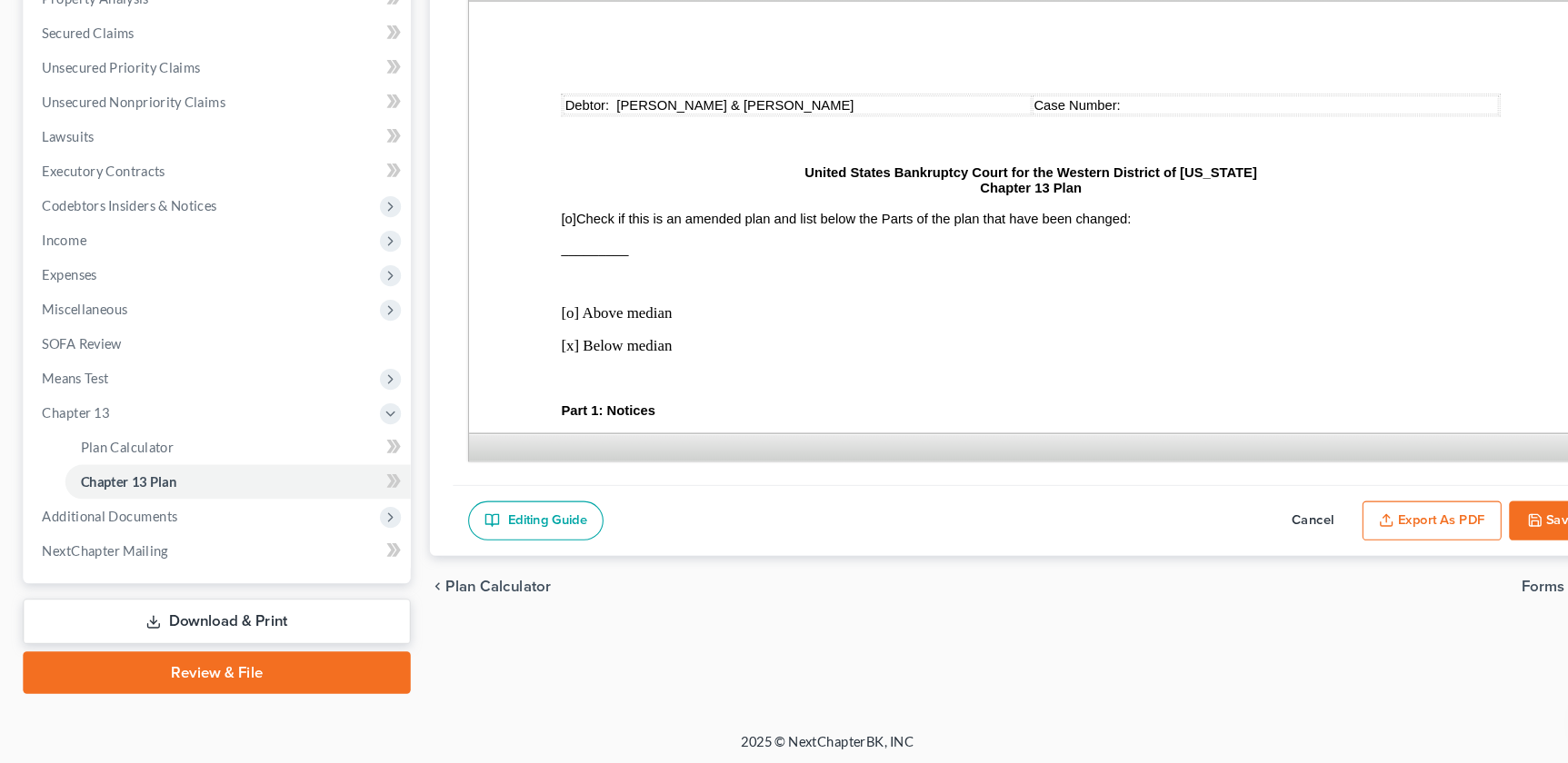
drag, startPoint x: 1491, startPoint y: 175, endPoint x: 1017, endPoint y: 294, distance: 488.7
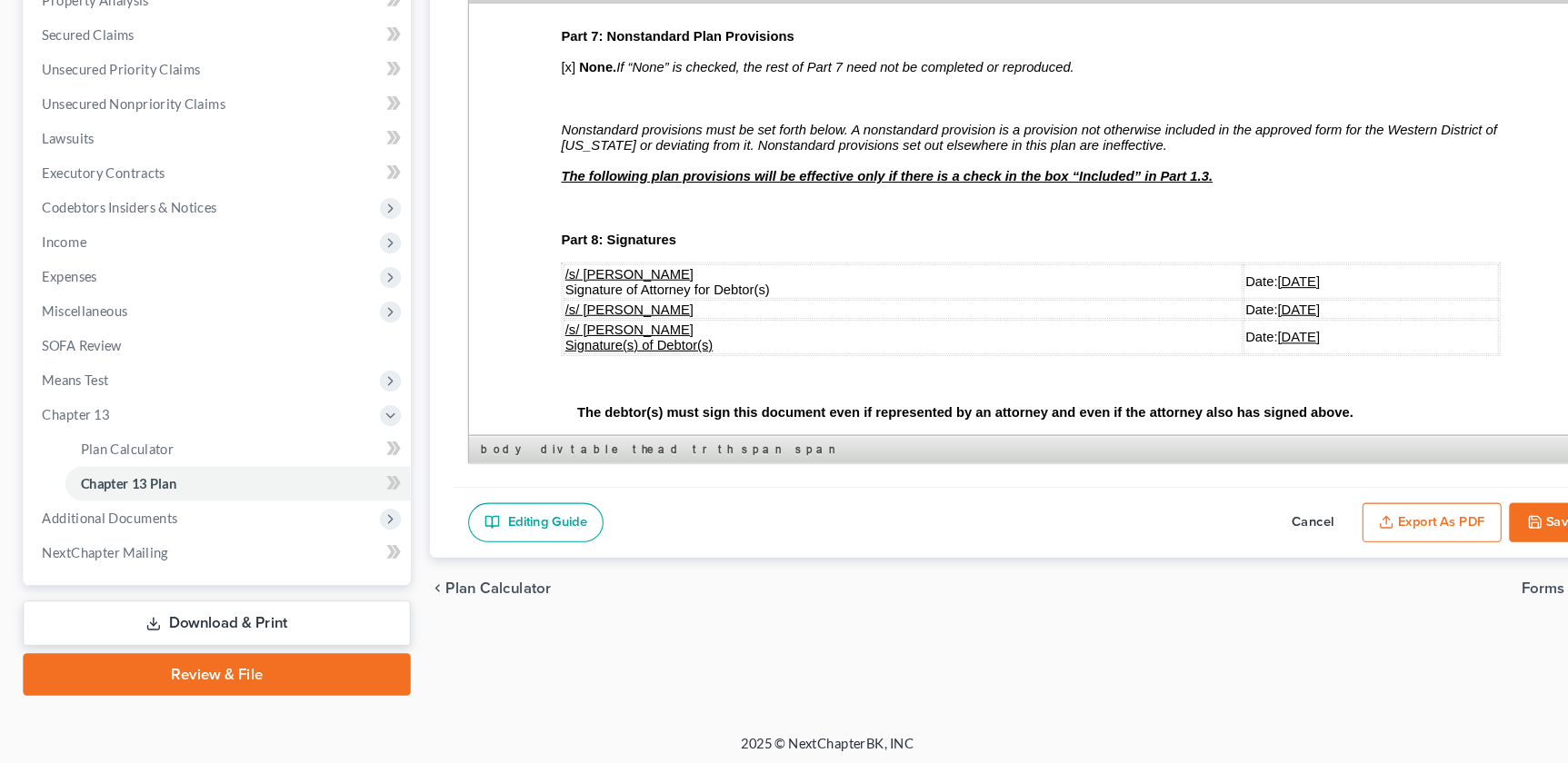
scroll to position [3899, 0]
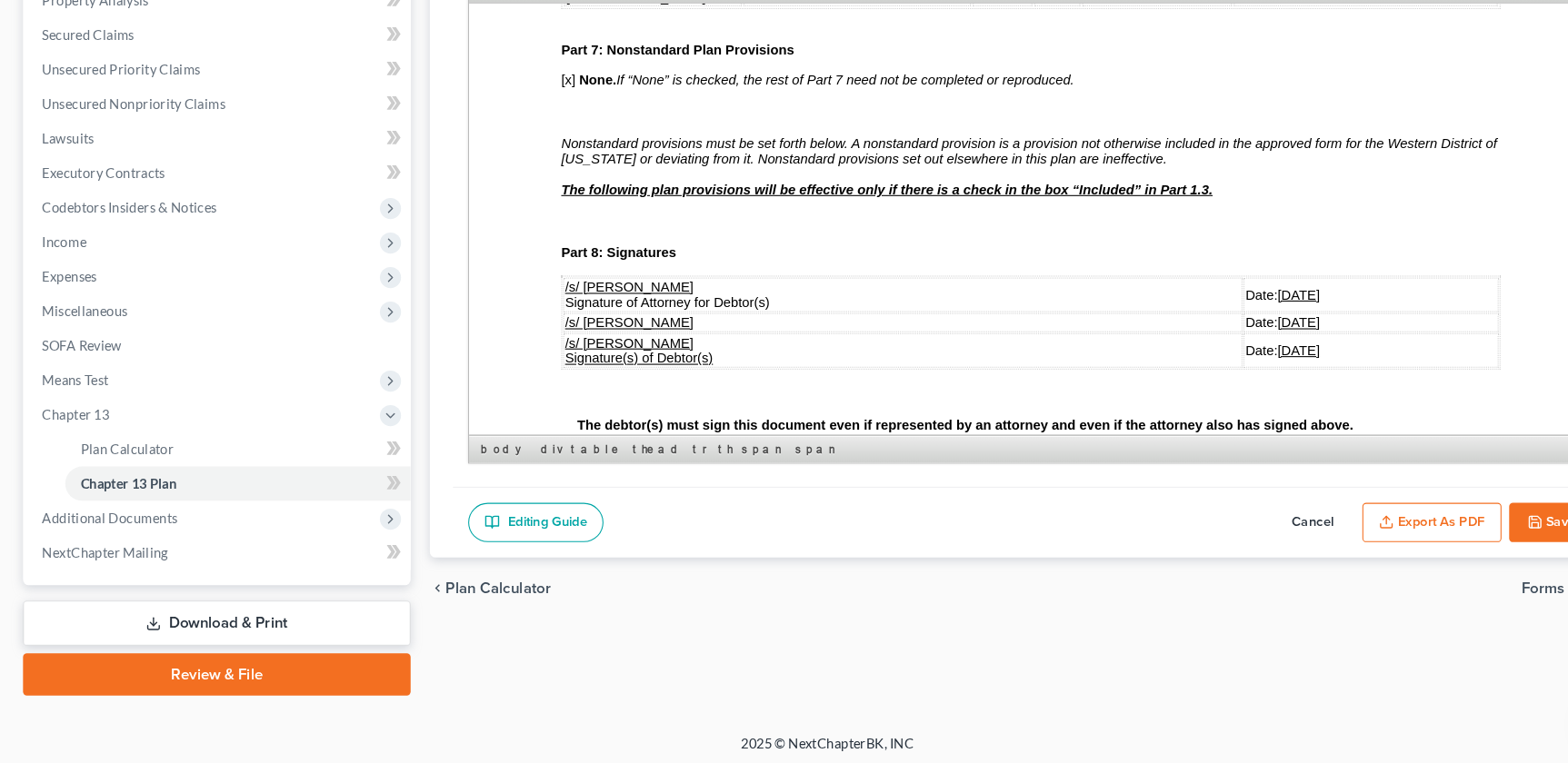
click at [390, 265] on div "Case Dashboard Payments Invoices Payments Payments Credit Report Client Profile" at bounding box center [205, 270] width 385 height 853
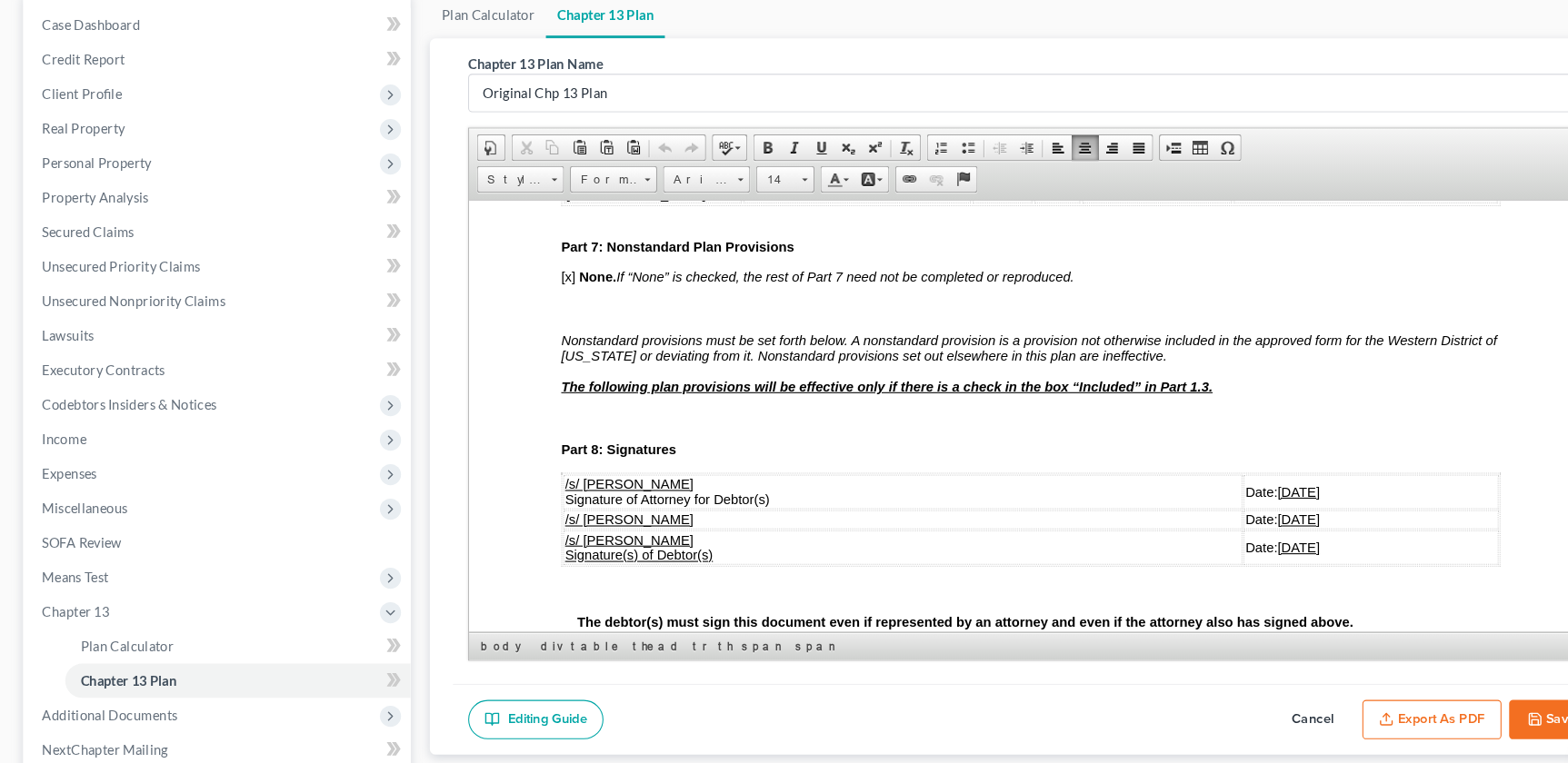
scroll to position [0, 0]
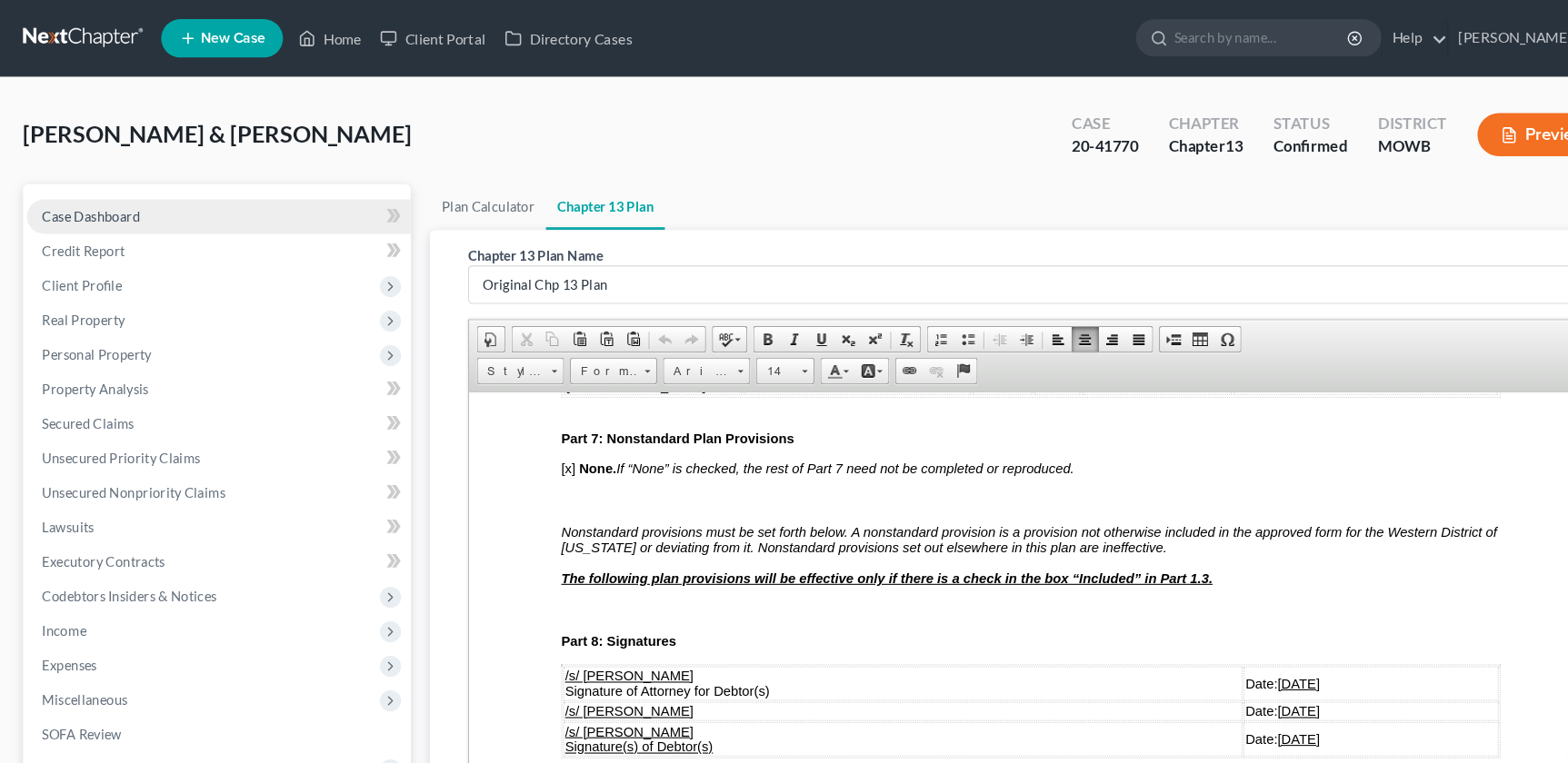
click at [85, 209] on span "Case Dashboard" at bounding box center [87, 205] width 92 height 15
select select "2"
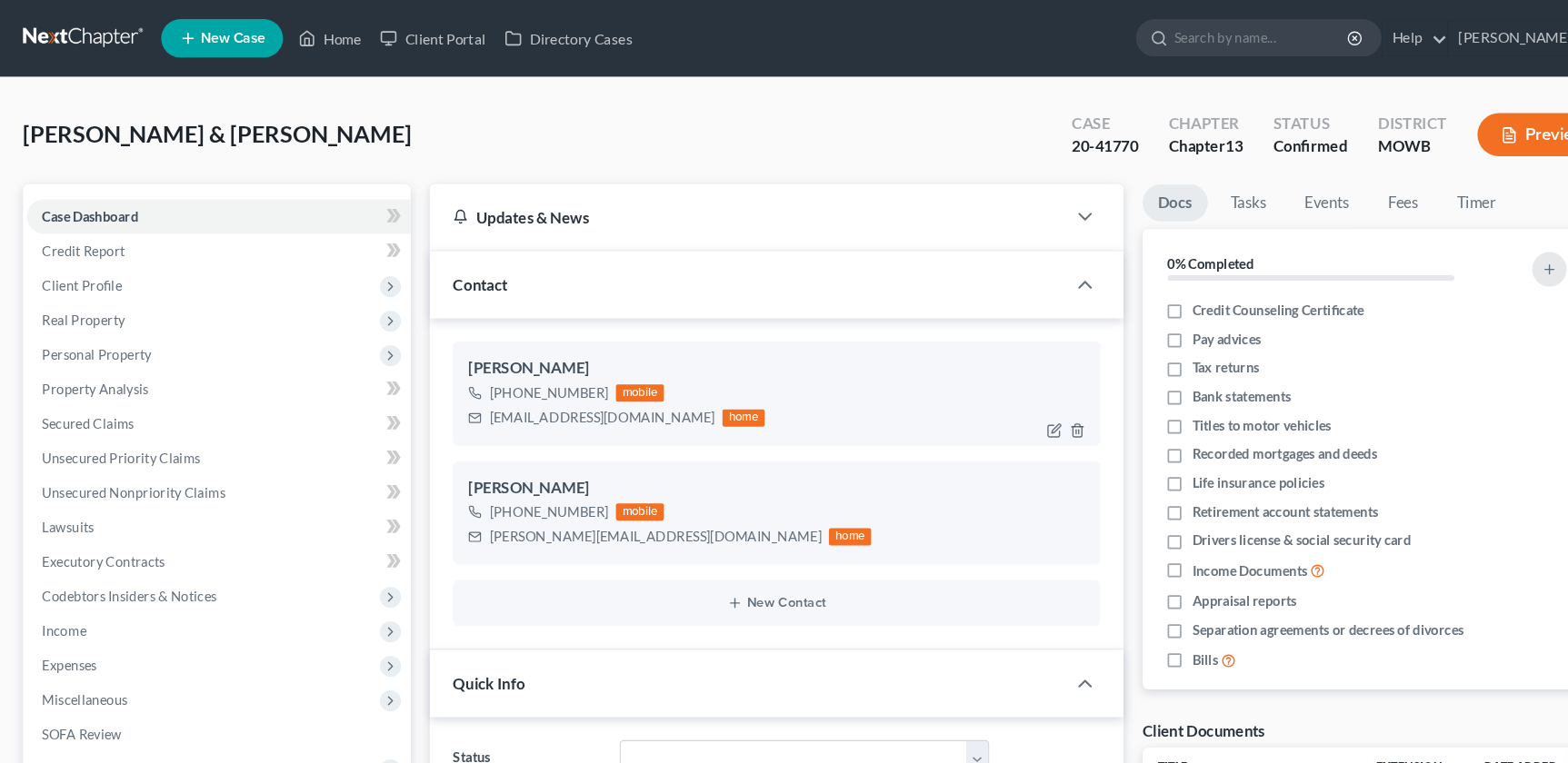
scroll to position [501, 0]
click at [1189, 38] on input "search" at bounding box center [1195, 36] width 167 height 34
type input "[PERSON_NAME]"
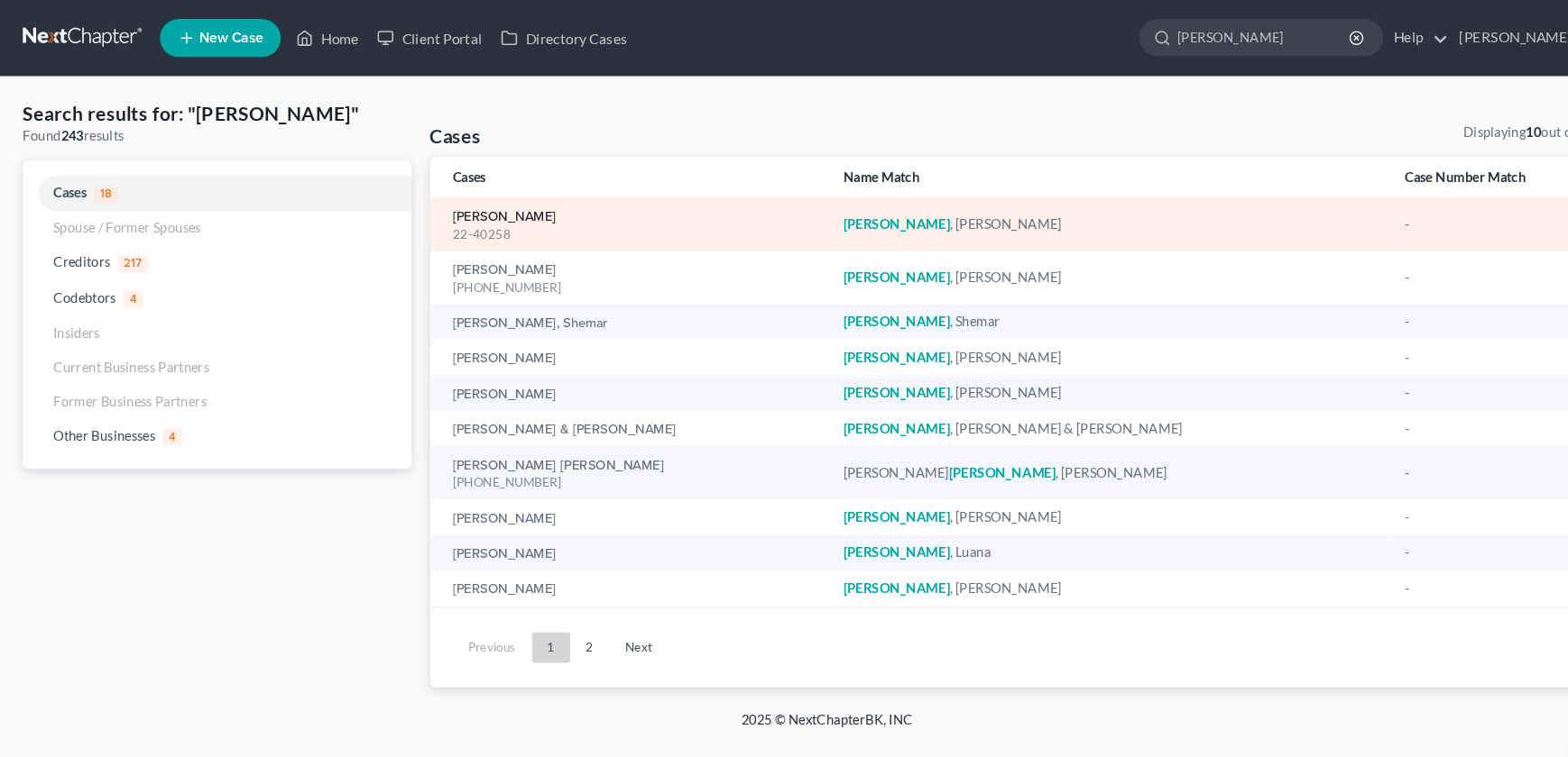
click at [466, 205] on link "[PERSON_NAME]" at bounding box center [478, 205] width 98 height 12
select select "2"
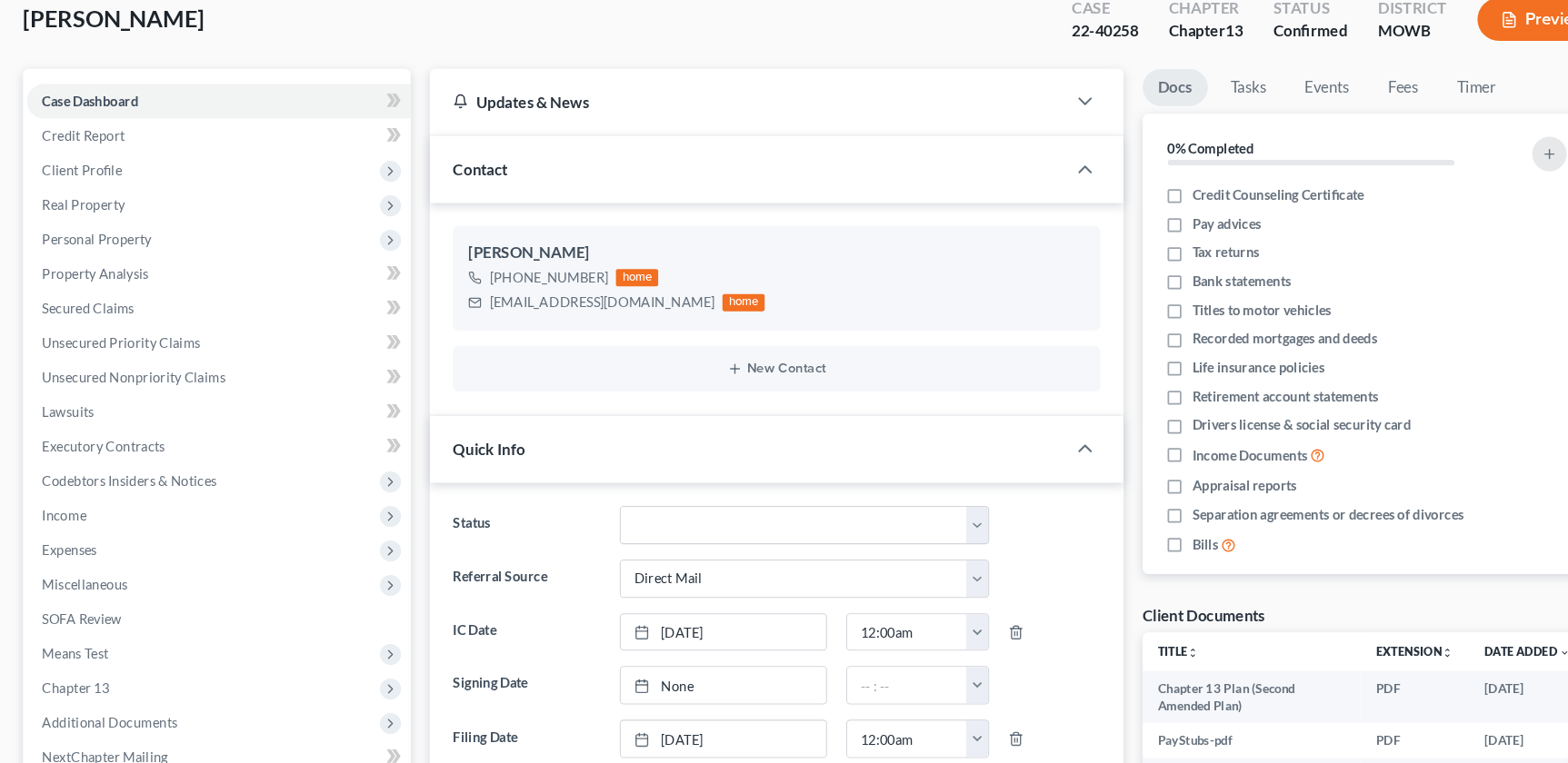
scroll to position [107, 0]
drag, startPoint x: 462, startPoint y: 288, endPoint x: 641, endPoint y: 290, distance: 179.0
click at [641, 290] on div "[EMAIL_ADDRESS][DOMAIN_NAME] home" at bounding box center [584, 289] width 281 height 24
drag, startPoint x: 632, startPoint y: 289, endPoint x: 528, endPoint y: 287, distance: 104.0
copy div "[EMAIL_ADDRESS][DOMAIN_NAME]"
